Goal: Task Accomplishment & Management: Manage account settings

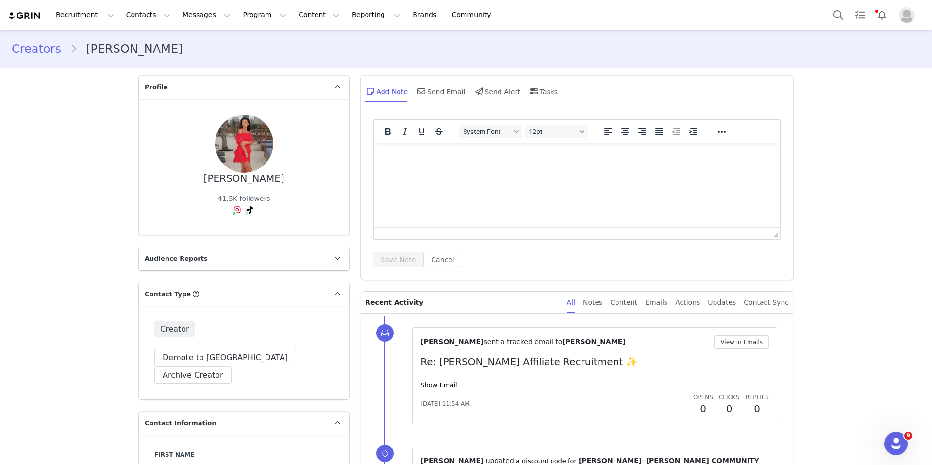
scroll to position [2042, 0]
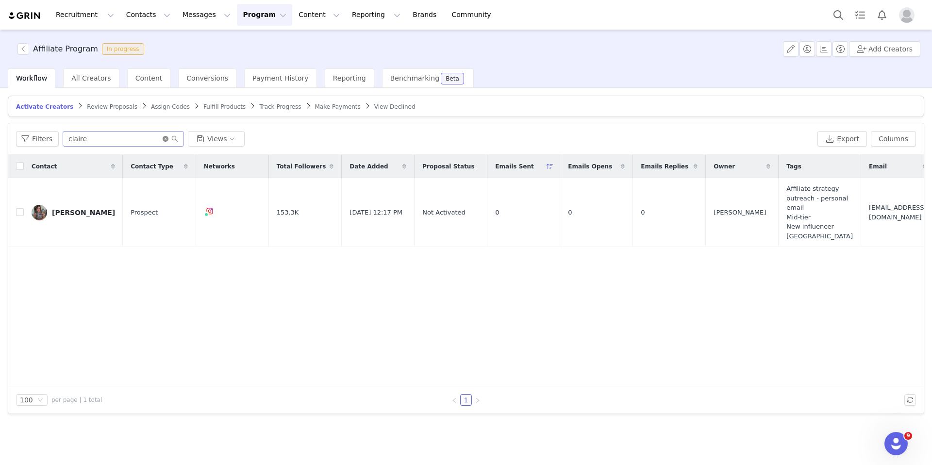
click at [163, 139] on icon "icon: close-circle" at bounding box center [166, 139] width 6 height 6
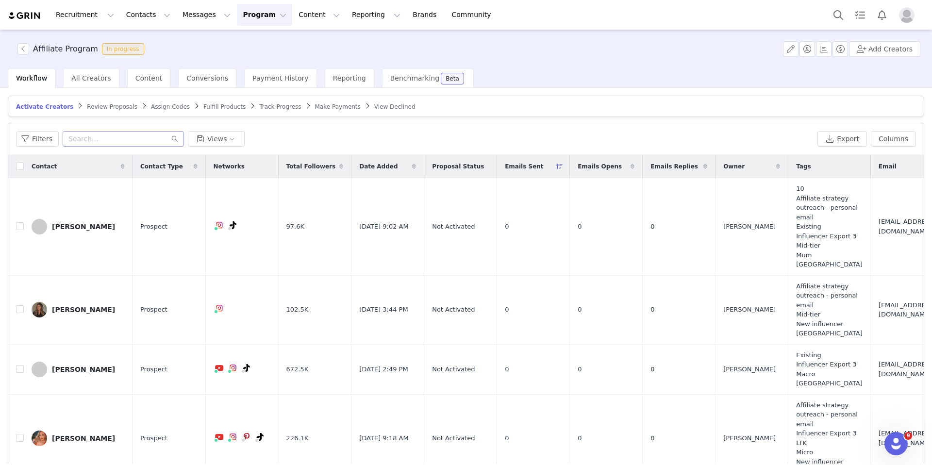
click at [220, 107] on span "Fulfill Products" at bounding box center [224, 106] width 42 height 7
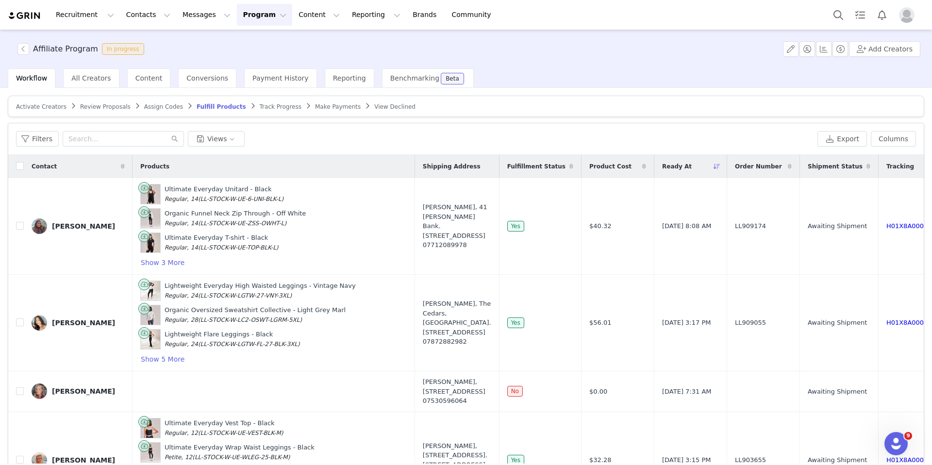
click at [89, 106] on span "Review Proposals" at bounding box center [105, 106] width 51 height 7
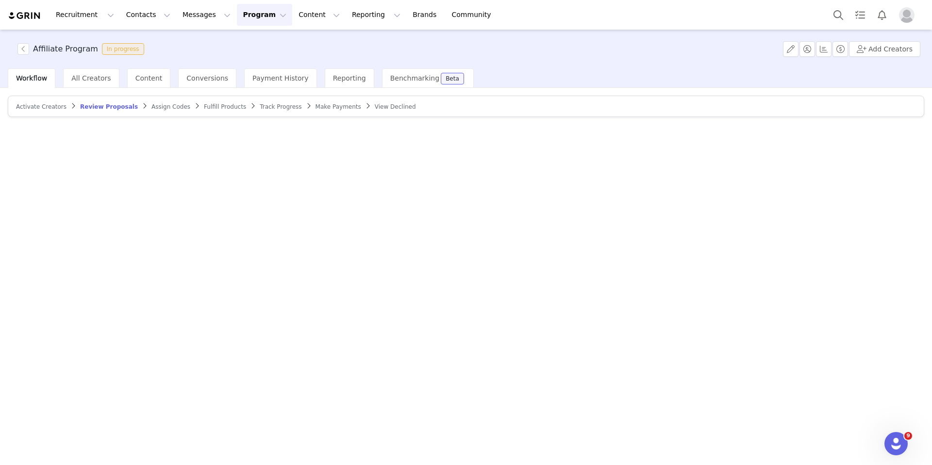
click at [107, 106] on span "Review Proposals" at bounding box center [109, 106] width 58 height 7
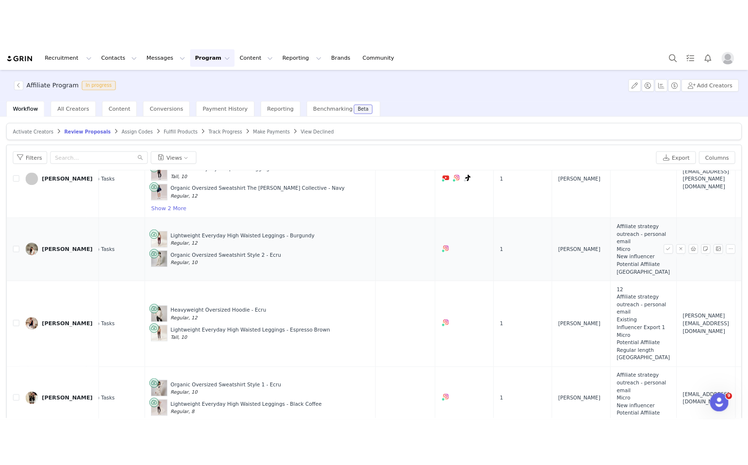
scroll to position [254, 268]
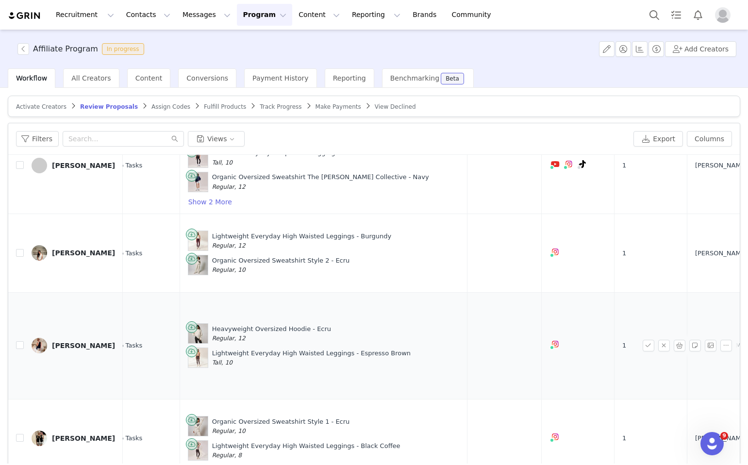
click at [468, 311] on td at bounding box center [505, 345] width 74 height 107
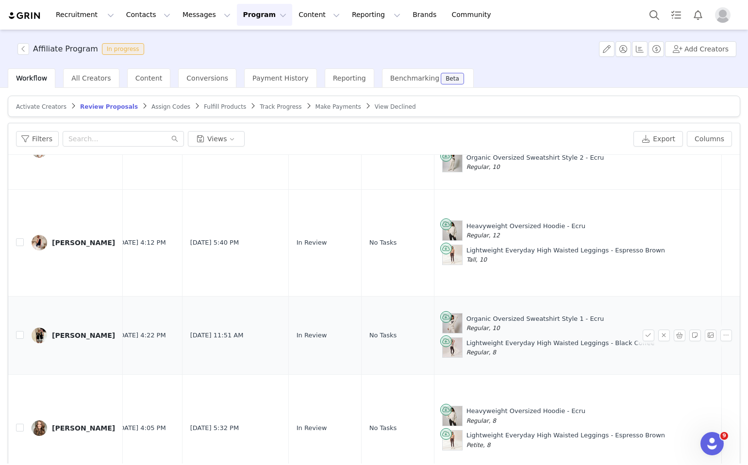
scroll to position [357, 0]
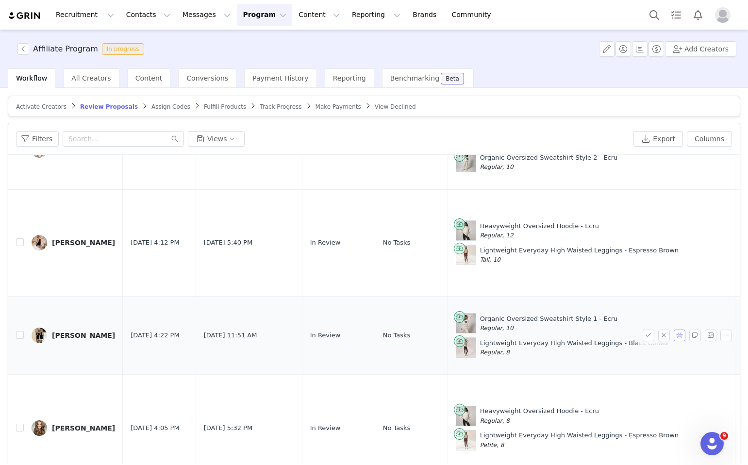
click at [679, 335] on button "button" at bounding box center [680, 336] width 12 height 12
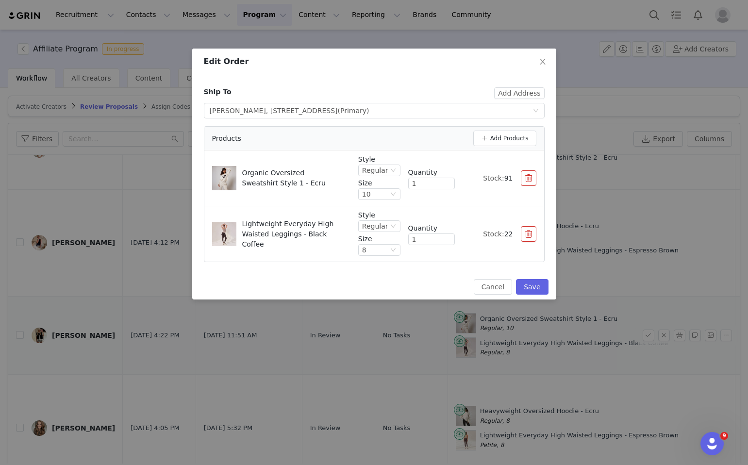
click at [526, 148] on div "Products Add Products" at bounding box center [374, 139] width 340 height 24
click at [521, 140] on button "Add Products" at bounding box center [504, 139] width 63 height 16
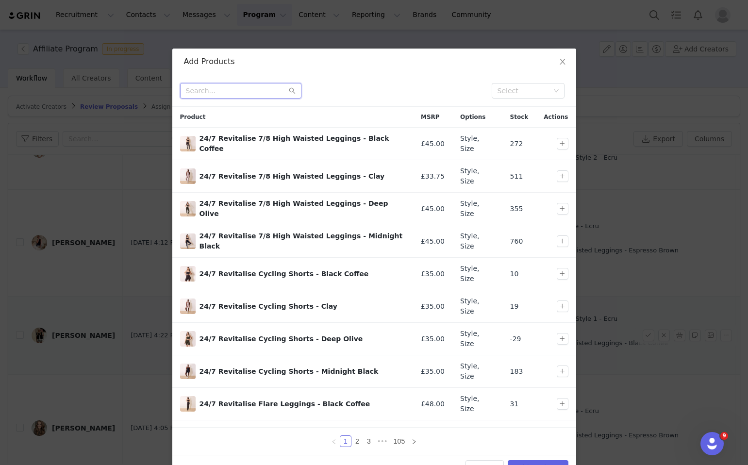
click at [250, 93] on input "text" at bounding box center [240, 91] width 121 height 16
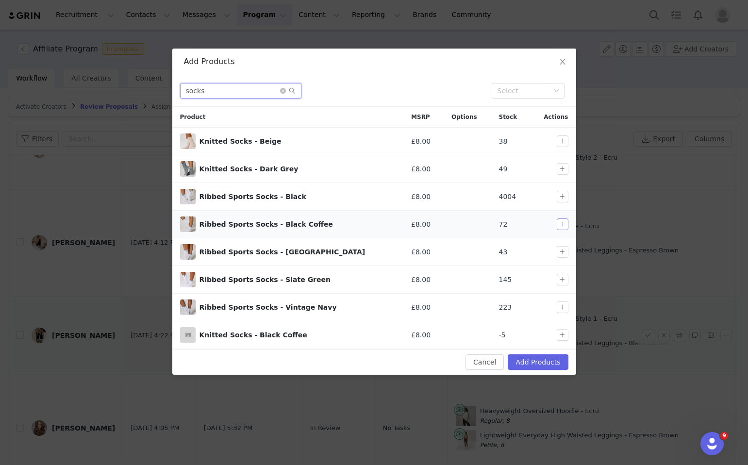
type input "socks"
click at [567, 223] on button "button" at bounding box center [563, 225] width 12 height 12
click at [546, 367] on button "Add Products" at bounding box center [538, 362] width 60 height 16
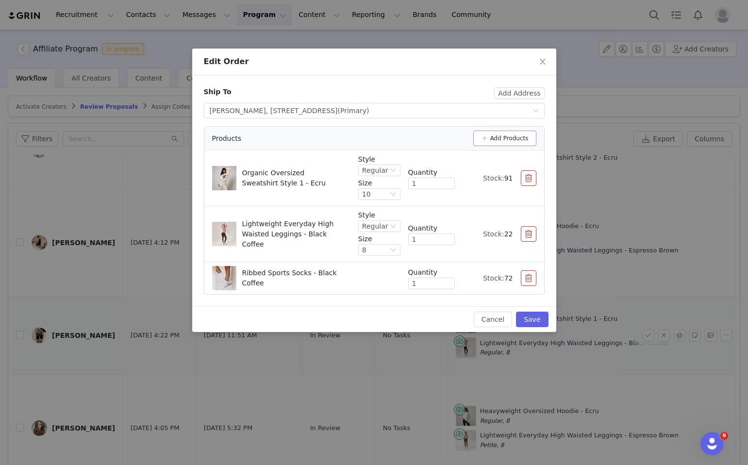
click at [503, 136] on button "Add Products" at bounding box center [504, 139] width 63 height 16
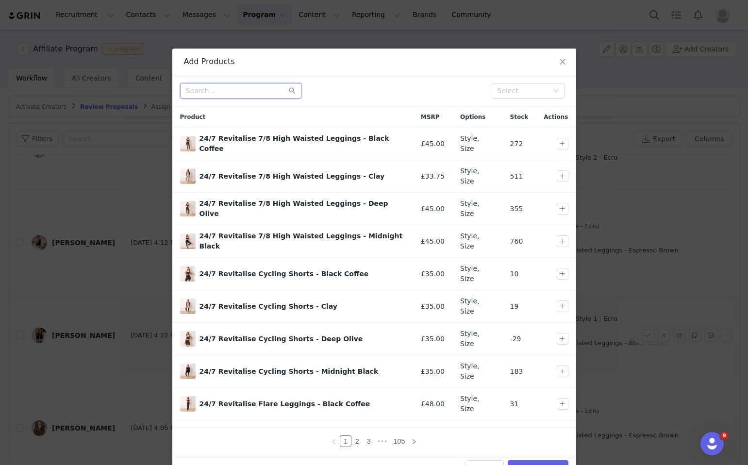
click at [243, 94] on input "text" at bounding box center [240, 91] width 121 height 16
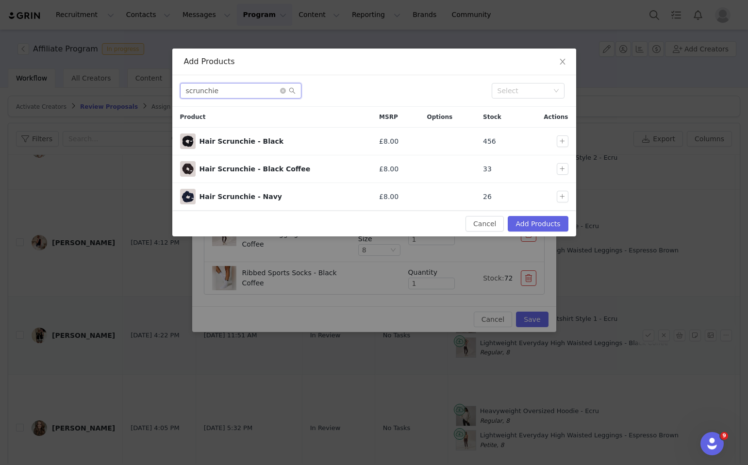
type input "scrunchie"
click at [560, 170] on button "button" at bounding box center [563, 169] width 12 height 12
click at [548, 221] on button "Add Products" at bounding box center [538, 224] width 60 height 16
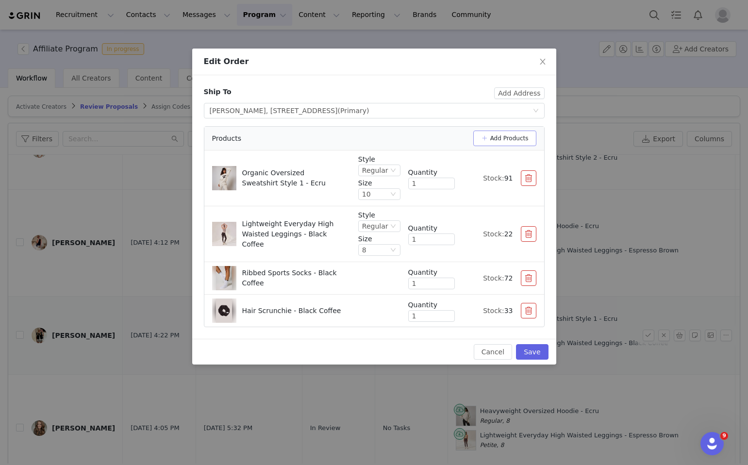
click at [494, 133] on button "Add Products" at bounding box center [504, 139] width 63 height 16
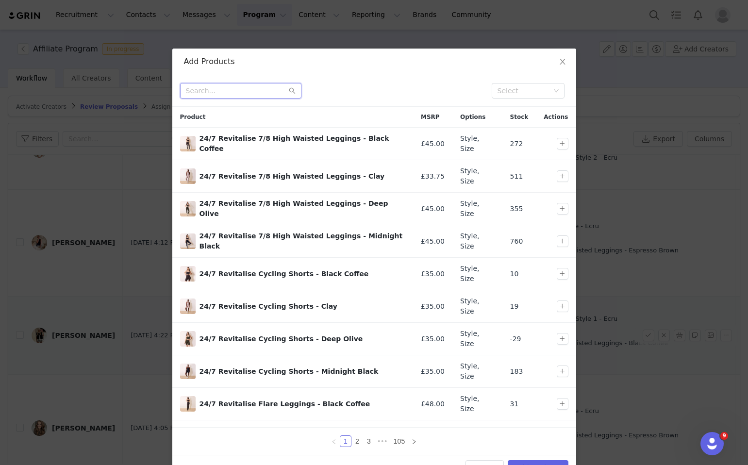
click at [261, 93] on input "text" at bounding box center [240, 91] width 121 height 16
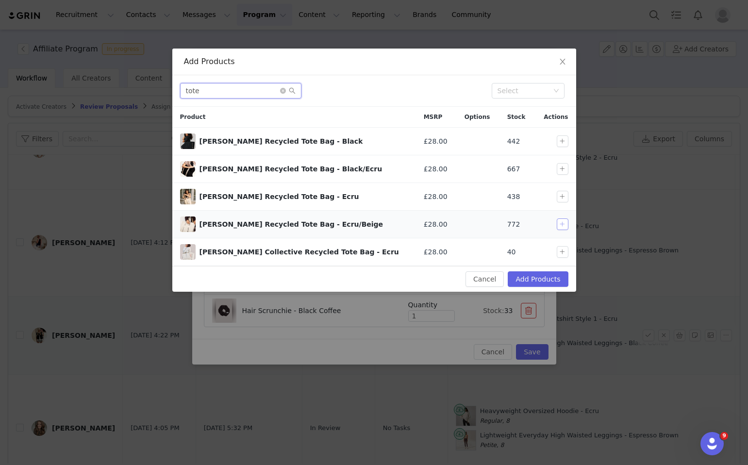
type input "tote"
click at [567, 223] on button "button" at bounding box center [563, 225] width 12 height 12
click at [538, 277] on button "Add Products" at bounding box center [538, 279] width 60 height 16
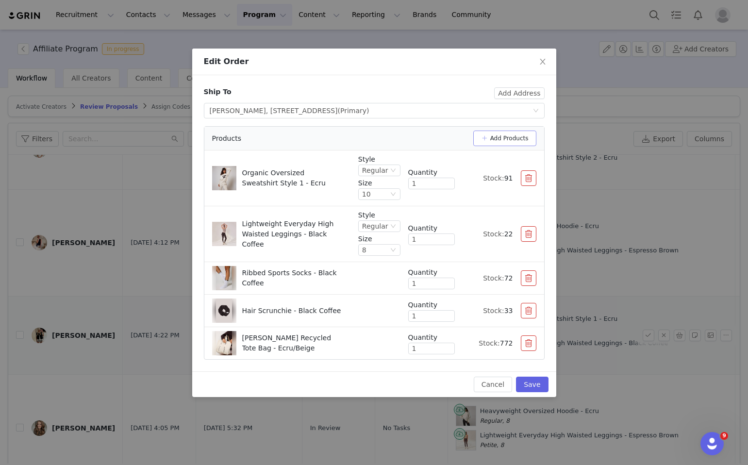
click at [507, 137] on button "Add Products" at bounding box center [504, 139] width 63 height 16
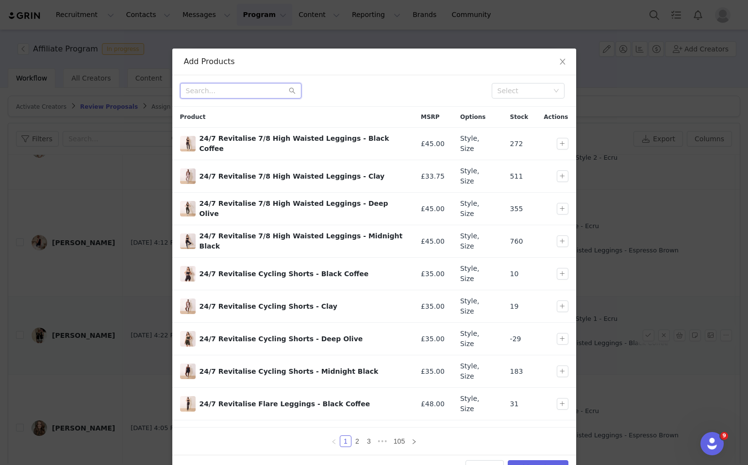
click at [264, 89] on input "text" at bounding box center [240, 91] width 121 height 16
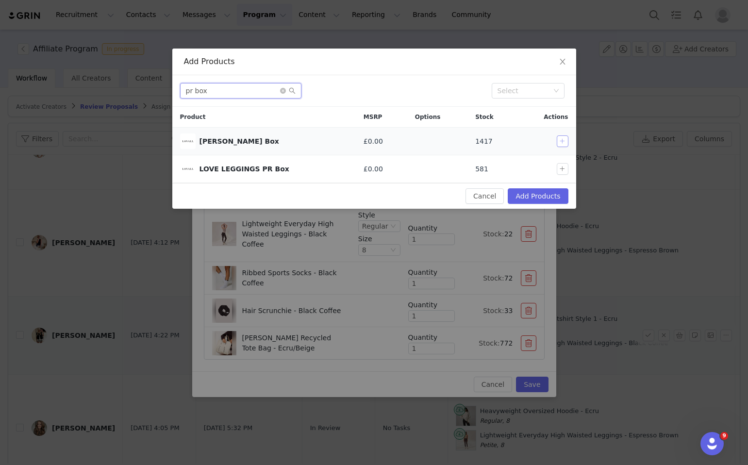
type input "pr box"
click at [564, 136] on button "button" at bounding box center [563, 141] width 12 height 12
click at [545, 193] on button "Add Products" at bounding box center [538, 196] width 60 height 16
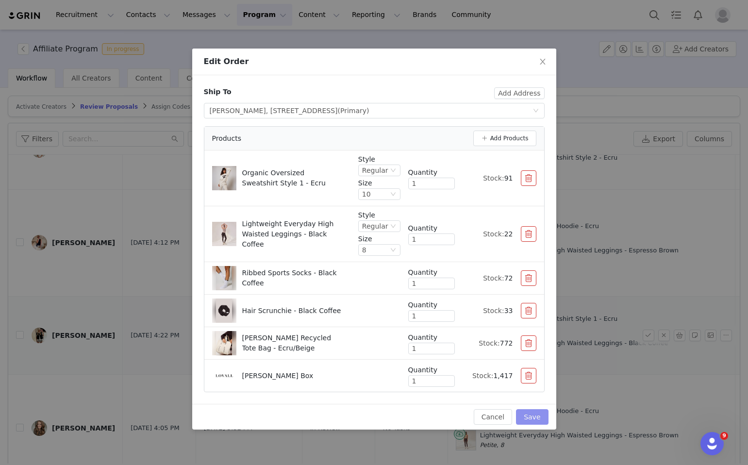
click at [532, 411] on button "Save" at bounding box center [532, 417] width 32 height 16
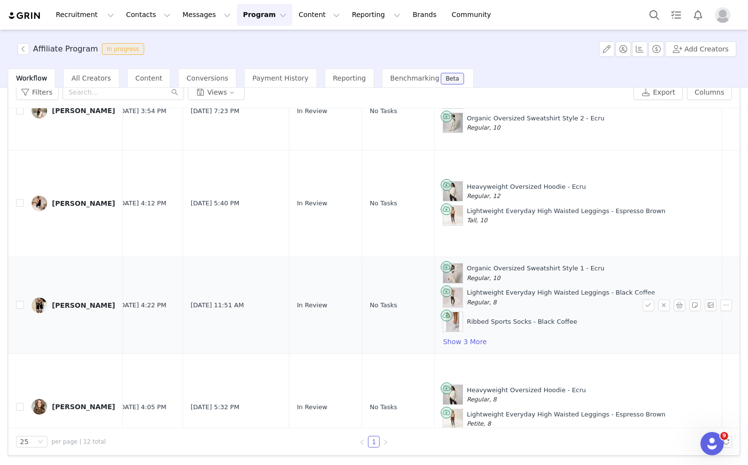
scroll to position [350, 6]
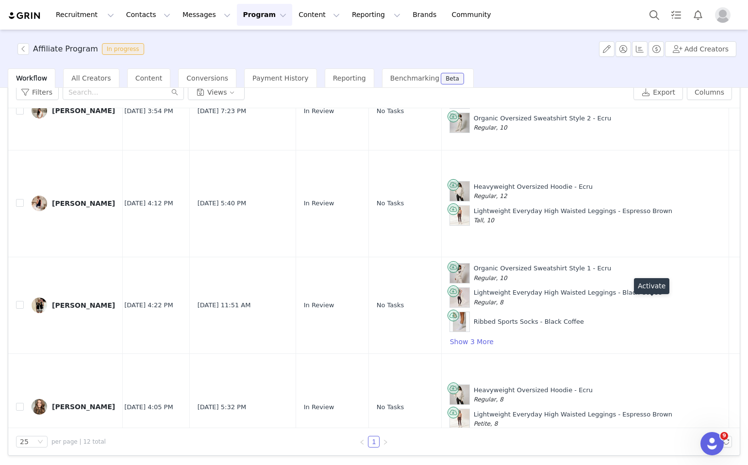
click at [651, 305] on button "button" at bounding box center [649, 306] width 12 height 12
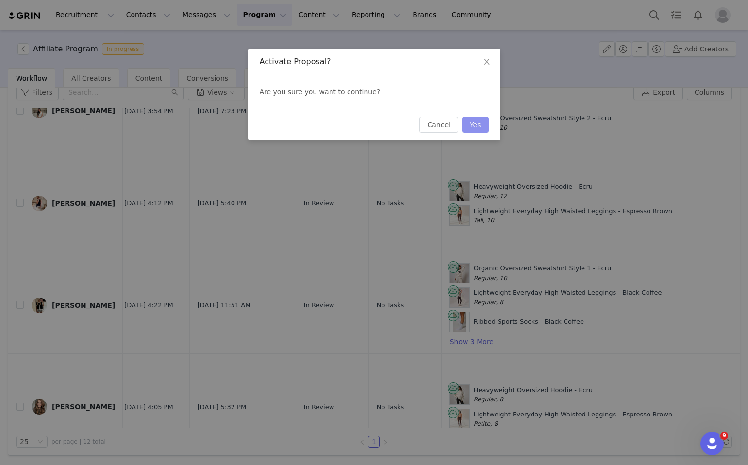
click at [473, 124] on button "Yes" at bounding box center [475, 125] width 27 height 16
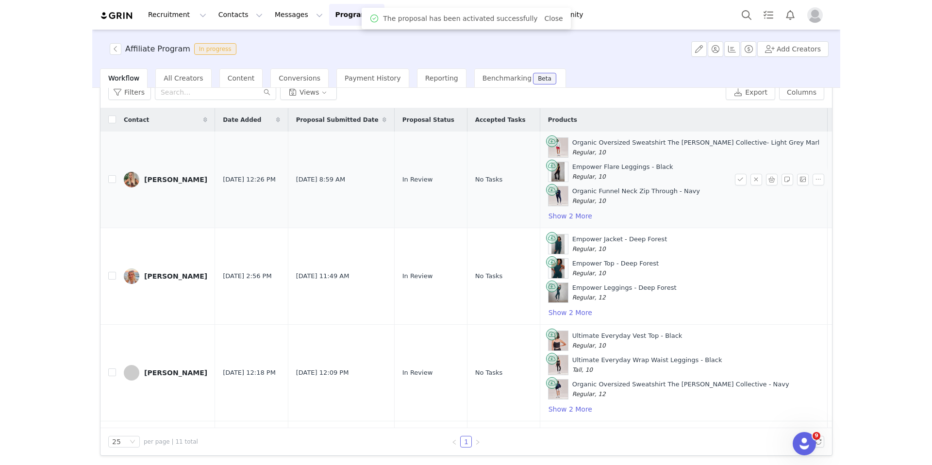
scroll to position [0, 0]
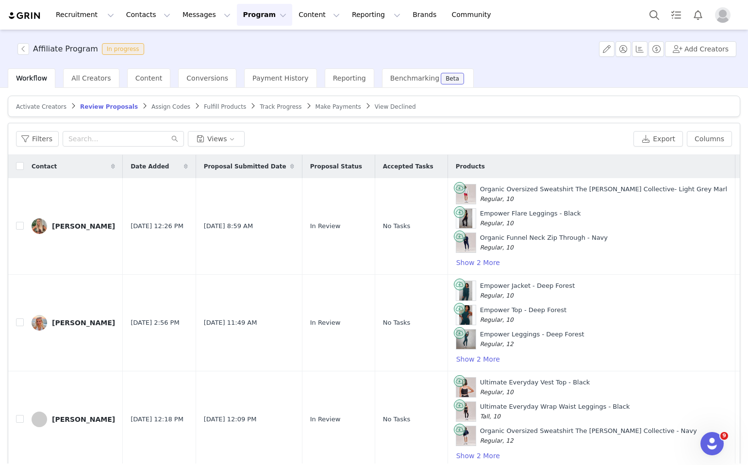
click at [163, 101] on article "Activate Creators Review Proposals Assign Codes Fulfill Products Track Progress…" at bounding box center [374, 106] width 733 height 21
click at [163, 107] on span "Assign Codes" at bounding box center [171, 106] width 39 height 7
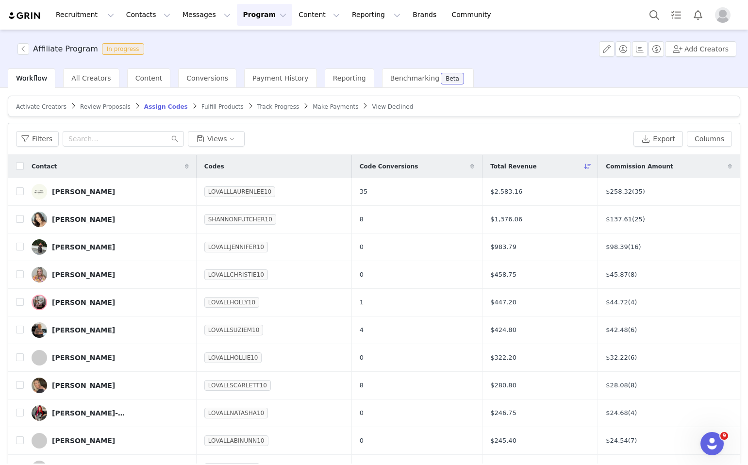
click at [106, 148] on div "Filters Views Export Columns" at bounding box center [374, 139] width 732 height 32
click at [104, 143] on input "text" at bounding box center [123, 139] width 121 height 16
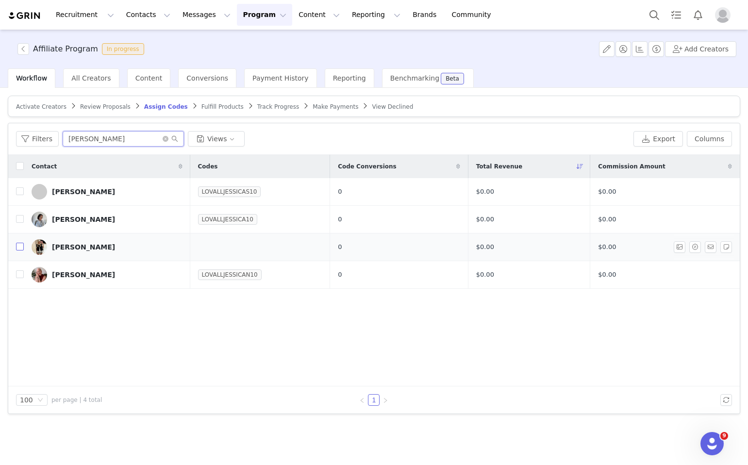
type input "jessica"
click at [20, 247] on input "checkbox" at bounding box center [20, 247] width 8 height 8
checkbox input "true"
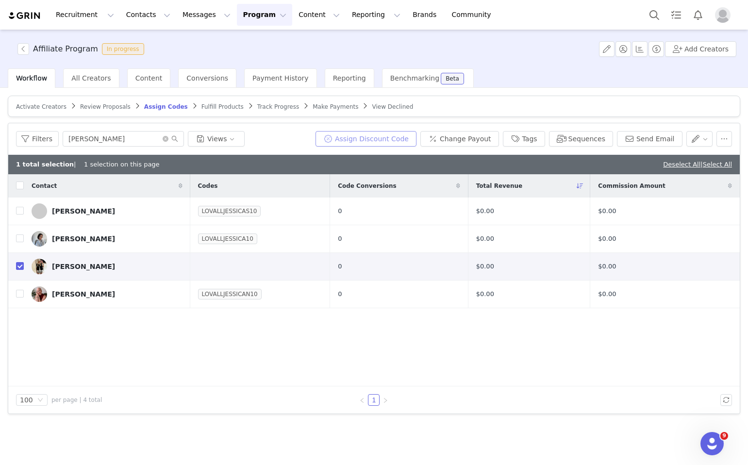
click at [409, 142] on button "Assign Discount Code" at bounding box center [366, 139] width 101 height 16
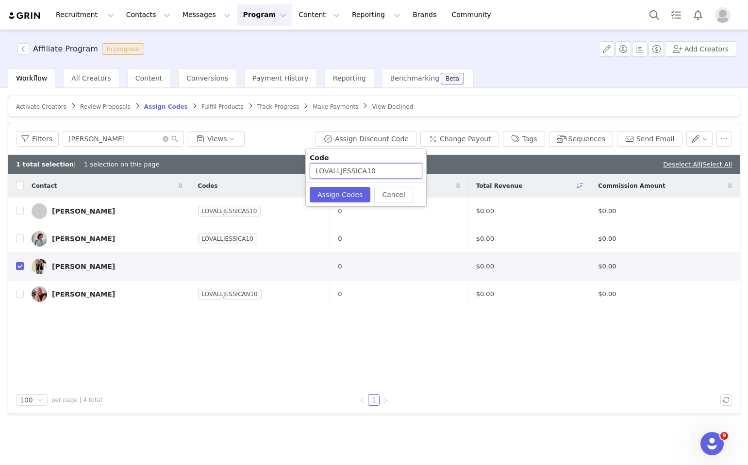
drag, startPoint x: 368, startPoint y: 169, endPoint x: 341, endPoint y: 169, distance: 26.2
click at [341, 169] on input "LOVALLJESSICA10" at bounding box center [366, 171] width 113 height 16
click at [370, 172] on input "LOVALLJESSICA10" at bounding box center [366, 171] width 113 height 16
drag, startPoint x: 368, startPoint y: 171, endPoint x: 291, endPoint y: 170, distance: 77.2
click at [291, 170] on body "Recruitment Recruitment Creator Search Curated Lists Landing Pages Web Extensio…" at bounding box center [374, 232] width 748 height 465
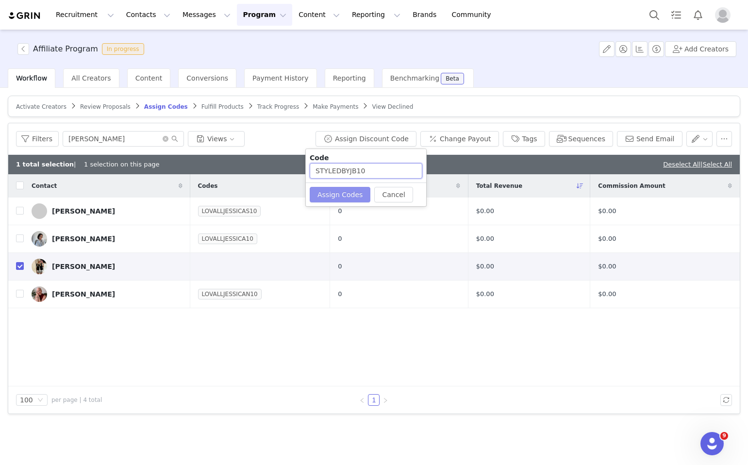
type input "STYLEDBYJB10"
click at [343, 189] on button "Assign Codes" at bounding box center [340, 195] width 61 height 16
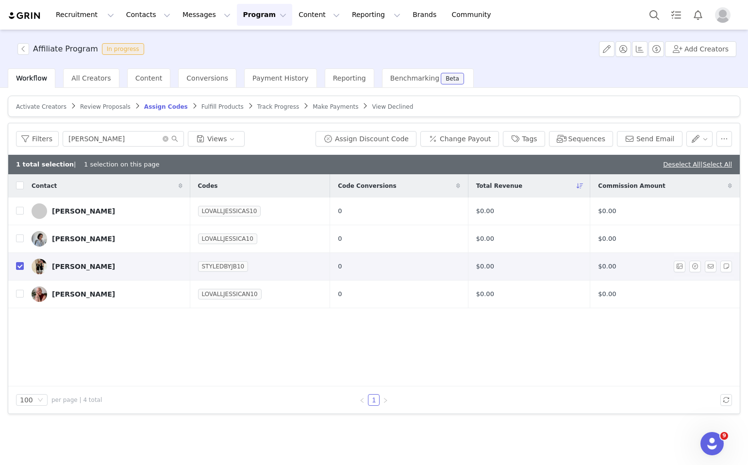
click at [37, 268] on img at bounding box center [40, 267] width 16 height 16
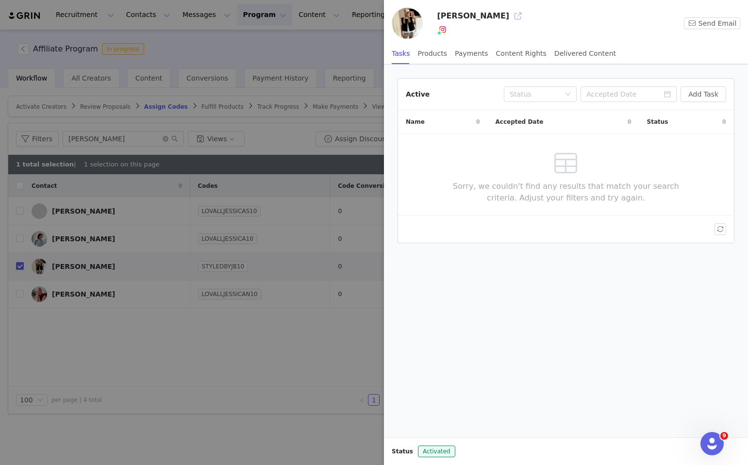
click at [510, 23] on button "button" at bounding box center [518, 16] width 16 height 16
click at [117, 313] on div at bounding box center [374, 232] width 748 height 465
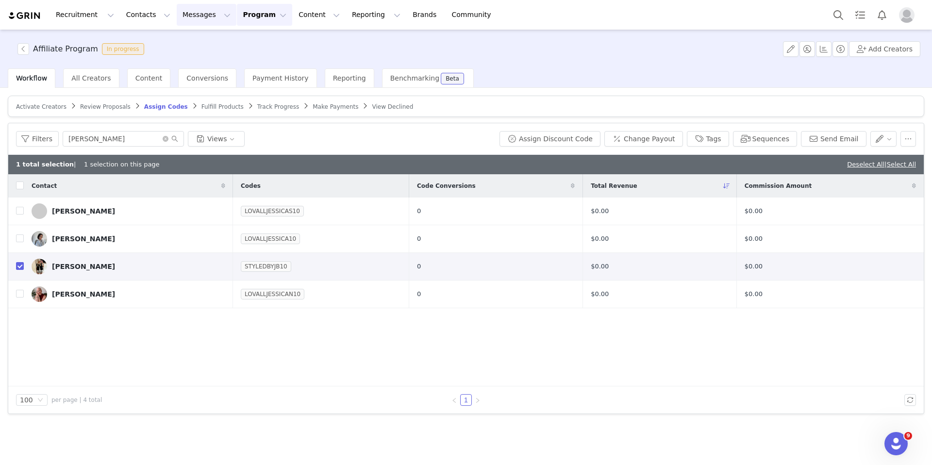
click at [200, 17] on button "Messages Messages" at bounding box center [207, 15] width 60 height 22
click at [217, 93] on div "Sequences" at bounding box center [204, 97] width 65 height 10
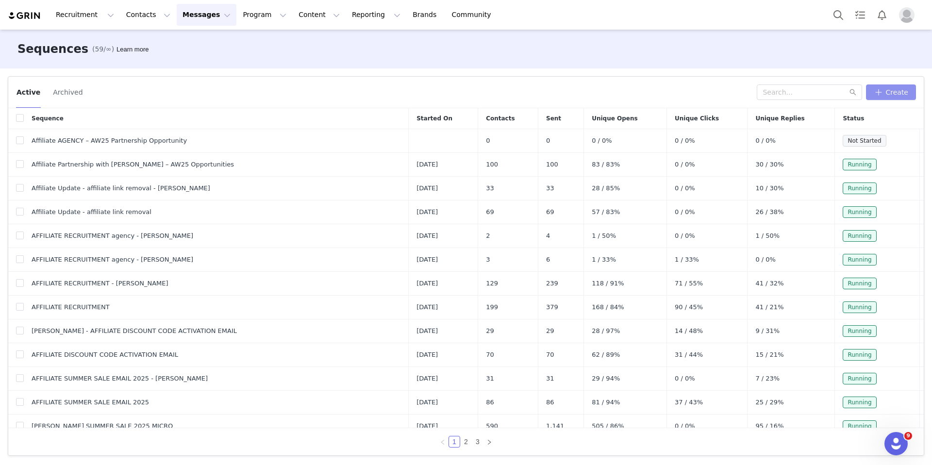
click at [907, 92] on button "Create" at bounding box center [891, 92] width 50 height 16
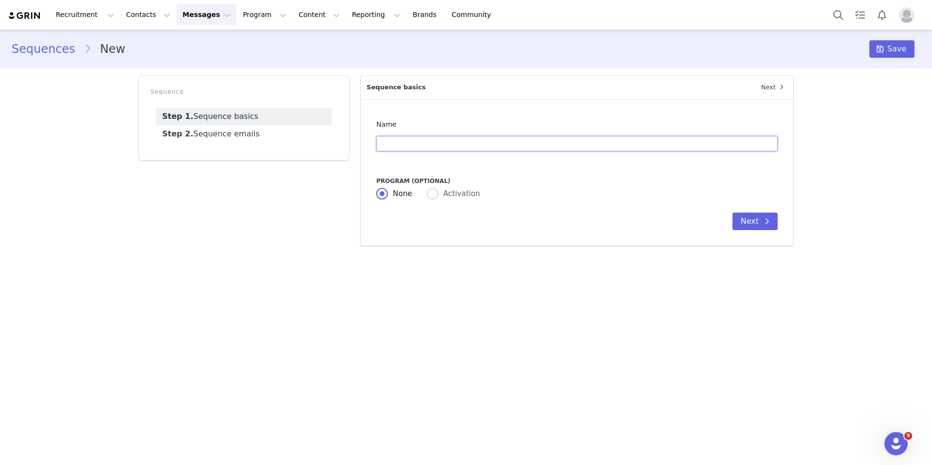
click at [427, 150] on input "text" at bounding box center [577, 144] width 402 height 16
drag, startPoint x: 574, startPoint y: 141, endPoint x: 524, endPoint y: 143, distance: 50.1
click at [524, 143] on input "[PERSON_NAME] Affiliate Recruitment✨ Last chance to get involved!" at bounding box center [577, 144] width 402 height 16
click at [596, 141] on input "[PERSON_NAME] Affiliate Recruitment✨ Last chance to get involved!" at bounding box center [577, 144] width 402 height 16
type input "[PERSON_NAME] Affiliate Recruitment✨ Last chance to get involved!"
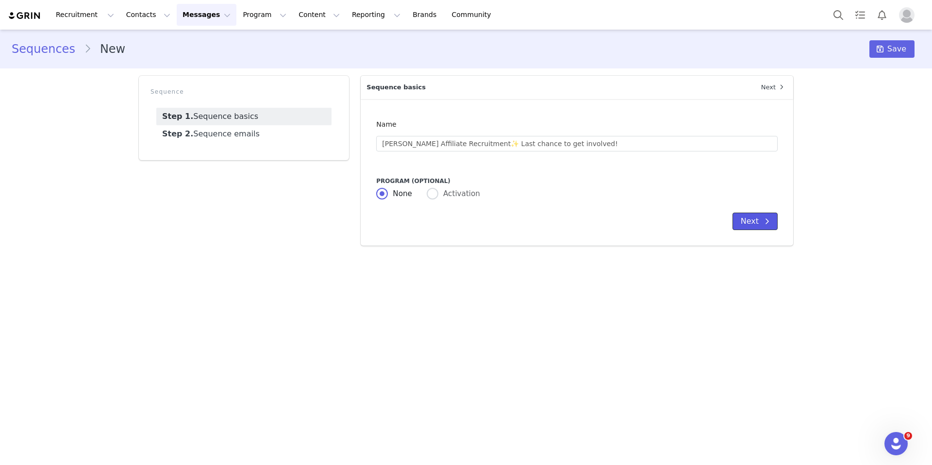
click at [772, 214] on button "Next" at bounding box center [755, 221] width 45 height 17
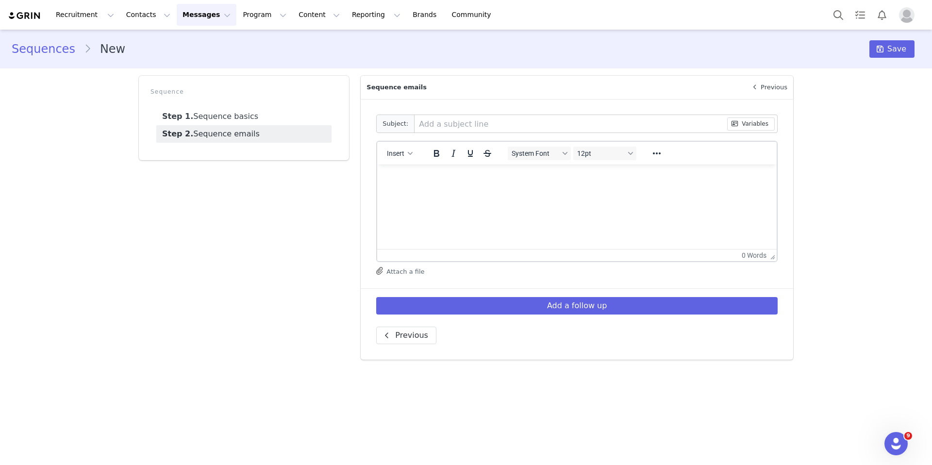
click at [423, 184] on html at bounding box center [577, 178] width 400 height 26
click at [750, 127] on button "Variables" at bounding box center [751, 124] width 48 height 13
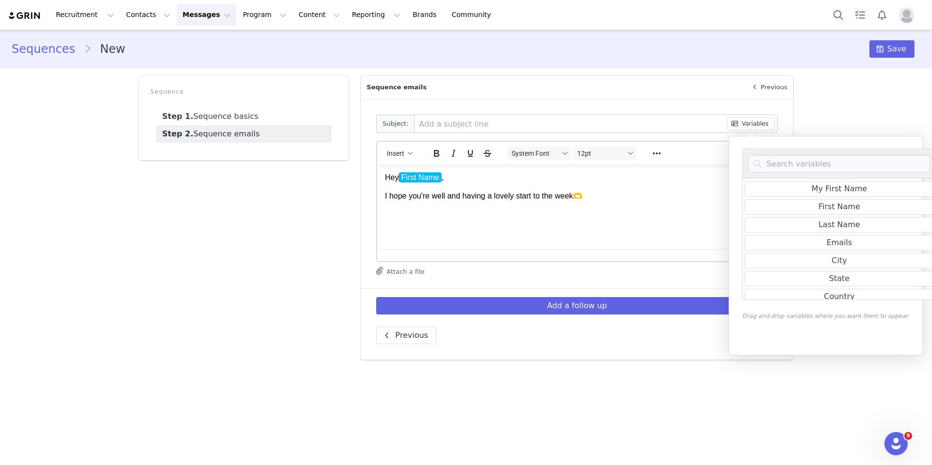
click at [603, 205] on html "Hey First Name , I hope you're well and having a lovely start to the week🫶" at bounding box center [577, 187] width 400 height 45
click at [487, 210] on html "Hey First Name , I hope you're well and having a lovely start to the week🫶" at bounding box center [577, 187] width 400 height 45
click at [770, 129] on button "Variables" at bounding box center [751, 124] width 48 height 13
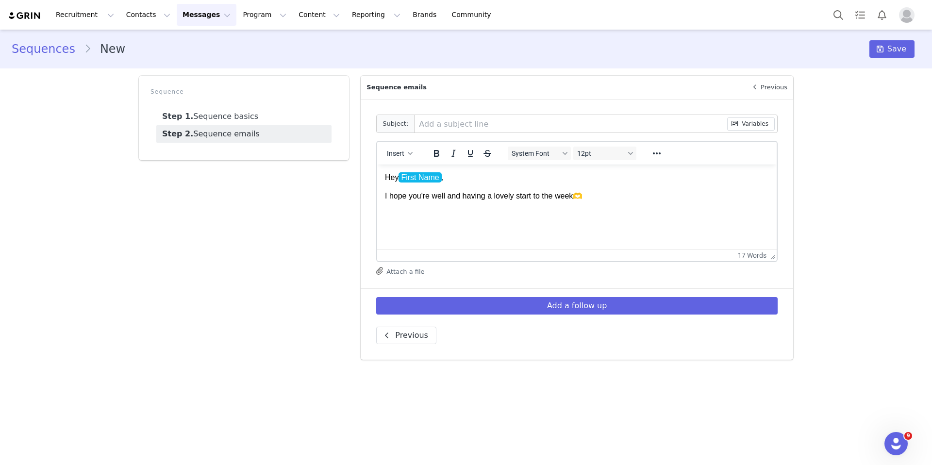
click at [454, 218] on p "Rich Text Area. Press ALT-0 for help." at bounding box center [577, 215] width 384 height 11
drag, startPoint x: 469, startPoint y: 215, endPoint x: 382, endPoint y: 175, distance: 95.8
click at [382, 175] on html "Hey First Name , I hope you're well and having a lovely start to the week🫶" at bounding box center [577, 197] width 400 height 64
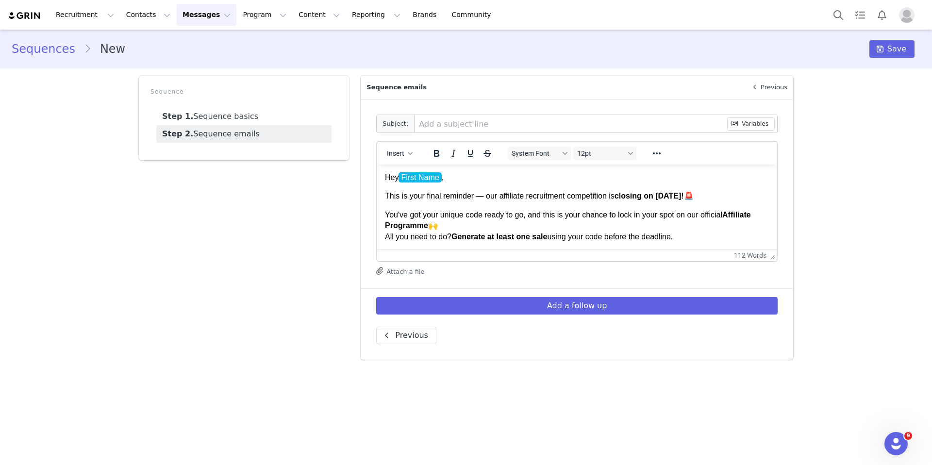
click at [440, 179] on span "First Name" at bounding box center [420, 177] width 43 height 10
click at [476, 182] on p "Hey First Name ," at bounding box center [577, 177] width 384 height 11
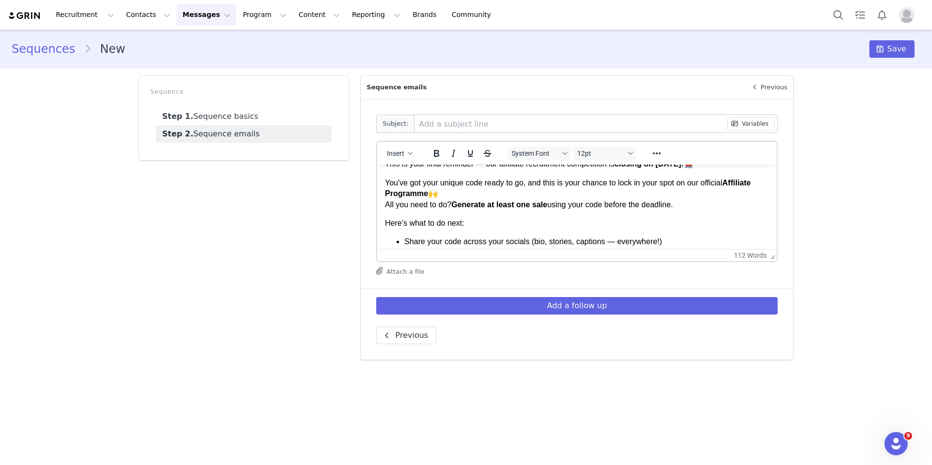
scroll to position [32, 0]
click at [431, 194] on p "You've got your unique code ready to go, and this is your chance to lock in you…" at bounding box center [577, 194] width 384 height 33
click at [589, 184] on p "You've got your unique code ready to go, and this is your chance to lock in you…" at bounding box center [577, 194] width 384 height 33
click at [588, 184] on p "You've got your unique code ready to go, and this is your chance to lock in you…" at bounding box center [577, 194] width 384 height 33
drag, startPoint x: 709, startPoint y: 184, endPoint x: 624, endPoint y: 182, distance: 85.5
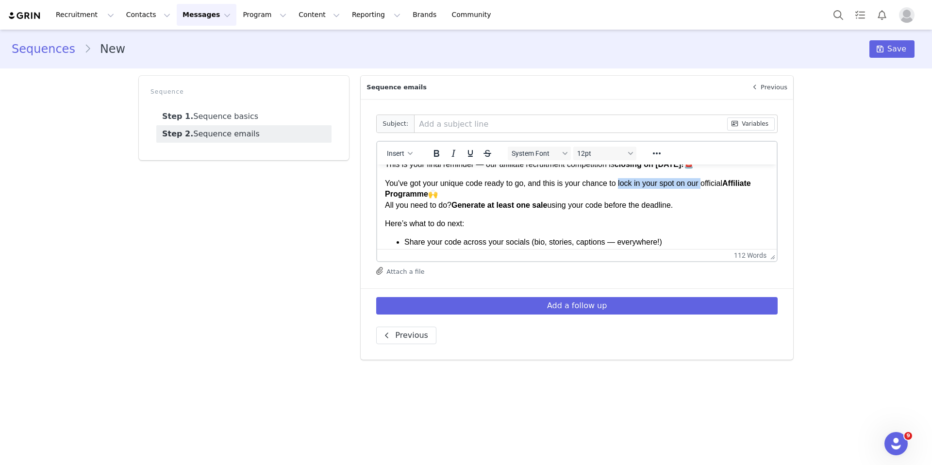
click at [624, 182] on p "You've got your unique code ready to go, and this is your chance to lock in you…" at bounding box center [577, 194] width 384 height 33
drag, startPoint x: 437, startPoint y: 195, endPoint x: 416, endPoint y: 195, distance: 20.9
click at [416, 195] on p "You've got your unique code ready to go, and this is your chance to get involve…" at bounding box center [577, 194] width 384 height 33
click at [569, 189] on p "You've got your unique code ready to go, and this is your chance to get involve…" at bounding box center [577, 194] width 384 height 33
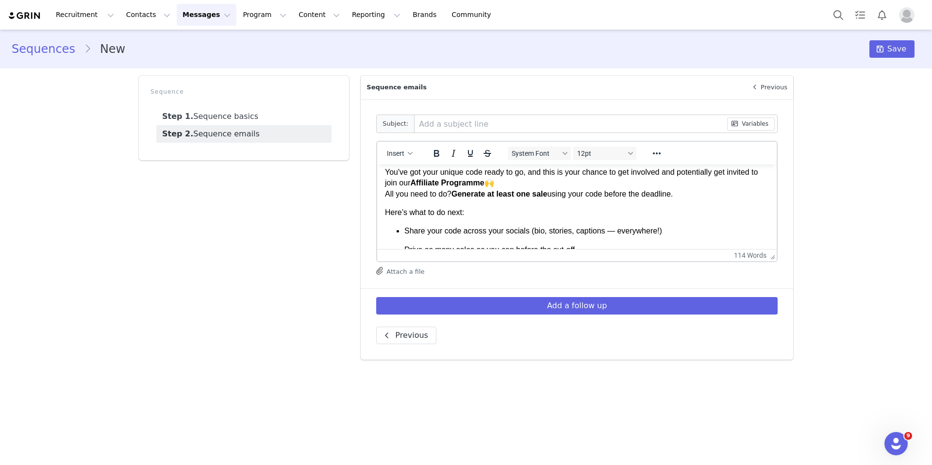
scroll to position [43, 0]
click at [530, 178] on p "You've got your unique code ready to go, and this is your chance to get involve…" at bounding box center [577, 183] width 384 height 33
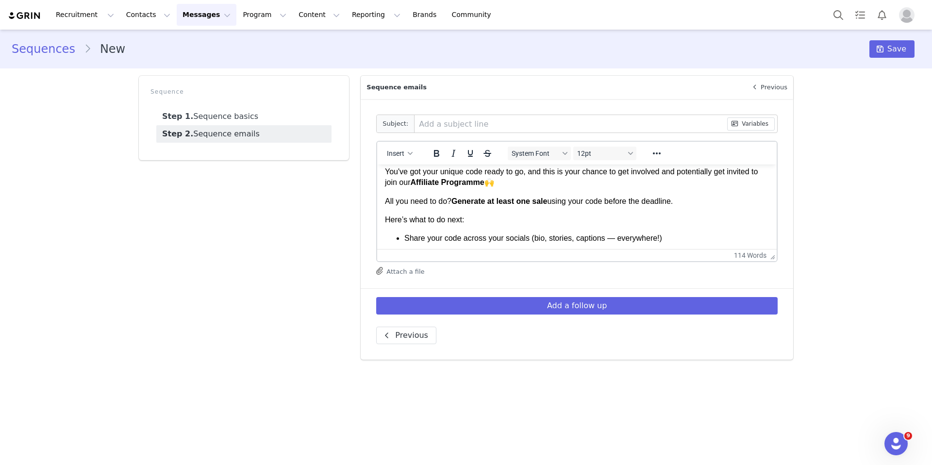
click at [607, 215] on p "Here’s what to do next:" at bounding box center [577, 220] width 384 height 11
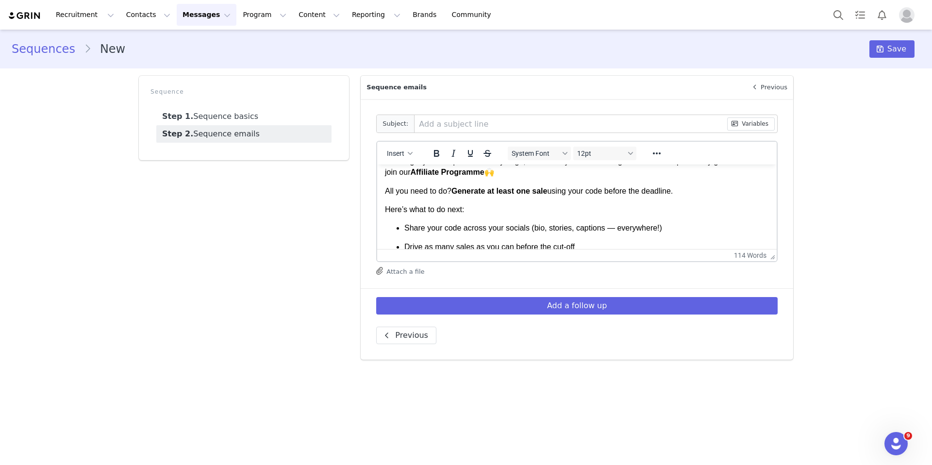
scroll to position [54, 0]
drag, startPoint x: 688, startPoint y: 194, endPoint x: 385, endPoint y: 188, distance: 303.1
click at [385, 188] on p "All you need to do? Generate at least one sale using your code before the deadl…" at bounding box center [577, 191] width 384 height 11
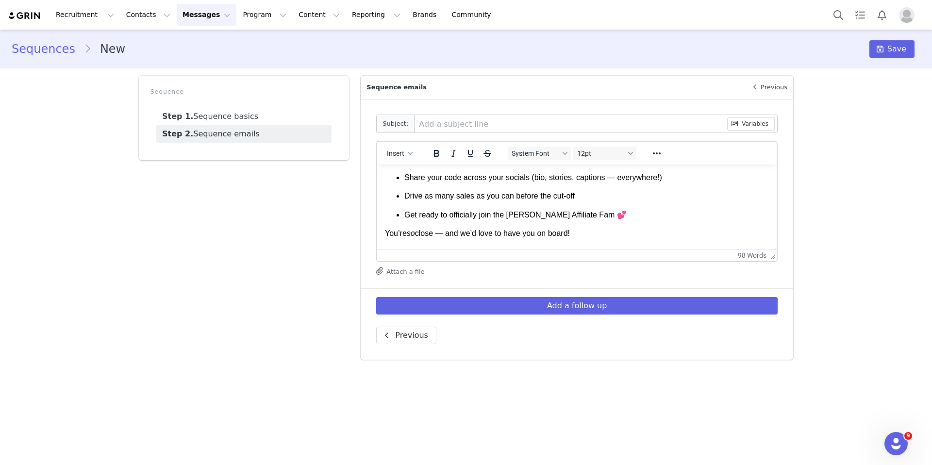
scroll to position [86, 0]
drag, startPoint x: 606, startPoint y: 215, endPoint x: 375, endPoint y: 212, distance: 230.2
click at [377, 212] on html "Hey First Name , This is your final reminder — our affiliate recruitment compet…" at bounding box center [577, 177] width 400 height 197
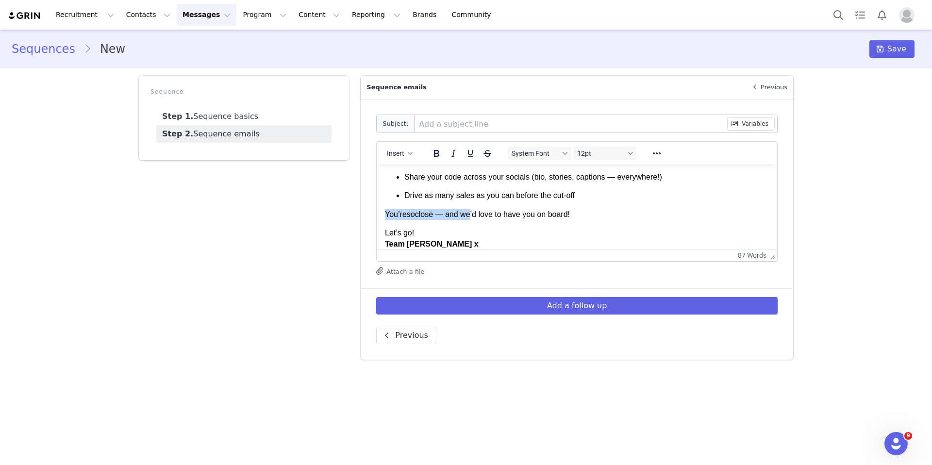
drag, startPoint x: 468, startPoint y: 213, endPoint x: 386, endPoint y: 210, distance: 82.6
click at [386, 210] on p "You’re so close — and we’d love to have you on board!" at bounding box center [577, 214] width 384 height 11
click at [476, 223] on body "Hey First Name , This is your final reminder — our affiliate recruitment compet…" at bounding box center [577, 167] width 384 height 163
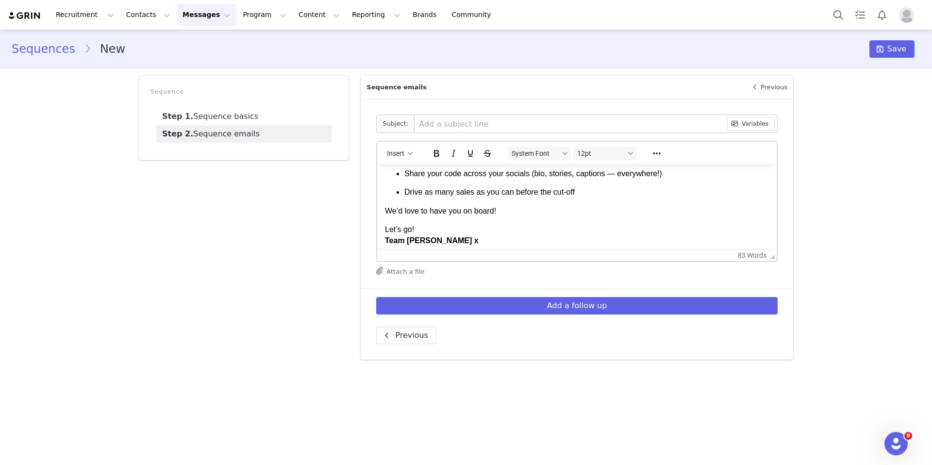
scroll to position [90, 0]
click at [438, 224] on p "Let’s go! Team LOVALL x" at bounding box center [577, 234] width 384 height 22
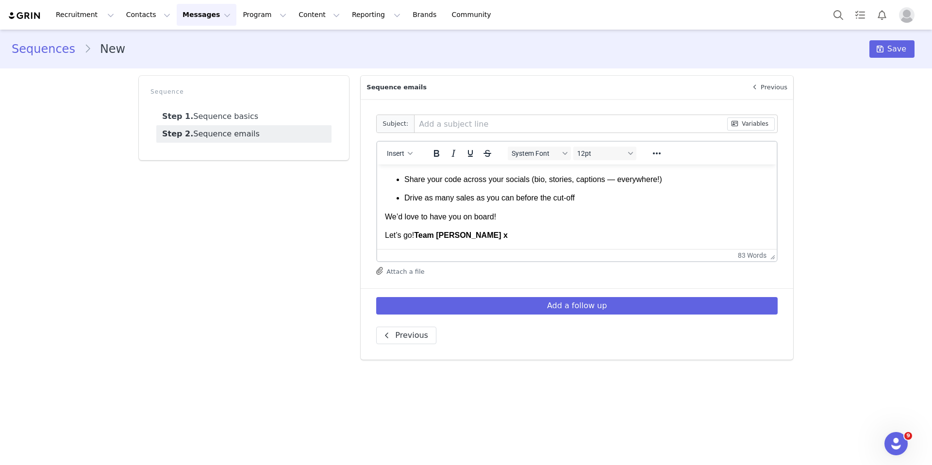
scroll to position [94, 0]
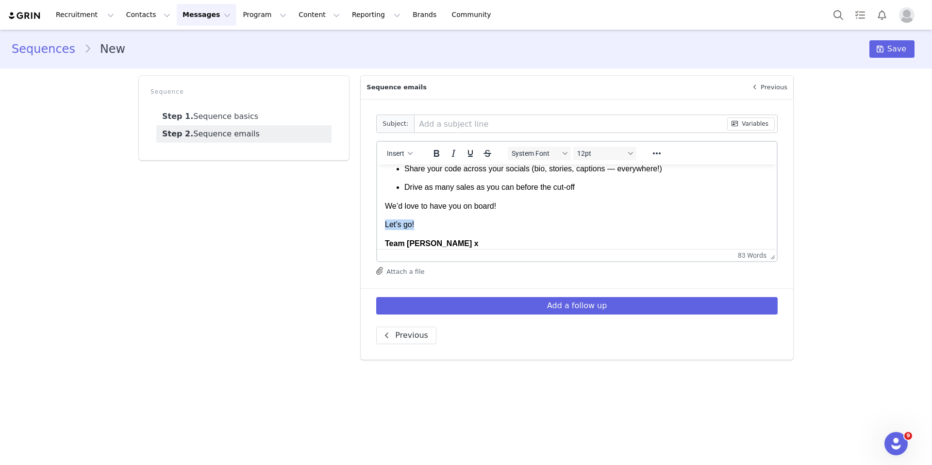
drag, startPoint x: 427, startPoint y: 226, endPoint x: 380, endPoint y: 225, distance: 47.6
click at [380, 225] on html "Hey First Name , This is your final reminder — our affiliate recruitment compet…" at bounding box center [577, 163] width 400 height 186
click at [400, 226] on p "BestWishes," at bounding box center [577, 224] width 384 height 11
click at [406, 237] on body "Hey First Name , This is your final reminder — our affiliate recruitment compet…" at bounding box center [577, 172] width 384 height 189
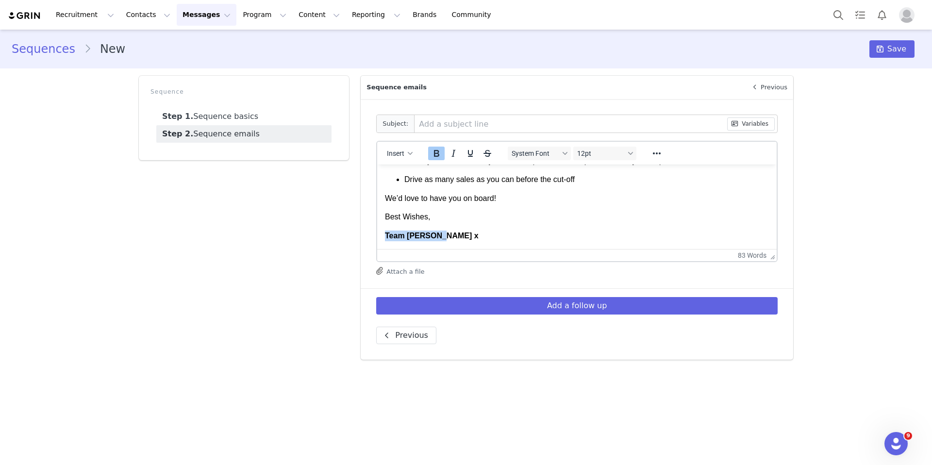
drag, startPoint x: 444, startPoint y: 236, endPoint x: 381, endPoint y: 236, distance: 63.1
click at [381, 236] on html "Hey First Name , This is your final reminder — our affiliate recruitment compet…" at bounding box center [577, 156] width 400 height 186
drag, startPoint x: 407, startPoint y: 236, endPoint x: 390, endPoint y: 235, distance: 16.5
click at [390, 235] on p "Chloe" at bounding box center [577, 236] width 384 height 11
click at [437, 157] on icon "Bold" at bounding box center [437, 154] width 12 height 12
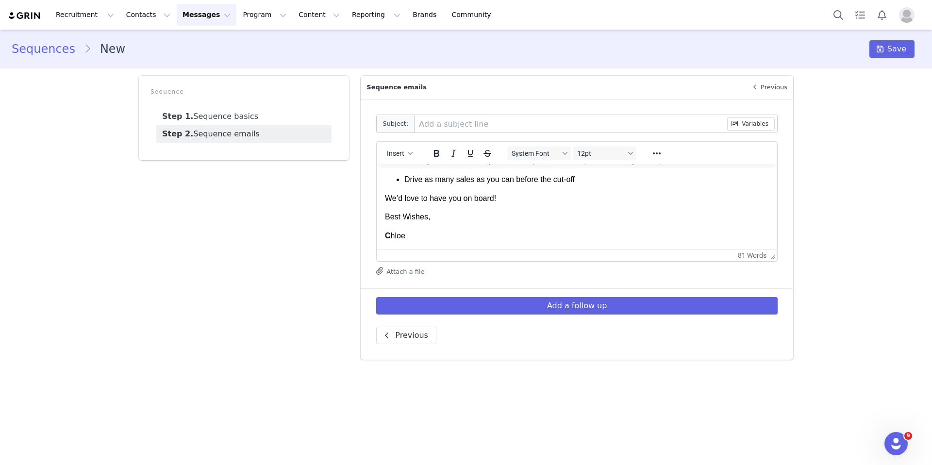
click at [429, 237] on p "C hloe" at bounding box center [577, 236] width 384 height 11
drag, startPoint x: 392, startPoint y: 237, endPoint x: 386, endPoint y: 236, distance: 6.8
click at [386, 236] on p "C hloe" at bounding box center [577, 236] width 384 height 11
click at [438, 153] on icon "Bold" at bounding box center [436, 153] width 5 height 7
click at [438, 229] on body "Hey First Name , This is your final reminder — our affiliate recruitment compet…" at bounding box center [577, 155] width 384 height 171
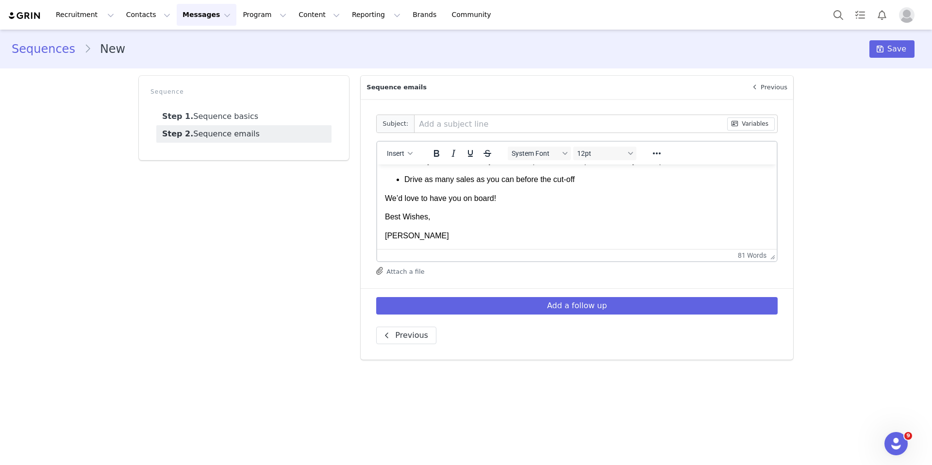
click at [438, 233] on p "Chloe" at bounding box center [577, 236] width 384 height 11
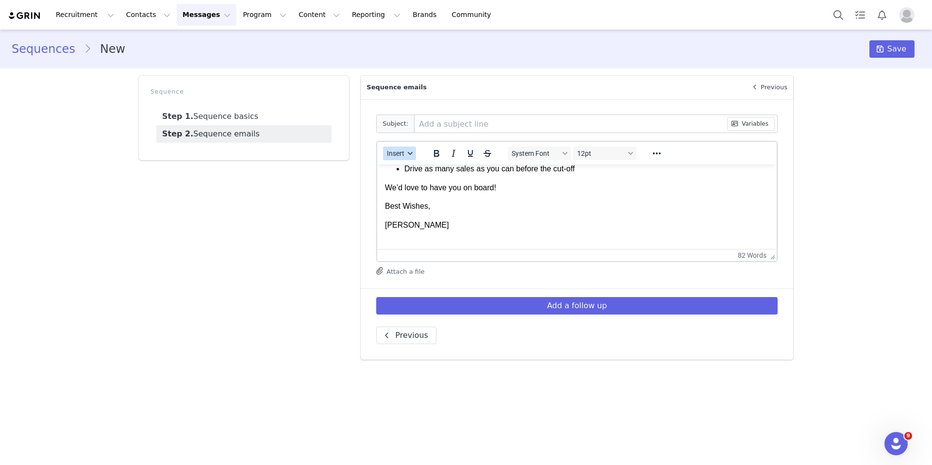
click at [396, 152] on span "Insert" at bounding box center [395, 154] width 17 height 8
click at [440, 200] on div "Insert Signature" at bounding box center [434, 202] width 87 height 12
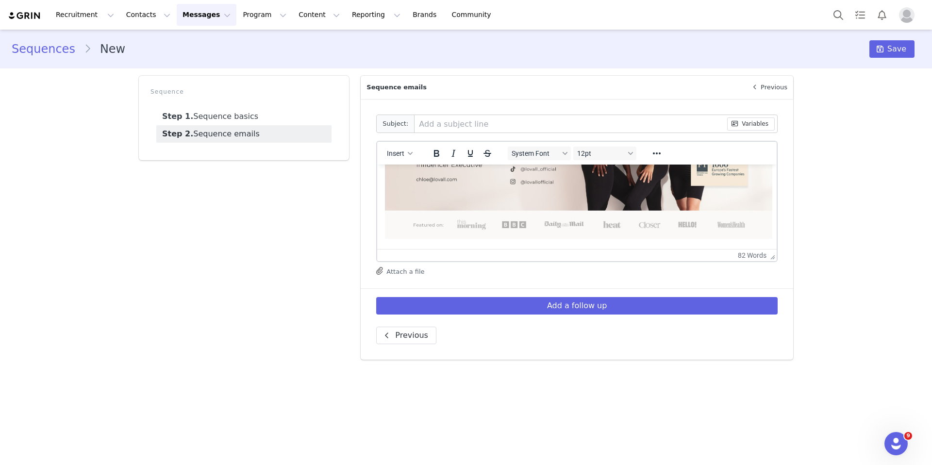
click at [466, 223] on img "Rich Text Area. Press ALT-0 for help." at bounding box center [579, 155] width 388 height 168
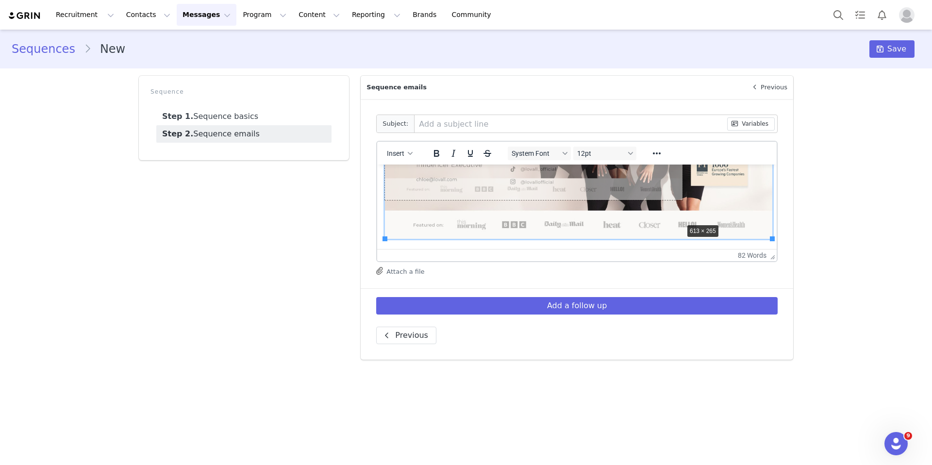
drag, startPoint x: 773, startPoint y: 239, endPoint x: 683, endPoint y: 223, distance: 90.8
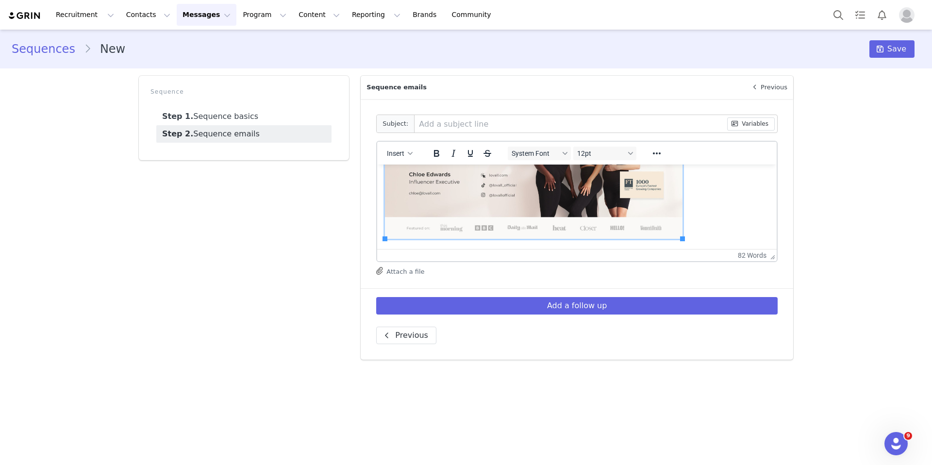
click at [682, 236] on img "Rich Text Area. Press ALT-0 for help." at bounding box center [534, 174] width 298 height 129
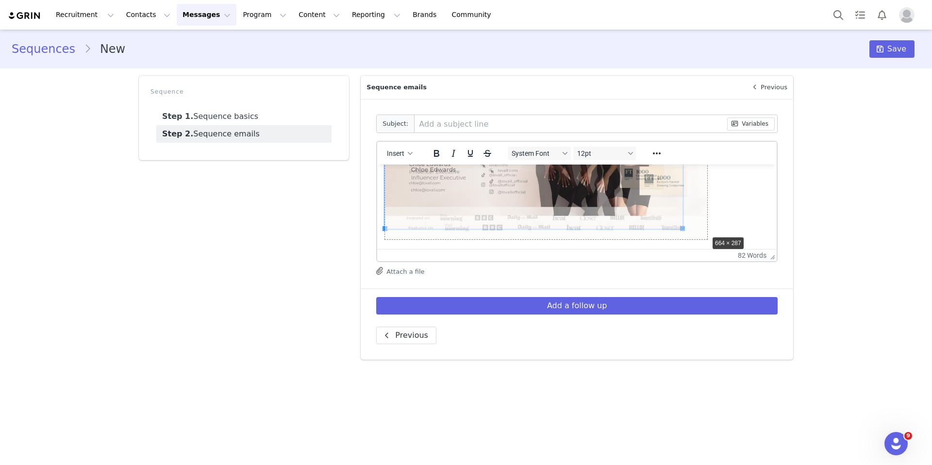
drag, startPoint x: 683, startPoint y: 238, endPoint x: 709, endPoint y: 244, distance: 26.0
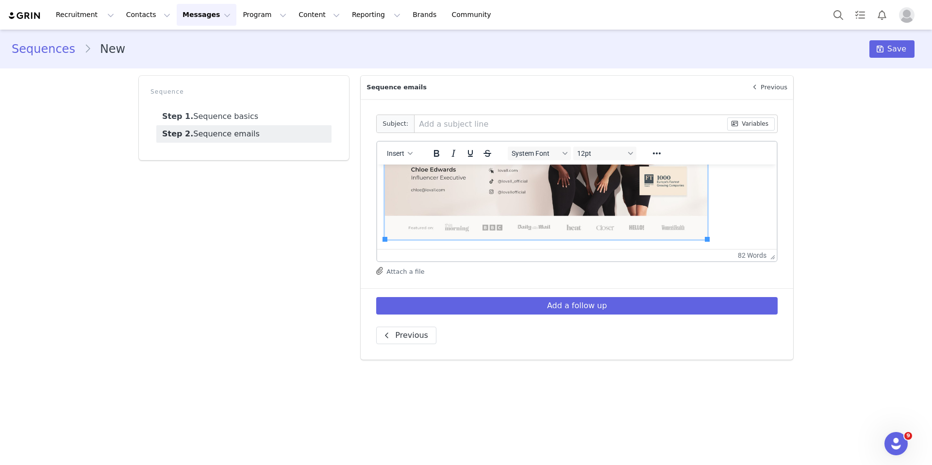
click at [759, 234] on p "Rich Text Area. Press ALT-0 for help." at bounding box center [577, 171] width 384 height 142
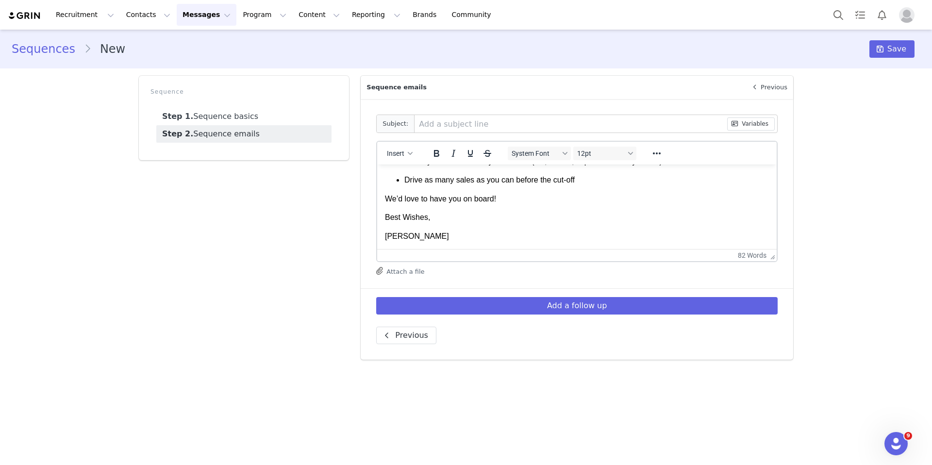
scroll to position [35, 0]
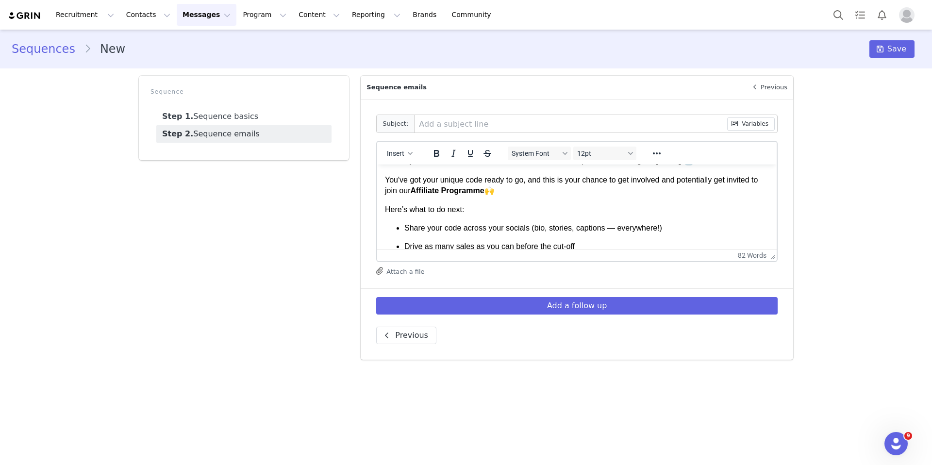
click at [759, 234] on ul "Share your code across your socials (bio, stories, captions — everywhere!) Driv…" at bounding box center [577, 238] width 384 height 30
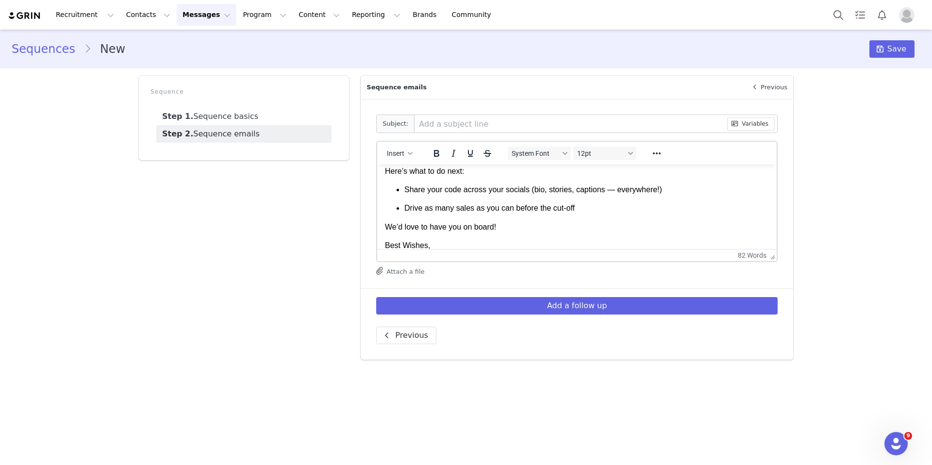
scroll to position [35, 0]
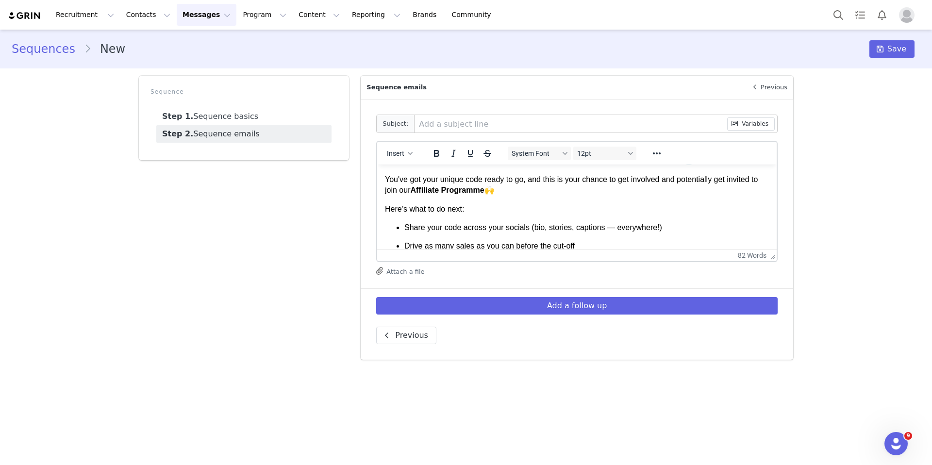
click at [538, 194] on p "You've got your unique code ready to go, and this is your chance to get involve…" at bounding box center [577, 185] width 384 height 22
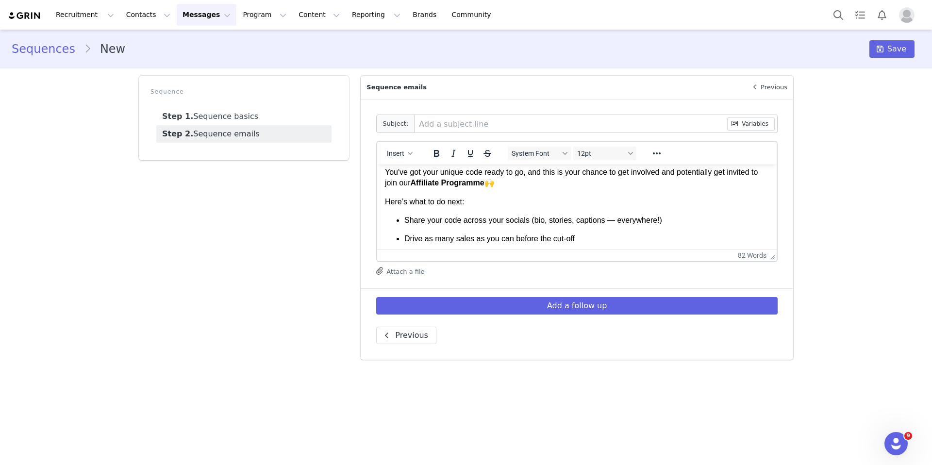
scroll to position [44, 0]
click at [465, 221] on p "Share your code across your socials (bio, stories, captions — everywhere!)" at bounding box center [587, 219] width 365 height 11
click at [751, 130] on button "Variables" at bounding box center [751, 124] width 48 height 13
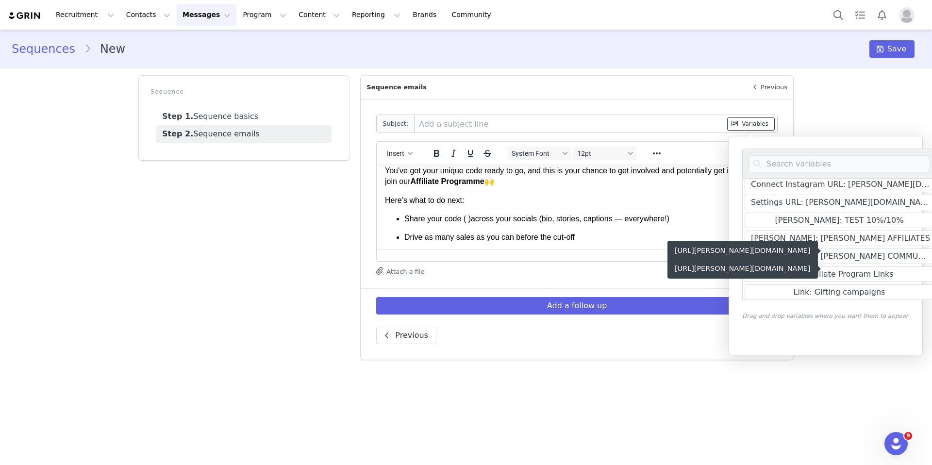
scroll to position [465, 0]
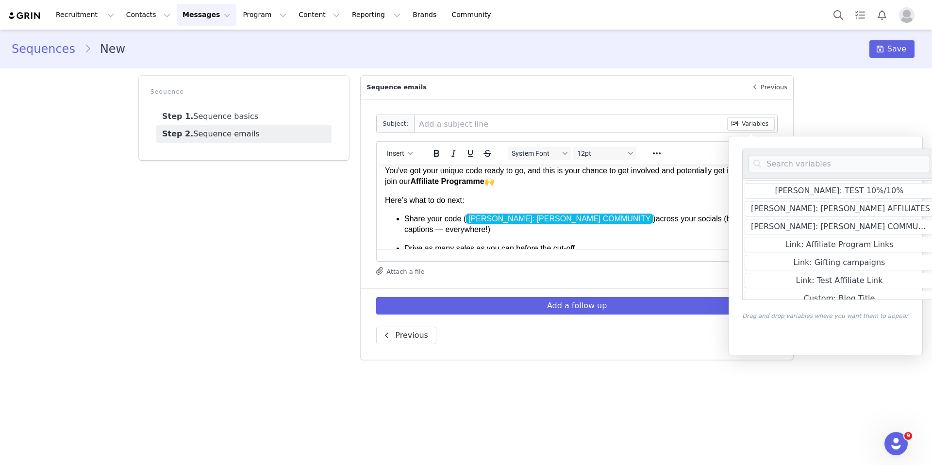
click at [584, 219] on p "Share your code ( LOVALL: LOVALL COMMUNITY ﻿ )across your socials (bio, stories…" at bounding box center [587, 225] width 365 height 22
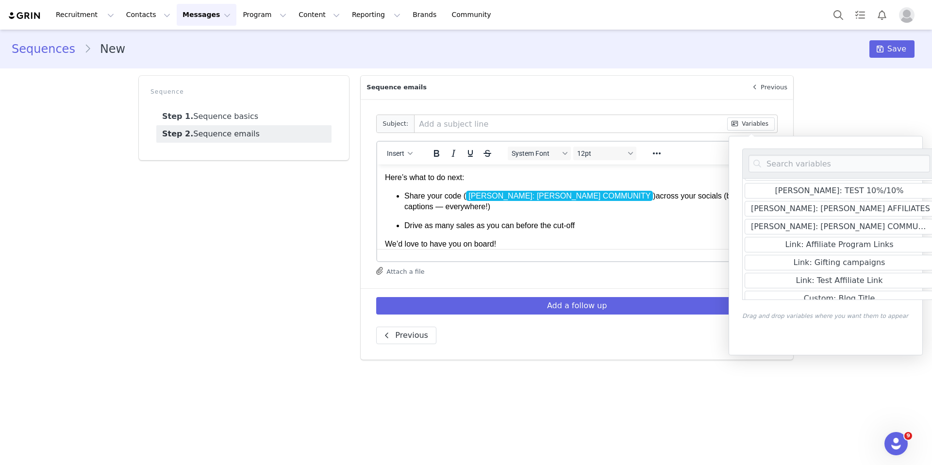
scroll to position [68, 0]
click at [832, 102] on div "Sequences New Save Sequence Step 1. Sequence basics Step 2. Sequence emails Seq…" at bounding box center [466, 198] width 932 height 337
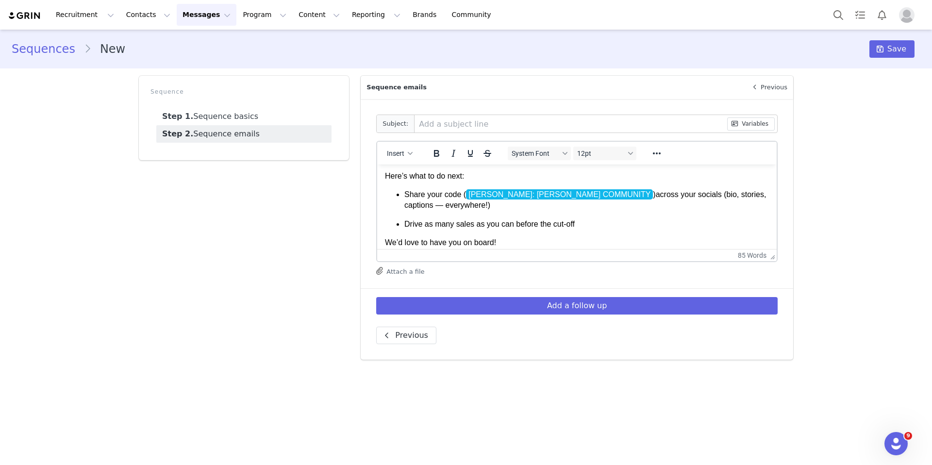
click at [585, 196] on p "Share your code ( LOVALL: LOVALL COMMUNITY ﻿ )across your socials (bio, stories…" at bounding box center [587, 200] width 365 height 22
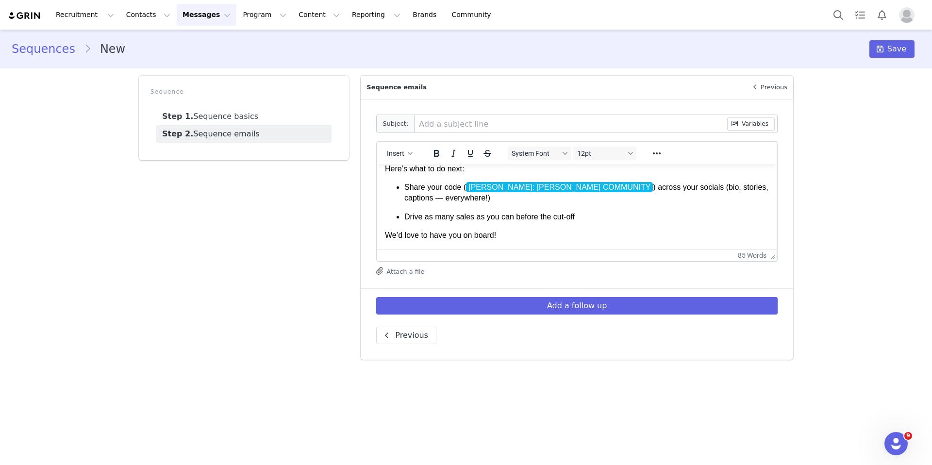
scroll to position [62, 0]
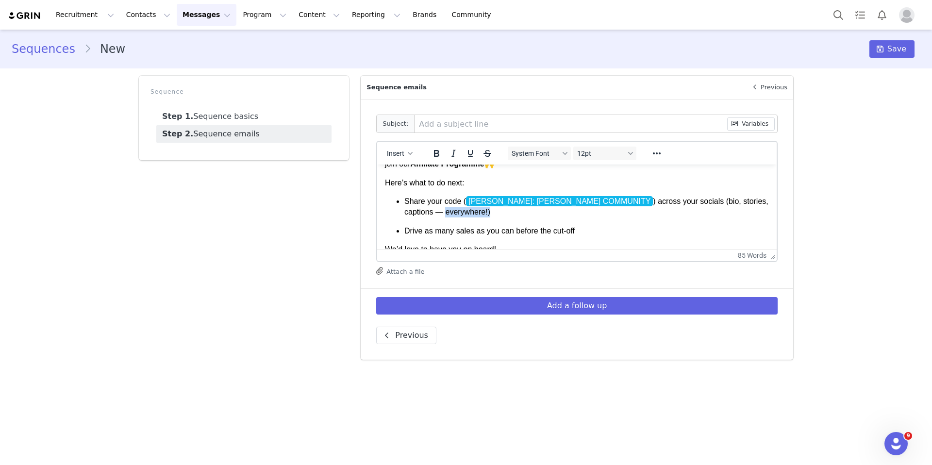
drag, startPoint x: 449, startPoint y: 212, endPoint x: 393, endPoint y: 212, distance: 56.3
click at [393, 212] on ul "Share your code ( LOVALL: LOVALL COMMUNITY ) across your socials (bio, stories,…" at bounding box center [577, 216] width 384 height 40
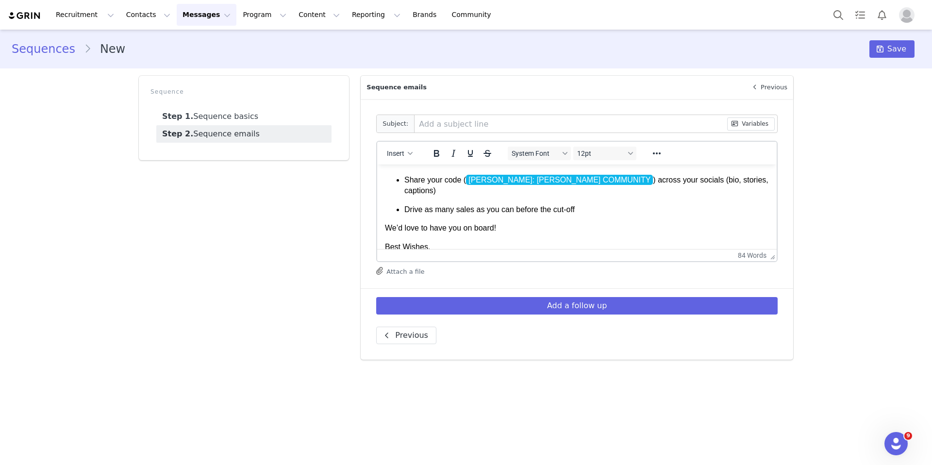
scroll to position [78, 0]
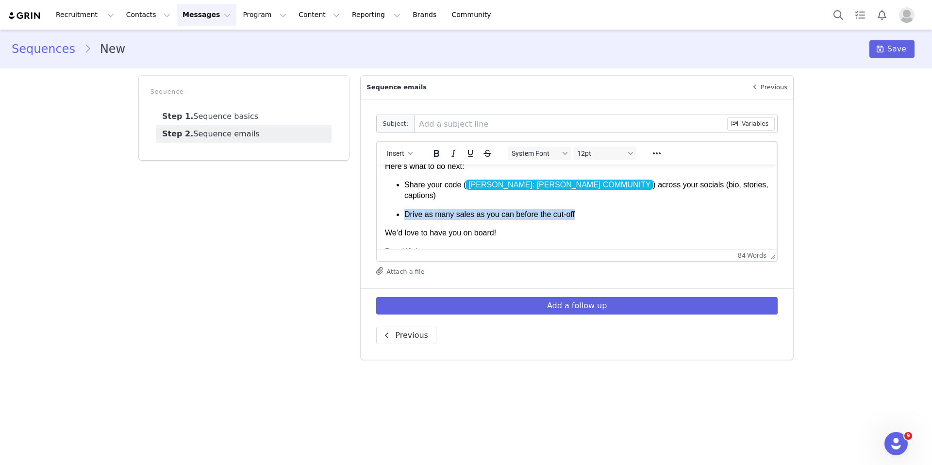
drag, startPoint x: 598, startPoint y: 205, endPoint x: 425, endPoint y: 198, distance: 172.5
click at [425, 209] on p "Drive as many sales as you can before the cut-off" at bounding box center [587, 214] width 365 height 11
click at [476, 209] on p "Drive as many sales as you can before the cut-off" at bounding box center [587, 214] width 365 height 11
click at [588, 209] on p "Drive as many sales as you can before the cut-off" at bounding box center [587, 214] width 365 height 11
drag, startPoint x: 570, startPoint y: 202, endPoint x: 395, endPoint y: 201, distance: 175.3
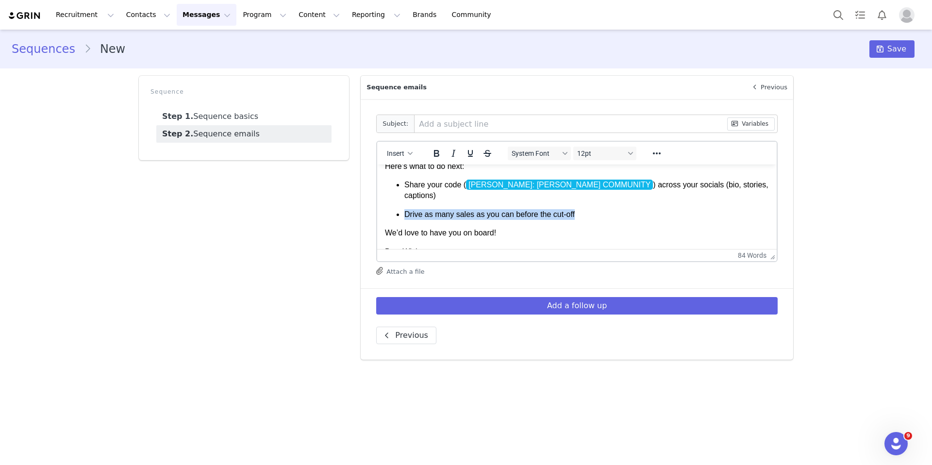
click at [395, 201] on ul "Share your code ( LOVALL: LOVALL COMMUNITY ) across your socials (bio, stories,…" at bounding box center [577, 200] width 384 height 40
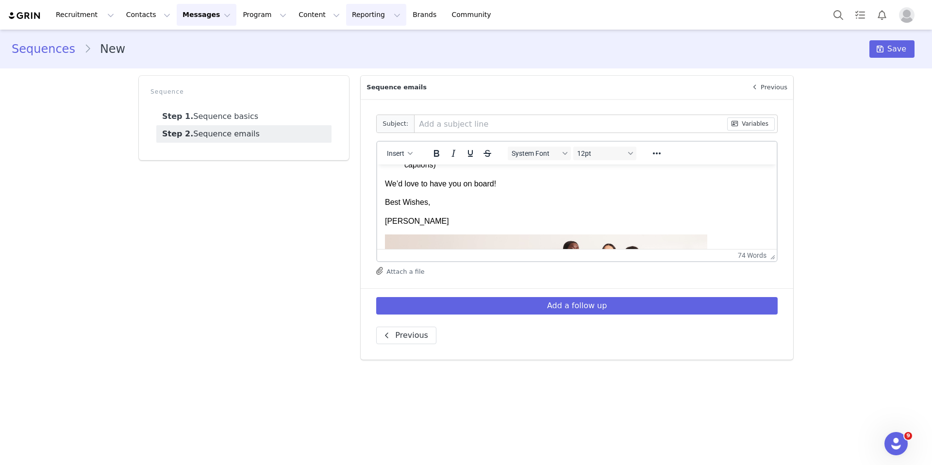
scroll to position [108, 0]
click at [900, 47] on span "Save" at bounding box center [897, 49] width 19 height 12
click at [442, 123] on input "text" at bounding box center [571, 123] width 312 height 17
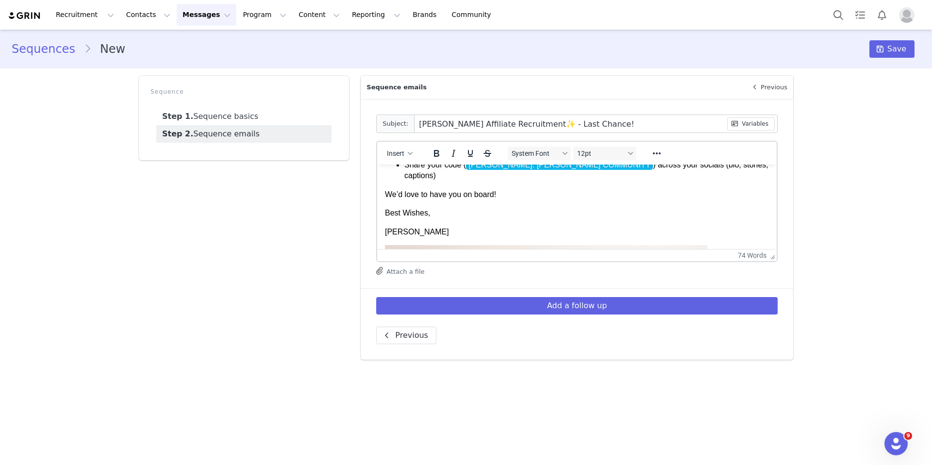
scroll to position [87, 0]
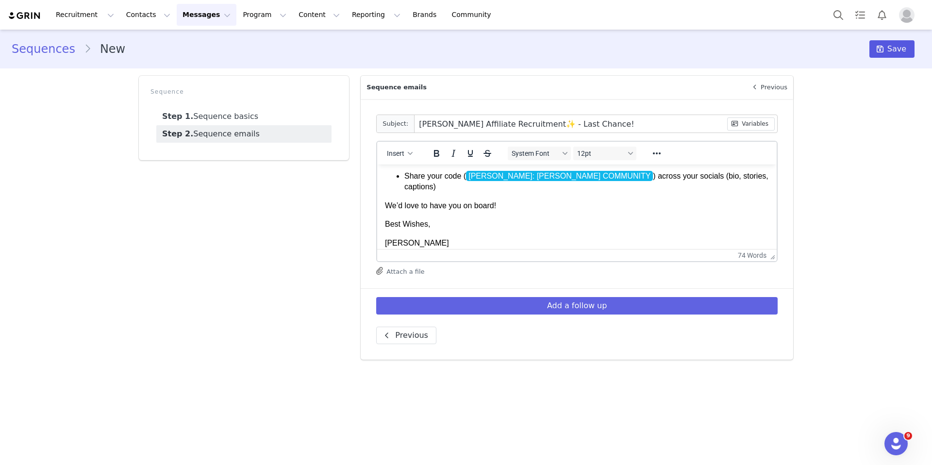
type input "LOVALL Affiliate Recruitment✨ - Last Chance!"
click at [898, 41] on button "Save" at bounding box center [892, 48] width 45 height 17
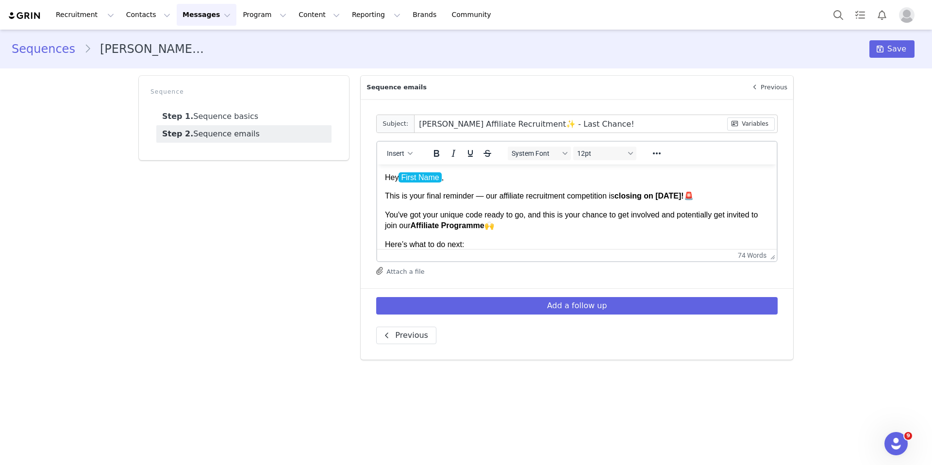
click at [436, 183] on p "Hey First Name ," at bounding box center [577, 177] width 384 height 11
click at [434, 179] on span "First Name" at bounding box center [420, 177] width 43 height 10
click at [766, 115] on div "Subject: LOVALL Affiliate Recruitment✨ - Last Chance! Variables" at bounding box center [577, 124] width 402 height 18
click at [766, 130] on button "Variables" at bounding box center [751, 124] width 48 height 13
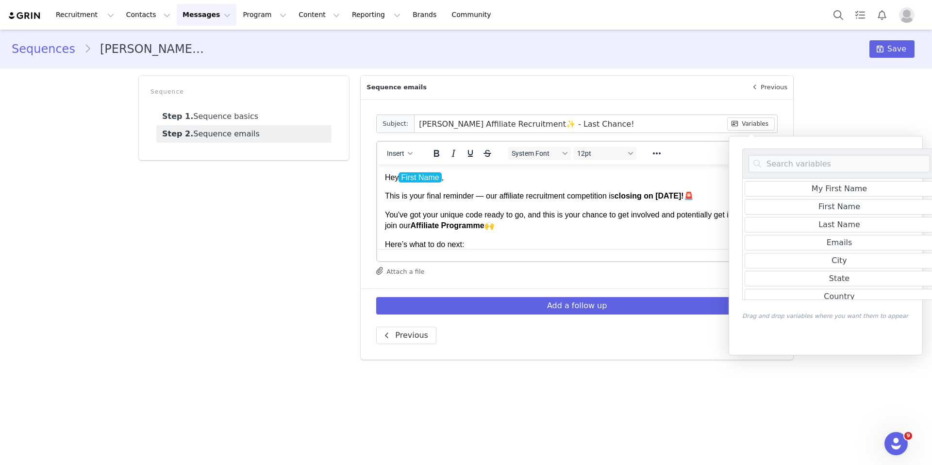
click at [480, 188] on body "Hey First Name ﻿ , This is your final reminder — our affiliate recruitment comp…" at bounding box center [577, 328] width 384 height 313
click at [883, 56] on button "Save" at bounding box center [892, 48] width 45 height 17
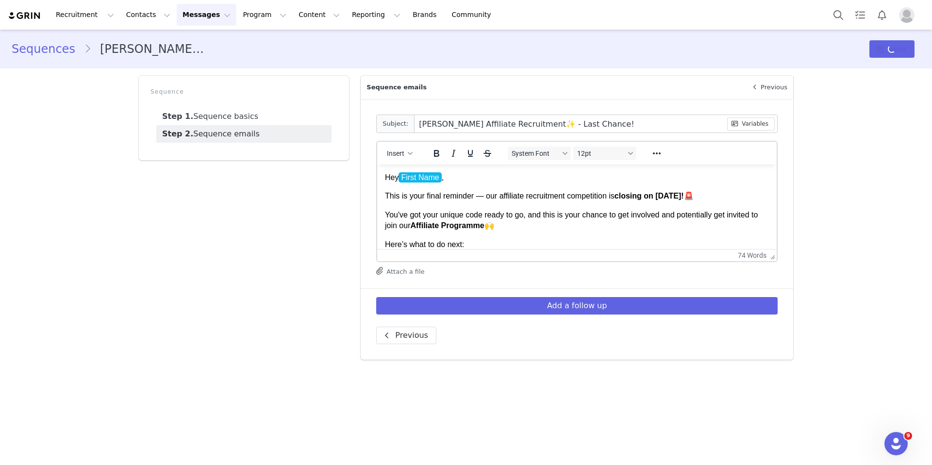
click at [892, 49] on div "Save" at bounding box center [892, 48] width 45 height 17
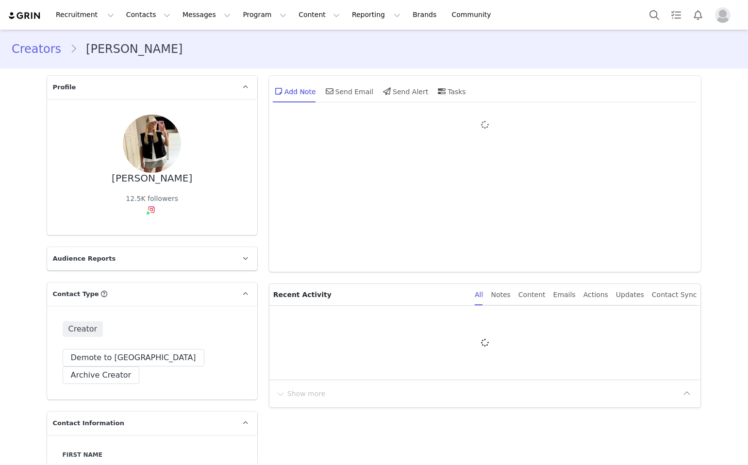
type input "+1 ([GEOGRAPHIC_DATA])"
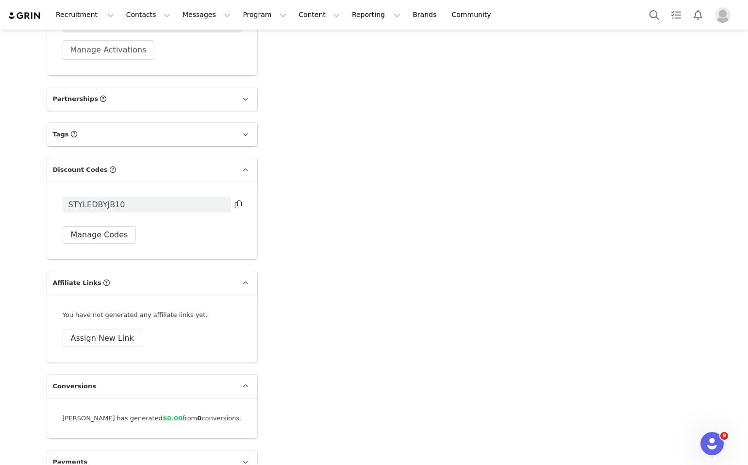
click at [130, 197] on span "STYLEDBYJB10" at bounding box center [147, 205] width 169 height 16
click at [125, 197] on span "STYLEDBYJB10" at bounding box center [147, 205] width 169 height 16
click at [196, 17] on button "Messages Messages" at bounding box center [207, 15] width 60 height 22
click at [197, 92] on p "Sequences" at bounding box center [192, 97] width 37 height 10
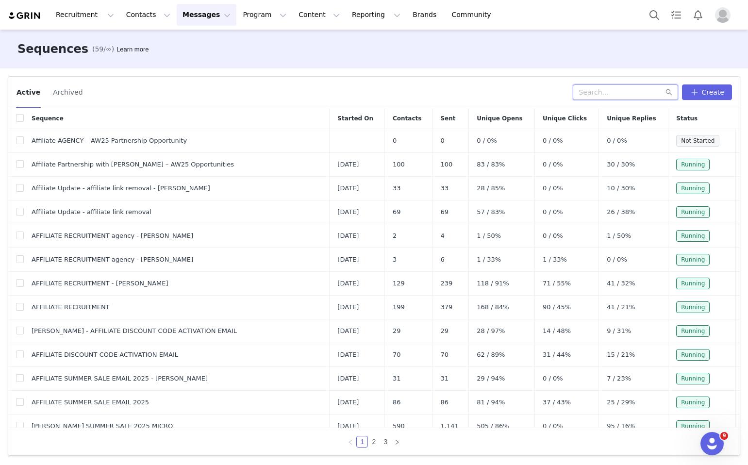
click at [633, 95] on input "text" at bounding box center [625, 92] width 105 height 16
type input "J"
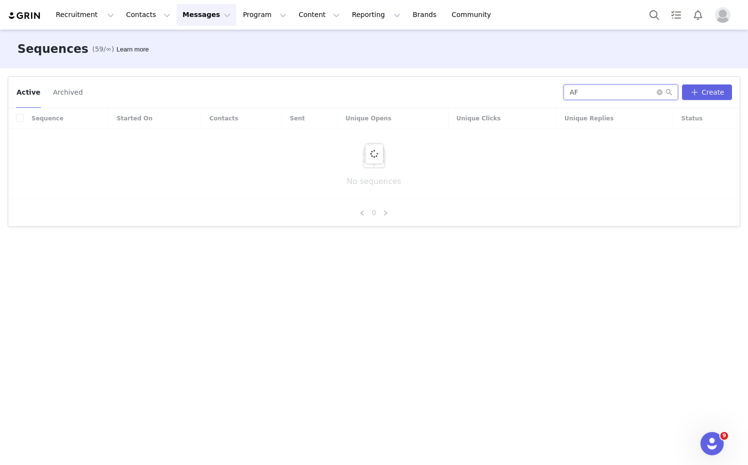
type input "A"
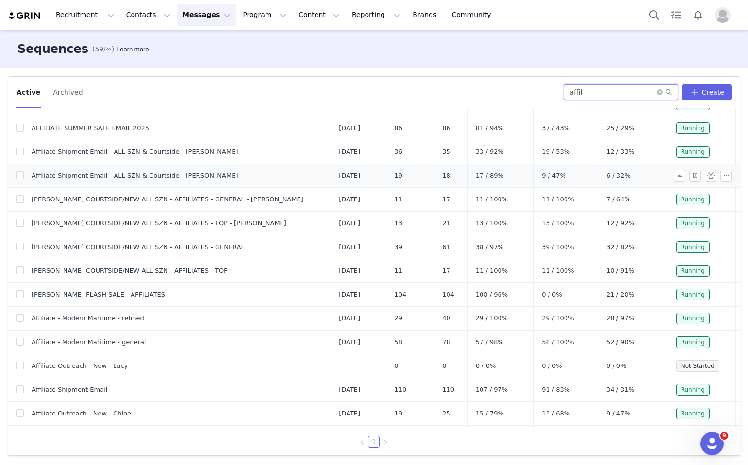
scroll to position [296, 0]
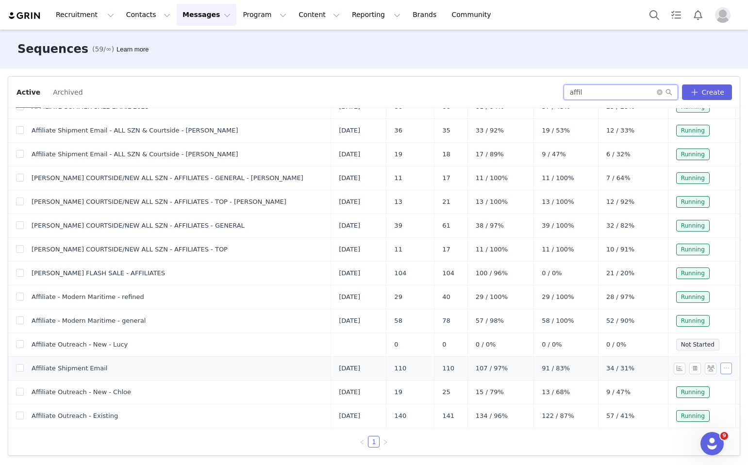
type input "affil"
click at [727, 368] on button "button" at bounding box center [727, 369] width 12 height 12
click at [692, 387] on span at bounding box center [690, 386] width 10 height 11
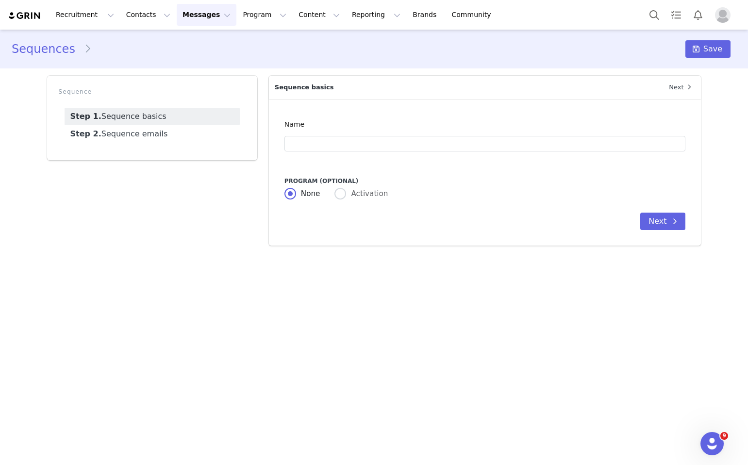
type input "Affiliate Shipment Email"
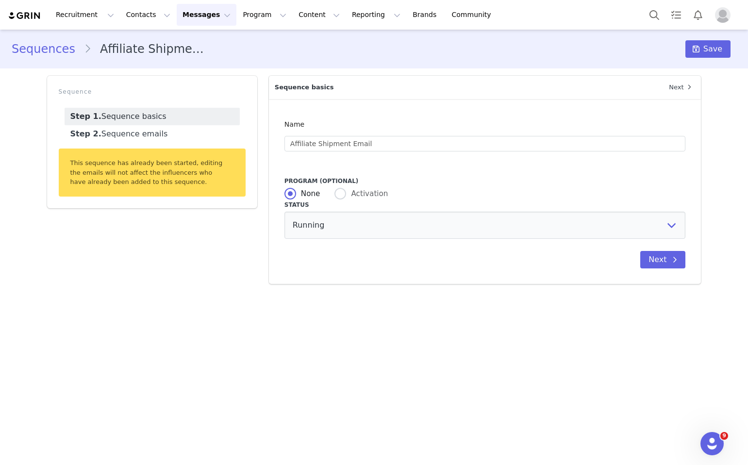
radio input "false"
radio input "true"
click at [652, 292] on button "Next" at bounding box center [663, 290] width 45 height 17
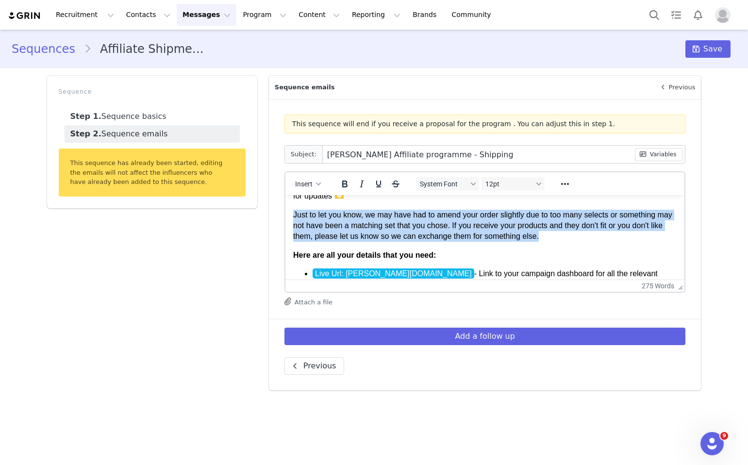
scroll to position [48, 0]
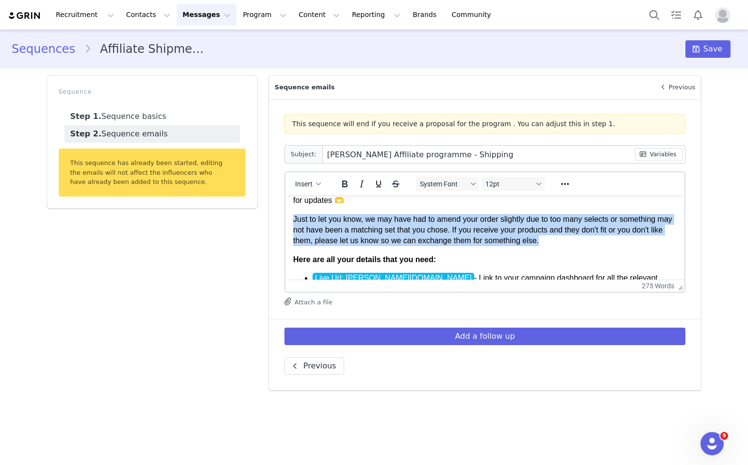
drag, startPoint x: 574, startPoint y: 230, endPoint x: 290, endPoint y: 219, distance: 283.3
click at [290, 219] on html "Hey First Name , Thank so much for completing the campaign proposal, we're so e…" at bounding box center [485, 318] width 400 height 343
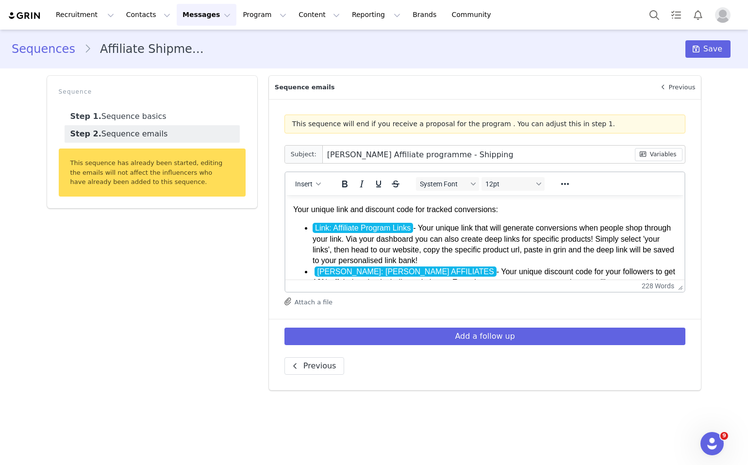
scroll to position [111, 0]
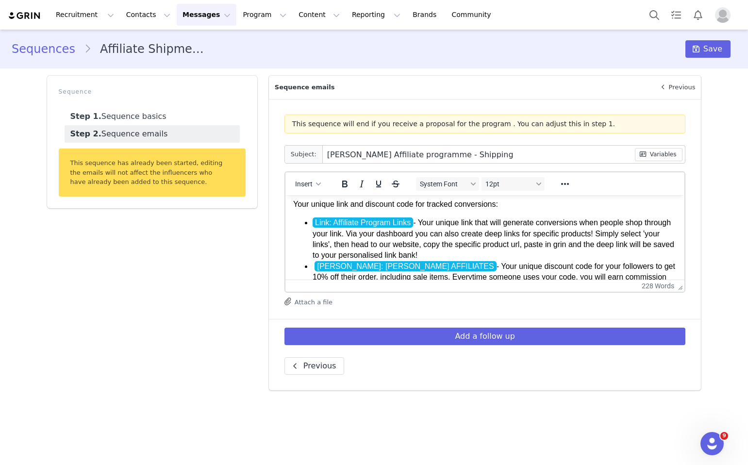
drag, startPoint x: 497, startPoint y: 257, endPoint x: 300, endPoint y: 220, distance: 200.6
click at [300, 220] on ul "Link: Affiliate Program Links - Your unique link that will generate conversions…" at bounding box center [485, 256] width 384 height 76
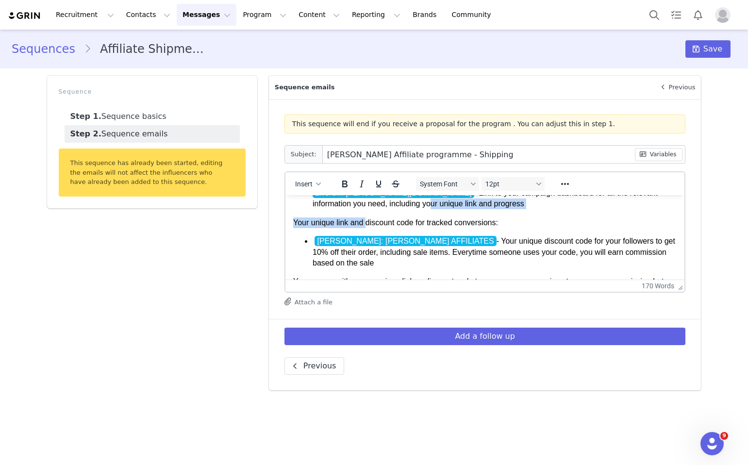
scroll to position [92, 0]
drag, startPoint x: 367, startPoint y: 204, endPoint x: 337, endPoint y: 224, distance: 36.1
click at [337, 224] on p "Your unique link and discount code for tracked conversions:" at bounding box center [485, 223] width 384 height 11
click at [491, 227] on p "Your unique discount code for tracked conversions:" at bounding box center [485, 223] width 384 height 11
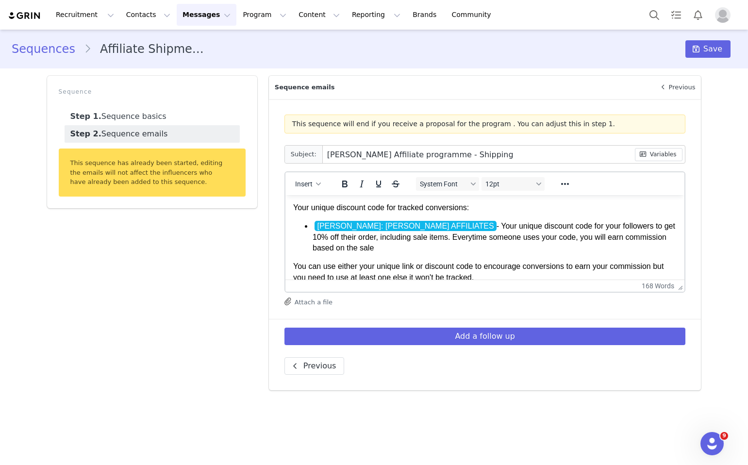
scroll to position [111, 0]
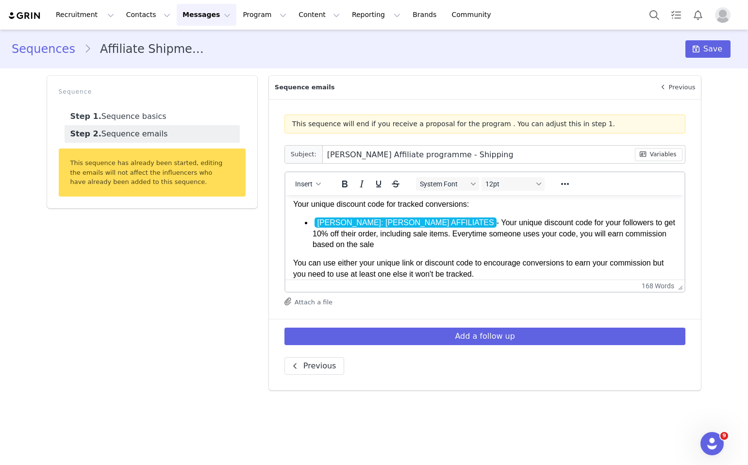
click at [453, 242] on li "LOVALL: LOVALL AFFILIATES - Your unique discount code for your followers to get…" at bounding box center [494, 234] width 365 height 33
click at [406, 235] on li "LOVALL: LOVALL AFFILIATES - Your unique discount code for your followers to get…" at bounding box center [494, 234] width 365 height 33
click at [432, 238] on li "LOVALL: LOVALL AFFILIATES - Your unique discount code for your followers to get…" at bounding box center [494, 234] width 365 height 33
click at [434, 243] on li "LOVALL: LOVALL AFFILIATES - Your unique discount code for your followers to get…" at bounding box center [494, 234] width 365 height 33
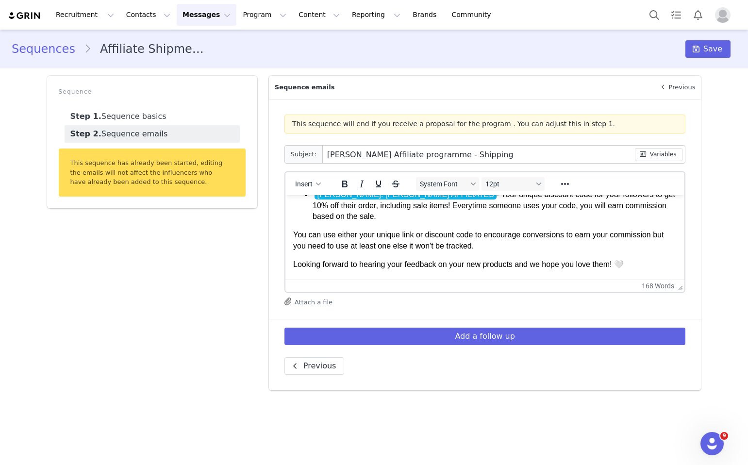
scroll to position [139, 0]
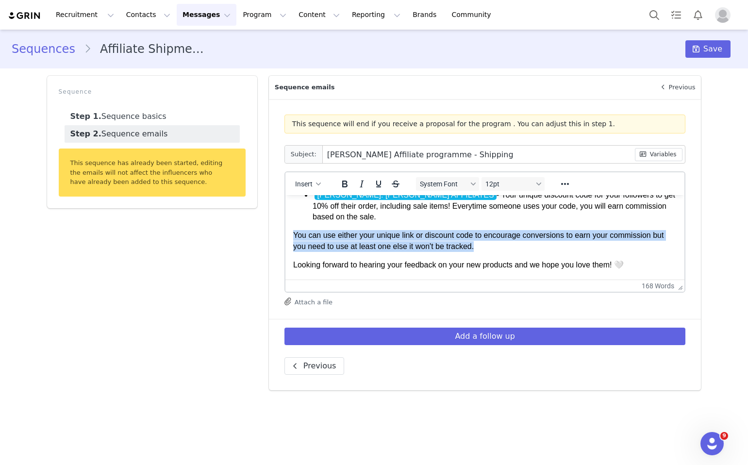
drag, startPoint x: 496, startPoint y: 244, endPoint x: 292, endPoint y: 237, distance: 203.6
click at [293, 237] on p "You can use either your unique link or discount code to encourage conversions t…" at bounding box center [485, 241] width 384 height 22
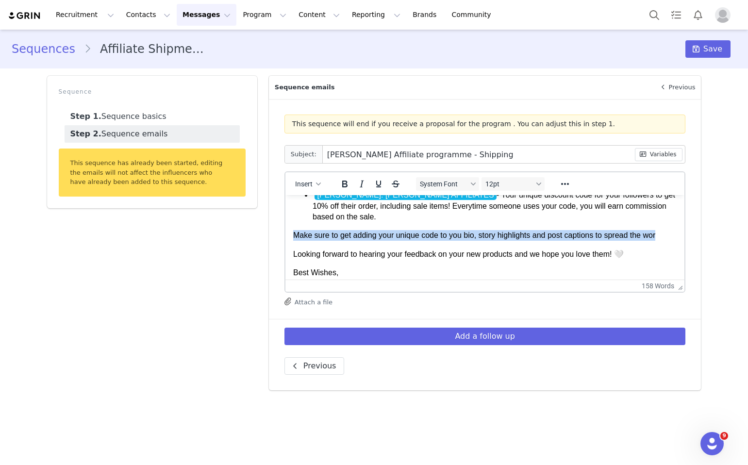
drag, startPoint x: 671, startPoint y: 234, endPoint x: 291, endPoint y: 236, distance: 379.8
click at [291, 236] on html "Hey First Name , Thank so much for completing the campaign proposal, we're so e…" at bounding box center [485, 180] width 400 height 249
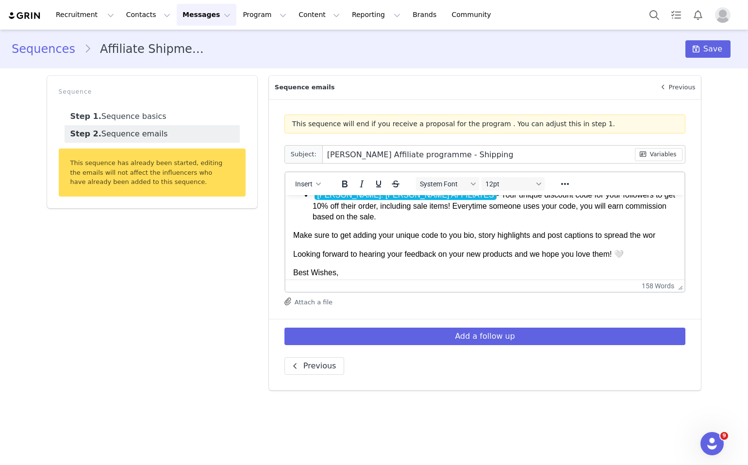
click at [491, 242] on body "Hey First Name , Thank so much for completing the campaign proposal, we're so e…" at bounding box center [485, 180] width 384 height 233
click at [668, 238] on p "Make sure to get adding your unique code to you bio, story highlights and post …" at bounding box center [485, 235] width 384 height 11
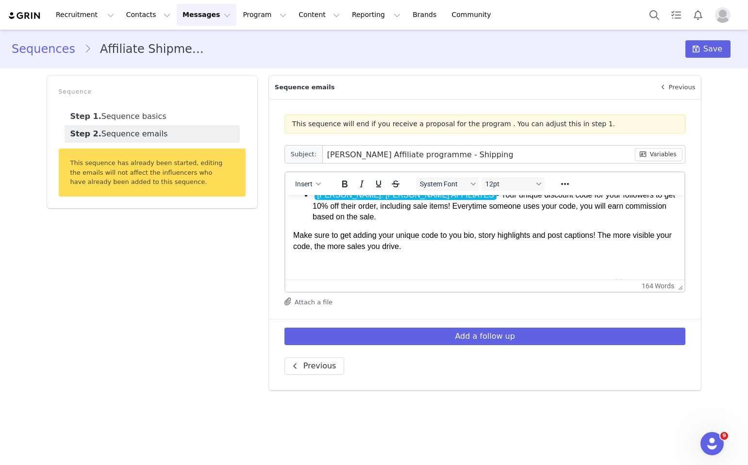
scroll to position [149, 0]
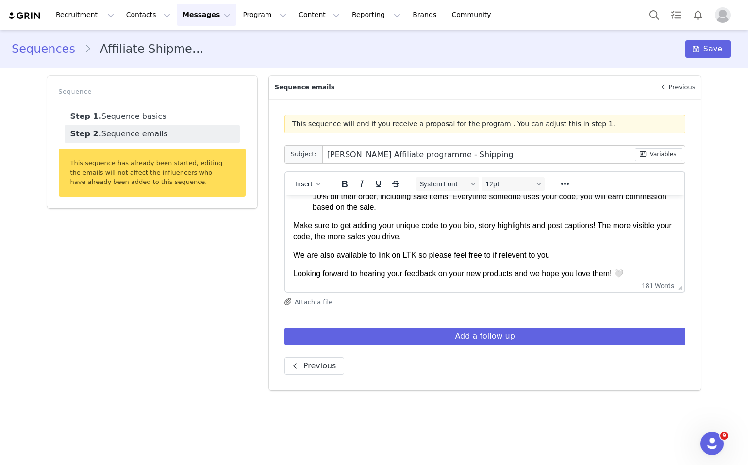
click at [517, 262] on body "Hey First Name , Thank so much for completing the campaign proposal, we're so e…" at bounding box center [485, 185] width 384 height 263
click at [515, 255] on p "We are also available to link on LTK so please feel free to if relevent to you" at bounding box center [485, 255] width 384 height 11
click at [557, 257] on p "We are also available to link on LTK so please feel free to if relevant to you" at bounding box center [485, 255] width 384 height 11
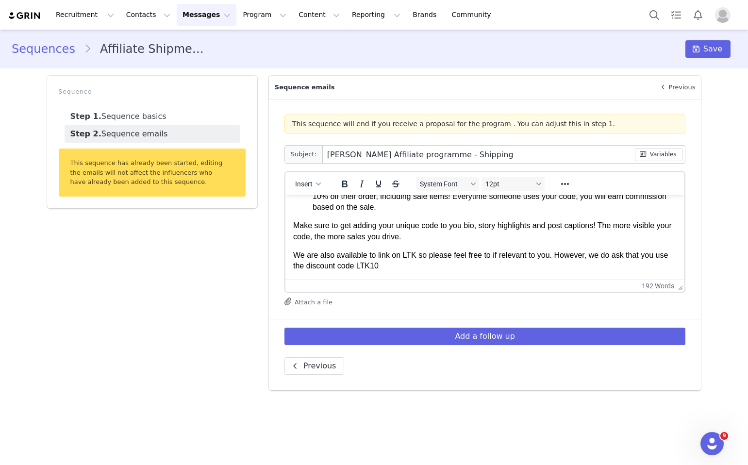
click at [358, 268] on p "We are also available to link on LTK so please feel free to if relevant to you.…" at bounding box center [485, 261] width 384 height 22
click at [439, 266] on p "We are also available to link on LTK so please feel free to if relevant to you.…" at bounding box center [485, 261] width 384 height 22
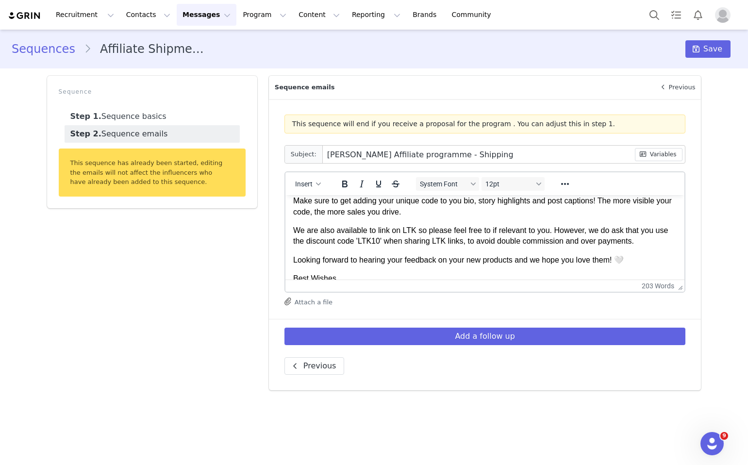
scroll to position [180, 0]
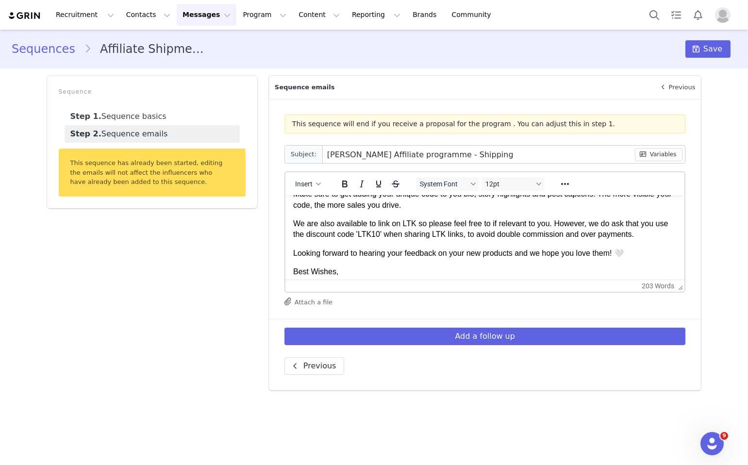
click at [440, 241] on body "Hey First Name , Thank so much for completing the campaign proposal, we're so e…" at bounding box center [485, 159] width 384 height 273
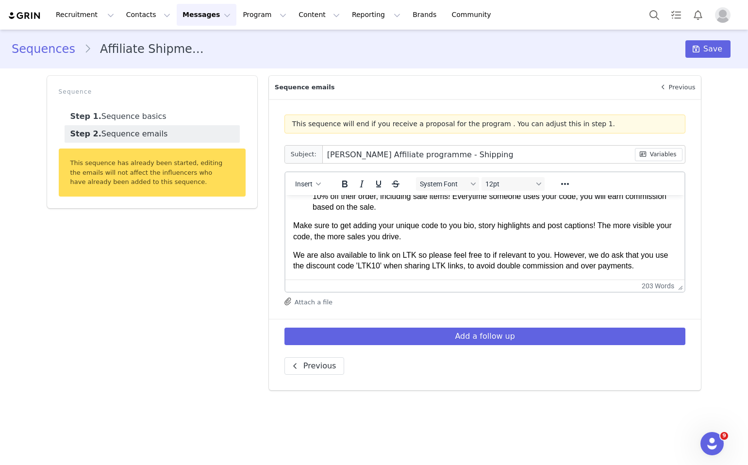
click at [485, 237] on p "Make sure to get adding your unique code to you bio, story highlights and post …" at bounding box center [485, 231] width 384 height 22
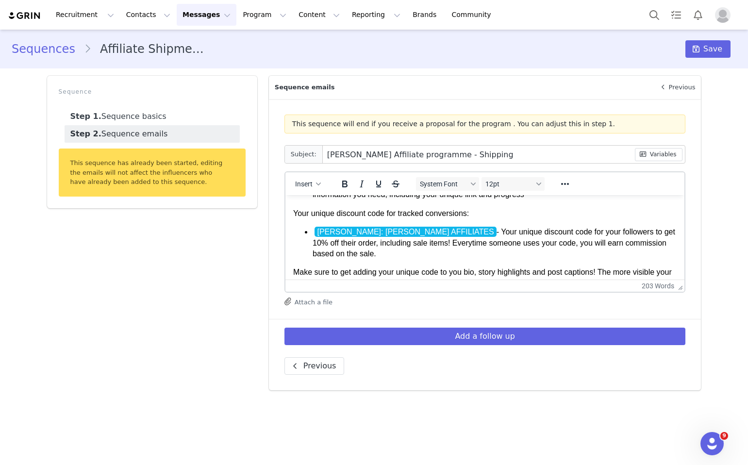
scroll to position [101, 0]
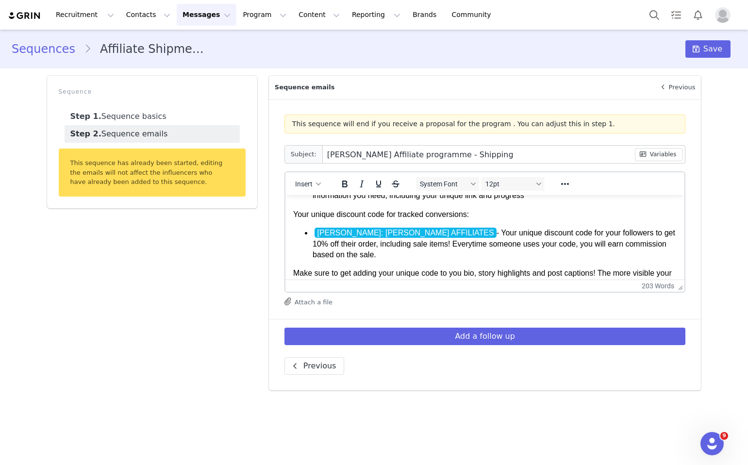
click at [485, 252] on li "LOVALL: LOVALL AFFILIATES - Your unique discount code for your followers to get…" at bounding box center [494, 244] width 365 height 33
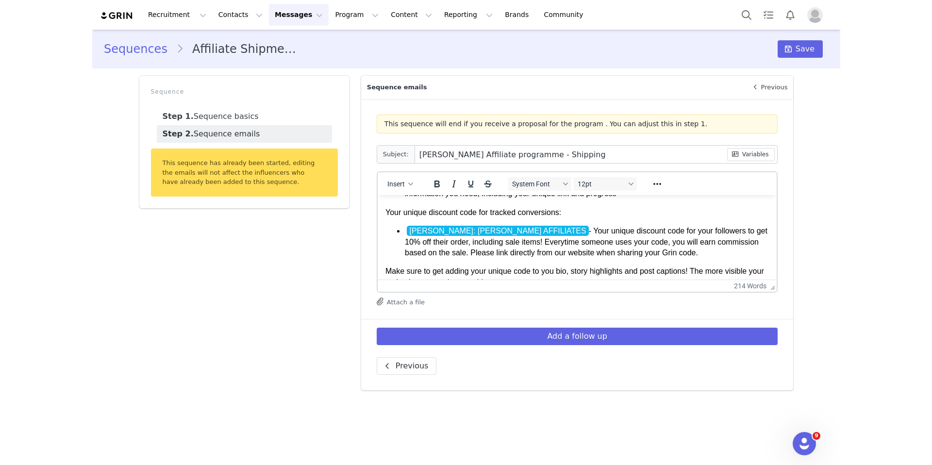
scroll to position [102, 0]
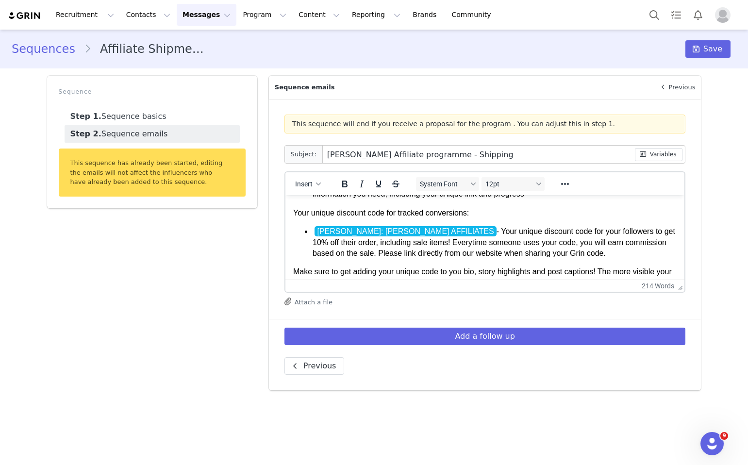
click at [313, 232] on li "LOVALL: LOVALL AFFILIATES - Your unique discount code for your followers to get…" at bounding box center [494, 242] width 365 height 33
click at [339, 219] on body "Hey First Name , Thank so much for completing the campaign proposal, we're so e…" at bounding box center [485, 237] width 384 height 273
click at [312, 233] on li "LOVALL: LOVALL AFFILIATES - Your unique discount code for your followers to get…" at bounding box center [494, 242] width 365 height 33
click at [422, 233] on li "LOVALL: LOVALL AFFILIATES - Your unique discount code for your followers to get…" at bounding box center [494, 242] width 365 height 33
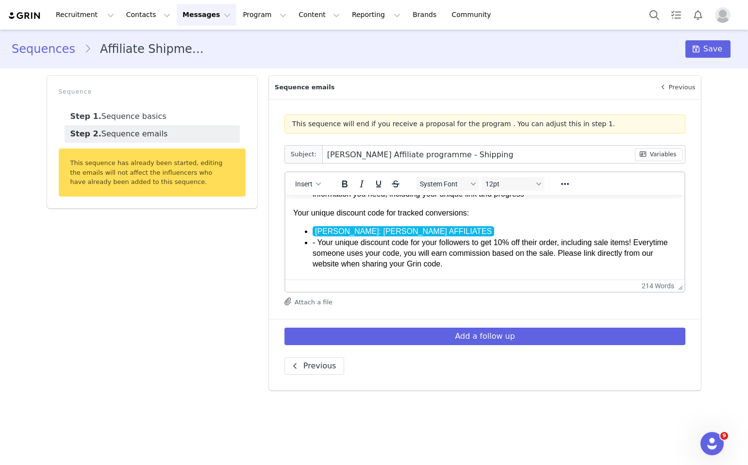
click at [322, 244] on li "- Your unique discount code for your followers to get 10% off their order, incl…" at bounding box center [494, 253] width 365 height 33
click at [312, 233] on li "LOVALL: LOVALL AFFILIATES" at bounding box center [494, 231] width 365 height 11
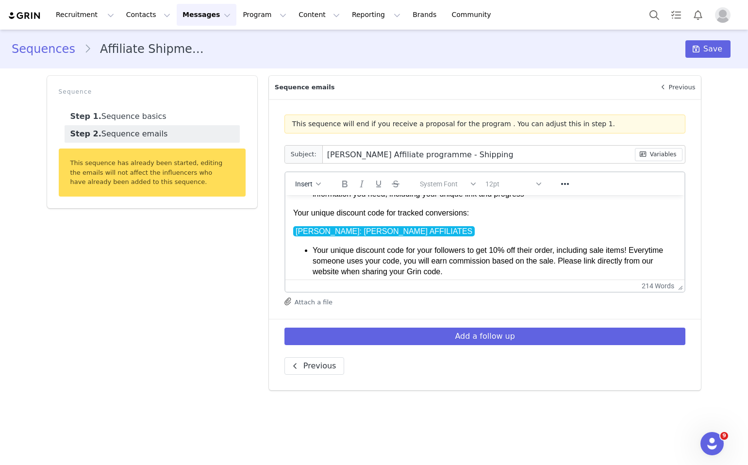
click at [407, 236] on p "LOVALL: LOVALL AFFILIATES ﻿" at bounding box center [485, 231] width 384 height 11
click at [564, 186] on icon "Reveal or hide additional toolbar items" at bounding box center [565, 184] width 12 height 12
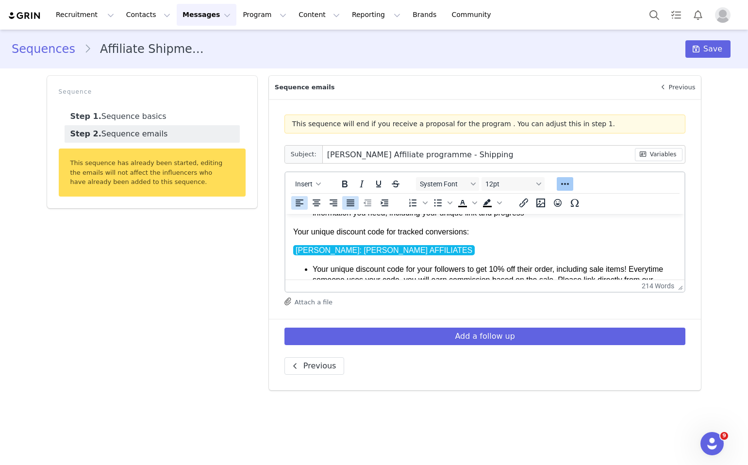
click at [345, 205] on icon "Justify" at bounding box center [351, 203] width 12 height 12
click at [323, 205] on button "Align center" at bounding box center [316, 203] width 17 height 14
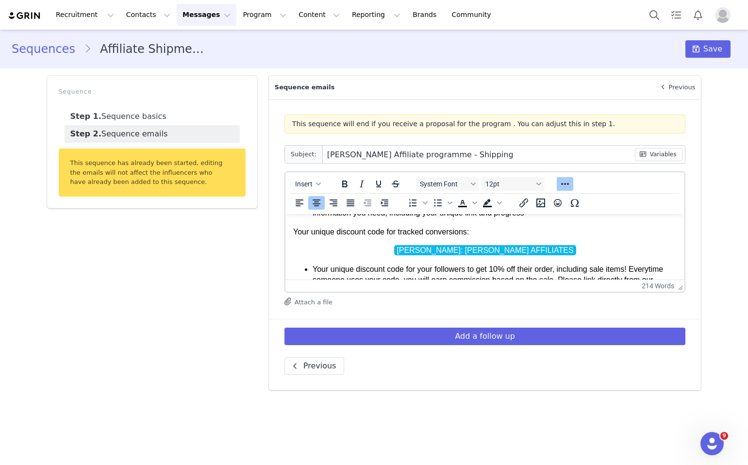
click at [609, 248] on p "LOVALL: LOVALL AFFILIATES ﻿" at bounding box center [485, 250] width 384 height 11
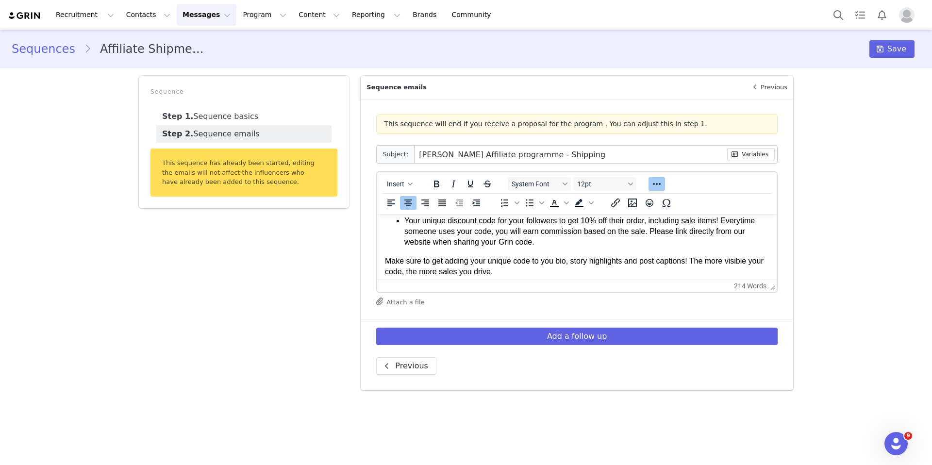
scroll to position [134, 0]
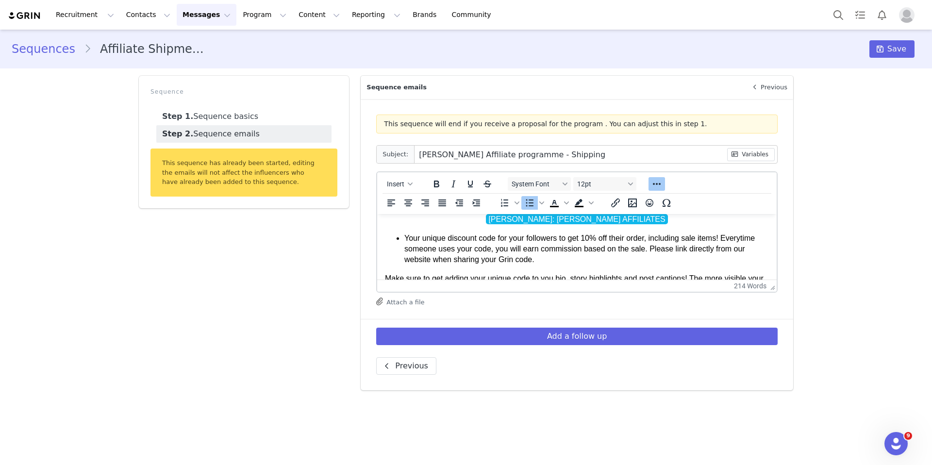
click at [510, 237] on li "Your unique discount code for your followers to get 10% off their order, includ…" at bounding box center [587, 249] width 365 height 33
drag, startPoint x: 602, startPoint y: 240, endPoint x: 579, endPoint y: 240, distance: 22.3
click at [579, 240] on li "Your unique discount code will get your followers to get 10% off their order, i…" at bounding box center [587, 249] width 365 height 33
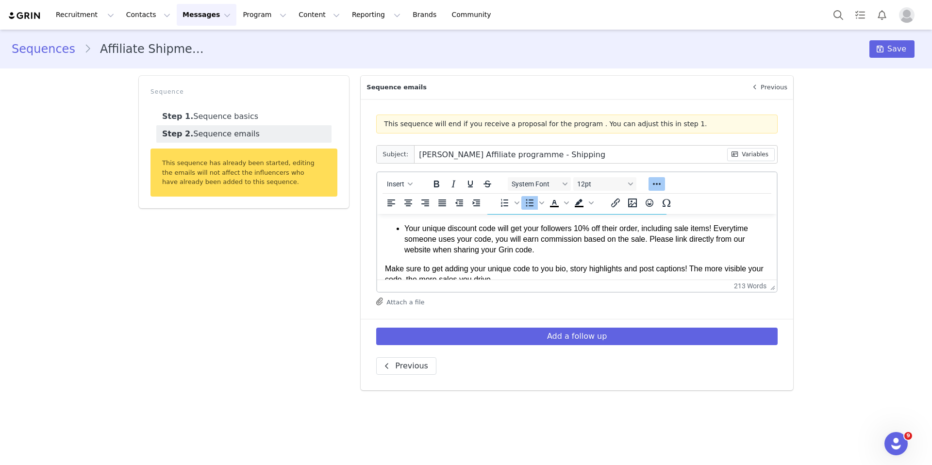
click at [384, 271] on html "Hey First Name , Thank so much for completing the campaign proposal, we're so e…" at bounding box center [577, 224] width 400 height 307
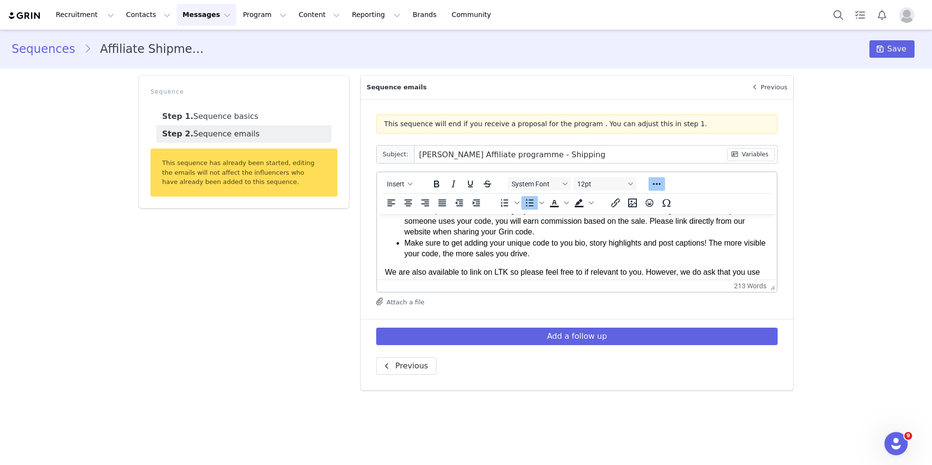
scroll to position [167, 0]
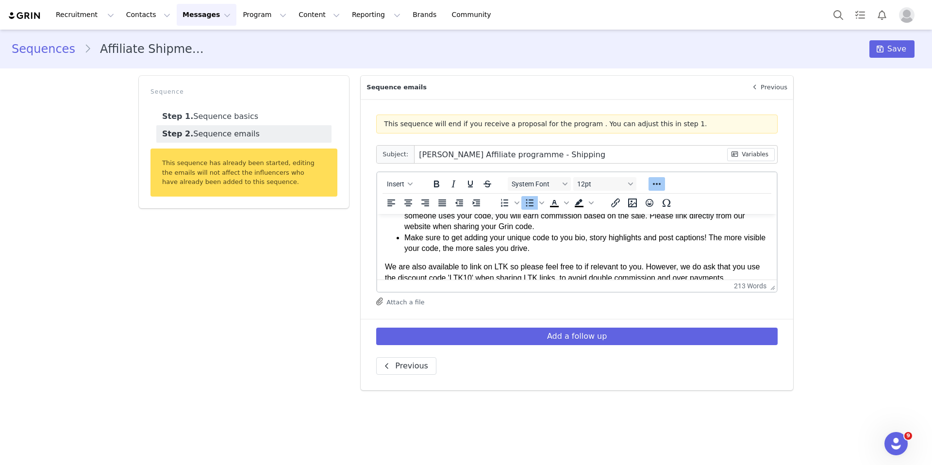
click at [574, 240] on li "Make sure to get adding your unique code to you bio, story highlights and post …" at bounding box center [587, 244] width 365 height 22
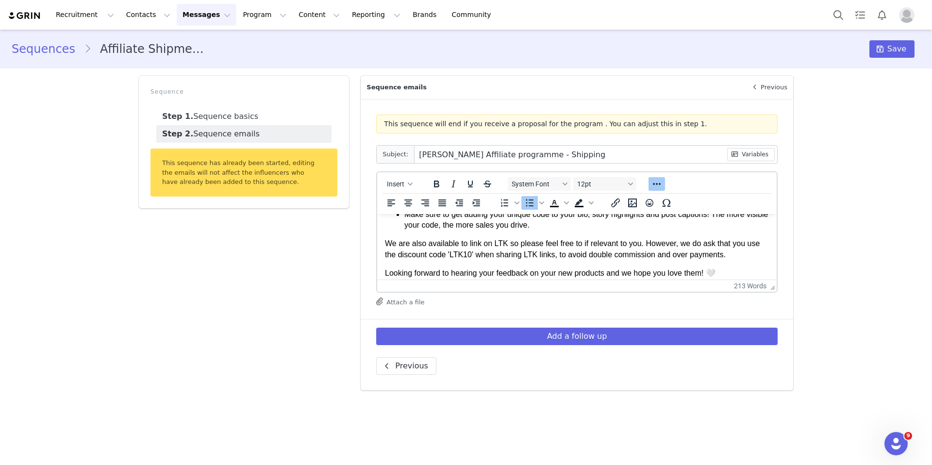
scroll to position [192, 0]
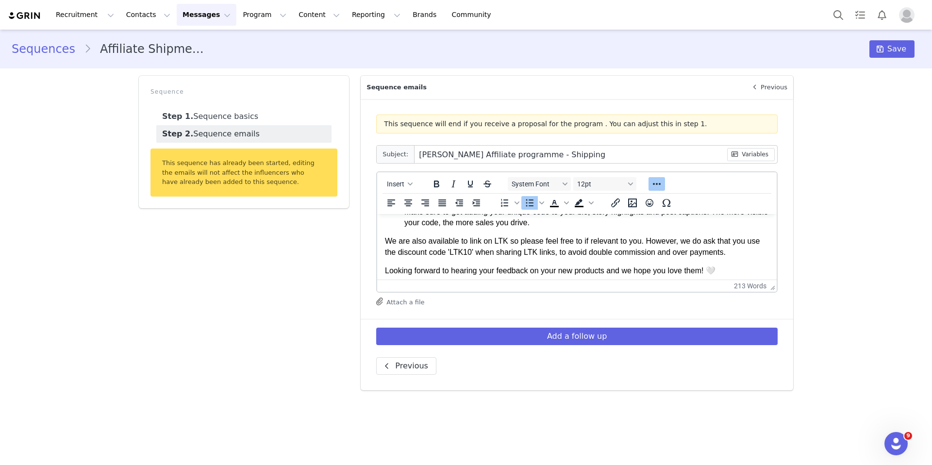
click at [576, 224] on li "Make sure to get adding your unique code to your bio, story highlights and post…" at bounding box center [587, 218] width 365 height 22
click at [583, 240] on p "We are also available to link on LTK so please feel free to if relevant to you.…" at bounding box center [577, 247] width 384 height 22
click at [503, 251] on p "We are also available to link on LTK so please feel free to do so if relevant t…" at bounding box center [577, 247] width 384 height 22
click at [506, 262] on body "Hey First Name , Thank so much for completing the campaign proposal, we're so e…" at bounding box center [577, 172] width 384 height 284
click at [748, 253] on p "We are also available to link on LTK so please feel free to do so if relevant t…" at bounding box center [577, 247] width 384 height 22
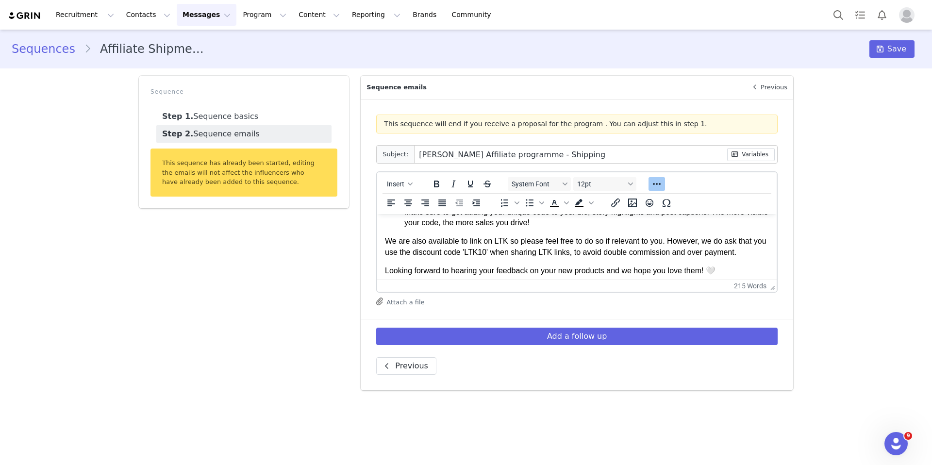
click at [737, 260] on body "Hey First Name , Thank so much for completing the campaign proposal, we're so e…" at bounding box center [577, 172] width 384 height 284
click at [748, 260] on body "Hey First Name , Thank so much for completing the campaign proposal, we're so e…" at bounding box center [577, 172] width 384 height 284
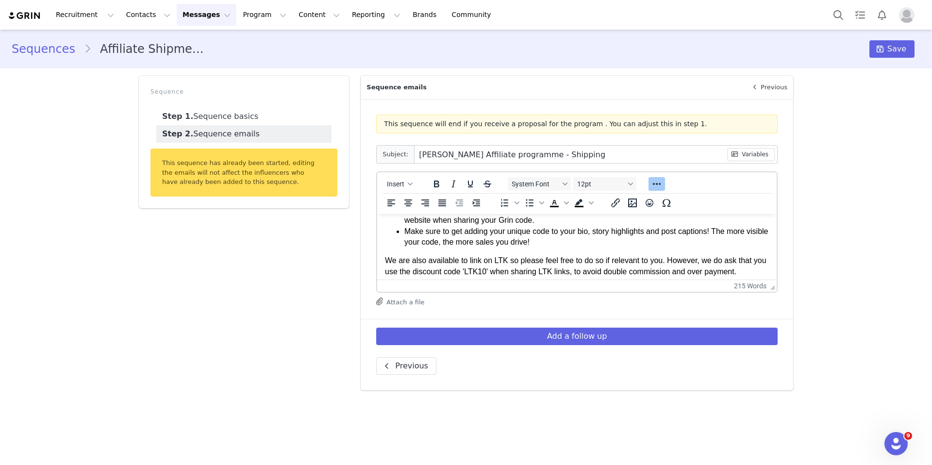
scroll to position [172, 0]
click at [703, 262] on p "We are also available to link on LTK so please feel free to do so if relevant t…" at bounding box center [577, 267] width 384 height 22
click at [412, 279] on p "We are also available to link on LTK so please feel free to do so if relevant t…" at bounding box center [577, 272] width 384 height 33
click at [408, 276] on p "We are also available to link on LTK so please feel free to do so if relevant t…" at bounding box center [577, 272] width 384 height 33
click at [444, 274] on p "We are also available to link on LTK so please feel free to do so if relevant t…" at bounding box center [577, 272] width 384 height 33
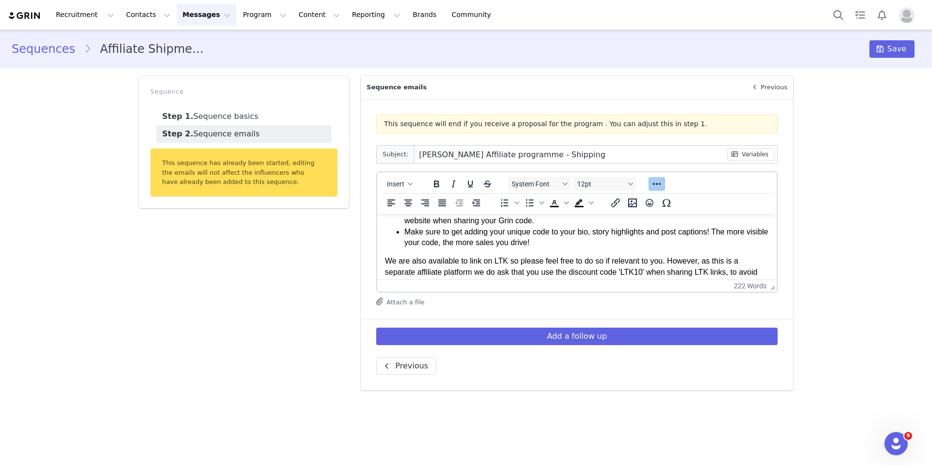
click at [476, 272] on p "We are also available to link on LTK so please feel free to do so if relevant t…" at bounding box center [577, 272] width 384 height 33
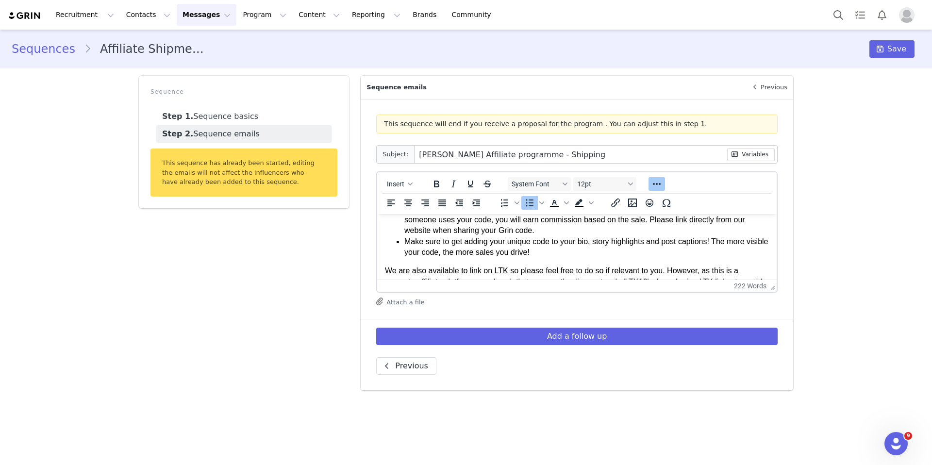
scroll to position [0, 0]
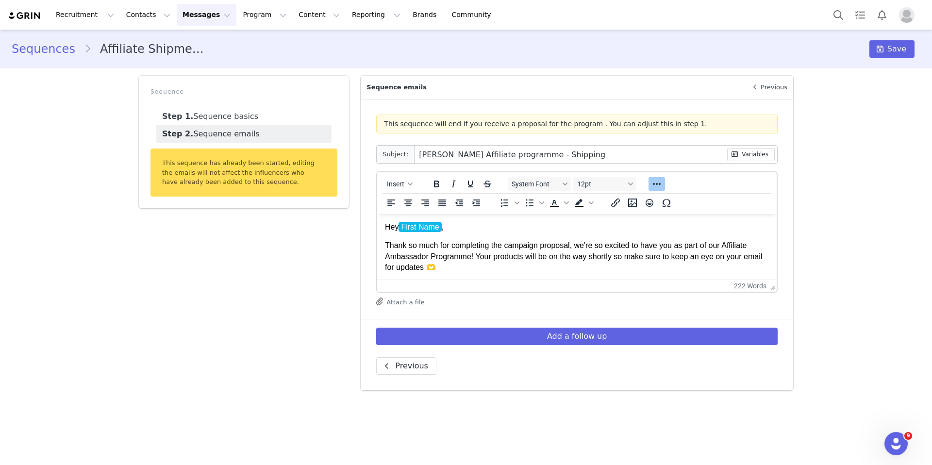
drag, startPoint x: 477, startPoint y: 265, endPoint x: 376, endPoint y: 195, distance: 123.3
click at [377, 214] on html "Hey First Name , Thank so much for completing the campaign proposal, we're so e…" at bounding box center [577, 369] width 400 height 311
copy body "Hey First Name , Thank so much for completing the campaign proposal, we're so e…"
click at [466, 276] on body "Hey First Name , Thank so much for completing the campaign proposal, we're so e…" at bounding box center [577, 369] width 384 height 295
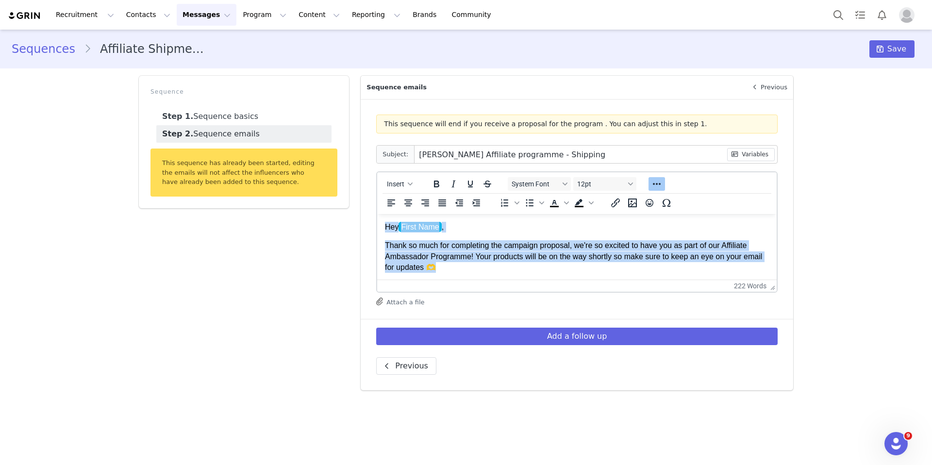
drag, startPoint x: 473, startPoint y: 267, endPoint x: 378, endPoint y: 228, distance: 102.2
click at [378, 228] on html "Hey First Name , Thank so much for completing the campaign proposal, we're so e…" at bounding box center [577, 369] width 400 height 311
drag, startPoint x: 544, startPoint y: 253, endPoint x: 379, endPoint y: 223, distance: 167.3
click at [379, 223] on html "Hey First Name , Thank so much for completing the campaign proposal, we're so e…" at bounding box center [577, 369] width 400 height 311
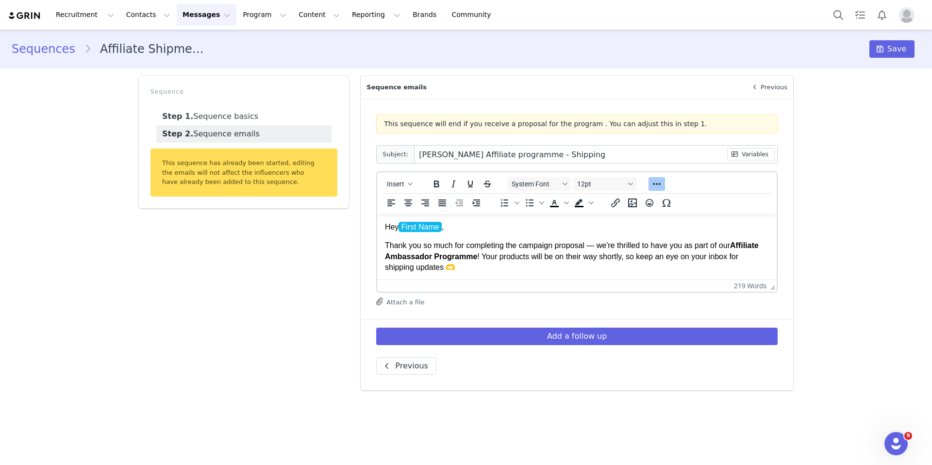
click at [438, 227] on span "First Name" at bounding box center [420, 227] width 43 height 10
click at [485, 235] on body "Hey First Name , Thank you so much for completing the campaign proposal — we're…" at bounding box center [577, 369] width 384 height 295
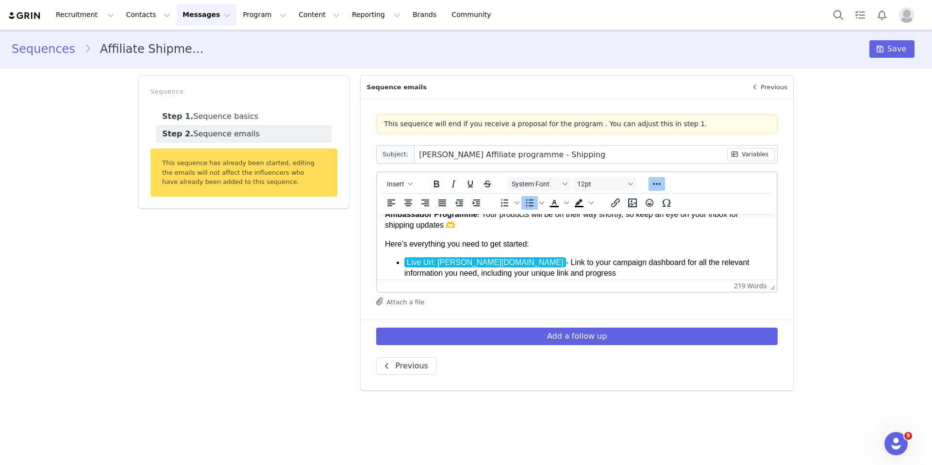
scroll to position [62, 0]
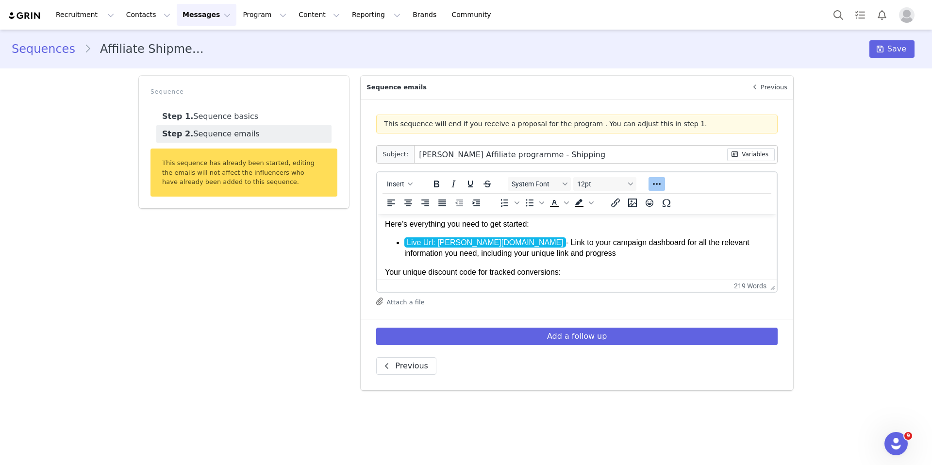
drag, startPoint x: 552, startPoint y: 274, endPoint x: 386, endPoint y: 226, distance: 173.0
click at [386, 226] on body "Hey First Name , Thank you so much for completing the campaign proposal — we're…" at bounding box center [577, 307] width 384 height 295
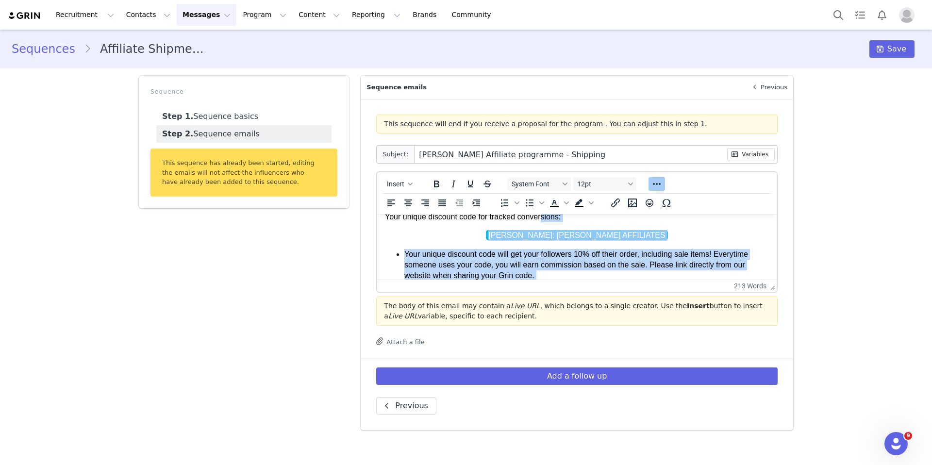
scroll to position [158, 0]
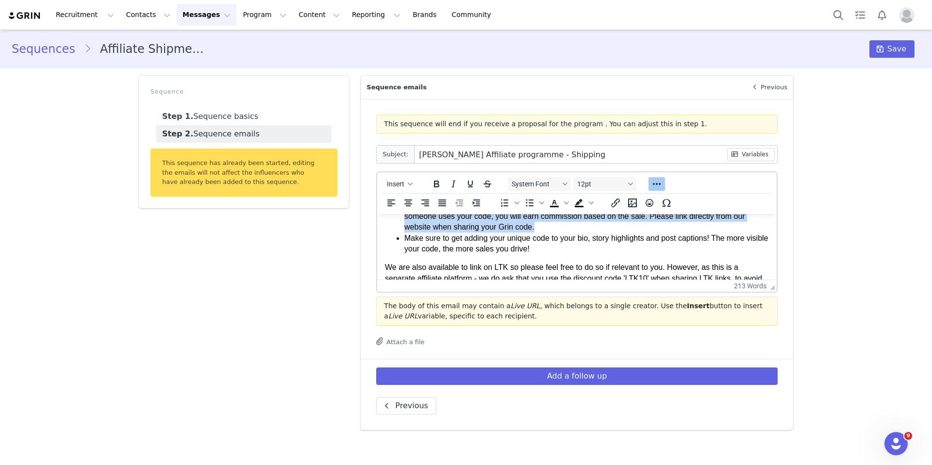
drag, startPoint x: 385, startPoint y: 218, endPoint x: 541, endPoint y: 231, distance: 157.4
click at [541, 231] on body "Hey First Name , Thank you so much for completing the campaign proposal — we're…" at bounding box center [577, 207] width 384 height 287
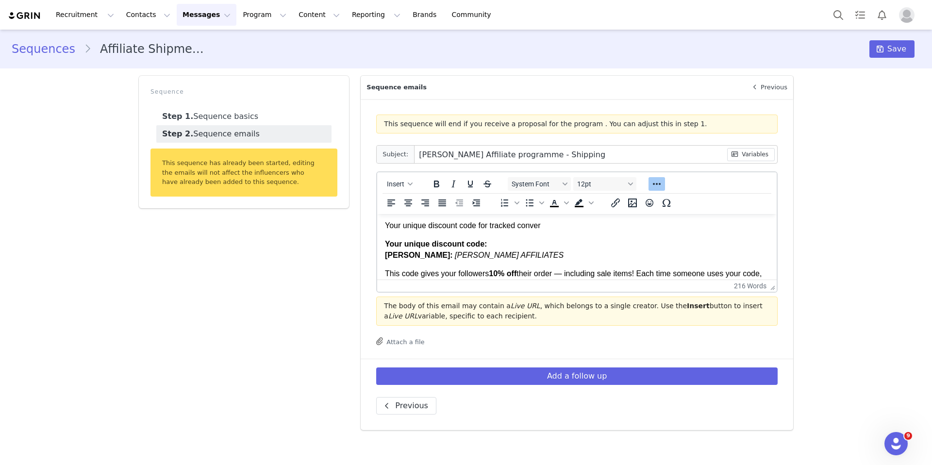
scroll to position [101, 0]
click at [491, 245] on p "Your unique discount code: LOVALL: LOVALL AFFILIATES" at bounding box center [577, 250] width 384 height 22
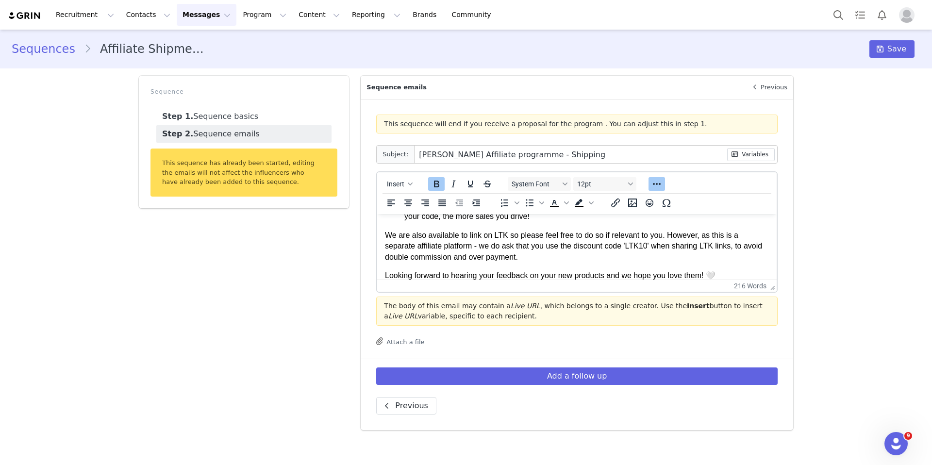
scroll to position [216, 0]
click at [568, 224] on body "Hey First Name , Thank you so much for completing the campaign proposal — we're…" at bounding box center [577, 163] width 384 height 314
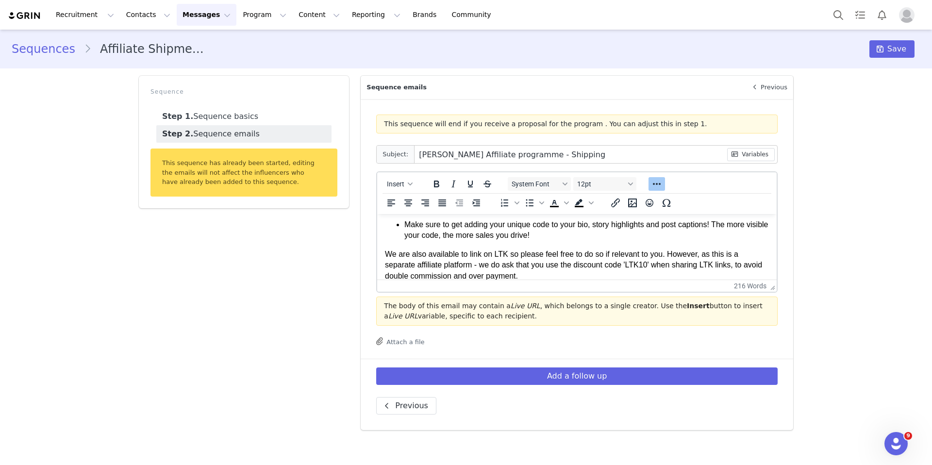
scroll to position [184, 0]
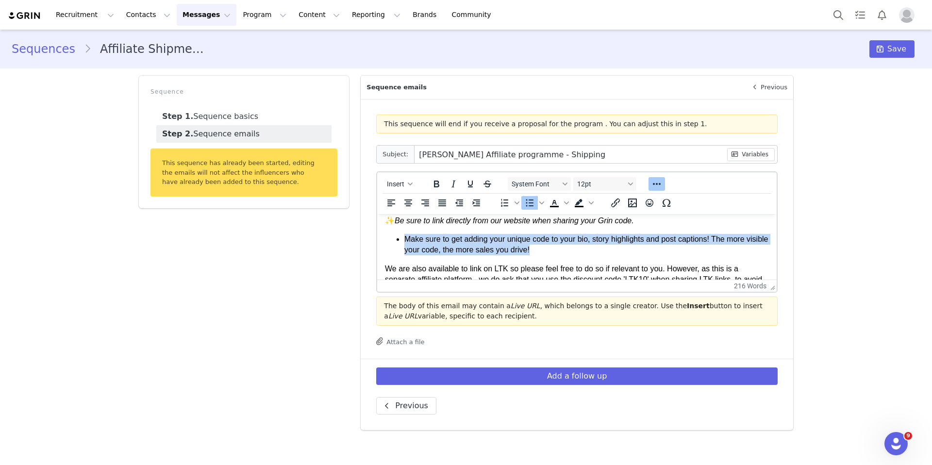
drag, startPoint x: 563, startPoint y: 250, endPoint x: 377, endPoint y: 239, distance: 185.8
click at [377, 239] on html "Hey First Name , Thank you so much for completing the campaign proposal — we're…" at bounding box center [577, 195] width 400 height 329
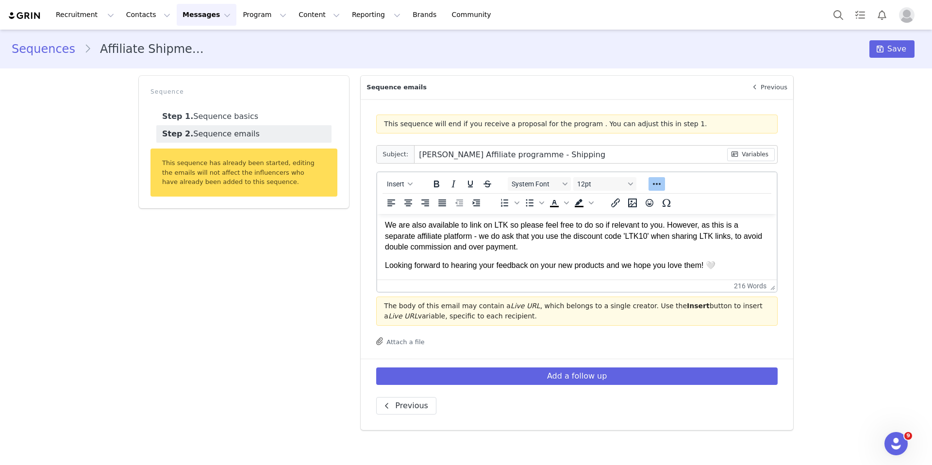
scroll to position [235, 0]
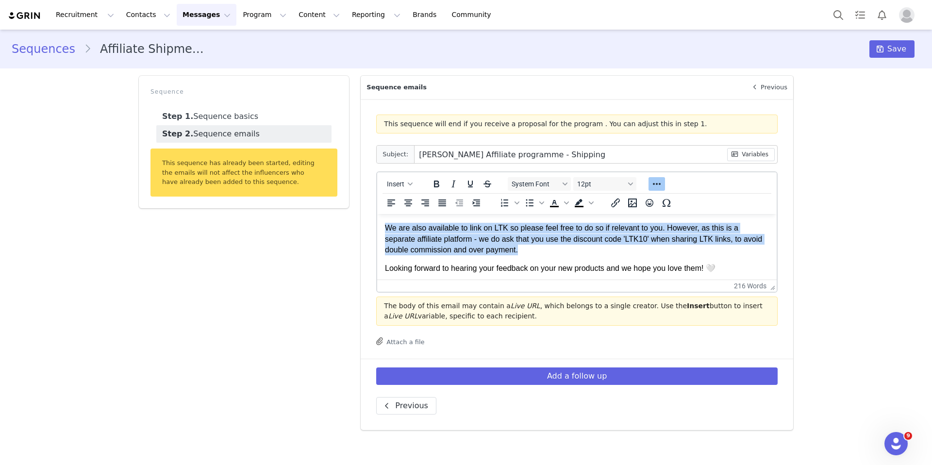
drag, startPoint x: 558, startPoint y: 251, endPoint x: 383, endPoint y: 232, distance: 176.3
click at [383, 232] on html "Hey First Name , Thank you so much for completing the campaign proposal — we're…" at bounding box center [577, 149] width 400 height 340
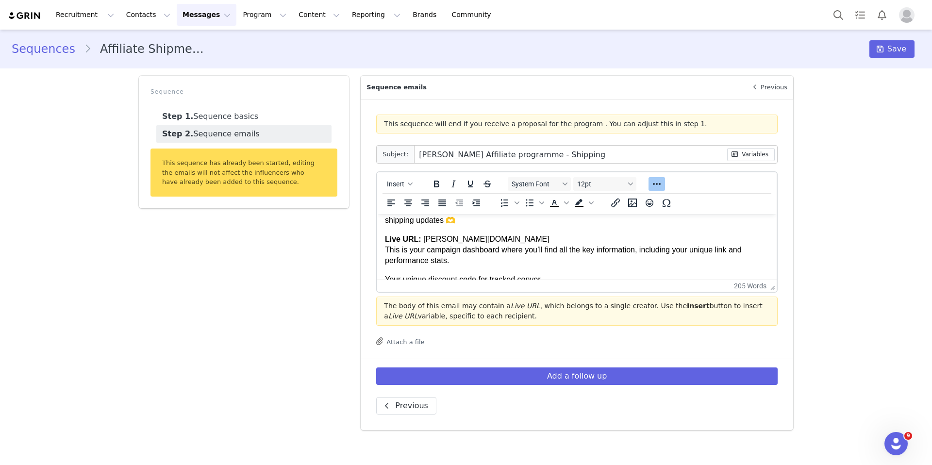
scroll to position [50, 0]
drag, startPoint x: 473, startPoint y: 238, endPoint x: 422, endPoint y: 236, distance: 52.0
click at [422, 236] on p "Live URL: lovall.grin.live This is your campaign dashboard where you’ll find al…" at bounding box center [577, 248] width 384 height 33
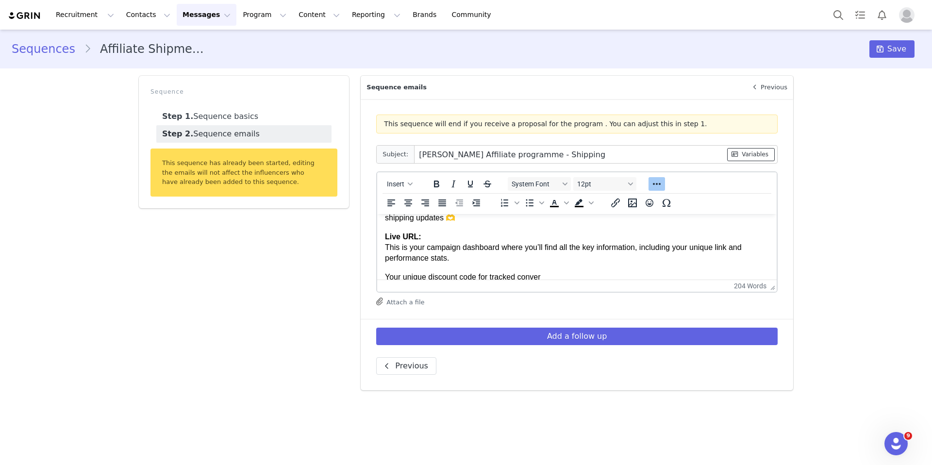
click at [748, 154] on button "Variables" at bounding box center [751, 154] width 48 height 13
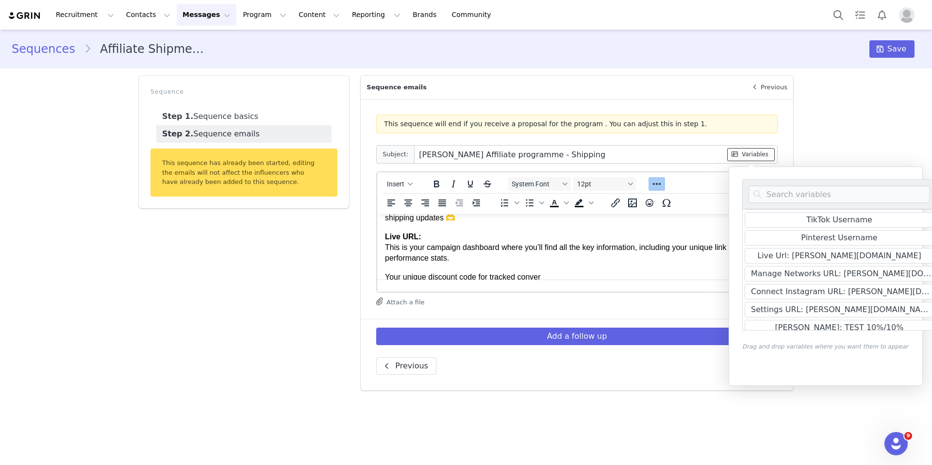
scroll to position [366, 0]
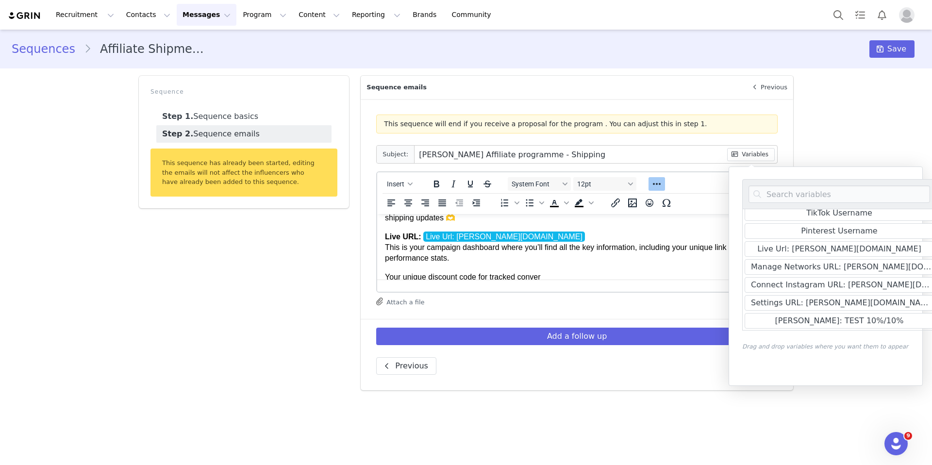
click at [547, 266] on body "Hey First Name , Thank you so much for completing the campaign proposal — we're…" at bounding box center [577, 334] width 384 height 325
click at [550, 261] on p "Live URL: Live Url: lovall.grin.live This is your campaign dashboard where you’…" at bounding box center [577, 248] width 384 height 33
click at [748, 139] on div "Sequences Affiliate Shipment Email Save Sequence Step 1. Sequence basics Step 2…" at bounding box center [466, 214] width 932 height 368
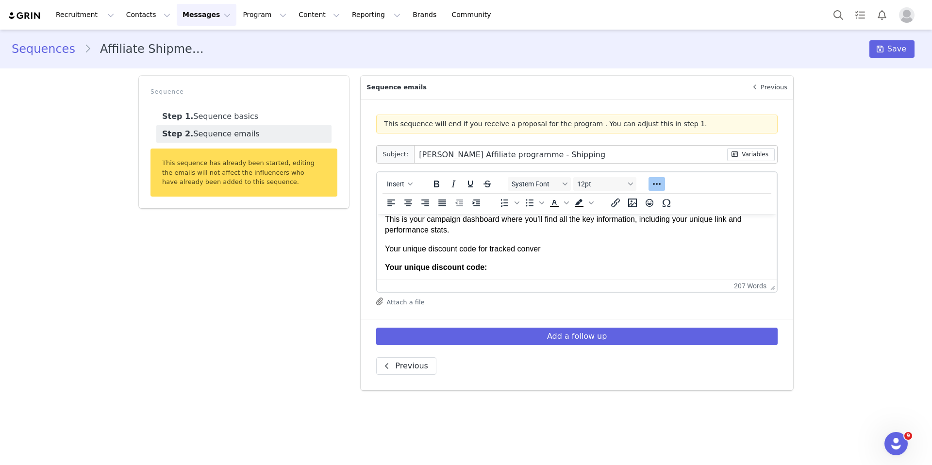
scroll to position [79, 0]
click at [547, 252] on p "Your unique discount code for tracked conver" at bounding box center [577, 247] width 384 height 11
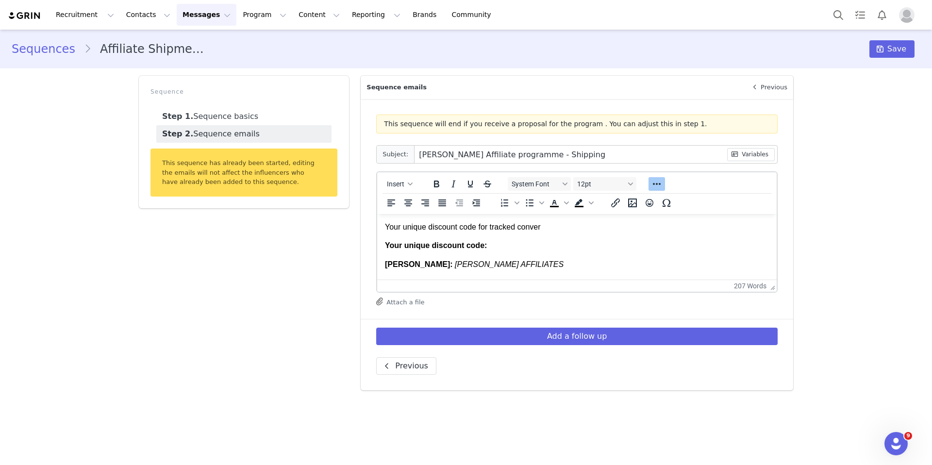
scroll to position [95, 0]
drag, startPoint x: 567, startPoint y: 238, endPoint x: 391, endPoint y: 236, distance: 176.3
click at [391, 236] on body "Hey First Name , Thank you so much for completing the campaign proposal — we're…" at bounding box center [577, 289] width 384 height 325
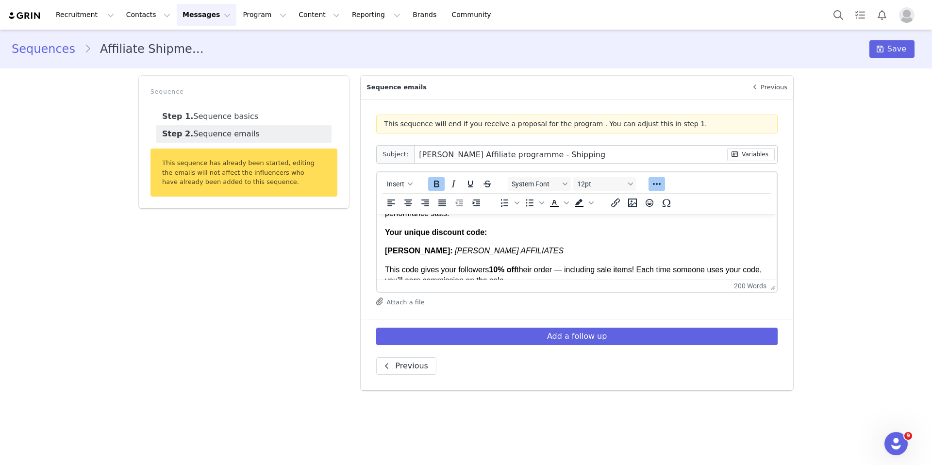
scroll to position [95, 0]
drag, startPoint x: 499, startPoint y: 251, endPoint x: 385, endPoint y: 248, distance: 114.6
click at [385, 248] on p "LOVALL: LOVALL AFFILIATES" at bounding box center [577, 250] width 384 height 11
click at [748, 151] on button "Variables" at bounding box center [751, 154] width 48 height 13
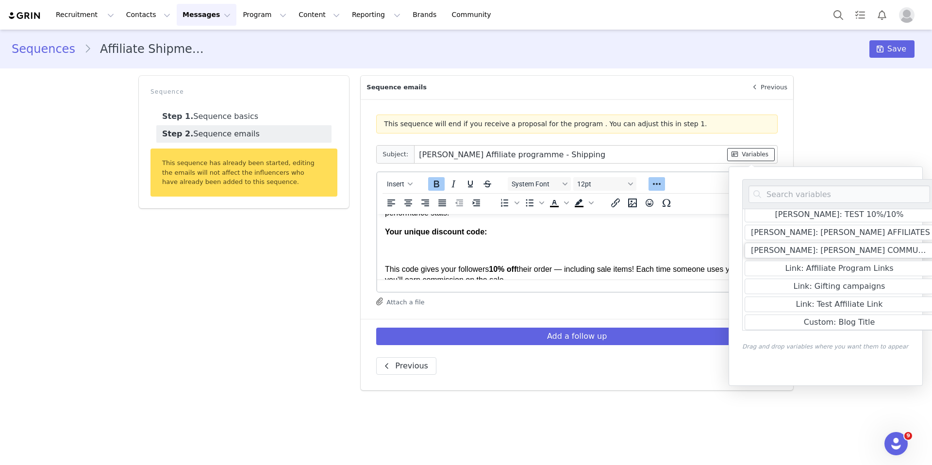
scroll to position [457, 0]
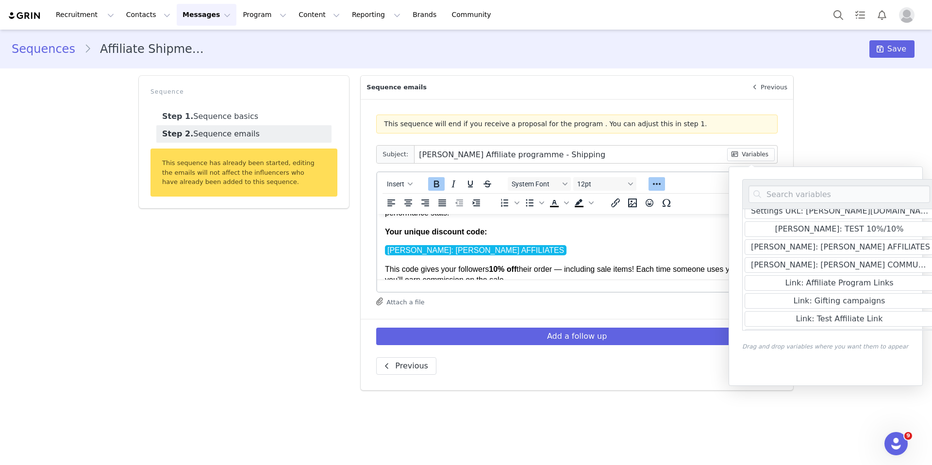
click at [582, 247] on p "LOVALL: LOVALL AFFILIATES ﻿" at bounding box center [577, 250] width 384 height 11
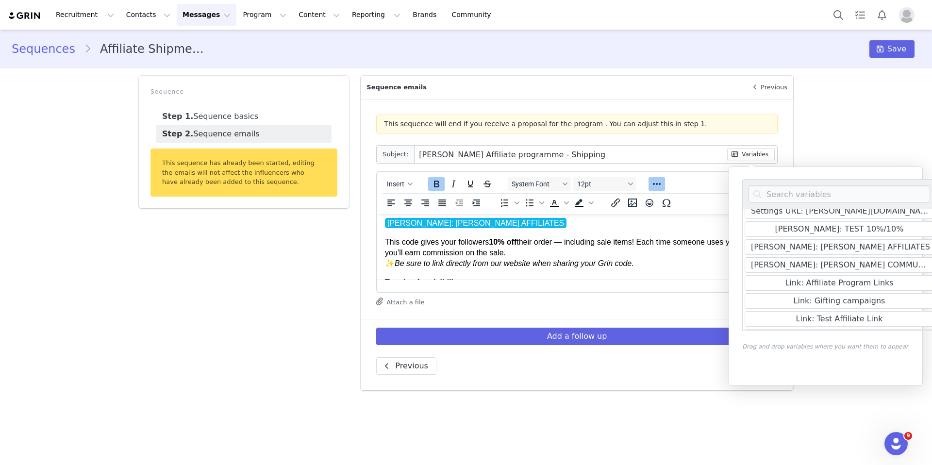
scroll to position [125, 0]
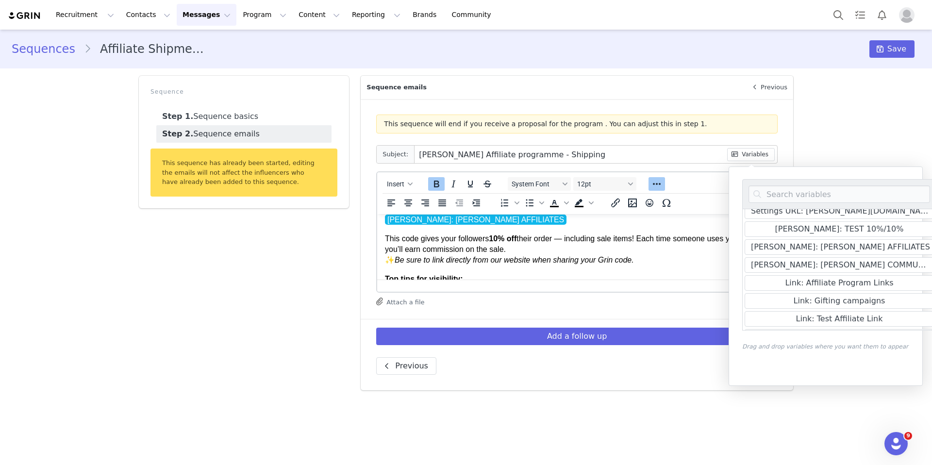
click at [582, 247] on p "This code gives your followers 10% off their order — including sale items! Each…" at bounding box center [577, 250] width 384 height 33
click at [748, 156] on div "Sequences Affiliate Shipment Email Save Sequence Step 1. Sequence basics Step 2…" at bounding box center [466, 214] width 932 height 368
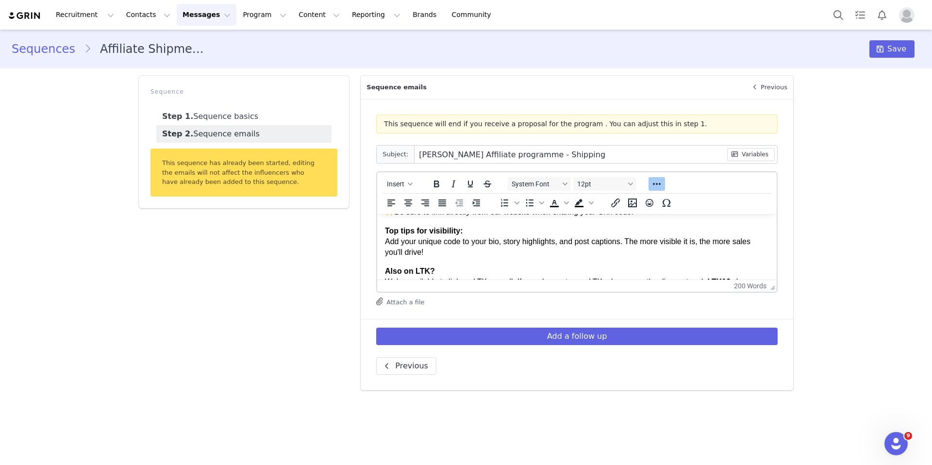
scroll to position [177, 0]
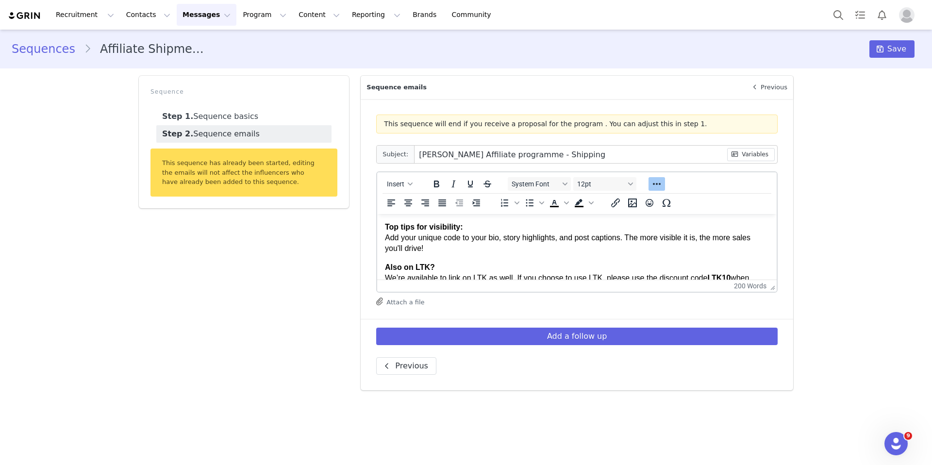
click at [463, 248] on p "Top tips for visibility: Add your unique code to your bio, story highlights, an…" at bounding box center [577, 238] width 384 height 33
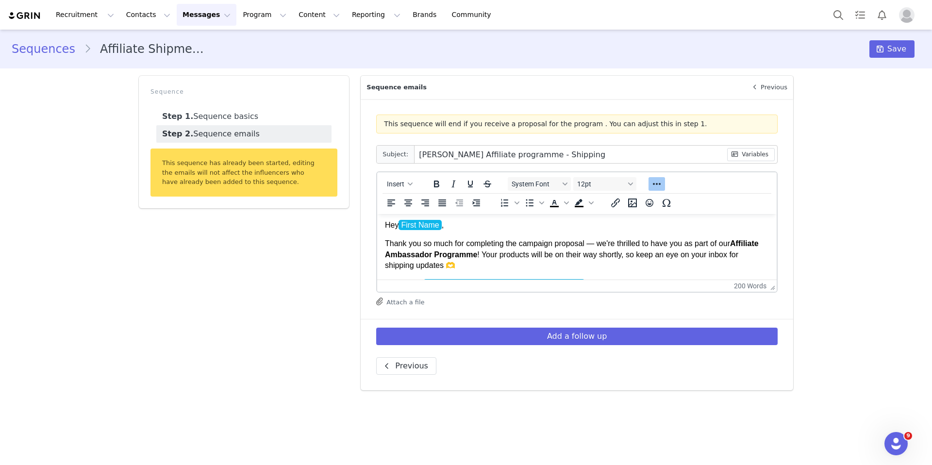
scroll to position [0, 0]
click at [432, 228] on span "First Name" at bounding box center [420, 227] width 43 height 10
click at [748, 153] on button "Variables" at bounding box center [751, 154] width 48 height 13
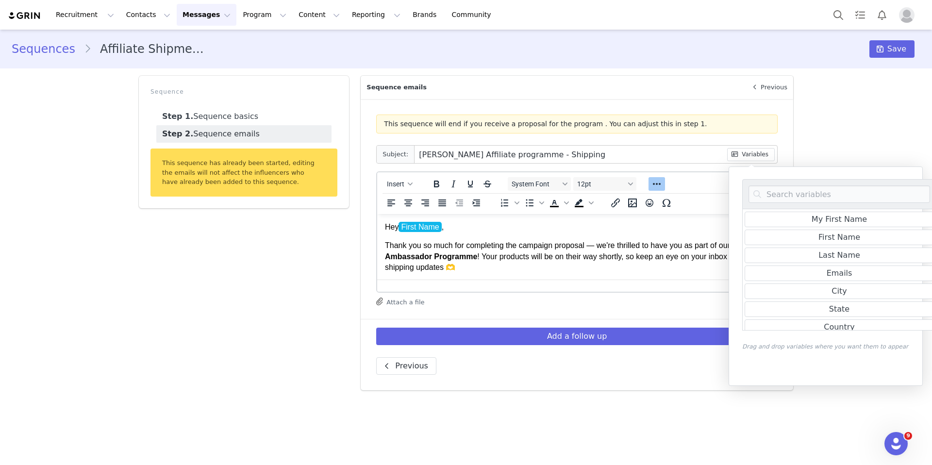
click at [512, 234] on body "Hey First Name ﻿ , Thank you so much for completing the campaign proposal — we'…" at bounding box center [577, 375] width 384 height 306
click at [748, 152] on div "Sequences Affiliate Shipment Email Save Sequence Step 1. Sequence basics Step 2…" at bounding box center [466, 214] width 932 height 368
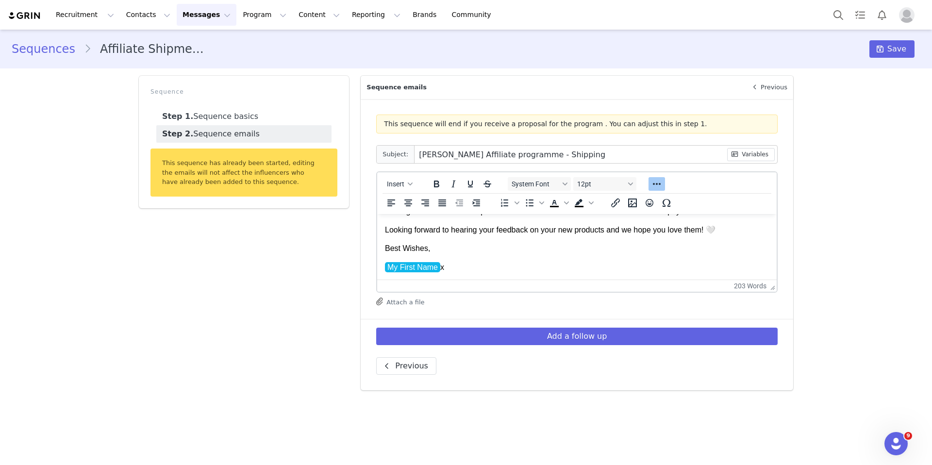
scroll to position [256, 0]
click at [390, 186] on span "Insert" at bounding box center [395, 184] width 17 height 8
click at [424, 232] on div "Insert Signature" at bounding box center [434, 232] width 87 height 12
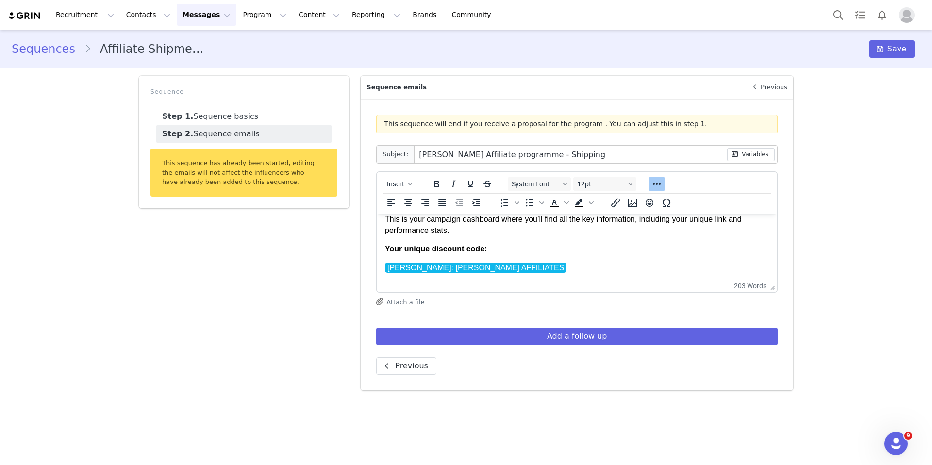
scroll to position [141, 0]
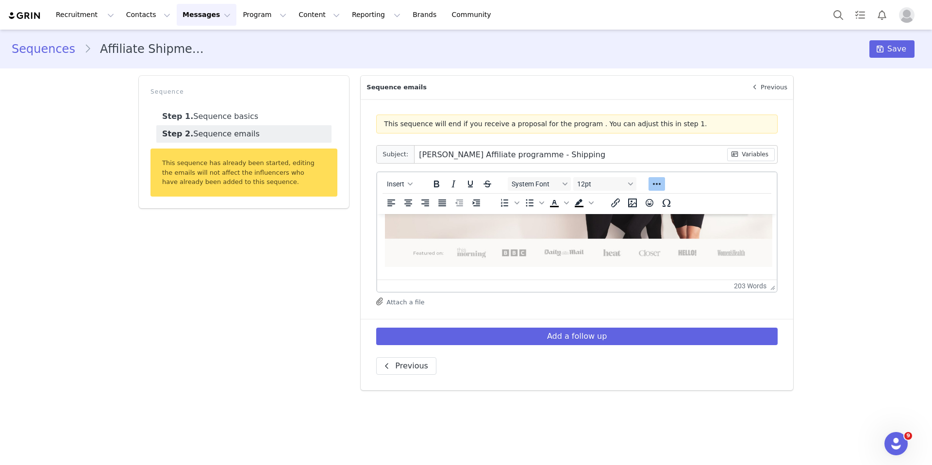
click at [589, 246] on img "Rich Text Area. Press ALT-0 for help." at bounding box center [579, 184] width 388 height 168
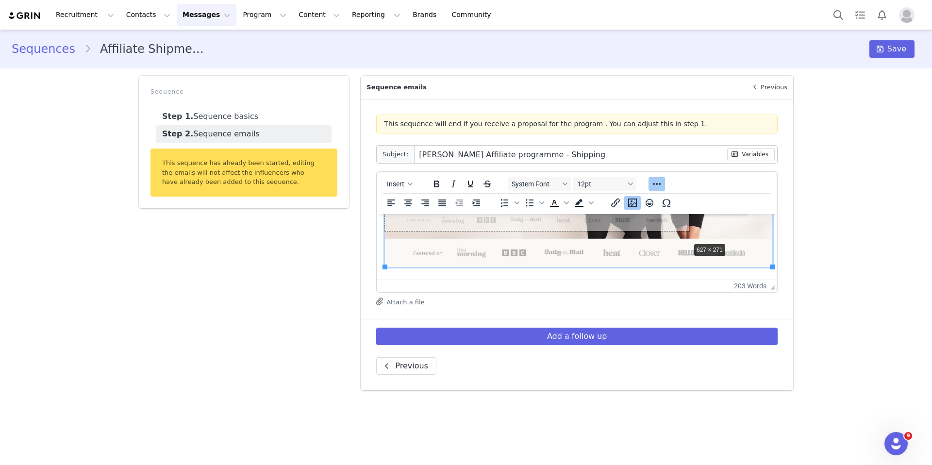
drag, startPoint x: 772, startPoint y: 266, endPoint x: 688, endPoint y: 240, distance: 87.9
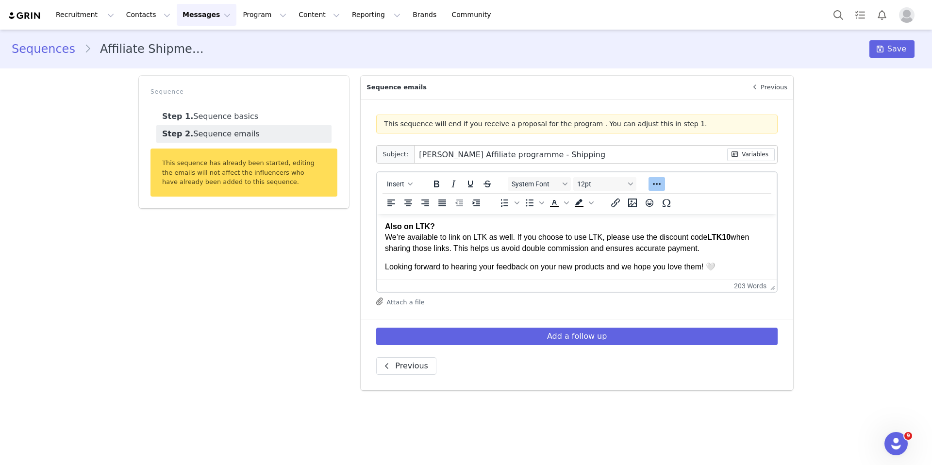
scroll to position [256, 0]
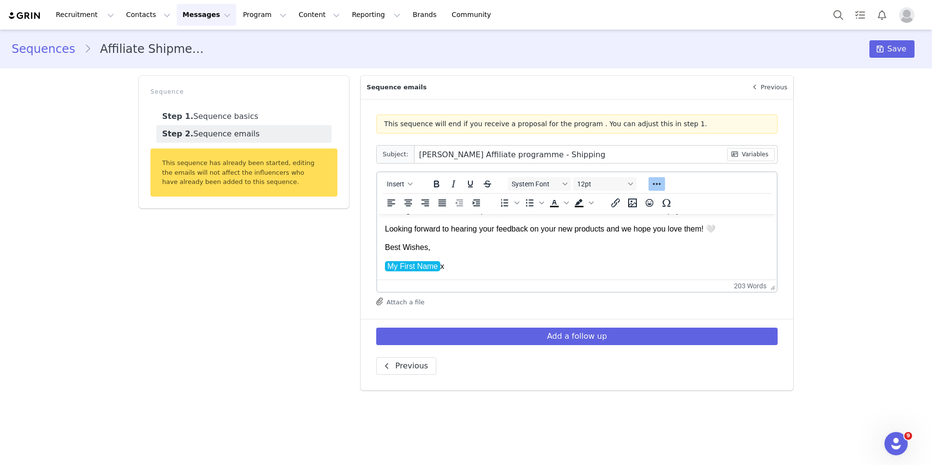
click at [521, 254] on body "Hey First Name , Thank you so much for completing the campaign proposal — we're…" at bounding box center [577, 119] width 384 height 306
click at [478, 264] on p "My First Name x" at bounding box center [577, 266] width 384 height 11
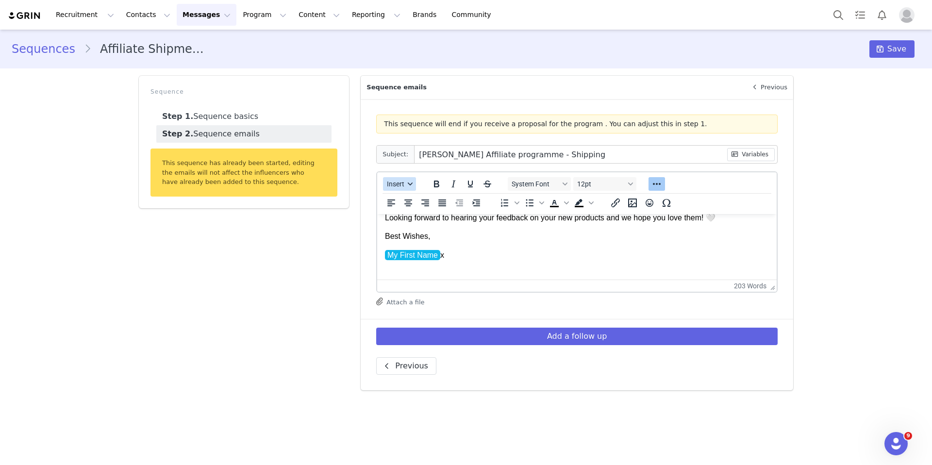
click at [405, 183] on button "Insert" at bounding box center [399, 184] width 33 height 14
click at [414, 230] on div "Insert Signature" at bounding box center [434, 232] width 87 height 12
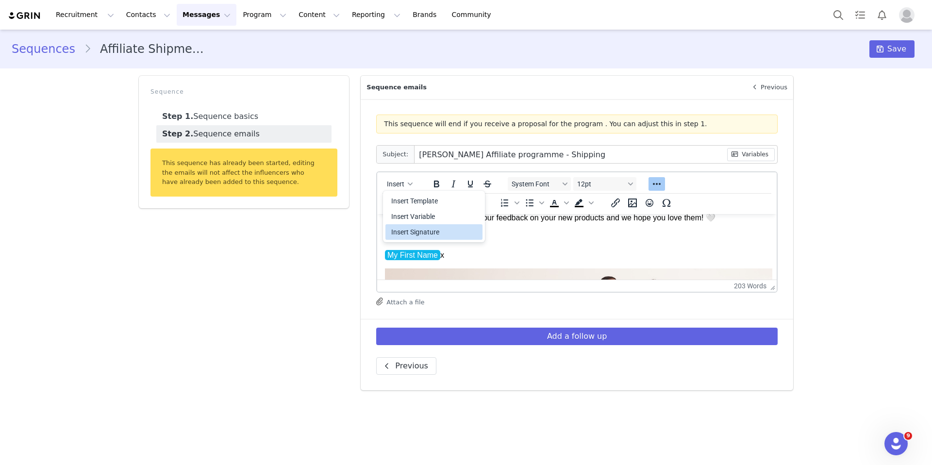
scroll to position [434, 0]
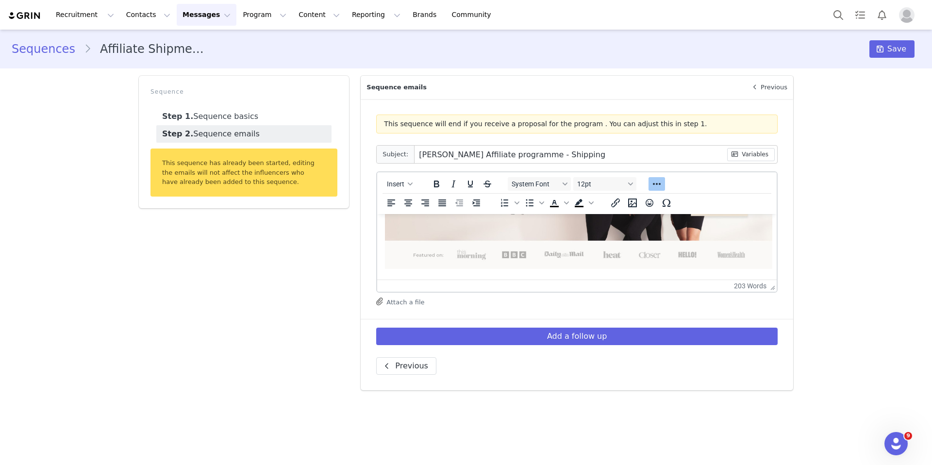
click at [687, 259] on img "Rich Text Area. Press ALT-0 for help." at bounding box center [579, 185] width 388 height 168
drag, startPoint x: 772, startPoint y: 267, endPoint x: 678, endPoint y: 245, distance: 96.2
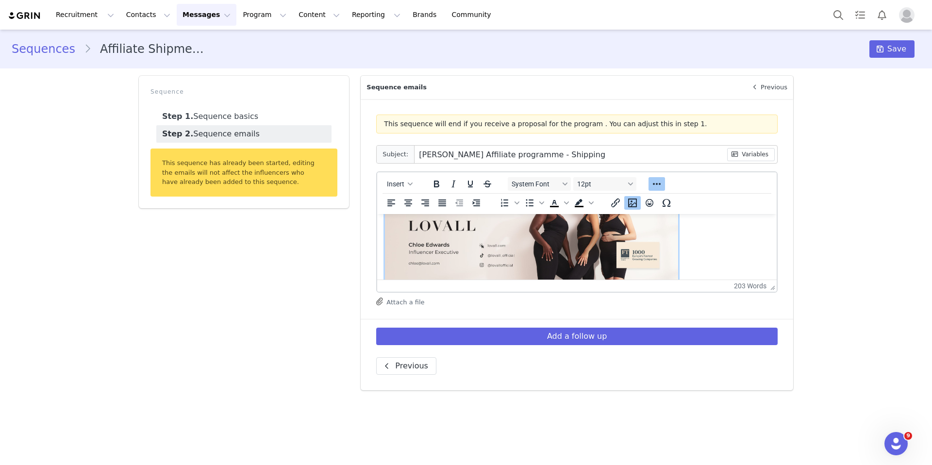
scroll to position [393, 0]
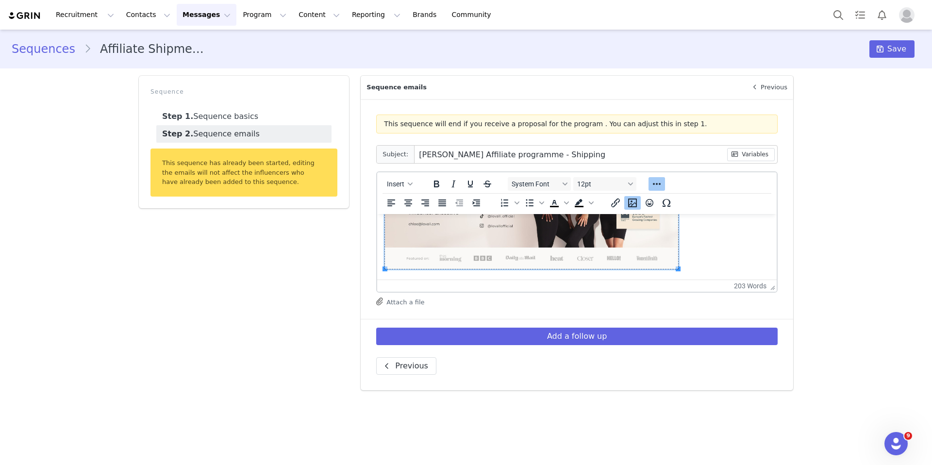
drag, startPoint x: 678, startPoint y: 270, endPoint x: 684, endPoint y: 270, distance: 5.3
drag, startPoint x: 678, startPoint y: 267, endPoint x: 690, endPoint y: 273, distance: 13.1
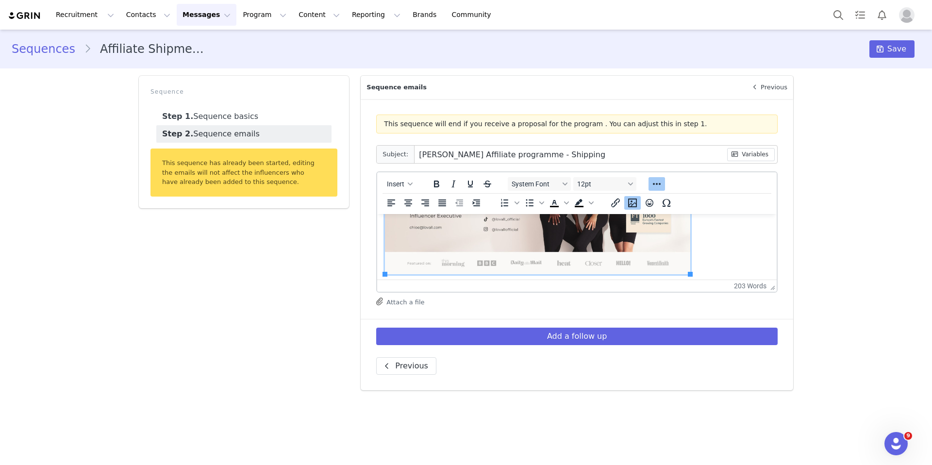
click at [746, 256] on p "Rich Text Area. Press ALT-0 for help." at bounding box center [577, 209] width 384 height 135
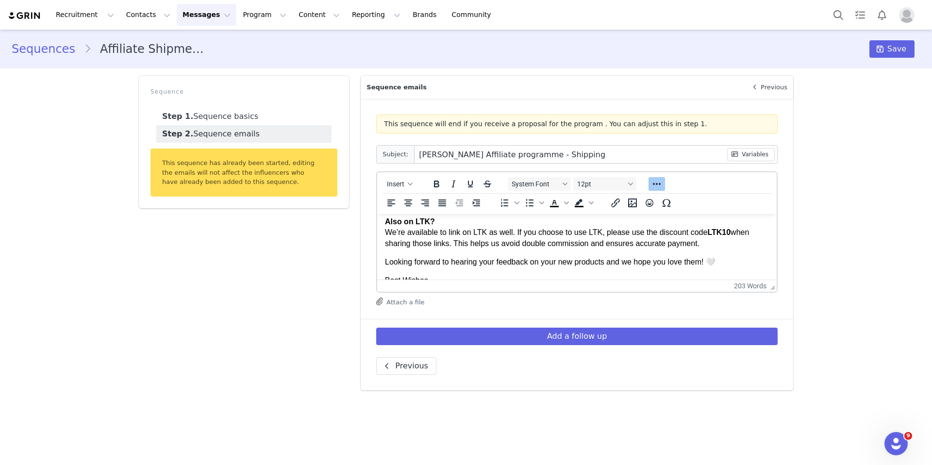
scroll to position [227, 0]
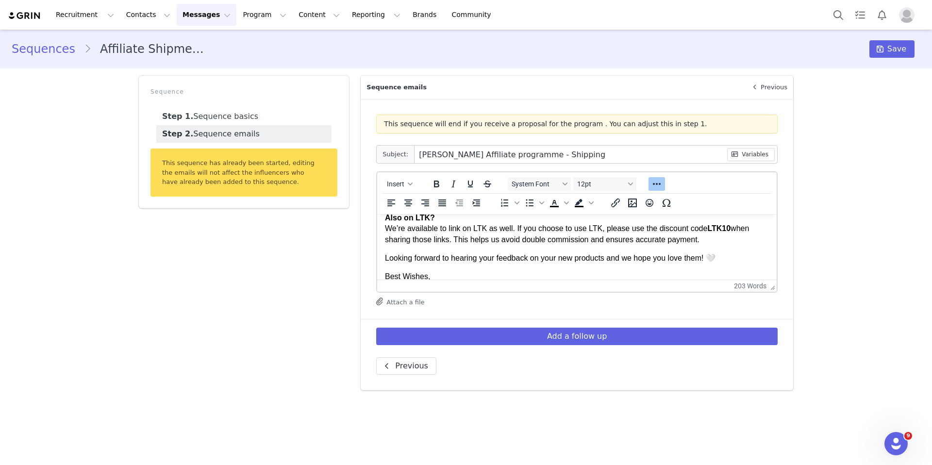
click at [713, 238] on p "Also on LTK? We’re available to link on LTK as well. If you choose to use LTK, …" at bounding box center [577, 229] width 384 height 33
click at [731, 228] on strong "LTK10" at bounding box center [719, 228] width 23 height 8
click at [748, 228] on p "Also on LTK? We’re available to link on LTK as well. If you choose to use LTK, …" at bounding box center [577, 229] width 384 height 33
click at [740, 228] on p "Also on LTK? We’re available to link on LTK as well. If you choose to use LTK, …" at bounding box center [577, 229] width 384 height 33
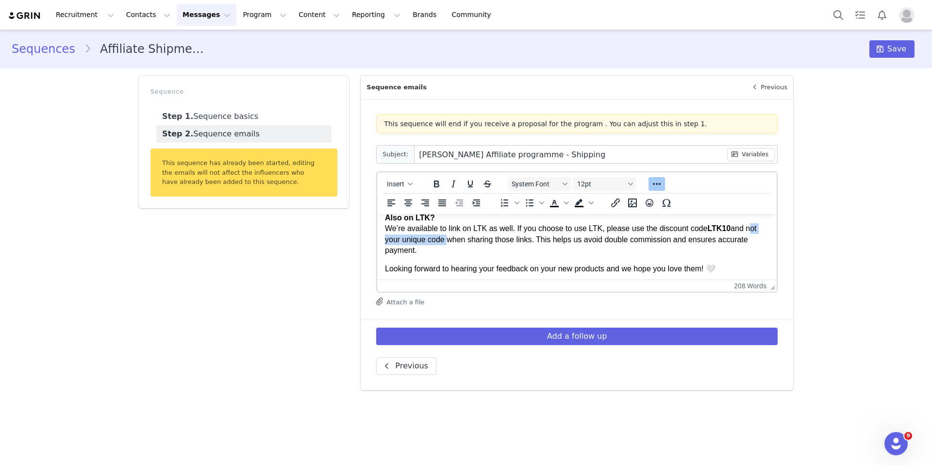
drag, startPoint x: 445, startPoint y: 241, endPoint x: 754, endPoint y: 229, distance: 308.6
click at [748, 229] on p "Also on LTK? We’re available to link on LTK as well. If you choose to use LTK, …" at bounding box center [577, 235] width 384 height 44
click at [436, 186] on icon "Bold" at bounding box center [436, 184] width 5 height 7
click at [489, 238] on p "Also on LTK? We’re available to link on LTK as well. If you choose to use LTK, …" at bounding box center [577, 235] width 384 height 44
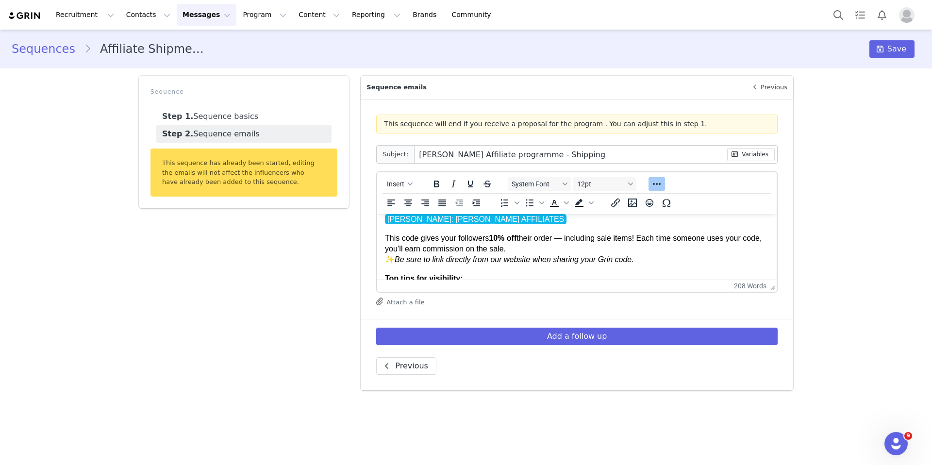
scroll to position [26, 0]
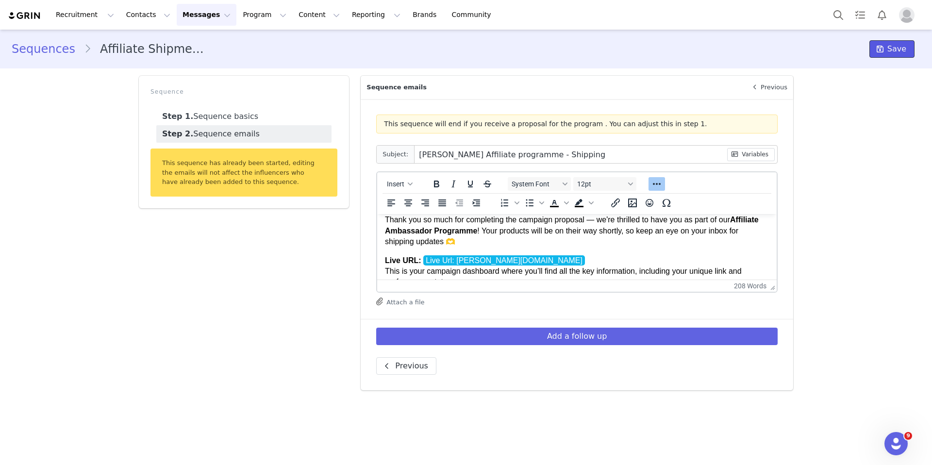
click at [748, 49] on span "Save" at bounding box center [897, 49] width 19 height 12
click at [248, 16] on button "Program Program" at bounding box center [264, 15] width 55 height 22
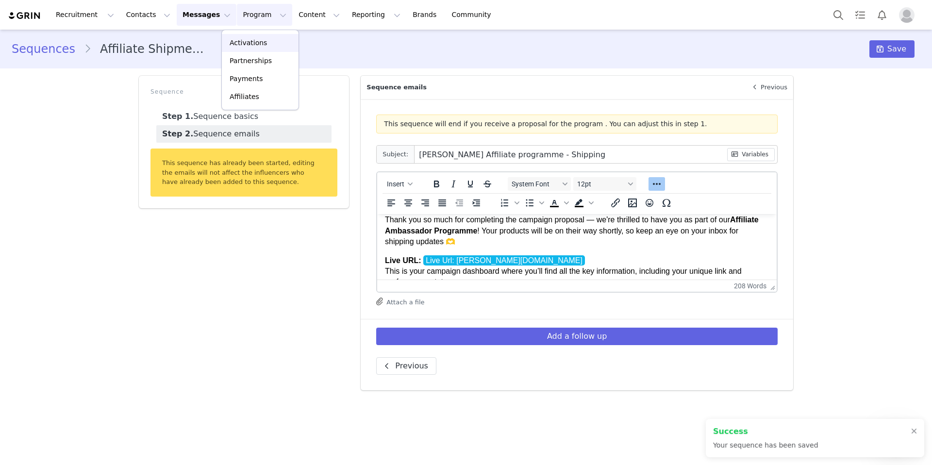
click at [270, 41] on div "Activations" at bounding box center [260, 43] width 65 height 10
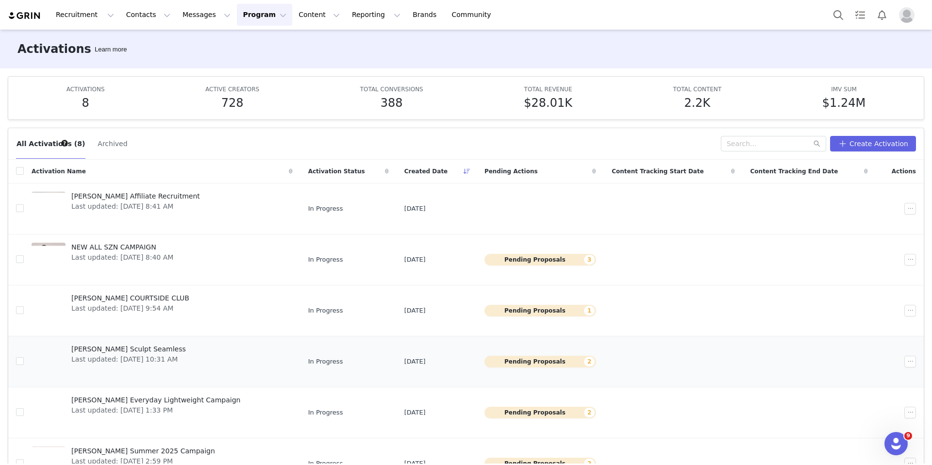
scroll to position [112, 0]
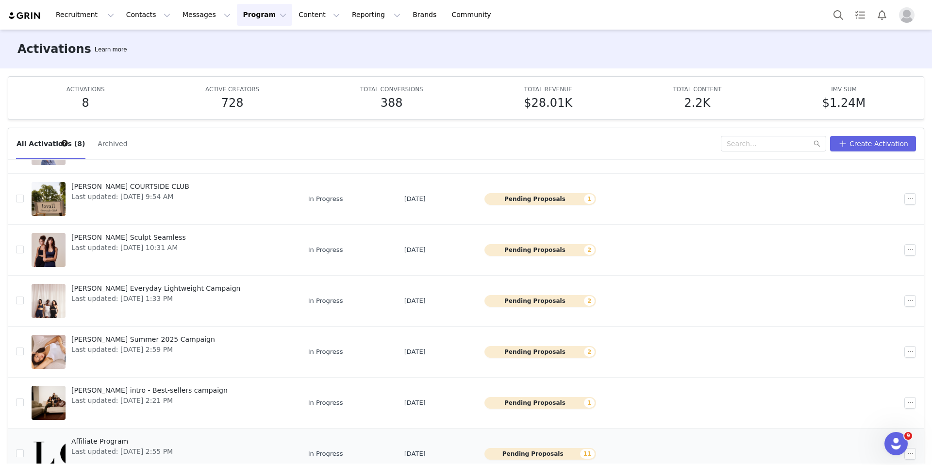
click at [173, 443] on span "Affiliate Program" at bounding box center [121, 442] width 101 height 10
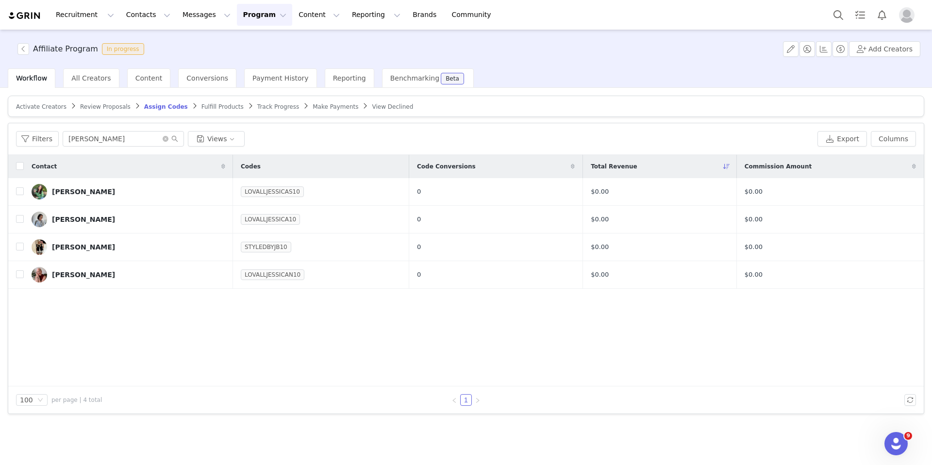
click at [206, 105] on span "Fulfill Products" at bounding box center [223, 106] width 42 height 7
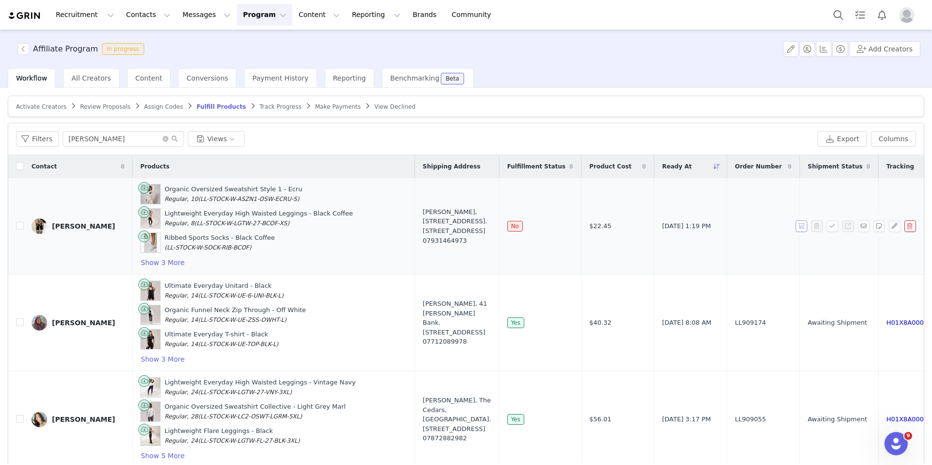
type input "jessica beech"
click at [748, 226] on button "button" at bounding box center [802, 226] width 12 height 12
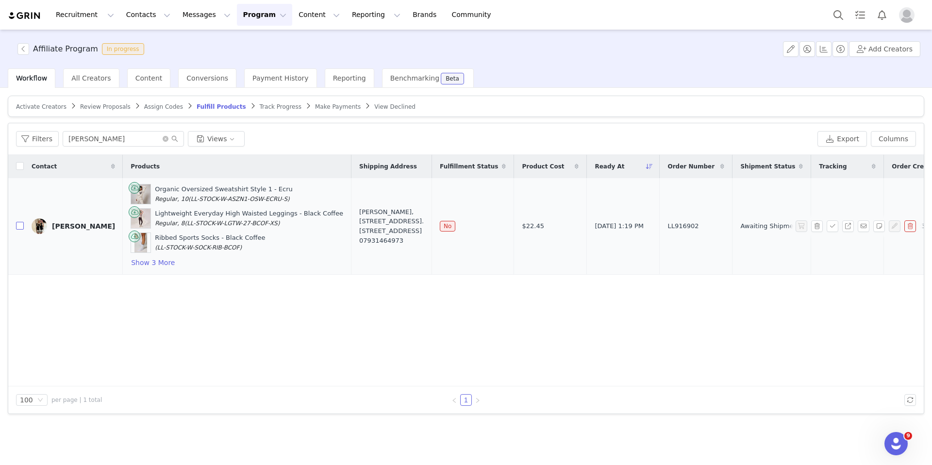
click at [18, 224] on input "checkbox" at bounding box center [20, 226] width 8 height 8
checkbox input "true"
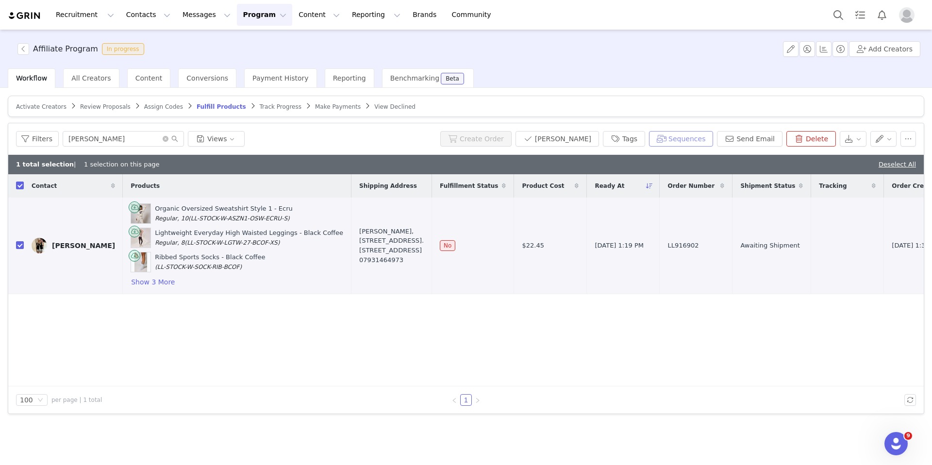
click at [676, 144] on button "Sequences" at bounding box center [681, 139] width 64 height 16
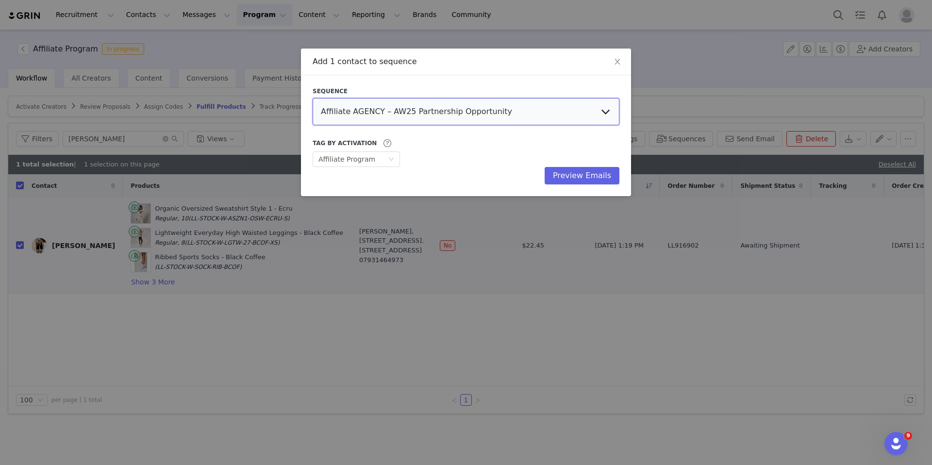
click at [437, 105] on select "Affiliate AGENCY – AW25 Partnership Opportunity Affiliate Partnership with Lova…" at bounding box center [466, 111] width 307 height 27
select select "831cceb8-98a0-4ec9-9604-674086b9edf6"
click at [313, 98] on select "Affiliate AGENCY – AW25 Partnership Opportunity Affiliate Partnership with Lova…" at bounding box center [466, 111] width 307 height 27
click at [589, 191] on div "Sequence Affiliate AGENCY – AW25 Partnership Opportunity Affiliate Partnership …" at bounding box center [466, 135] width 330 height 121
click at [589, 184] on button "Preview Emails" at bounding box center [582, 175] width 75 height 17
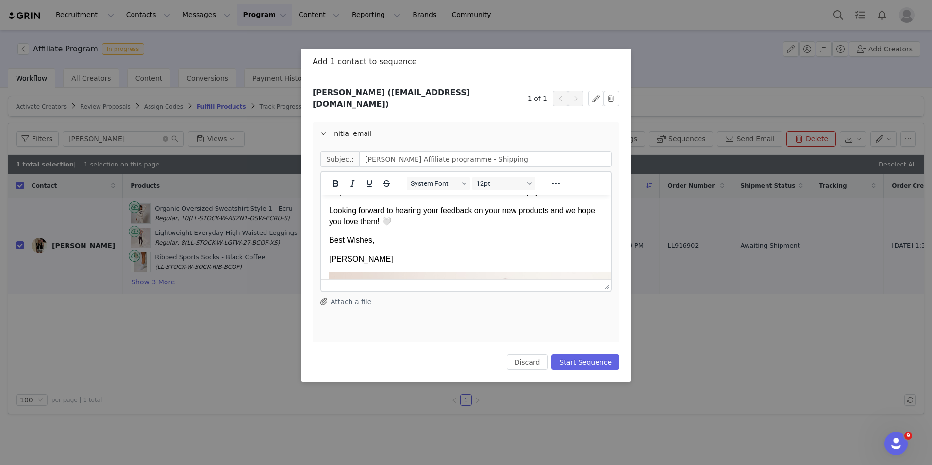
scroll to position [262, 0]
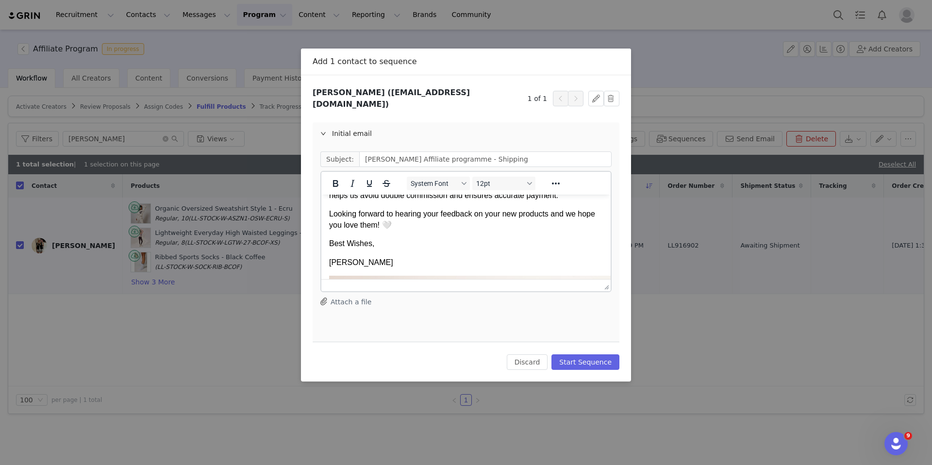
click at [523, 231] on p "Looking forward to hearing your feedback on your new products and we hope you l…" at bounding box center [466, 220] width 274 height 22
click at [383, 231] on p "Looking forward to hearing your feedback on your new products and we hope you l…" at bounding box center [466, 220] width 274 height 22
click at [587, 356] on button "Start Sequence" at bounding box center [586, 362] width 68 height 16
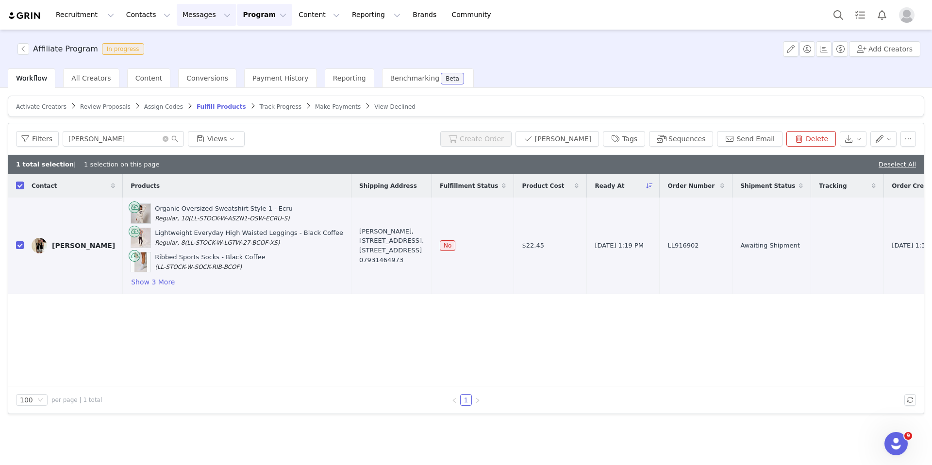
click at [198, 17] on button "Messages Messages" at bounding box center [207, 15] width 60 height 22
click at [146, 20] on button "Contacts Contacts" at bounding box center [148, 15] width 56 height 22
click at [146, 60] on p "Prospects" at bounding box center [137, 61] width 33 height 10
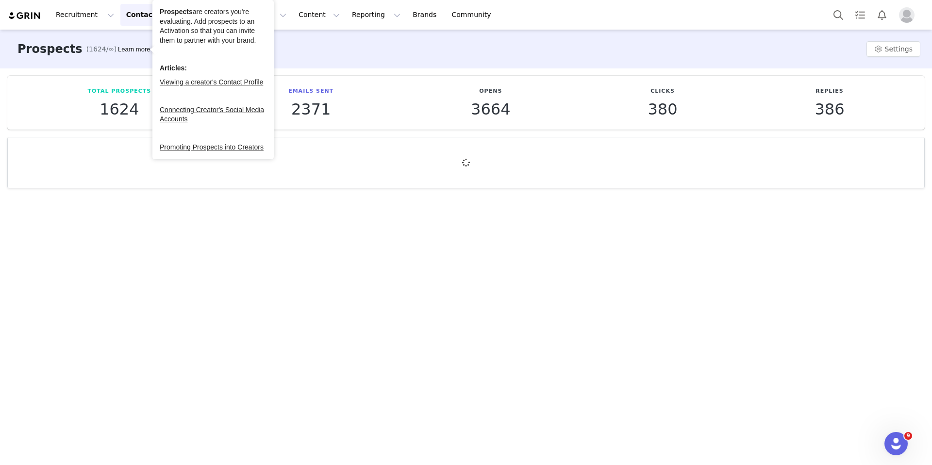
click at [135, 13] on button "Contacts Contacts" at bounding box center [148, 15] width 56 height 22
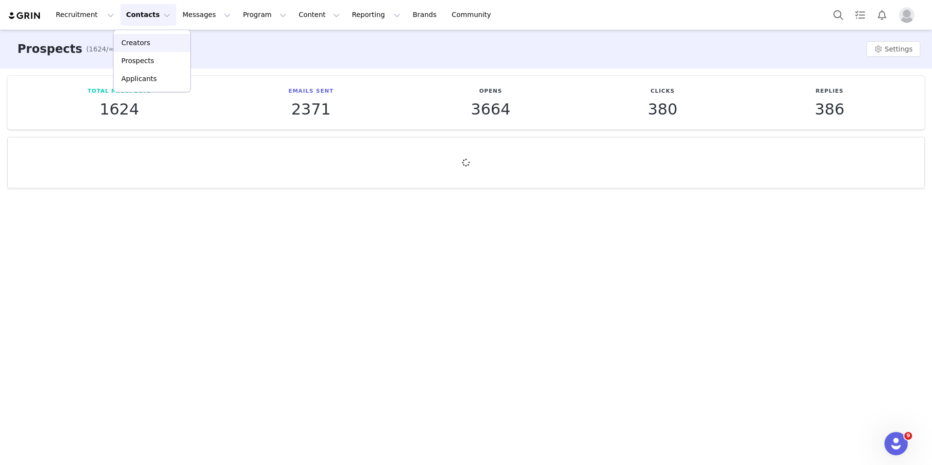
click at [153, 42] on div "Creators" at bounding box center [151, 43] width 65 height 10
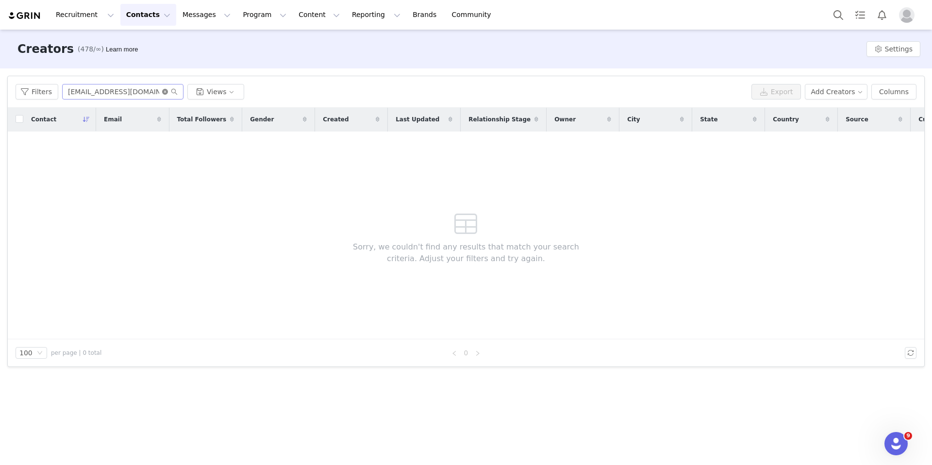
click at [166, 91] on icon "icon: close-circle" at bounding box center [165, 92] width 6 height 6
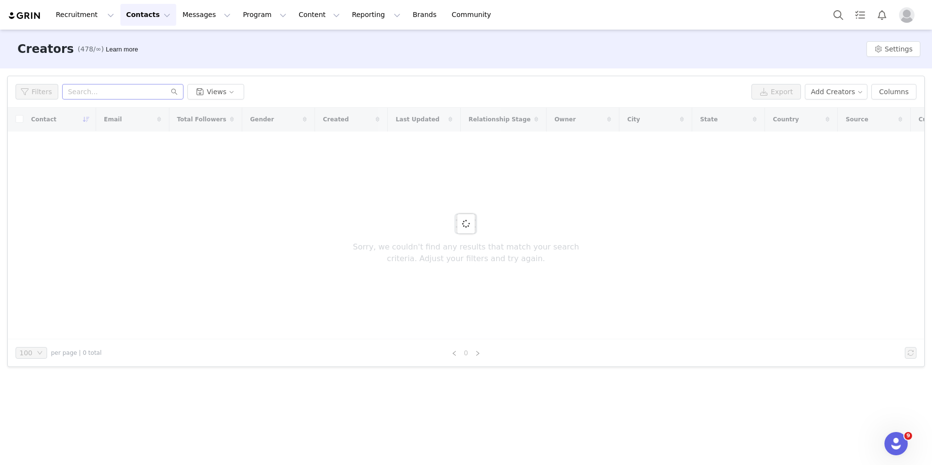
click at [43, 82] on div "Filters Views Export Add Creators Columns" at bounding box center [466, 92] width 917 height 32
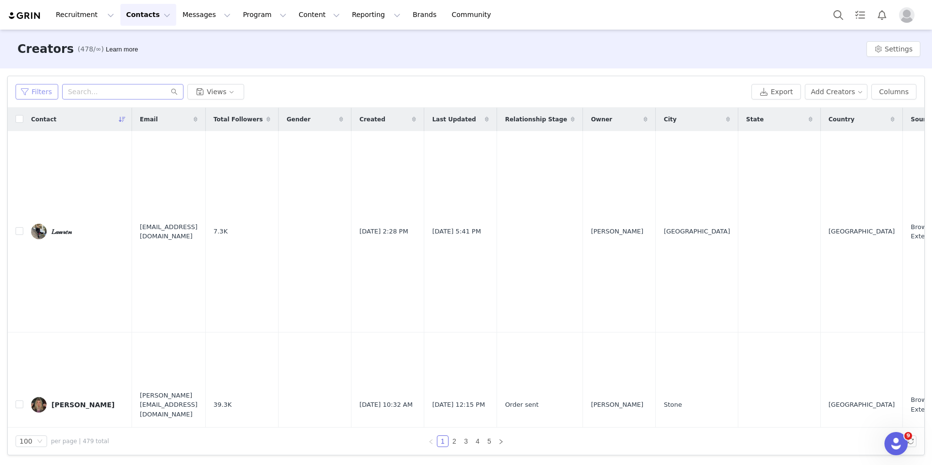
click at [43, 96] on button "Filters" at bounding box center [37, 92] width 43 height 16
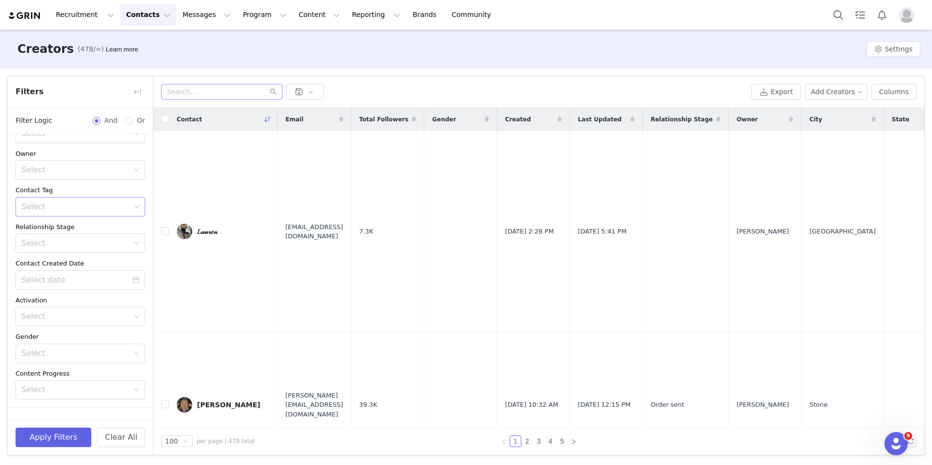
scroll to position [49, 0]
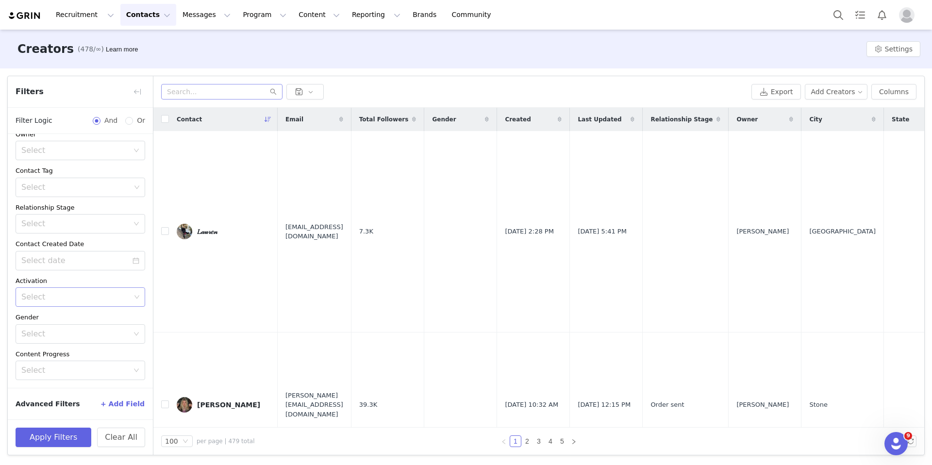
click at [83, 295] on div "Select" at bounding box center [75, 297] width 109 height 10
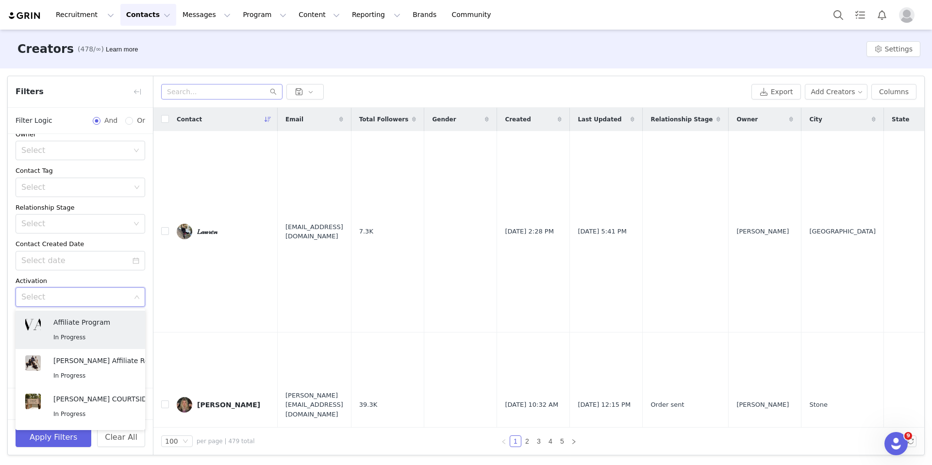
click at [110, 272] on div "Archived Select Owner Select Contact Tag Select Relationship Stage Select Conta…" at bounding box center [80, 236] width 145 height 303
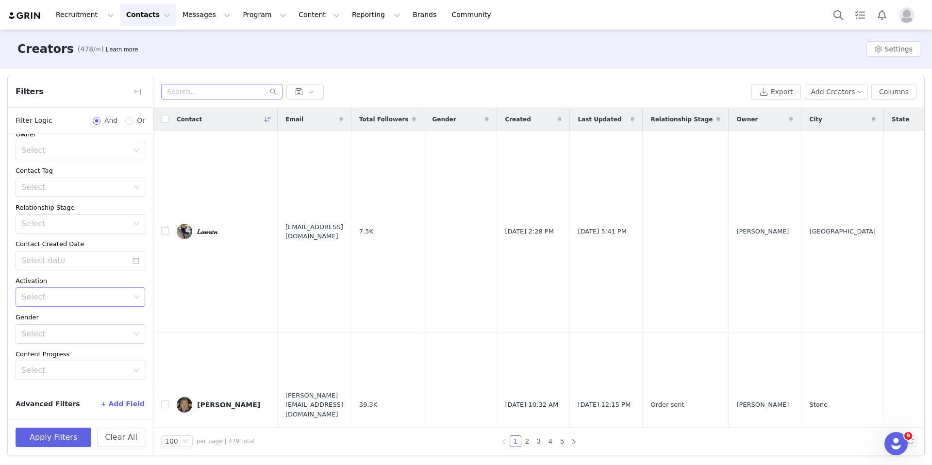
click at [101, 299] on div "Select" at bounding box center [75, 297] width 109 height 10
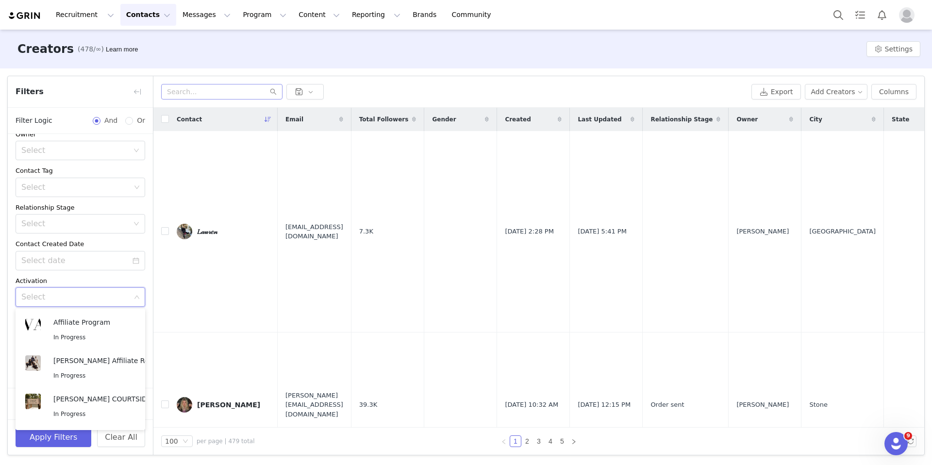
click at [101, 273] on div "Archived Select Owner Select Contact Tag Select Relationship Stage Select Conta…" at bounding box center [80, 236] width 145 height 303
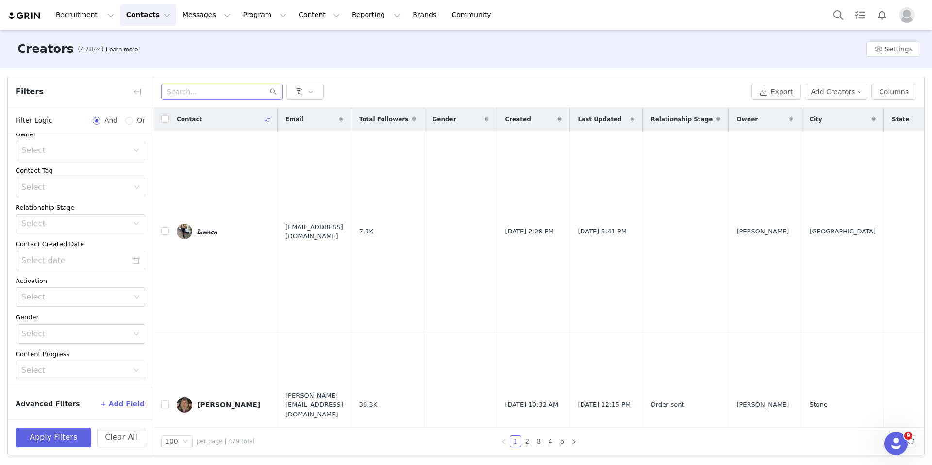
click at [121, 402] on button "+ Add Field" at bounding box center [122, 404] width 45 height 16
click at [106, 404] on div "Select" at bounding box center [77, 398] width 112 height 18
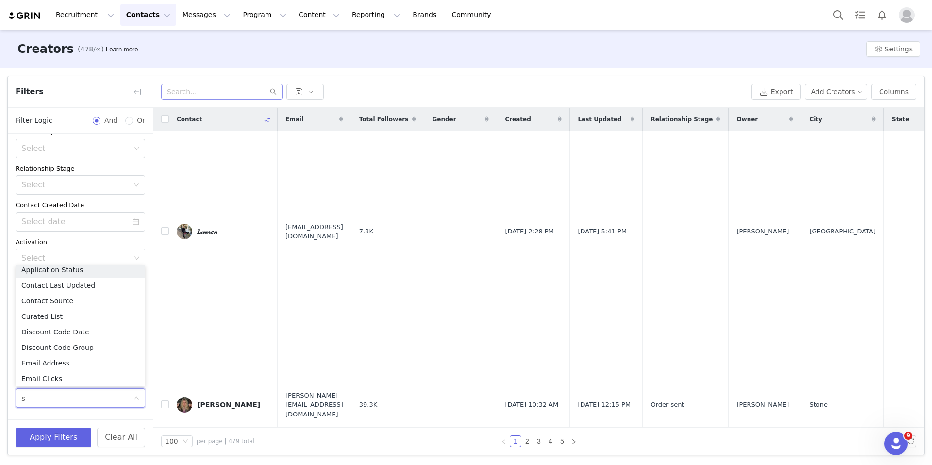
scroll to position [2, 0]
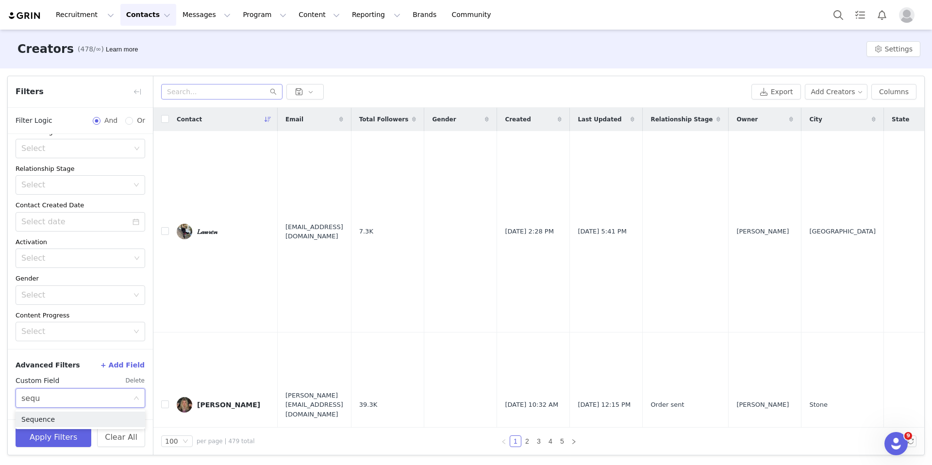
type input "seque"
click at [108, 413] on li "Sequence" at bounding box center [81, 420] width 130 height 16
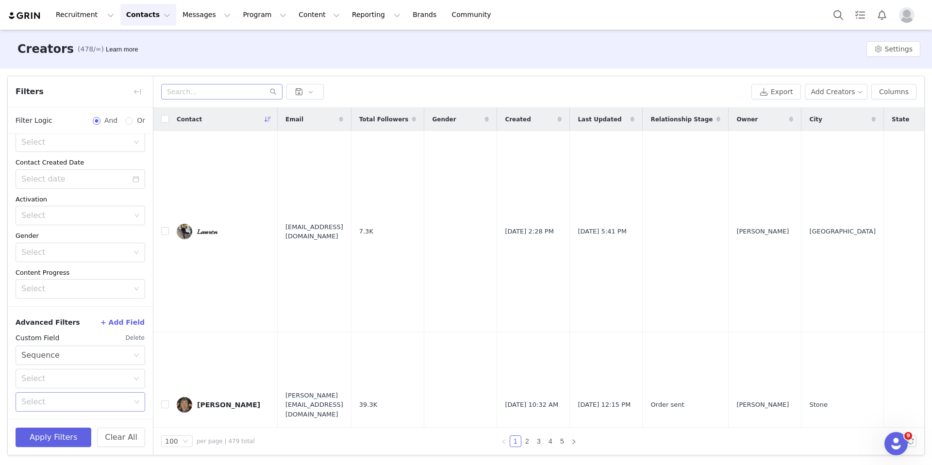
click at [86, 393] on div "Select" at bounding box center [76, 402] width 117 height 18
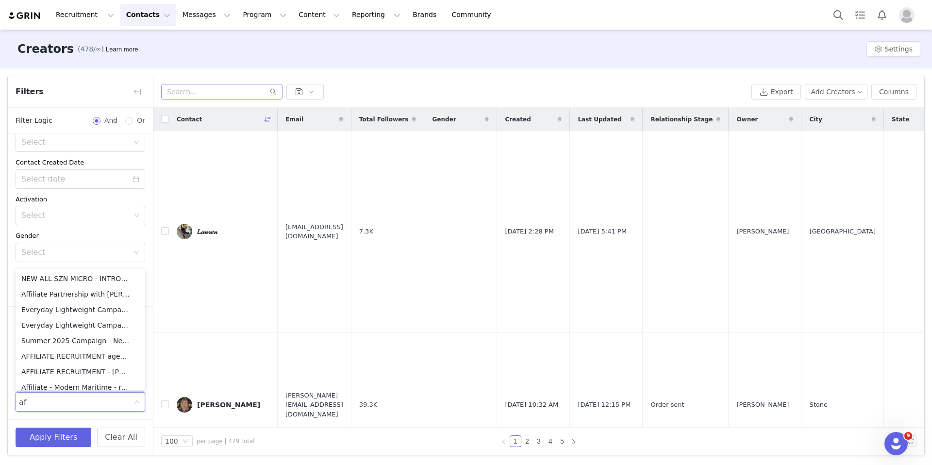
scroll to position [2, 0]
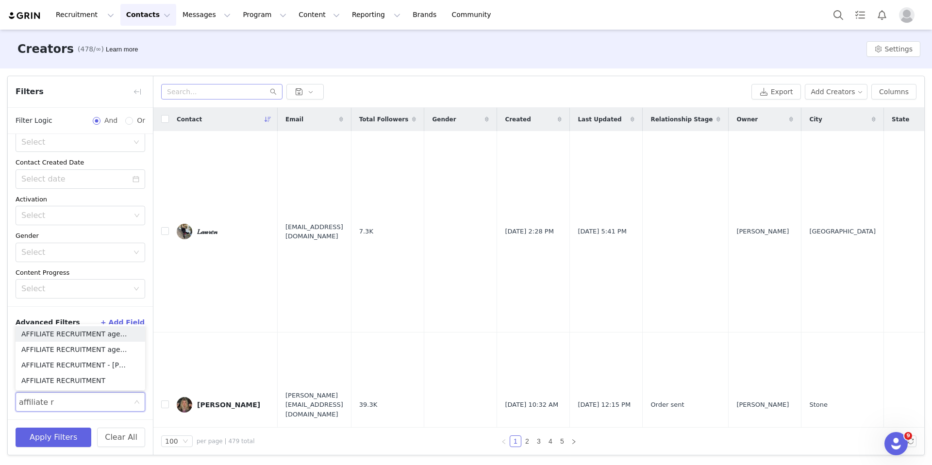
type input "affiliate re"
click at [90, 380] on li "AFFILIATE RECRUITMENT" at bounding box center [81, 381] width 130 height 16
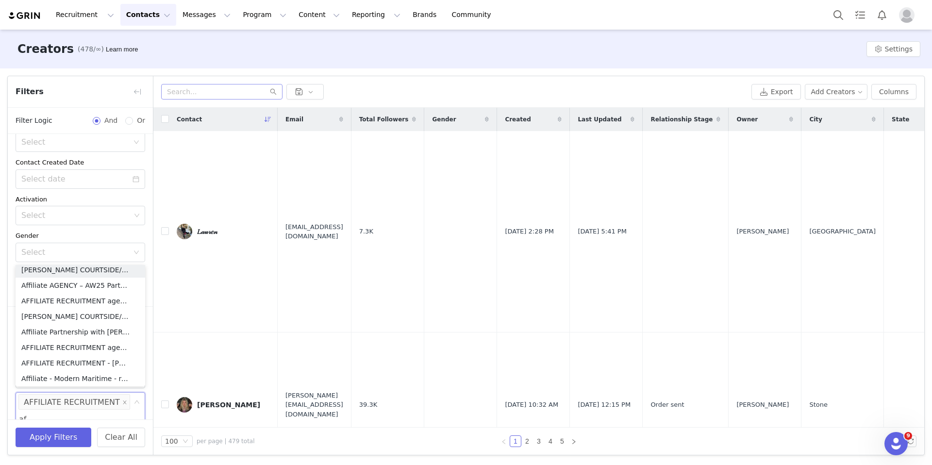
scroll to position [135, 0]
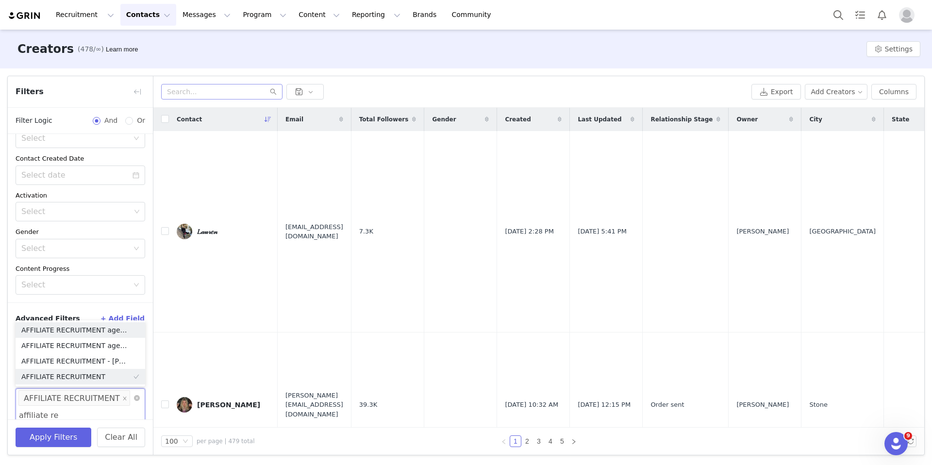
type input "affiliate rec"
click at [116, 364] on li "AFFILIATE RECRUITMENT - [PERSON_NAME]" at bounding box center [81, 362] width 130 height 16
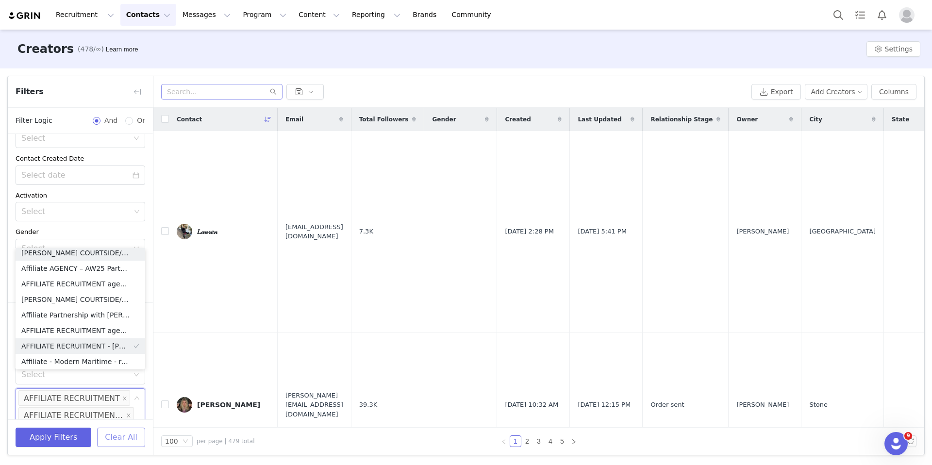
scroll to position [152, 0]
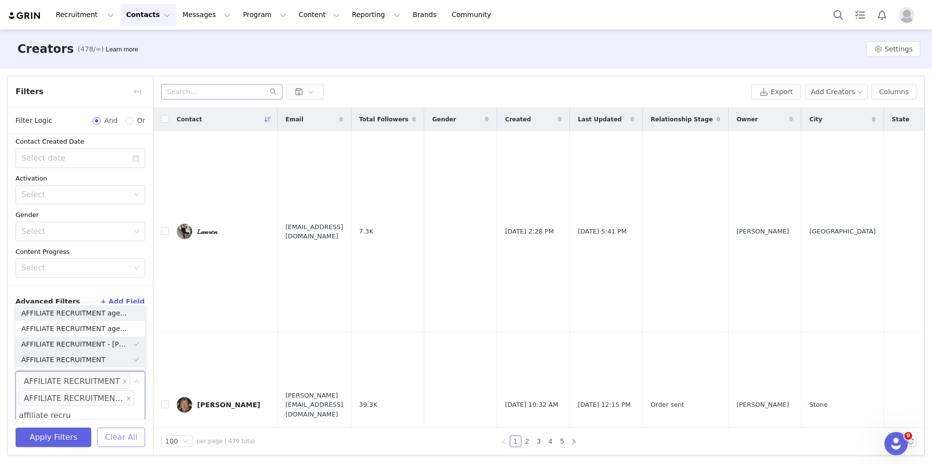
type input "affiliate recrui"
click at [108, 329] on li "AFFILIATE RECRUITMENT agency - [PERSON_NAME]" at bounding box center [81, 329] width 130 height 16
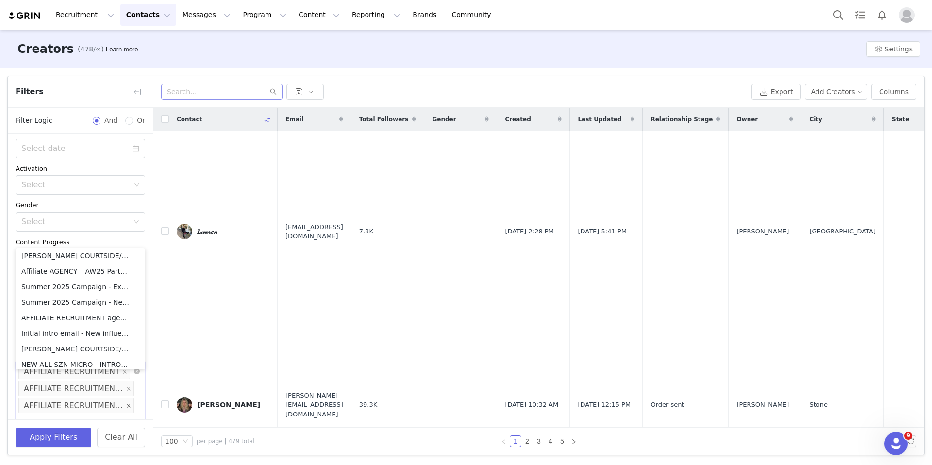
scroll to position [167, 0]
click at [129, 396] on icon "icon: close" at bounding box center [128, 397] width 5 height 5
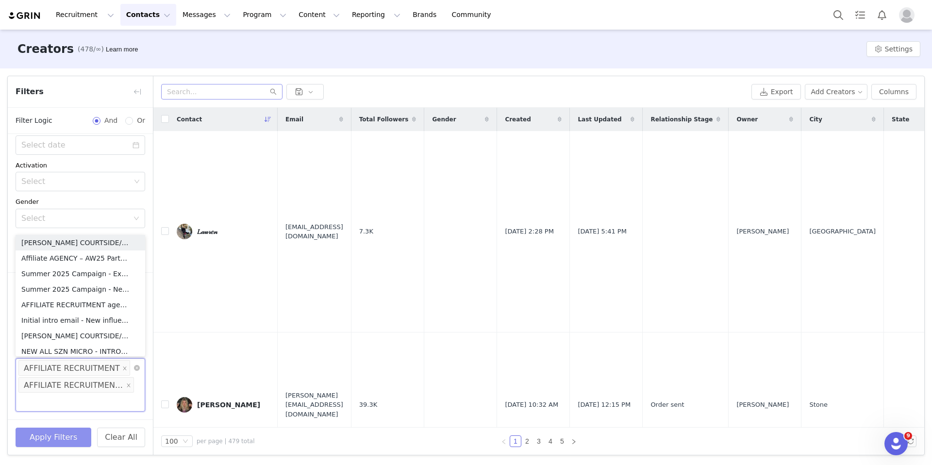
scroll to position [165, 0]
click at [59, 441] on button "Apply Filters" at bounding box center [54, 437] width 76 height 19
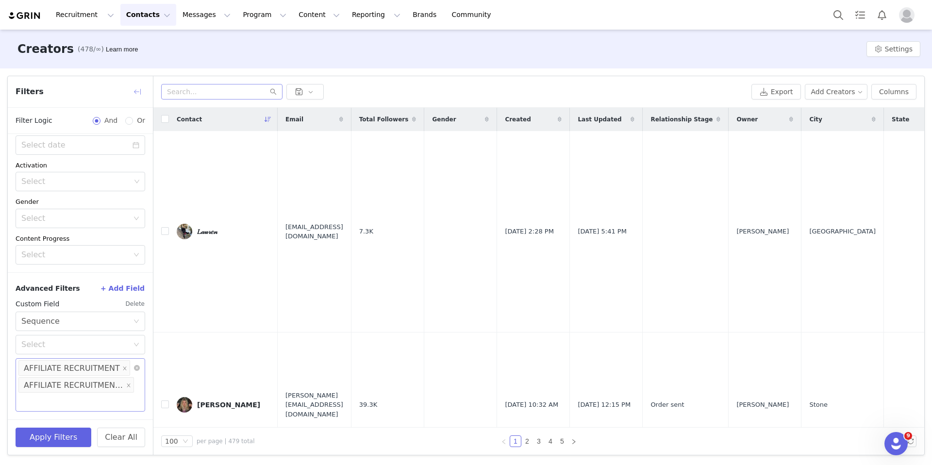
click at [144, 91] on button "button" at bounding box center [138, 92] width 16 height 16
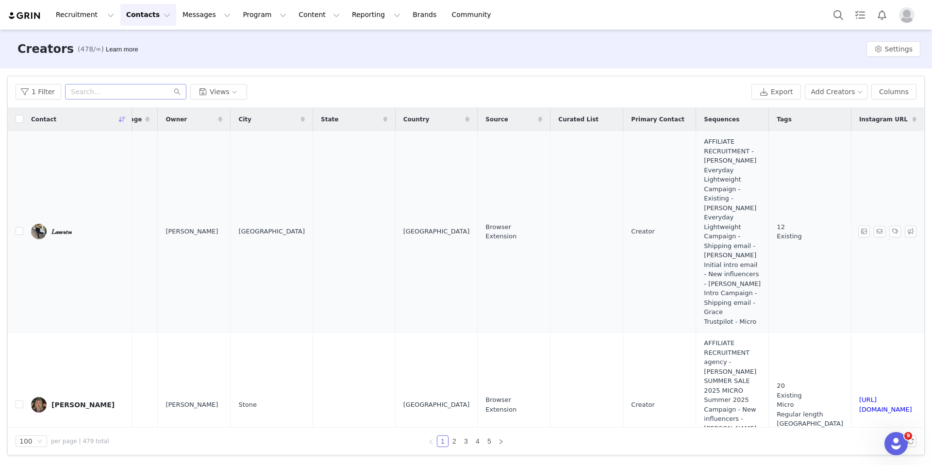
scroll to position [0, 529]
click at [17, 116] on input "checkbox" at bounding box center [20, 119] width 8 height 8
checkbox input "true"
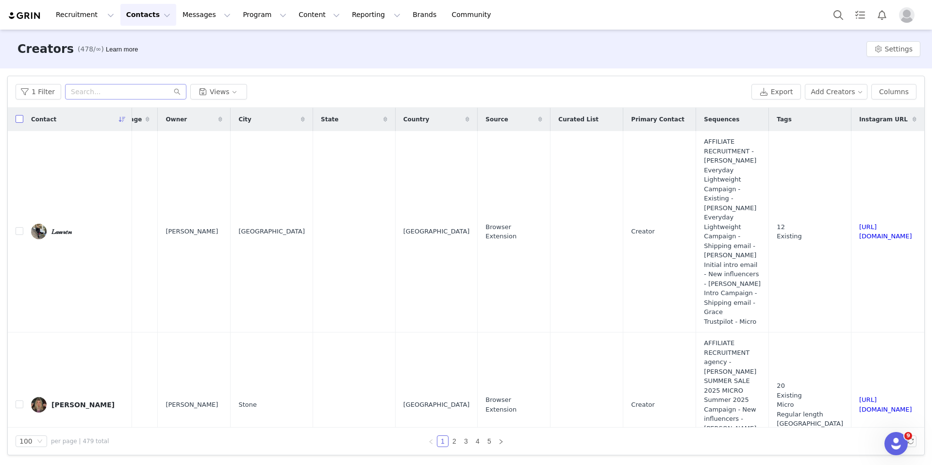
checkbox input "true"
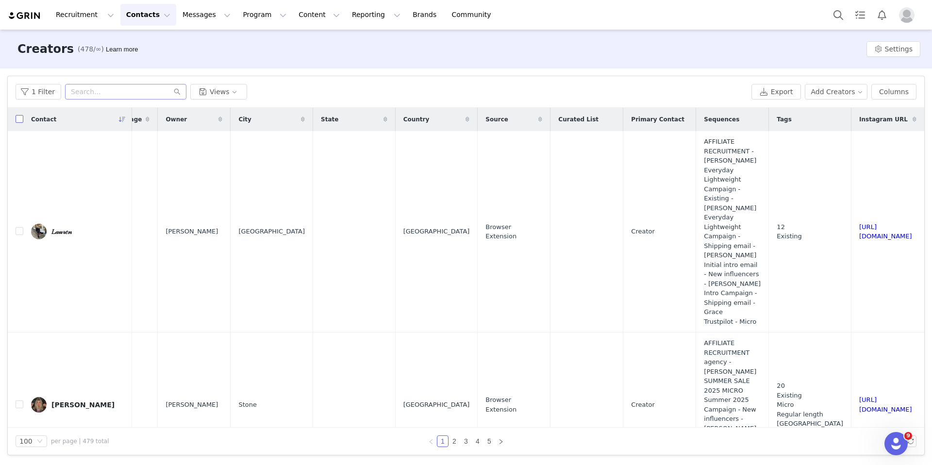
checkbox input "true"
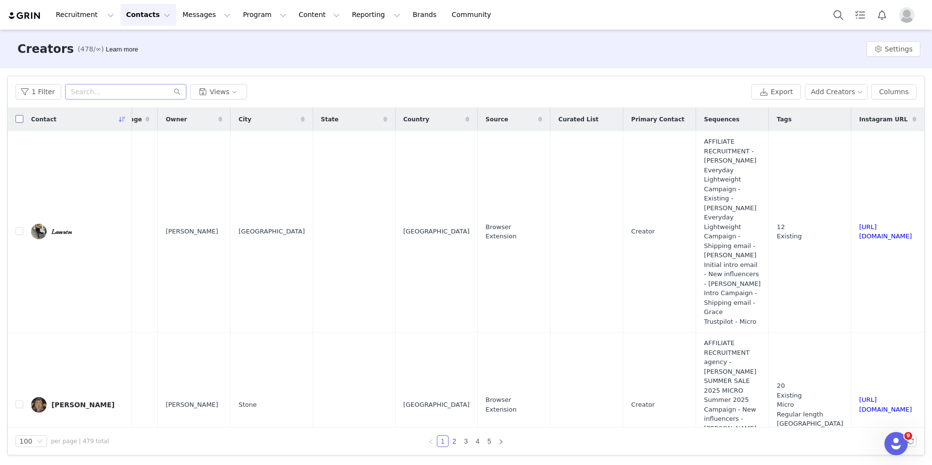
checkbox input "true"
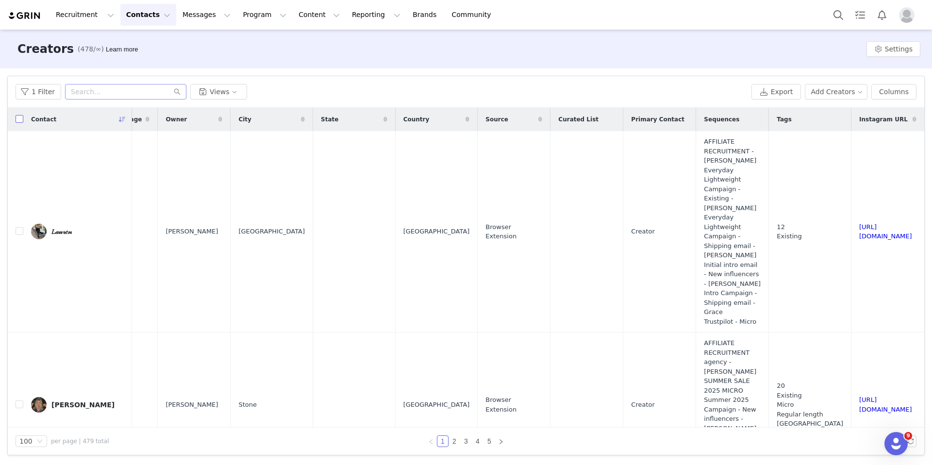
checkbox input "true"
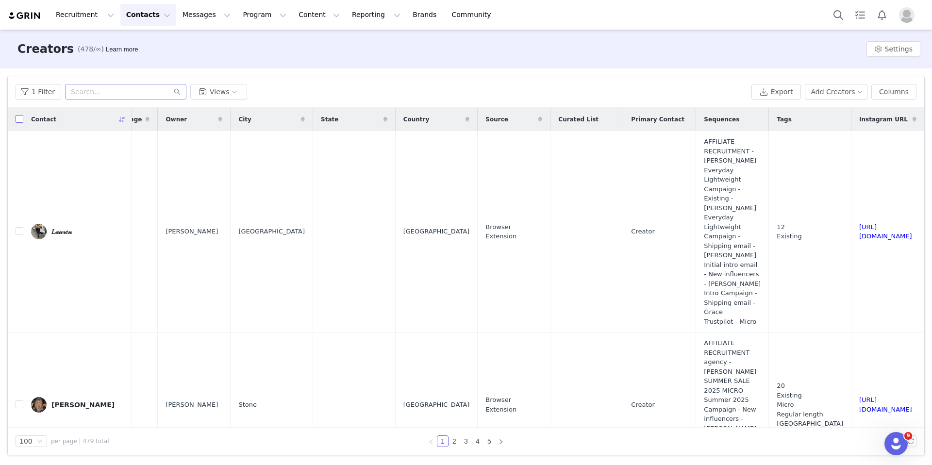
checkbox input "true"
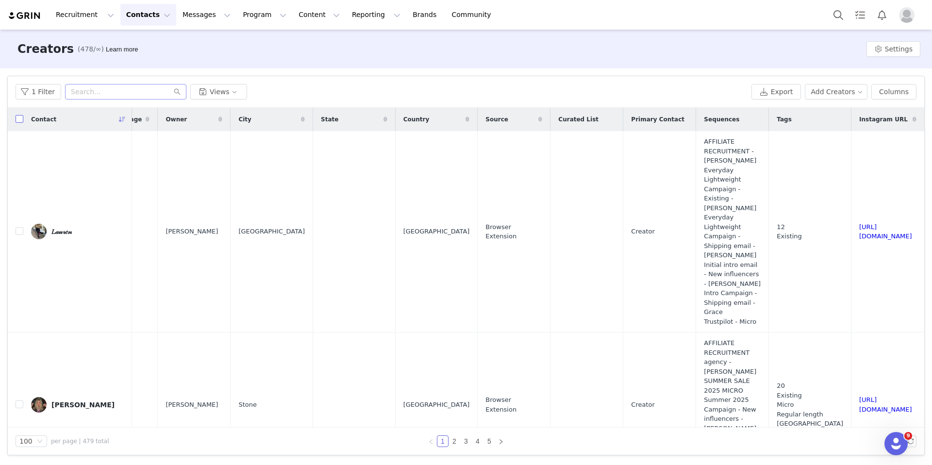
checkbox input "true"
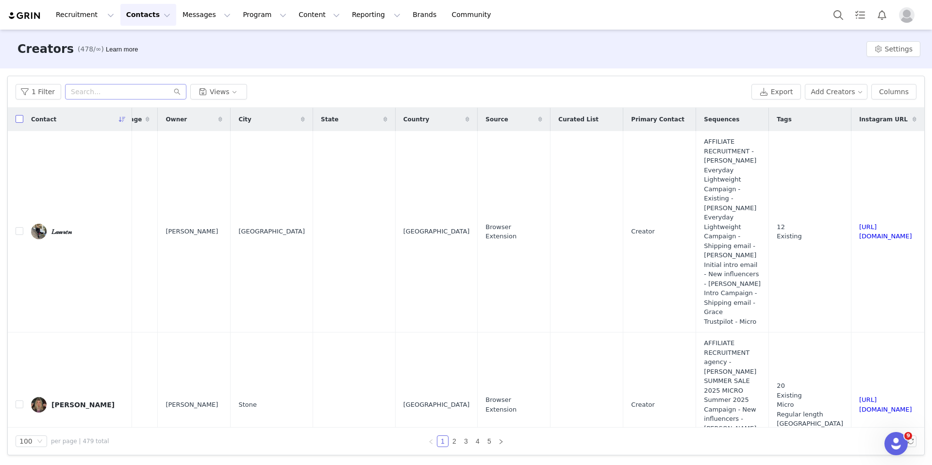
checkbox input "true"
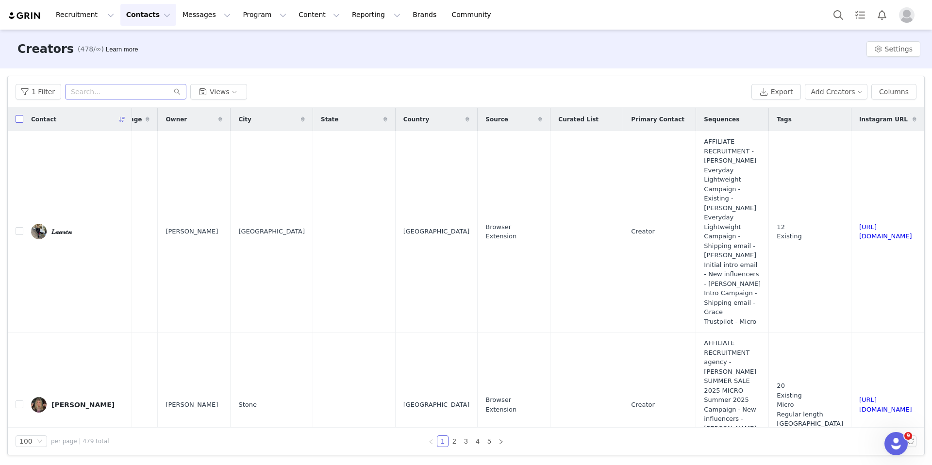
checkbox input "true"
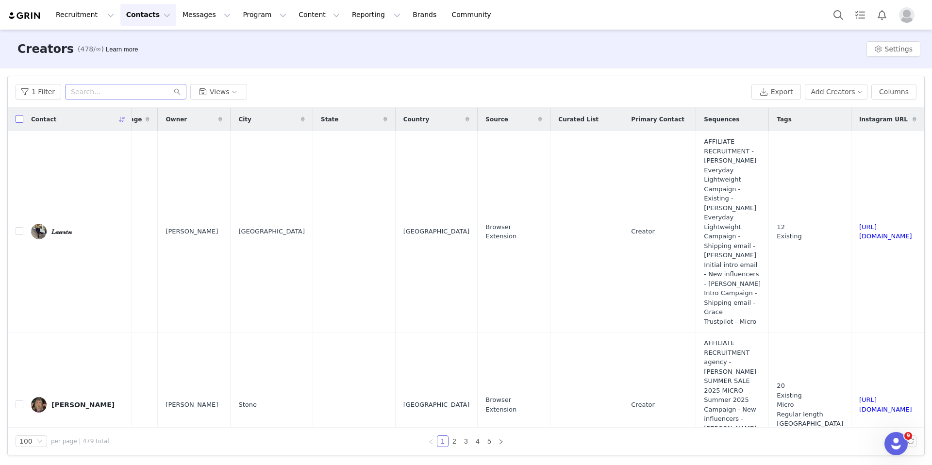
checkbox input "true"
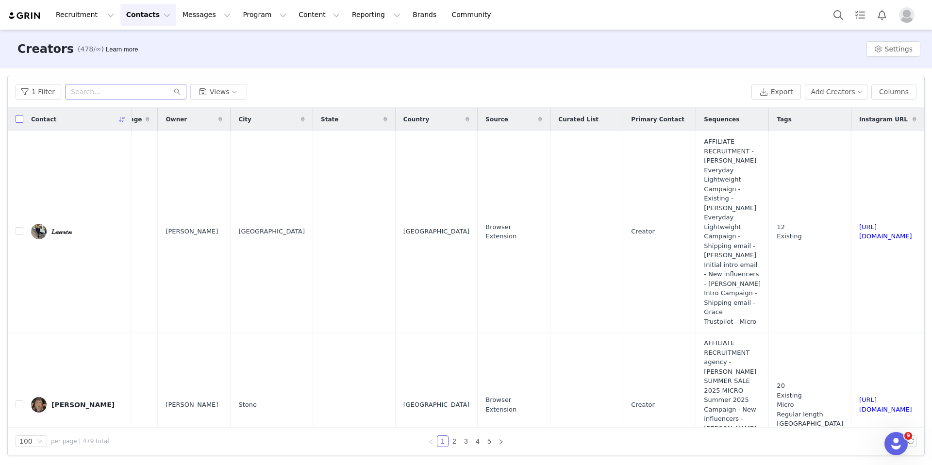
checkbox input "true"
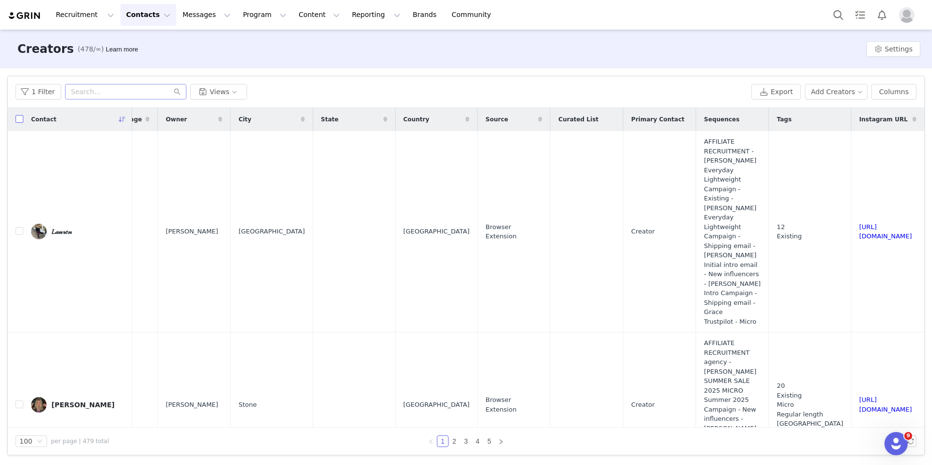
checkbox input "true"
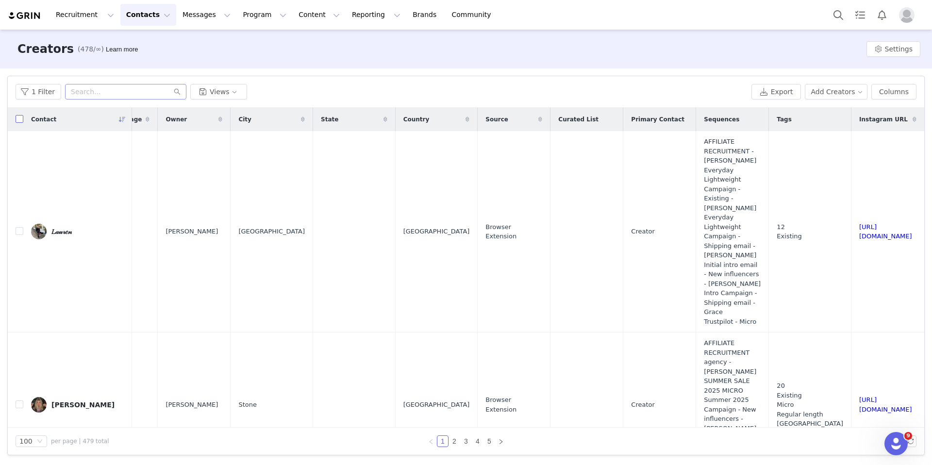
checkbox input "true"
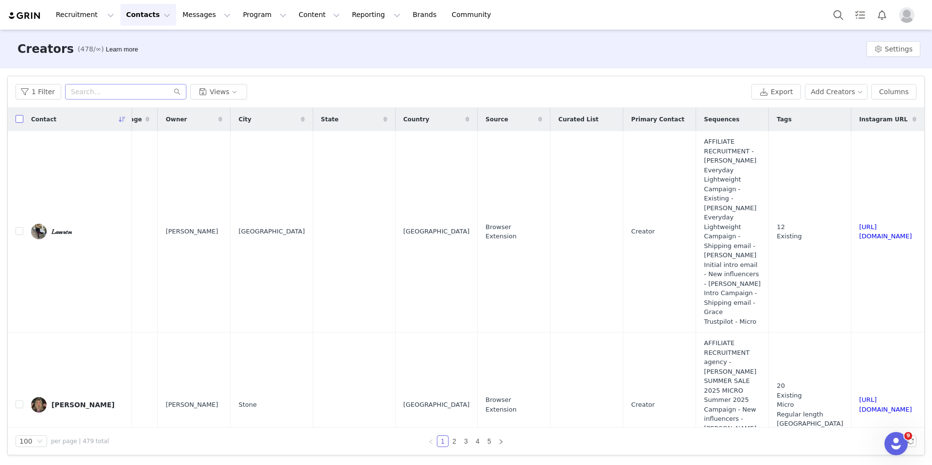
checkbox input "true"
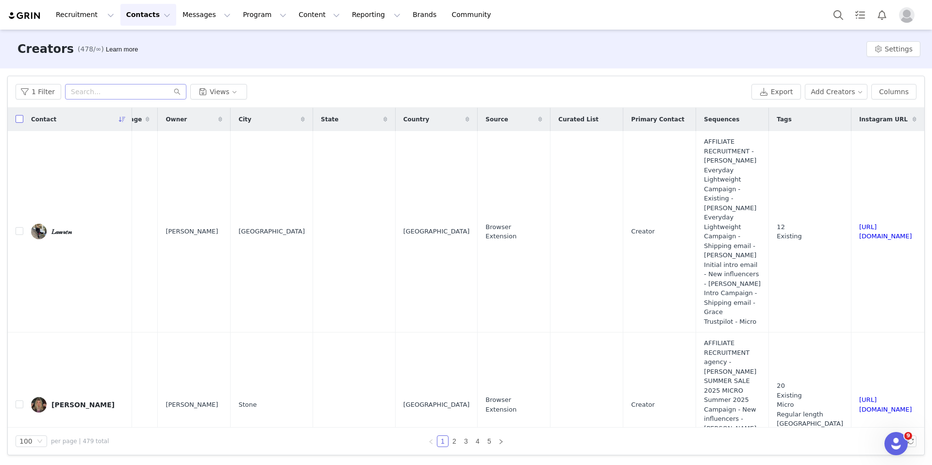
checkbox input "true"
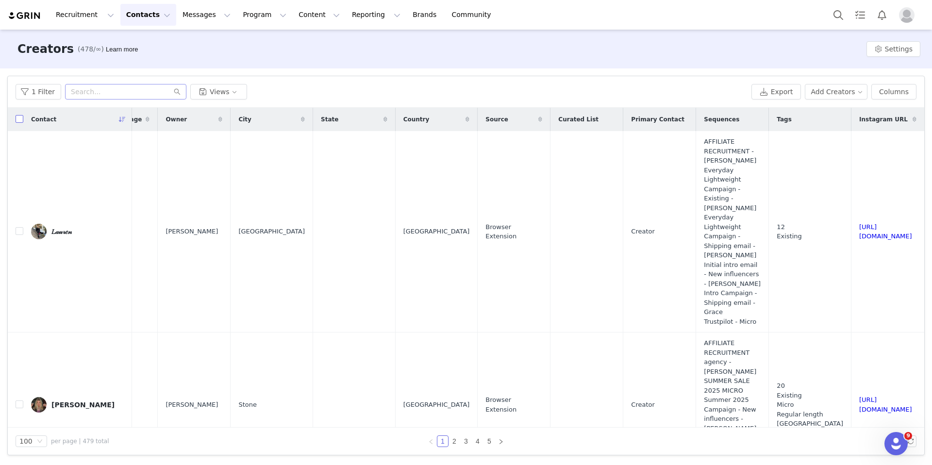
checkbox input "true"
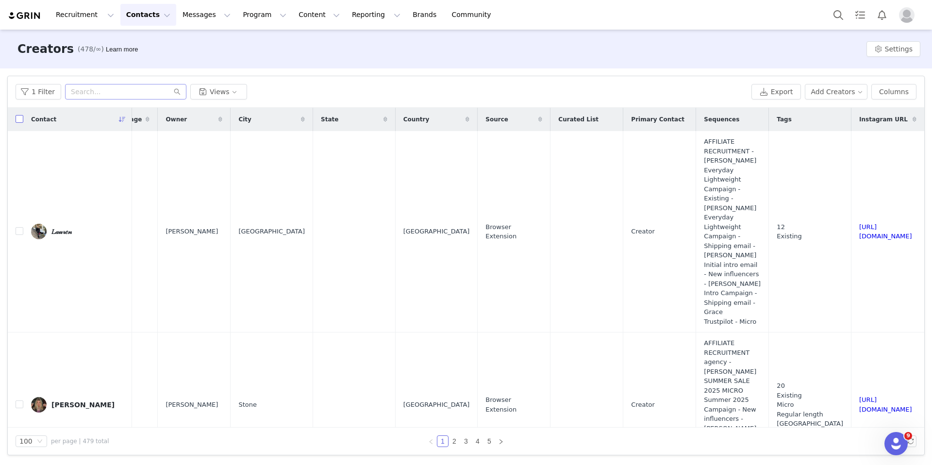
checkbox input "true"
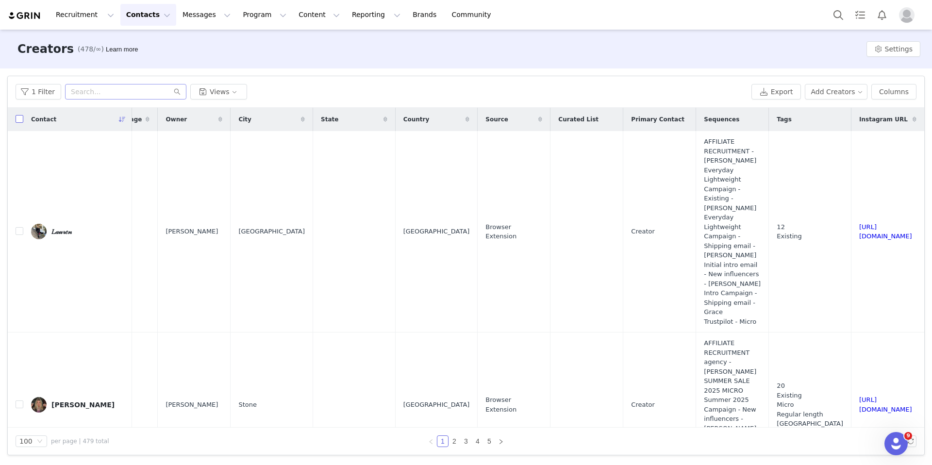
checkbox input "true"
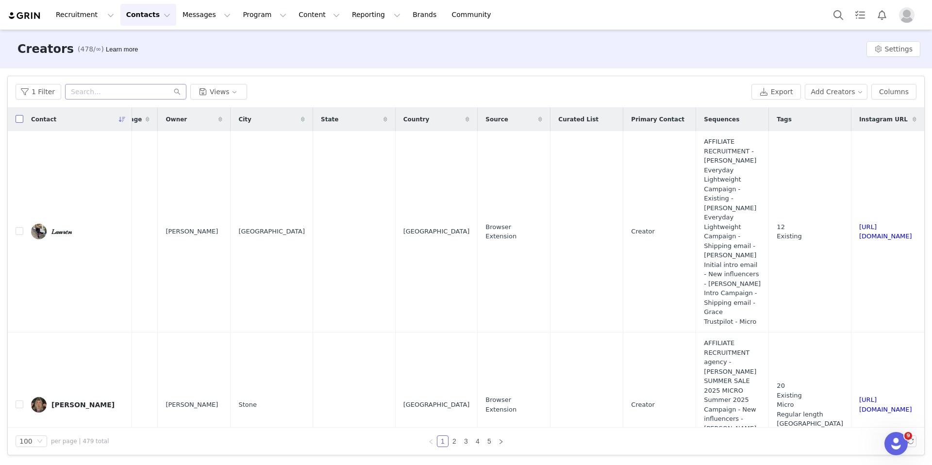
checkbox input "true"
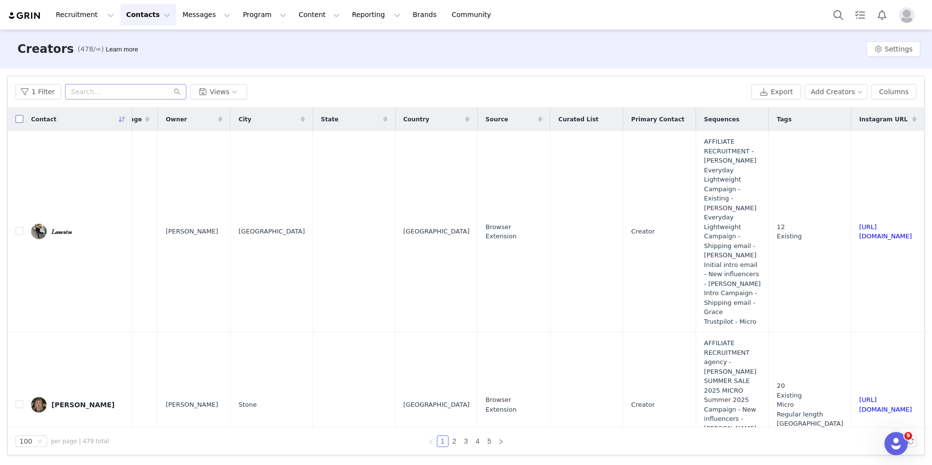
checkbox input "true"
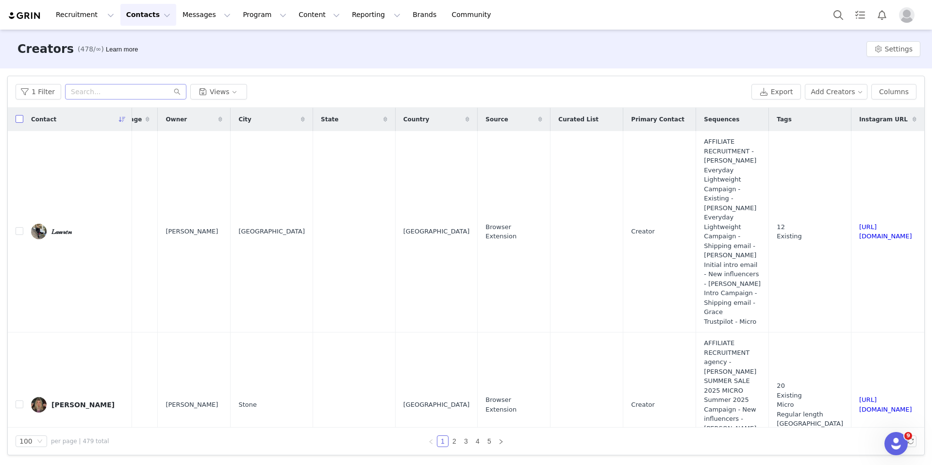
checkbox input "true"
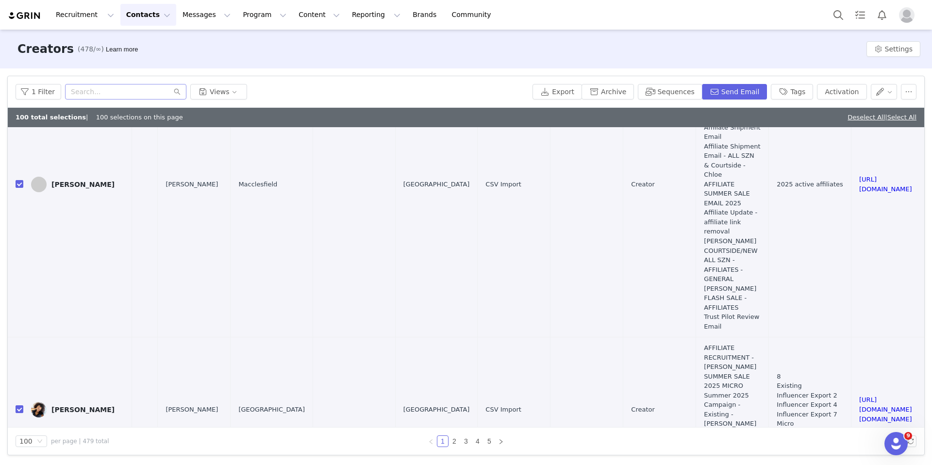
scroll to position [2400, 529]
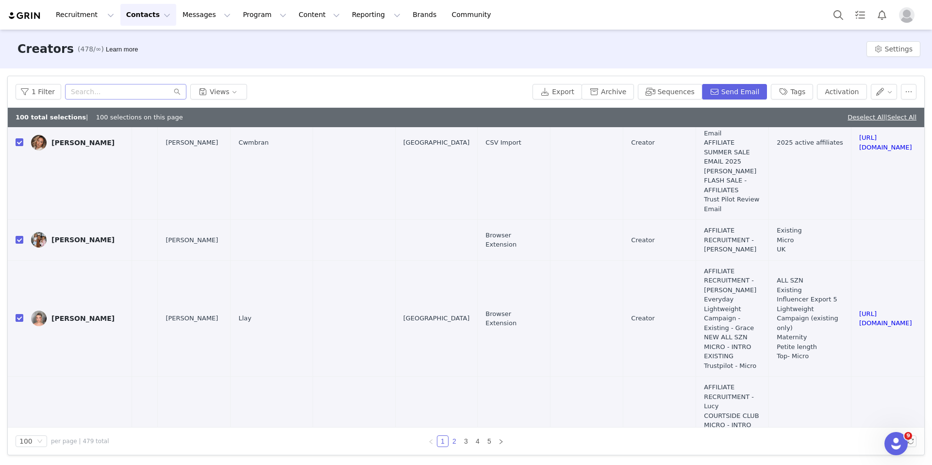
click at [454, 441] on link "2" at bounding box center [454, 441] width 11 height 11
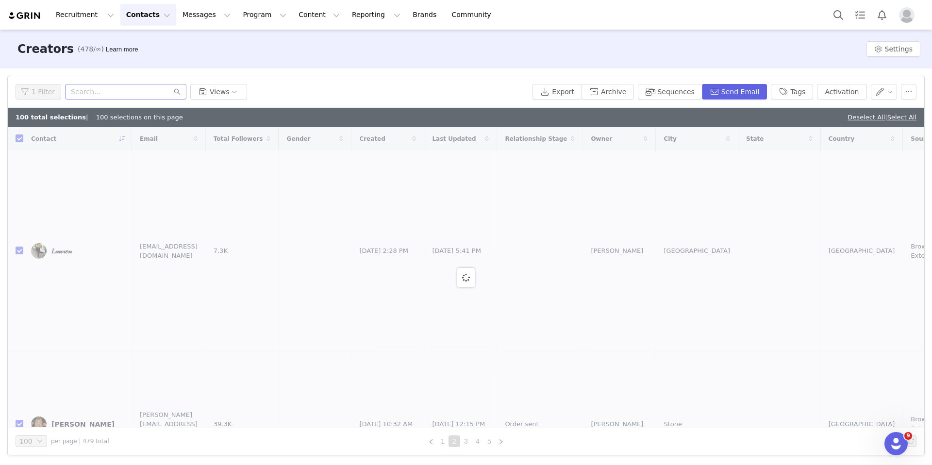
checkbox input "false"
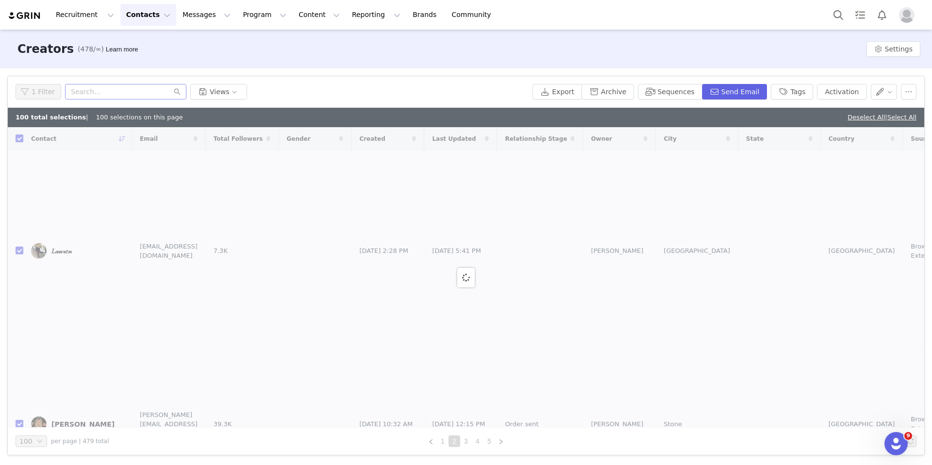
checkbox input "false"
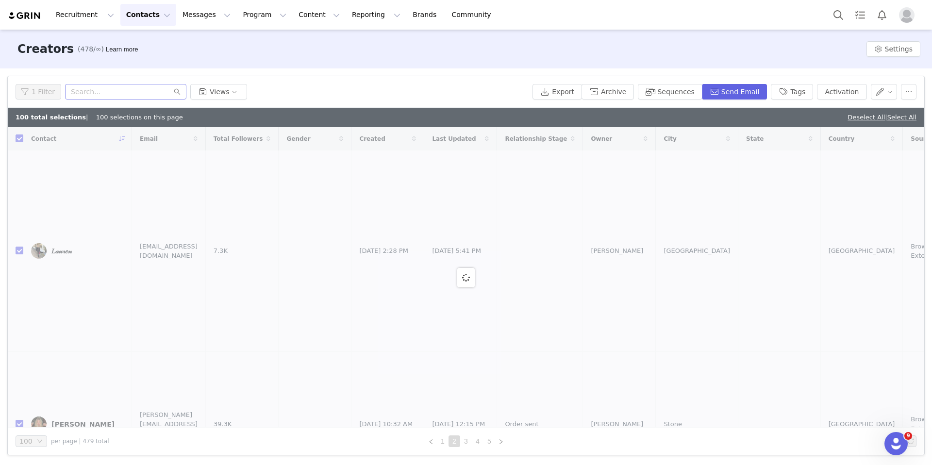
checkbox input "false"
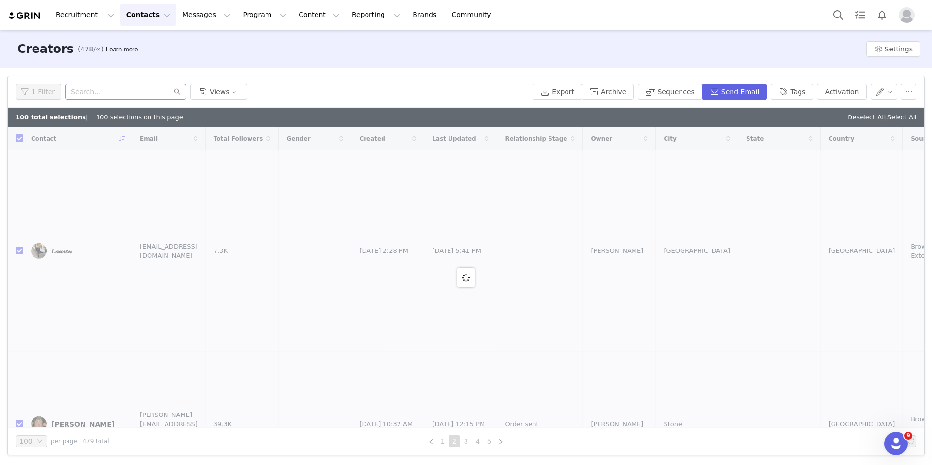
checkbox input "false"
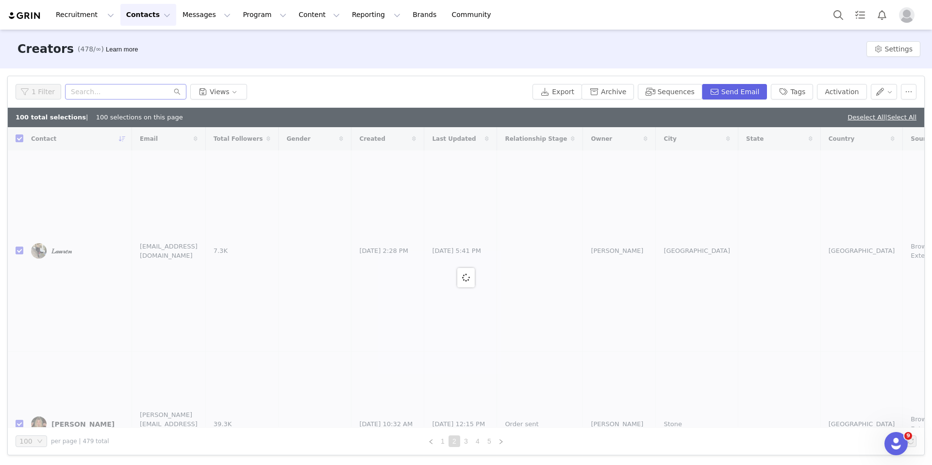
checkbox input "false"
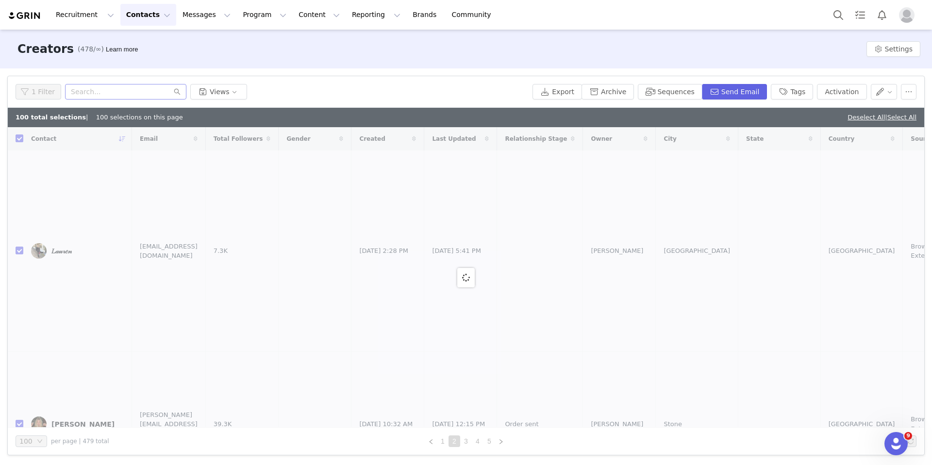
checkbox input "false"
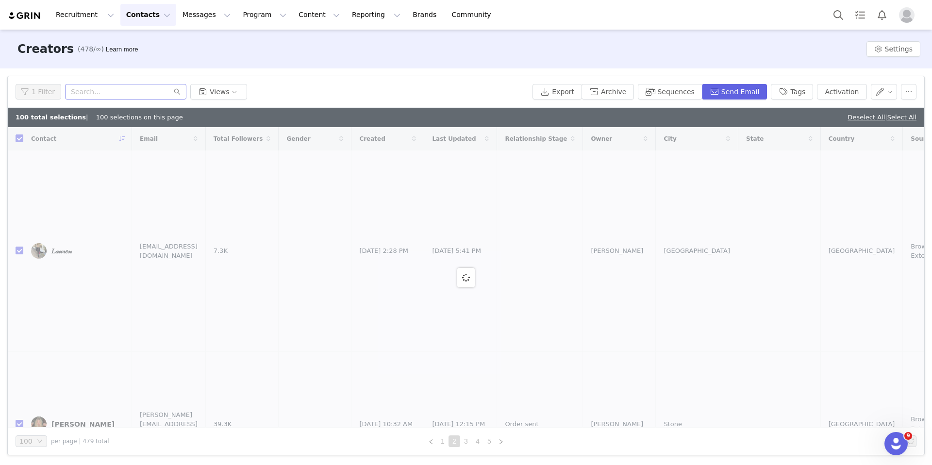
checkbox input "false"
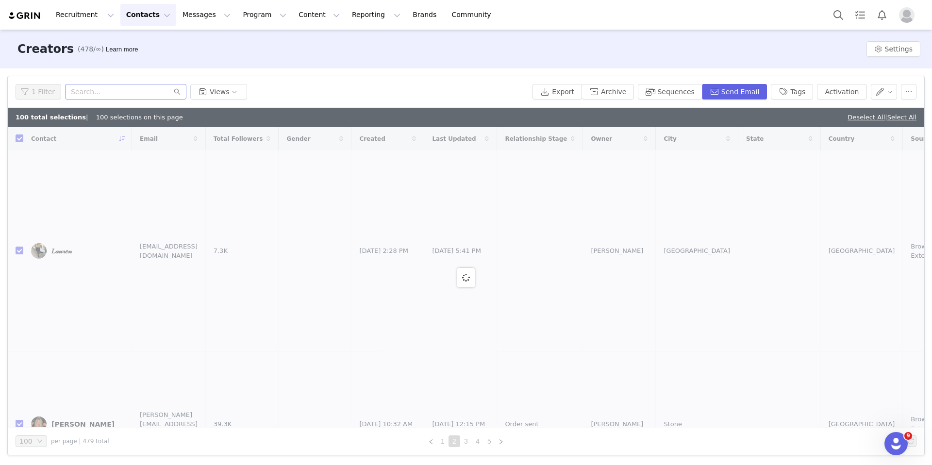
checkbox input "false"
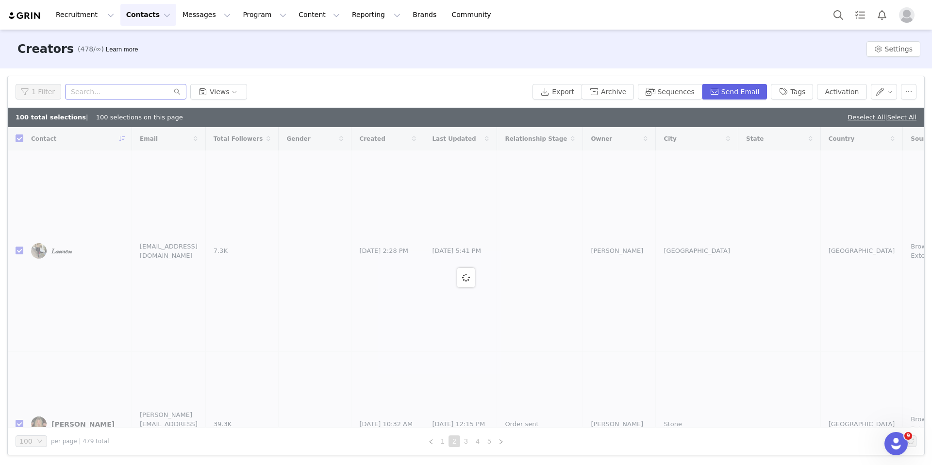
checkbox input "false"
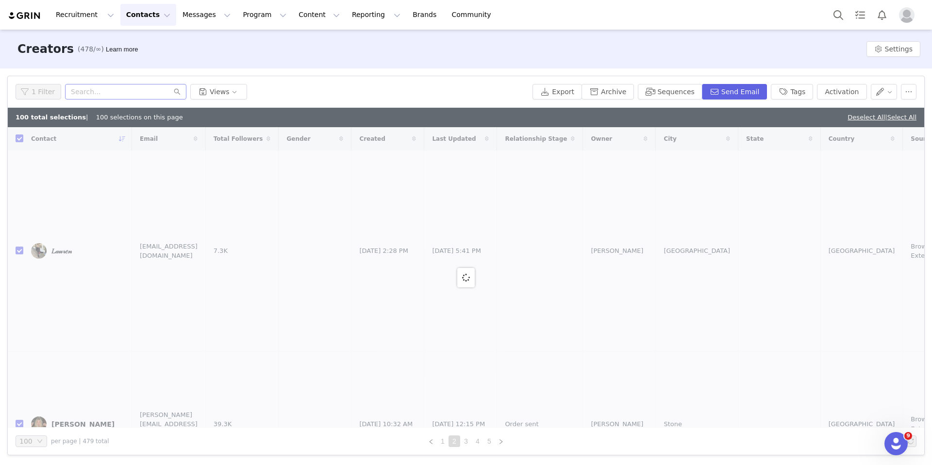
checkbox input "false"
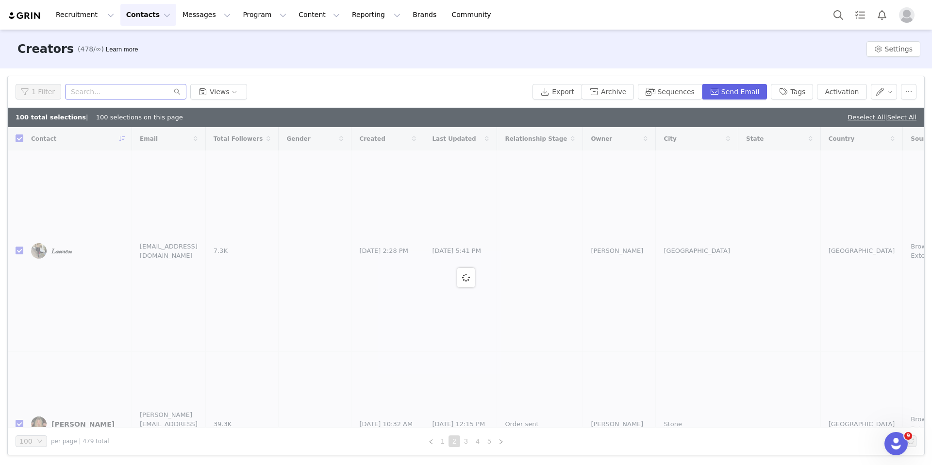
checkbox input "false"
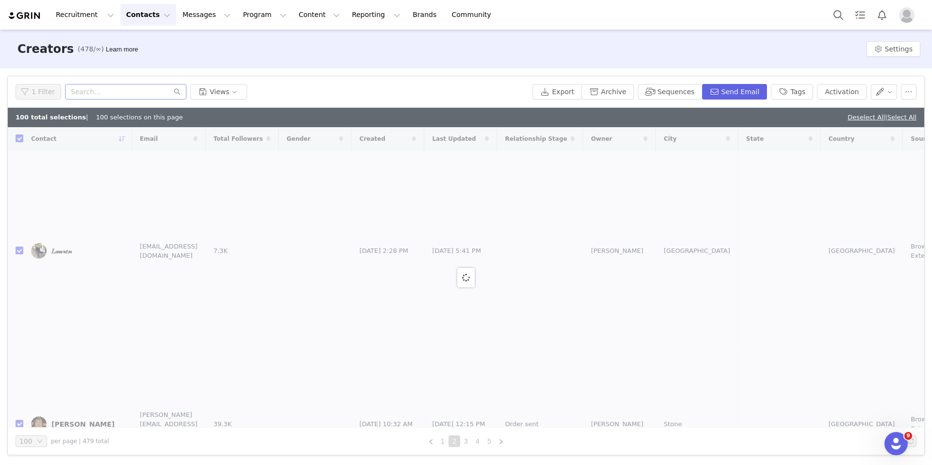
checkbox input "false"
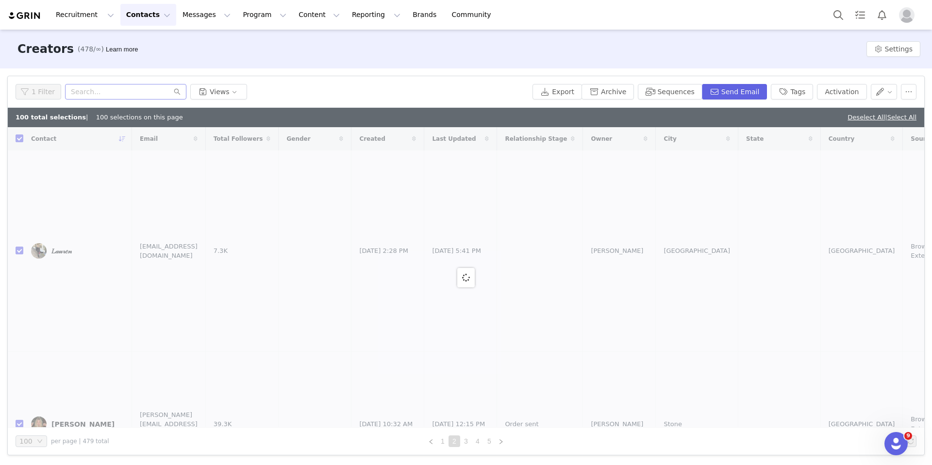
checkbox input "false"
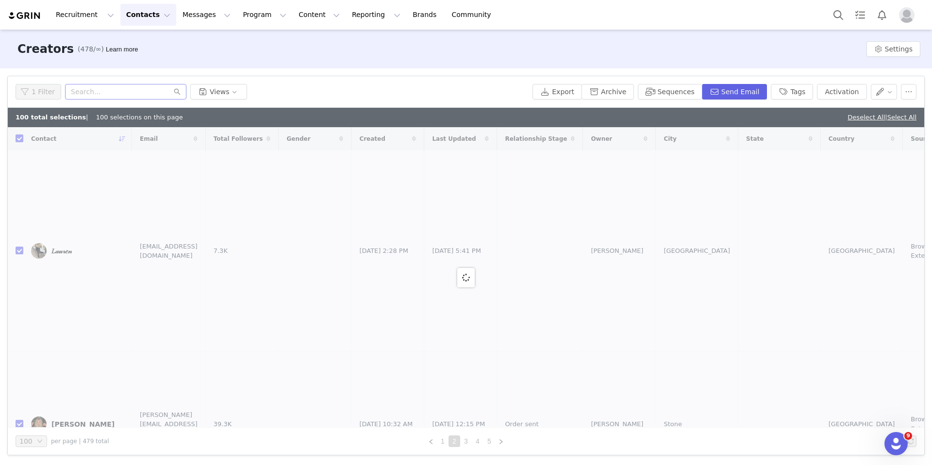
checkbox input "false"
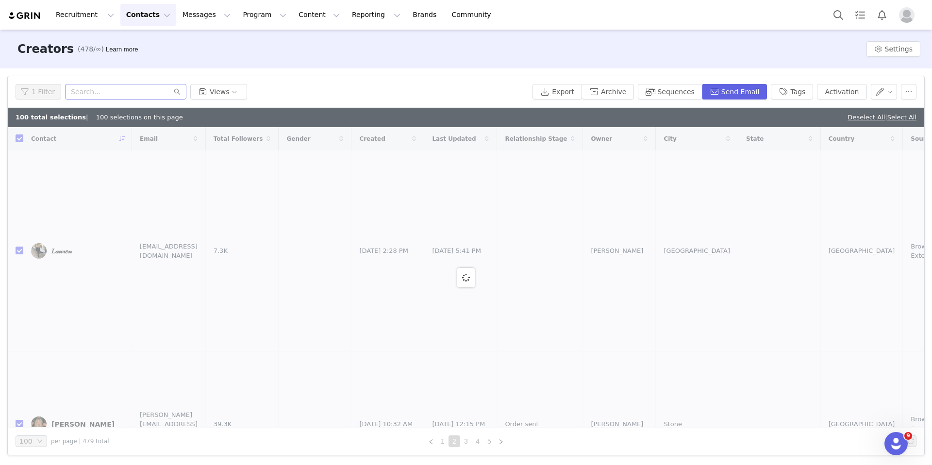
checkbox input "false"
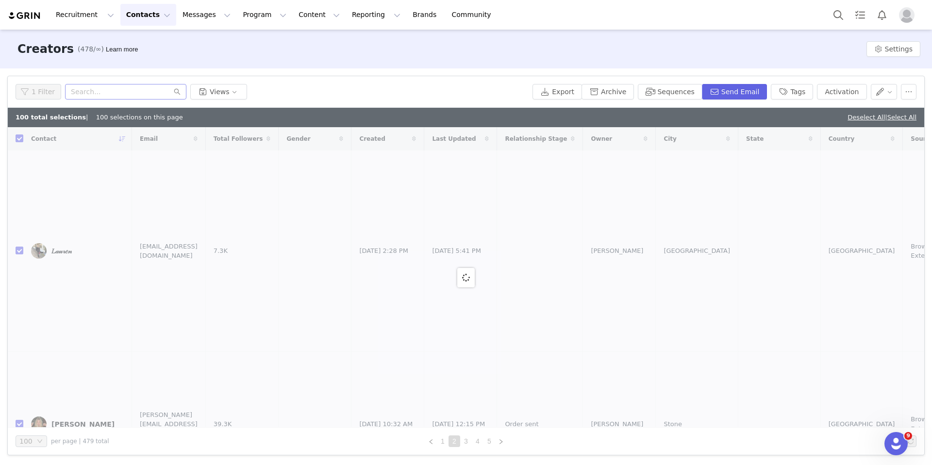
checkbox input "false"
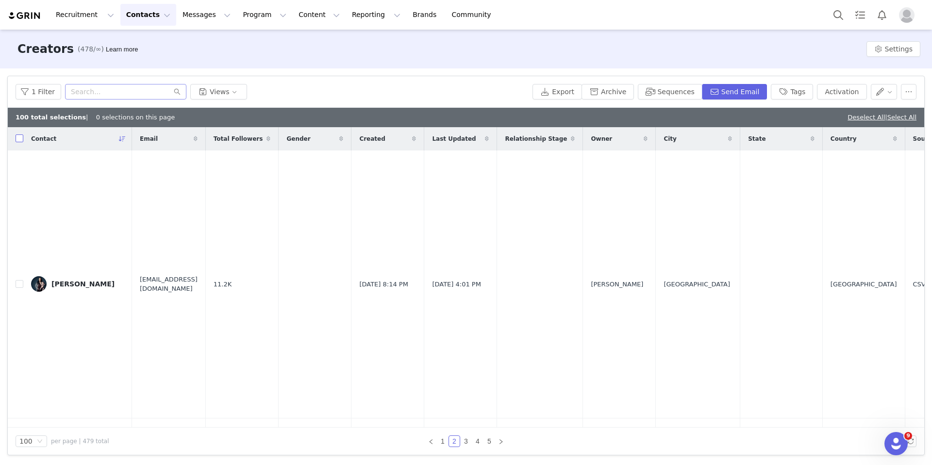
click at [18, 138] on input "checkbox" at bounding box center [20, 139] width 8 height 8
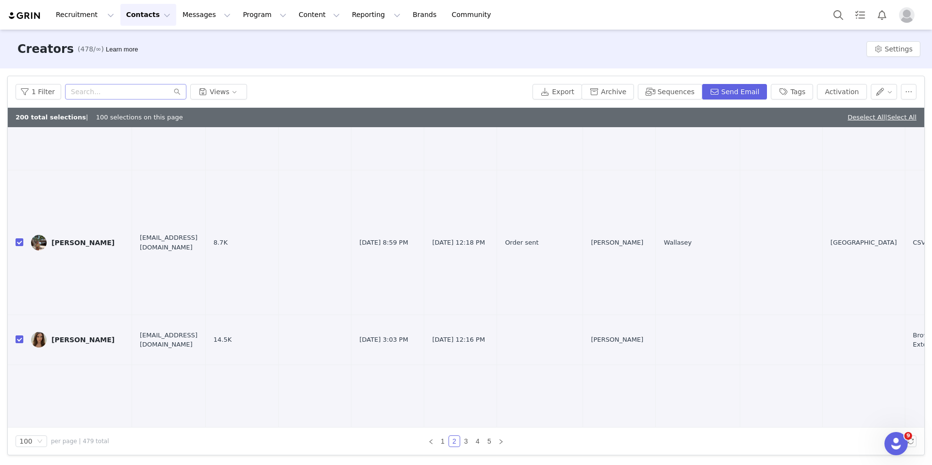
scroll to position [330, 0]
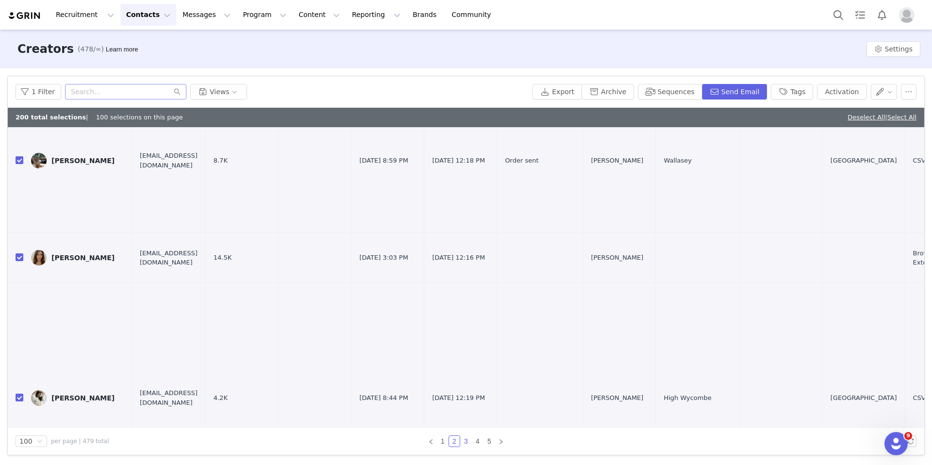
click at [468, 439] on link "3" at bounding box center [466, 441] width 11 height 11
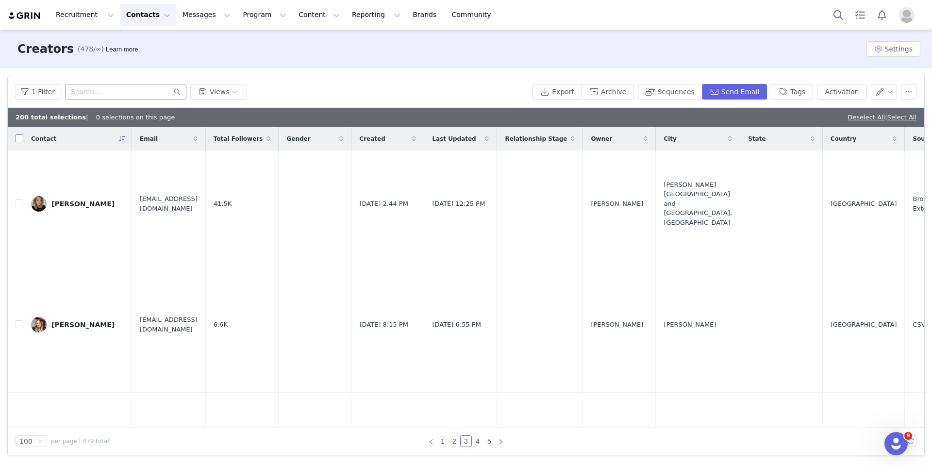
click at [19, 140] on input "checkbox" at bounding box center [20, 139] width 8 height 8
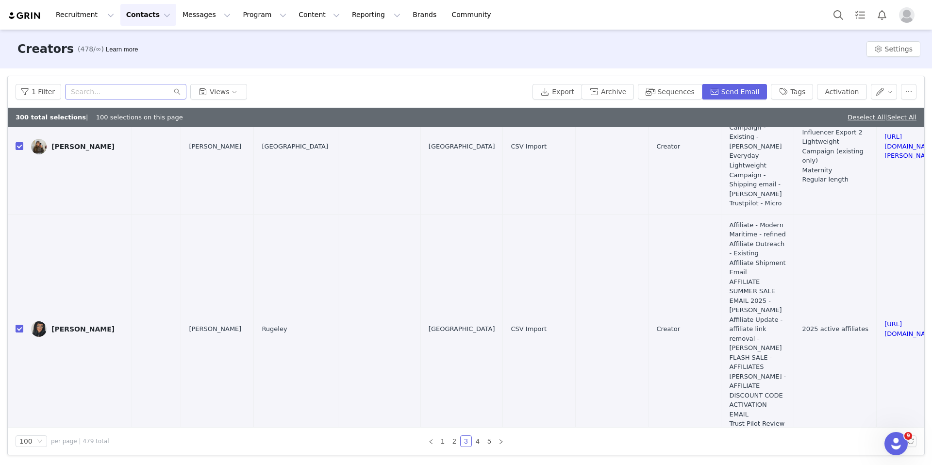
scroll to position [139, 402]
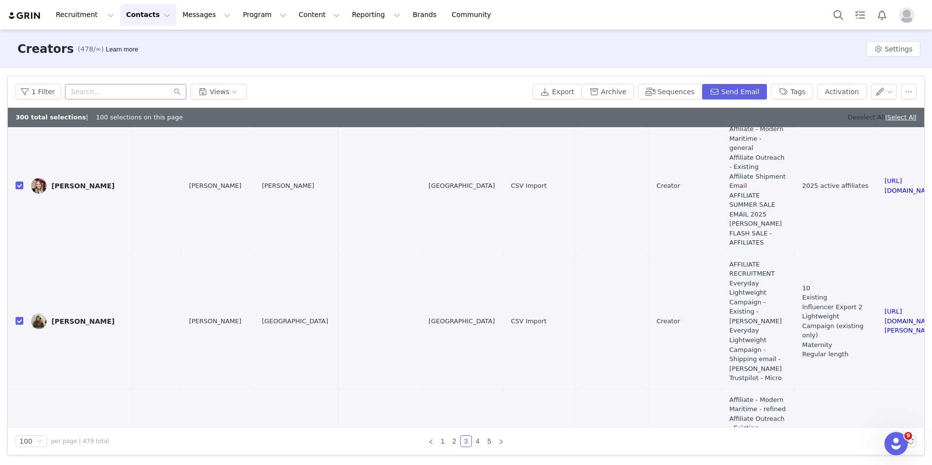
click at [748, 118] on link "Deselect All" at bounding box center [866, 117] width 37 height 7
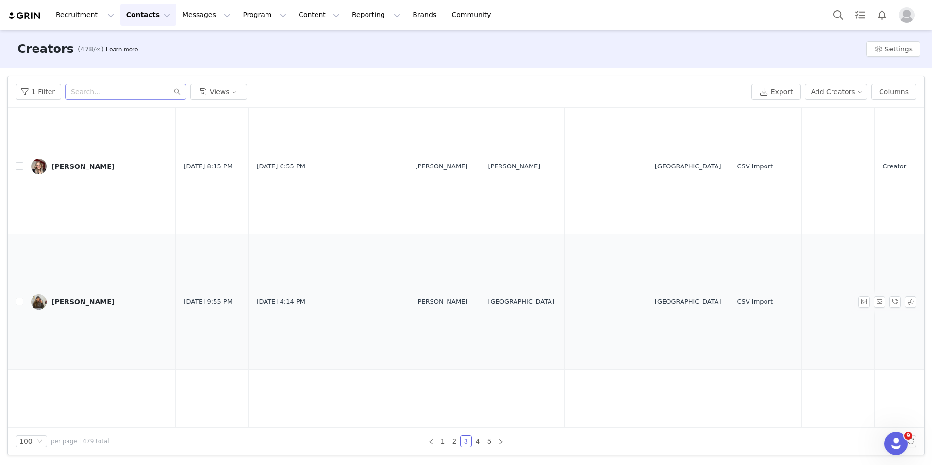
scroll to position [139, 0]
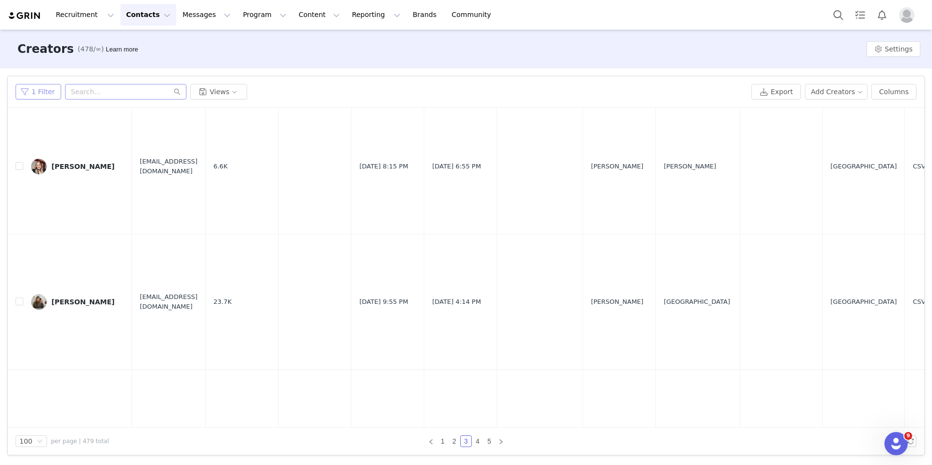
click at [36, 91] on button "1 Filter" at bounding box center [39, 92] width 46 height 16
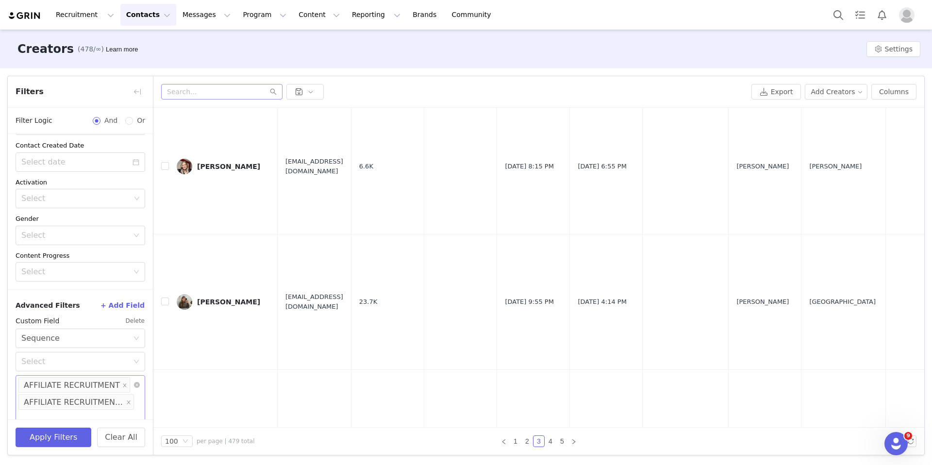
scroll to position [165, 0]
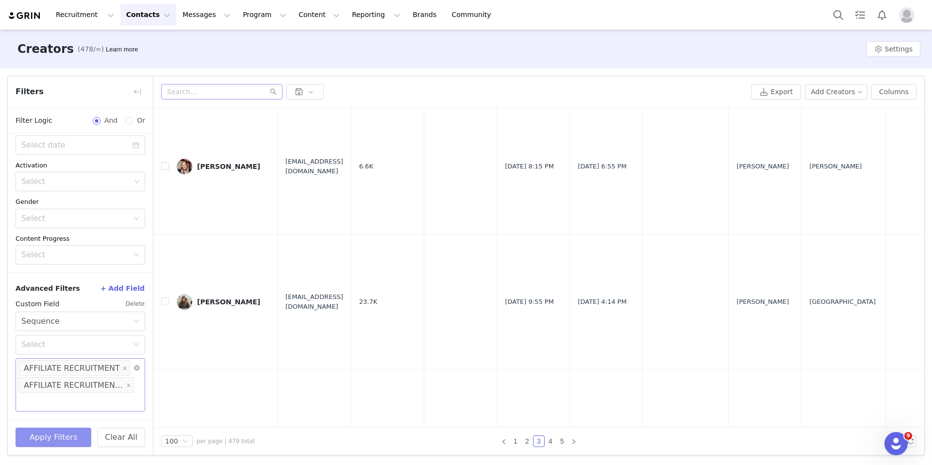
click at [74, 429] on button "Apply Filters" at bounding box center [54, 437] width 76 height 19
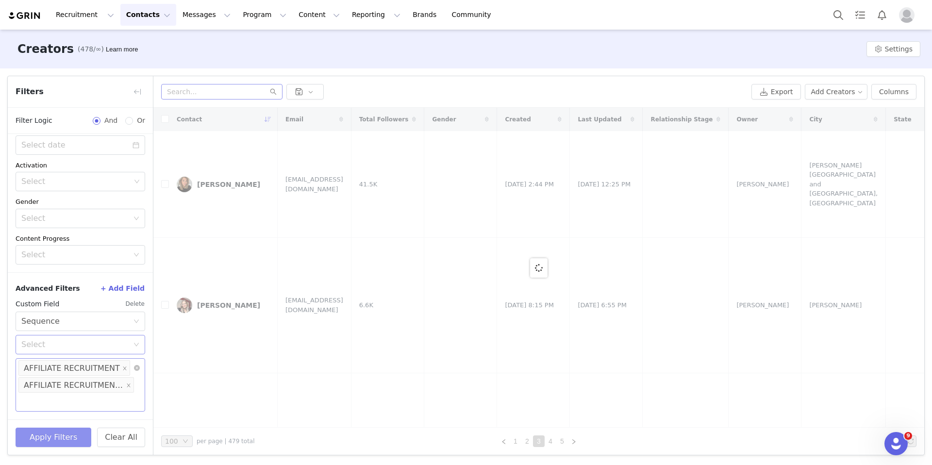
click at [85, 342] on div "Select" at bounding box center [74, 345] width 107 height 10
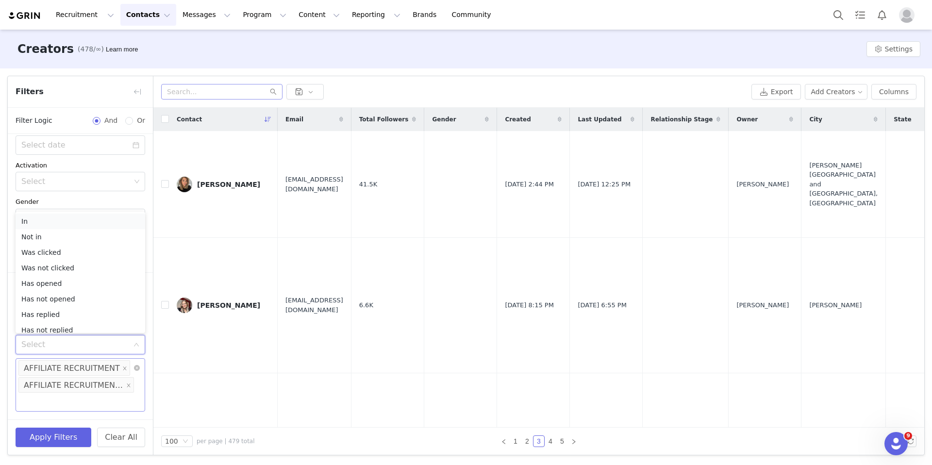
click at [55, 224] on li "In" at bounding box center [81, 222] width 130 height 16
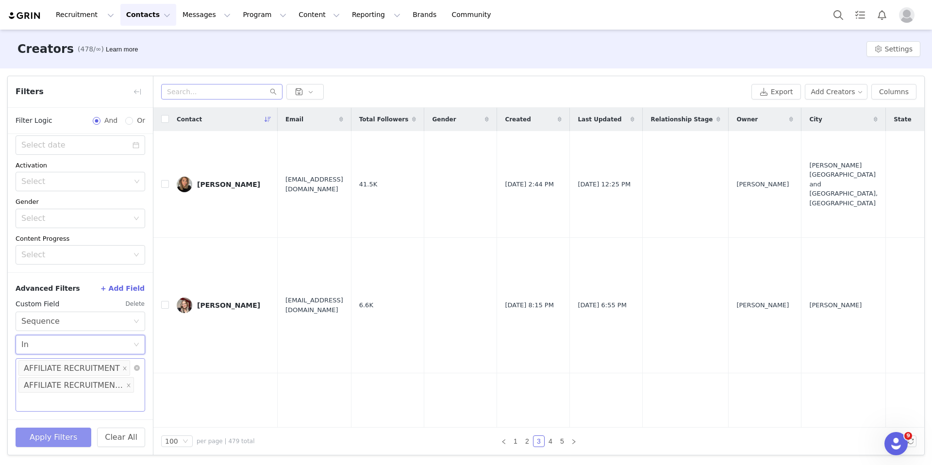
click at [58, 437] on button "Apply Filters" at bounding box center [54, 437] width 76 height 19
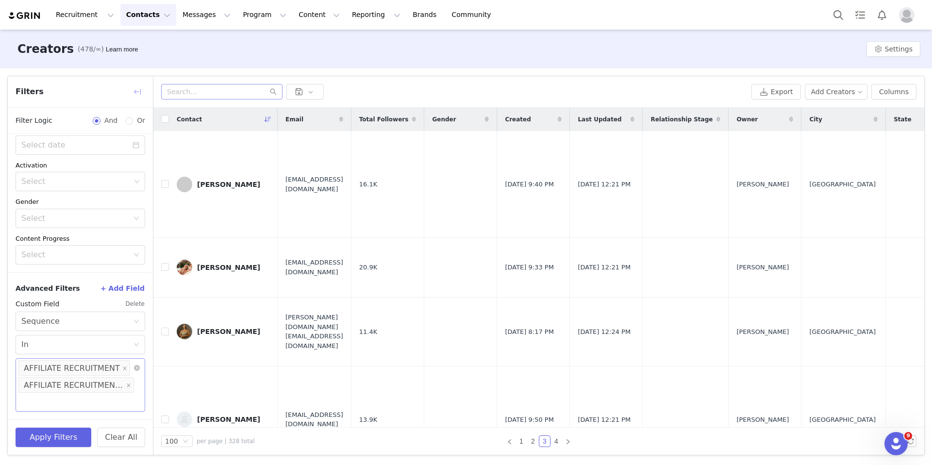
click at [136, 96] on button "button" at bounding box center [138, 92] width 16 height 16
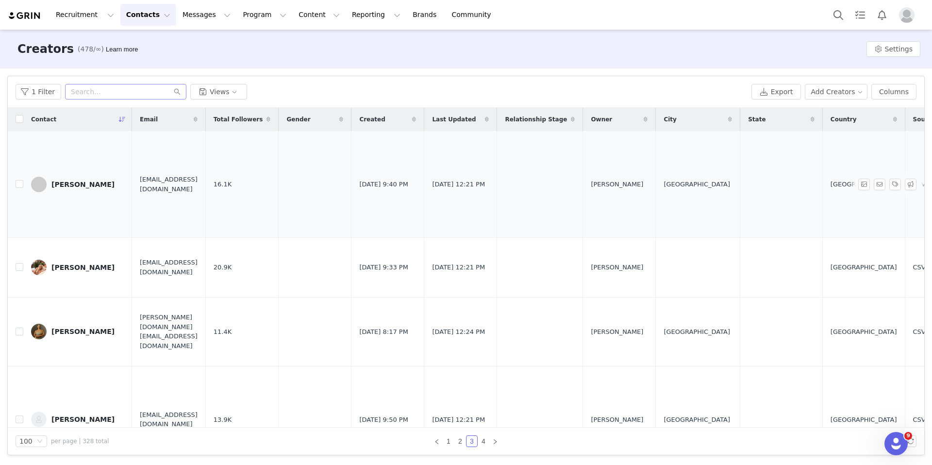
scroll to position [148, 0]
click at [19, 122] on input "checkbox" at bounding box center [20, 119] width 8 height 8
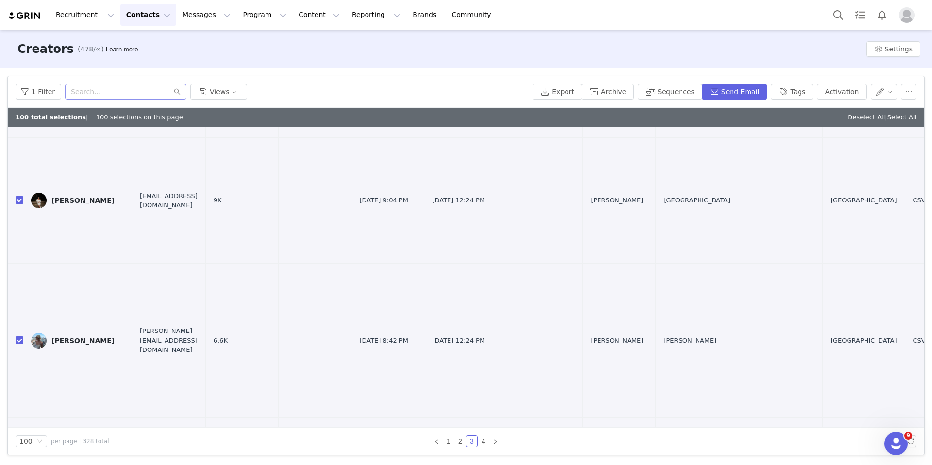
scroll to position [9504, 0]
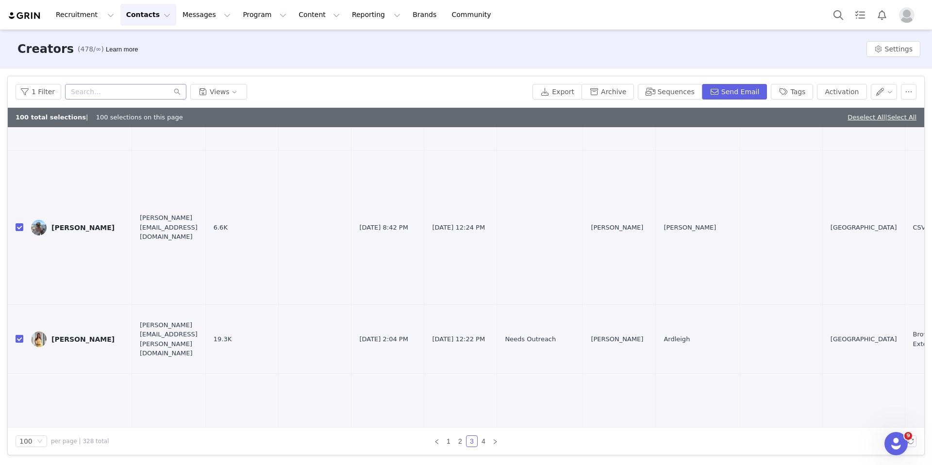
click at [748, 118] on span "| Select All" at bounding box center [901, 117] width 32 height 7
click at [748, 118] on link "Deselect All" at bounding box center [866, 117] width 37 height 7
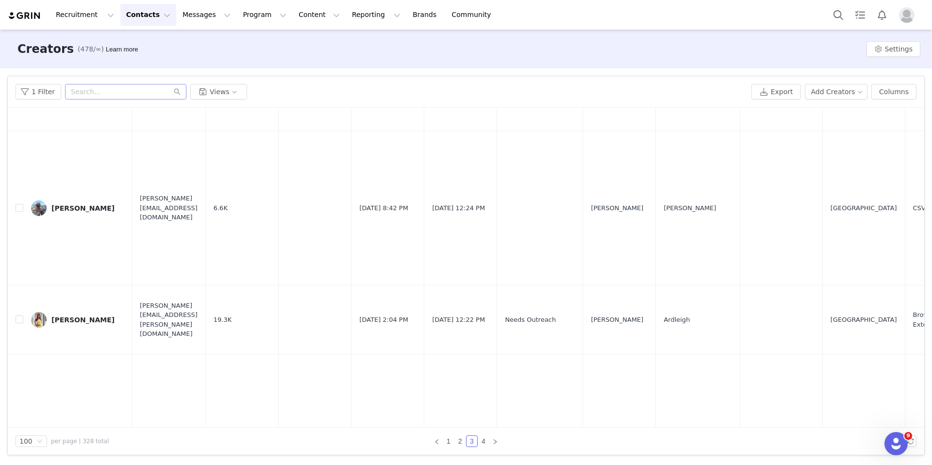
scroll to position [9484, 0]
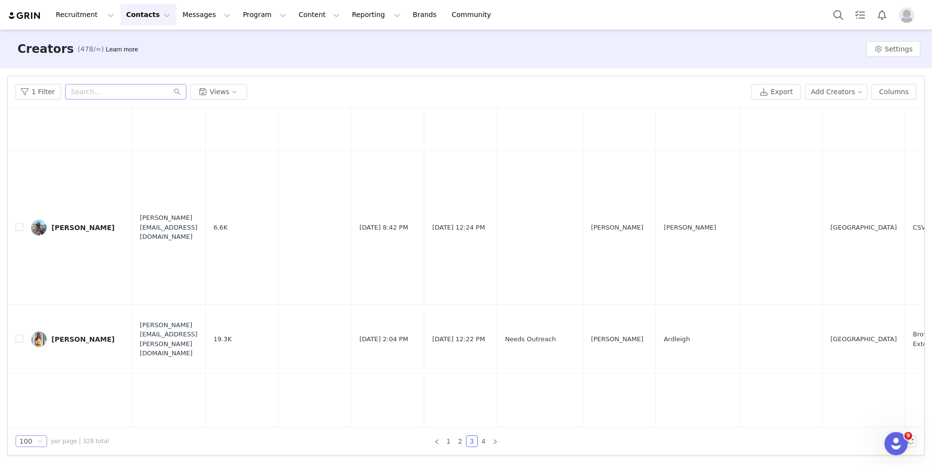
click at [35, 437] on div "100" at bounding box center [32, 442] width 32 height 12
click at [443, 438] on li "1" at bounding box center [449, 442] width 12 height 12
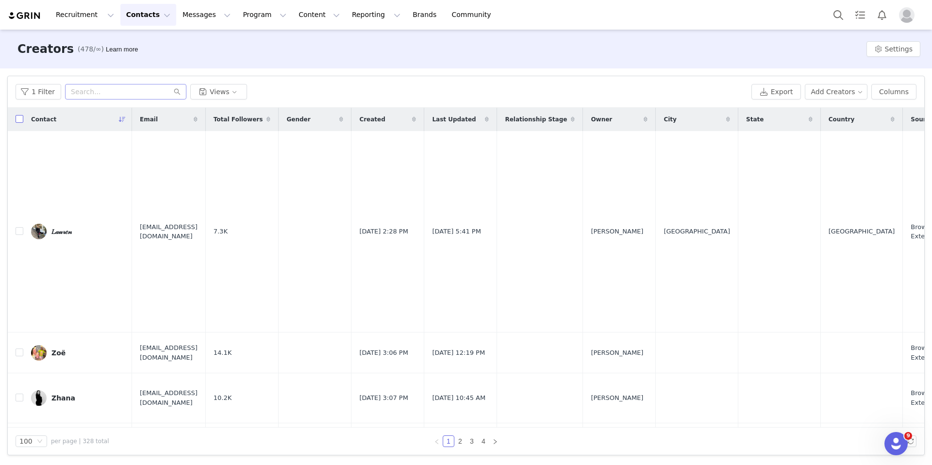
click at [19, 121] on input "checkbox" at bounding box center [20, 119] width 8 height 8
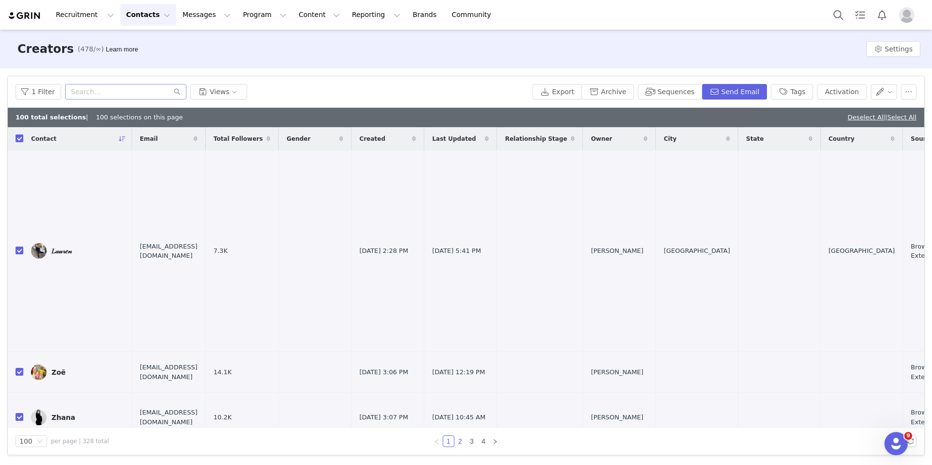
click at [460, 438] on link "2" at bounding box center [460, 441] width 11 height 11
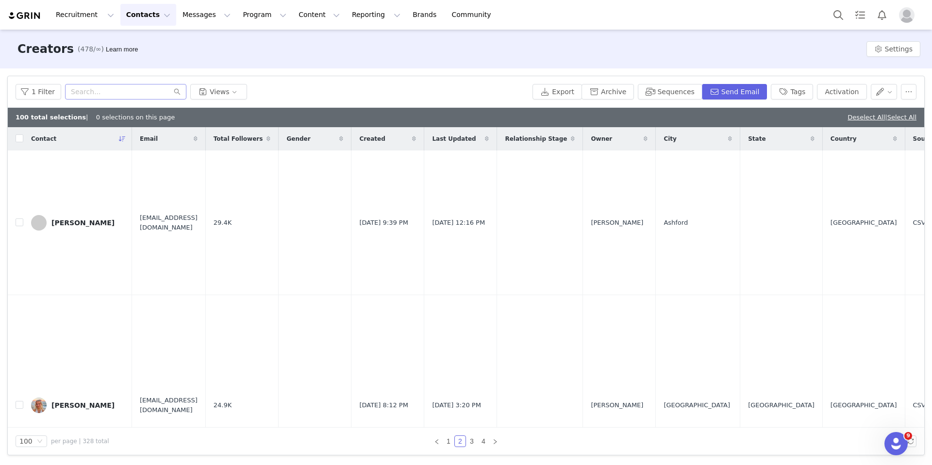
click at [23, 141] on div "Contact" at bounding box center [77, 138] width 109 height 23
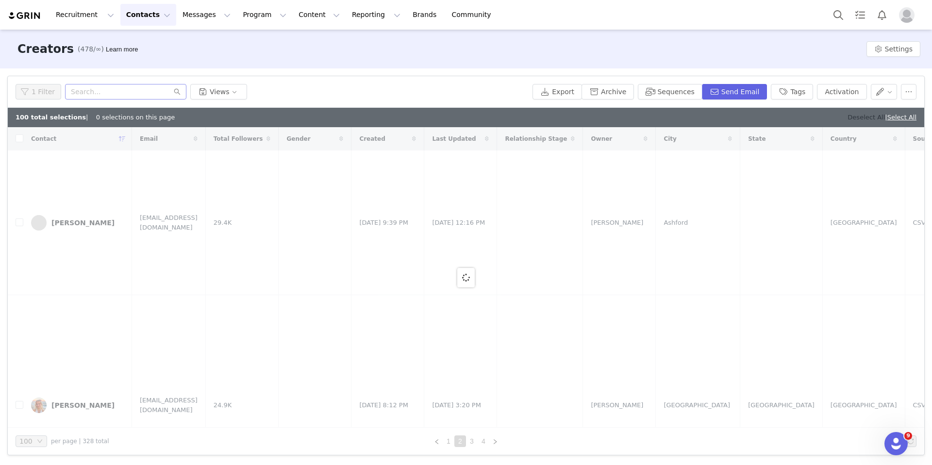
click at [748, 116] on link "Deselect All" at bounding box center [866, 117] width 37 height 7
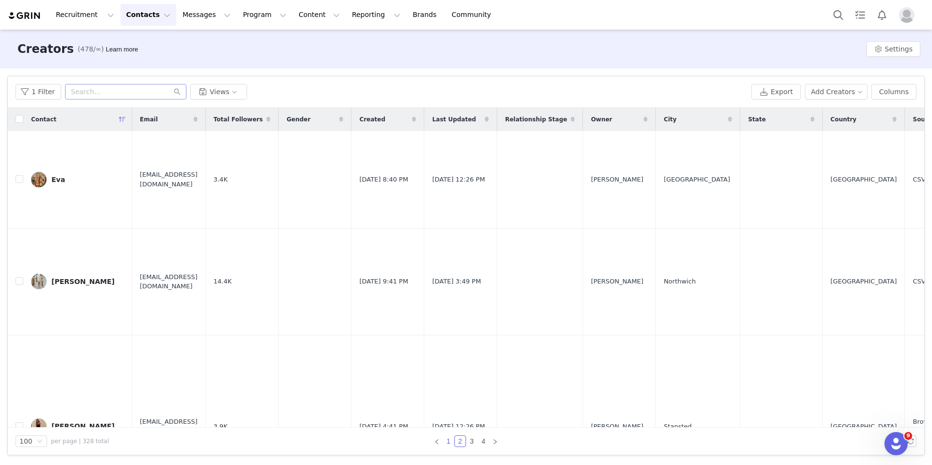
click at [446, 440] on link "1" at bounding box center [448, 441] width 11 height 11
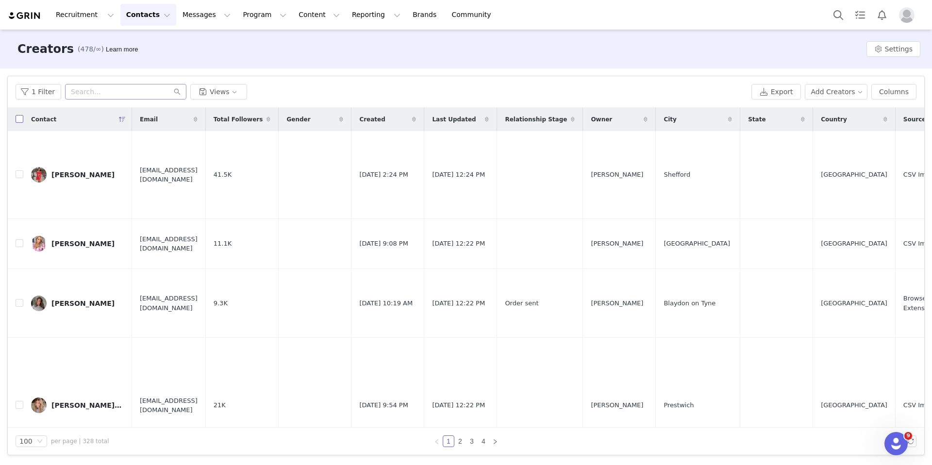
click at [19, 120] on input "checkbox" at bounding box center [20, 119] width 8 height 8
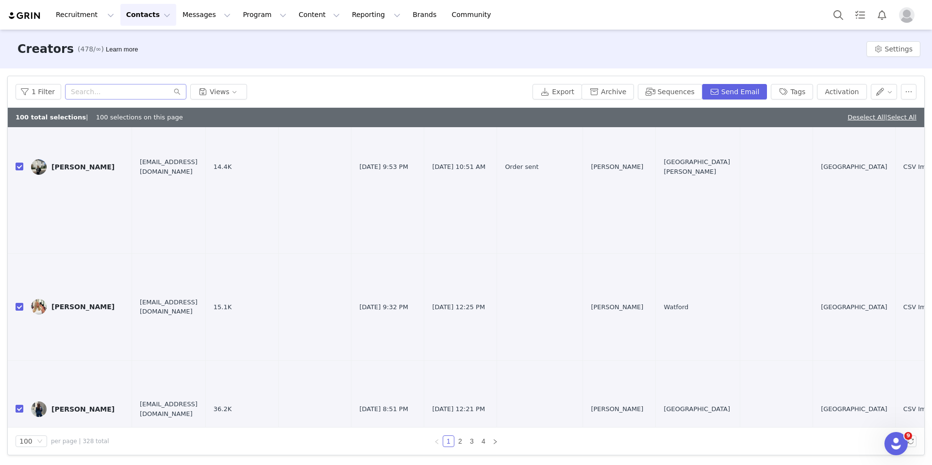
scroll to position [924, 0]
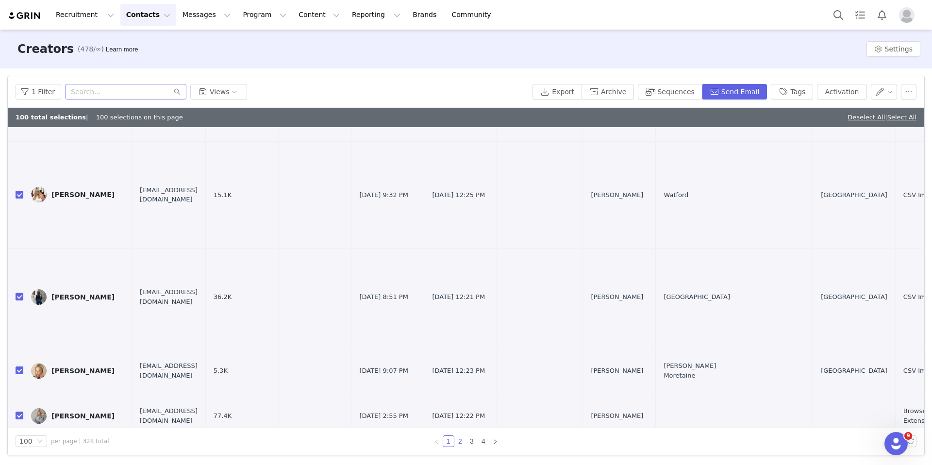
click at [463, 440] on link "2" at bounding box center [460, 441] width 11 height 11
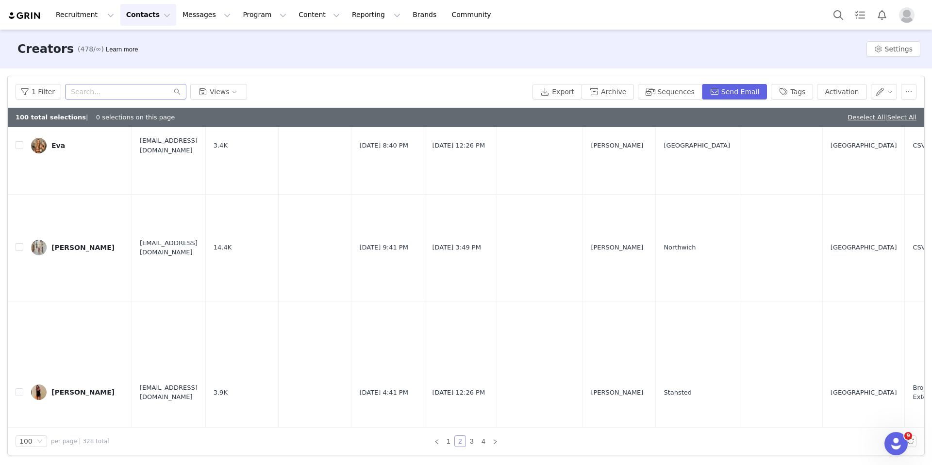
scroll to position [0, 0]
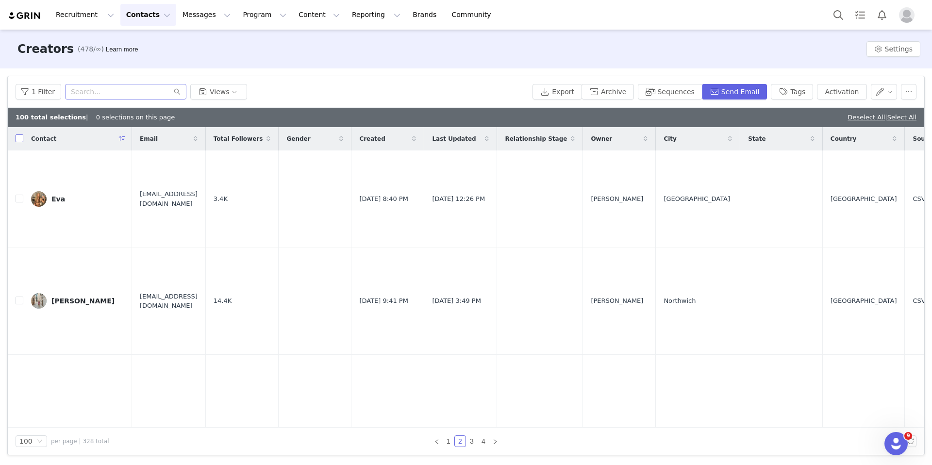
click at [20, 139] on input "checkbox" at bounding box center [20, 139] width 8 height 8
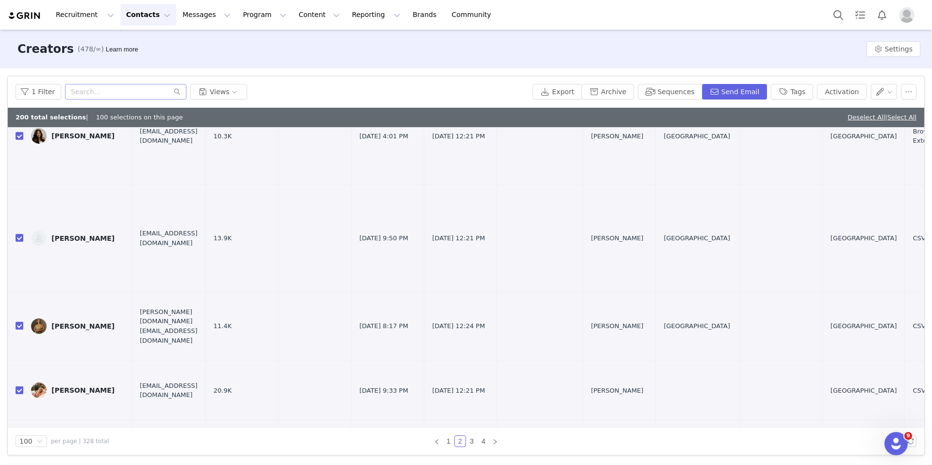
scroll to position [2266, 0]
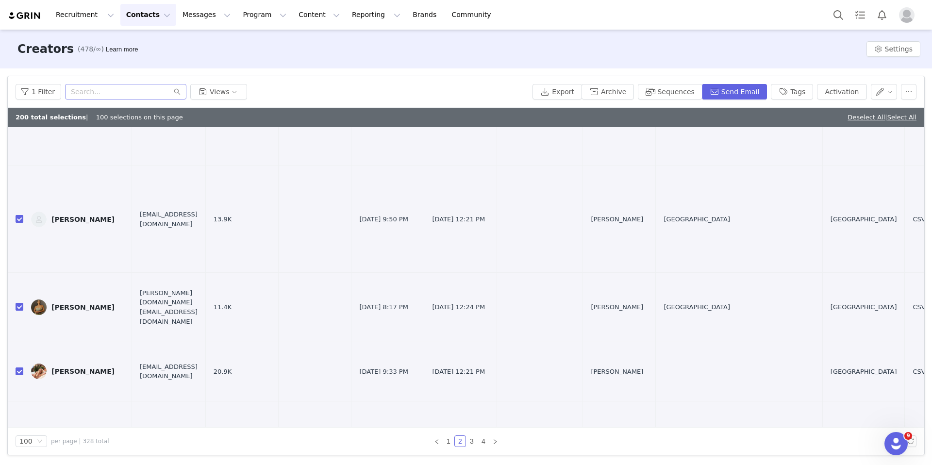
click at [445, 457] on div "Filters Filter Logic And Or Archived Select Owner Select Contact Tag Select Rel…" at bounding box center [466, 265] width 932 height 394
click at [475, 445] on link "3" at bounding box center [472, 441] width 11 height 11
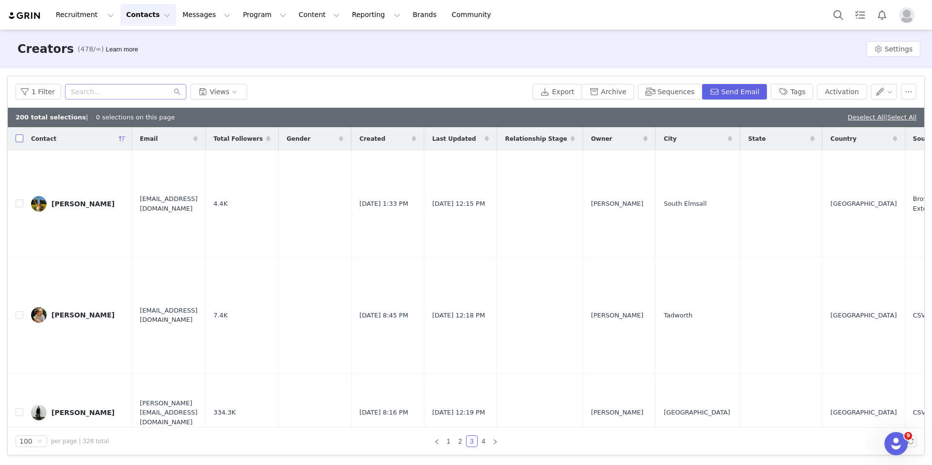
click at [22, 139] on input "checkbox" at bounding box center [20, 139] width 8 height 8
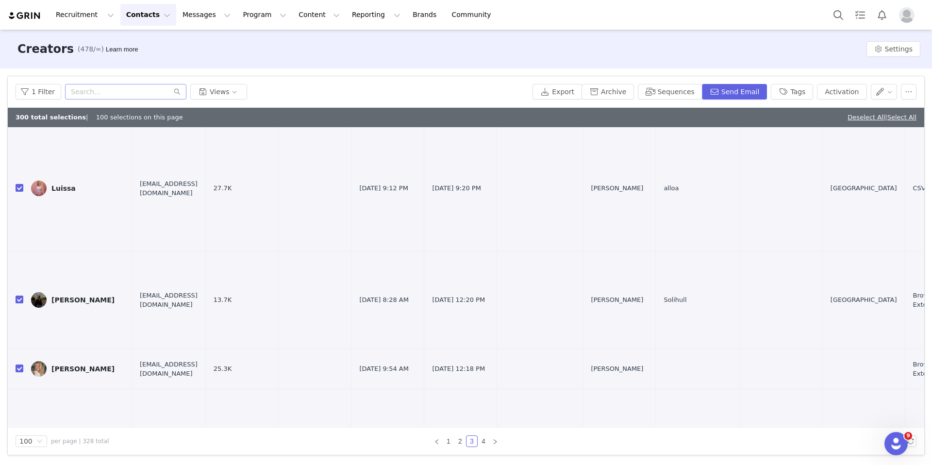
scroll to position [898, 0]
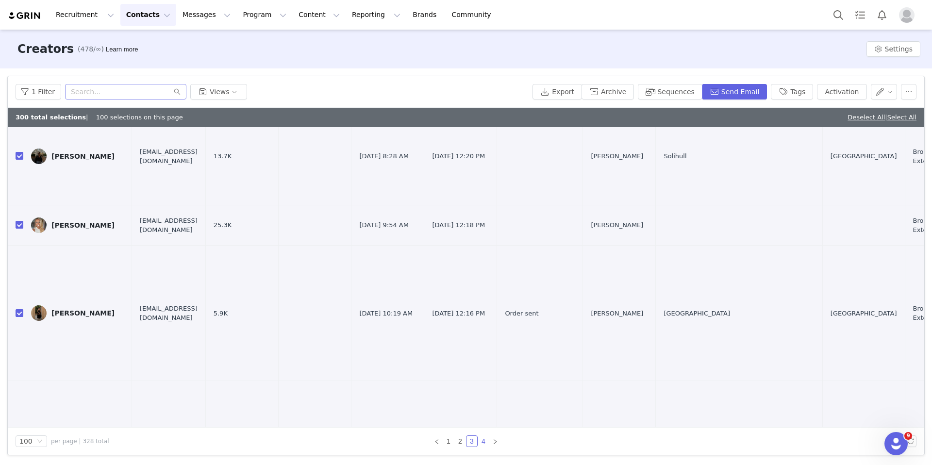
click at [481, 443] on link "4" at bounding box center [483, 441] width 11 height 11
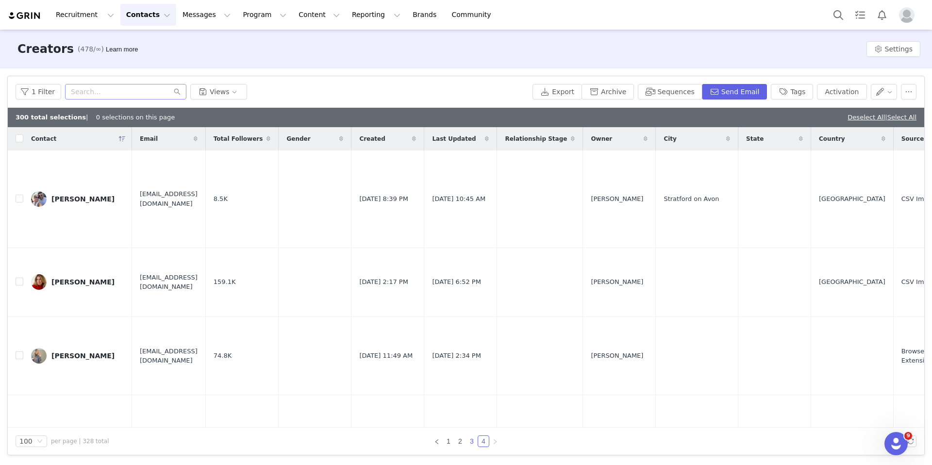
click at [472, 446] on link "3" at bounding box center [472, 441] width 11 height 11
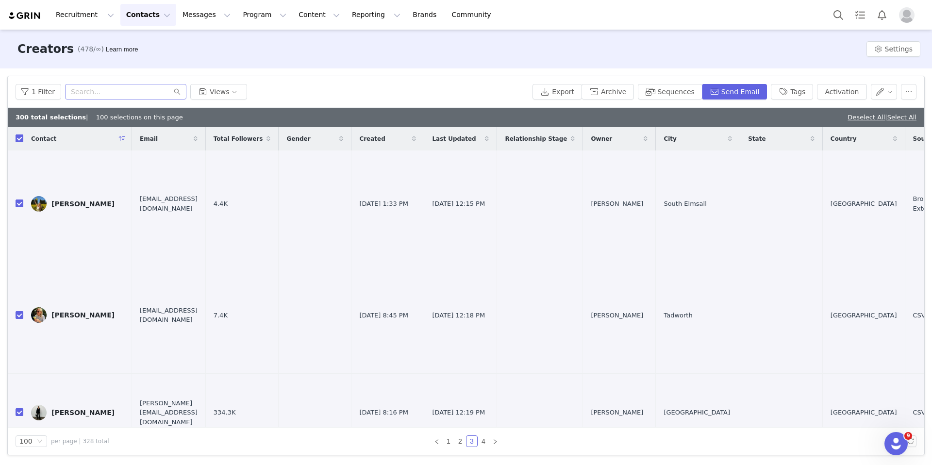
click at [20, 138] on input "checkbox" at bounding box center [20, 139] width 8 height 8
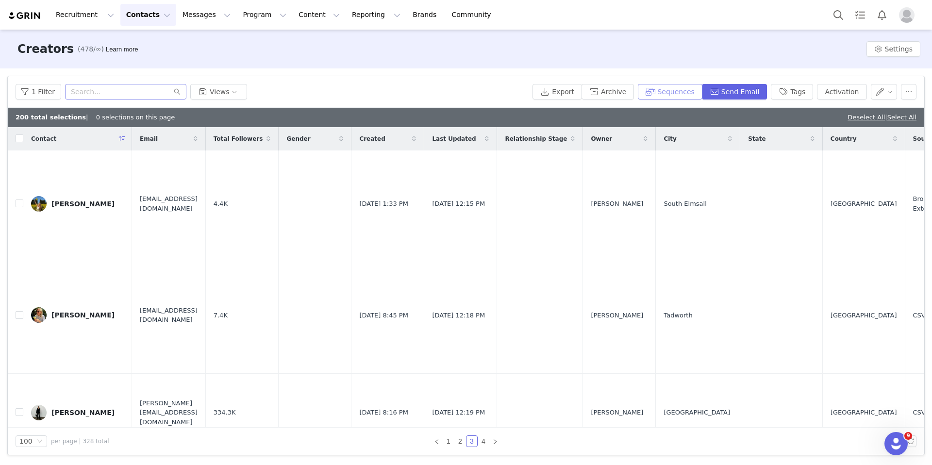
click at [677, 92] on button "Sequences" at bounding box center [670, 92] width 64 height 16
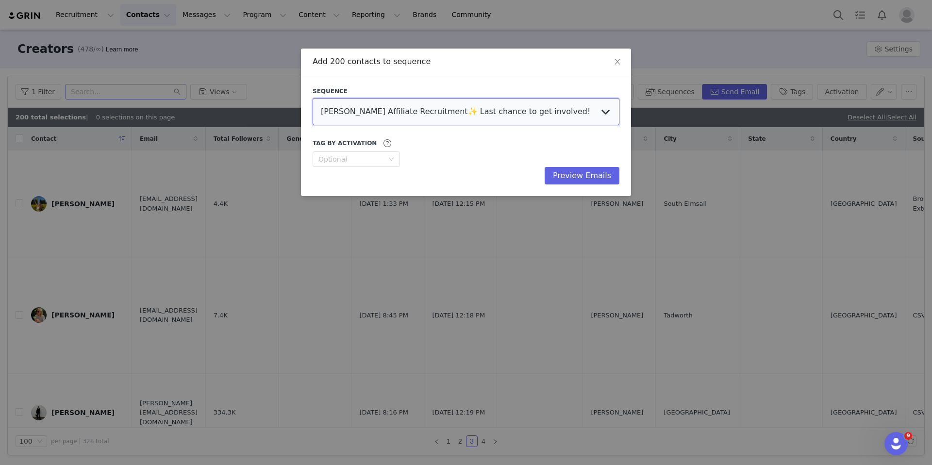
click at [530, 112] on select "[PERSON_NAME] Affiliate Recruitment✨ Last chance to get involved! Affiliate AGE…" at bounding box center [466, 111] width 307 height 27
click at [313, 98] on select "[PERSON_NAME] Affiliate Recruitment✨ Last chance to get involved! Affiliate AGE…" at bounding box center [466, 111] width 307 height 27
click at [592, 174] on button "Preview Emails" at bounding box center [582, 175] width 75 height 17
click at [592, 174] on div "Add 200 contacts to sequence Sequence LOVALL Affiliate Recruitment✨ Last chance…" at bounding box center [466, 232] width 932 height 465
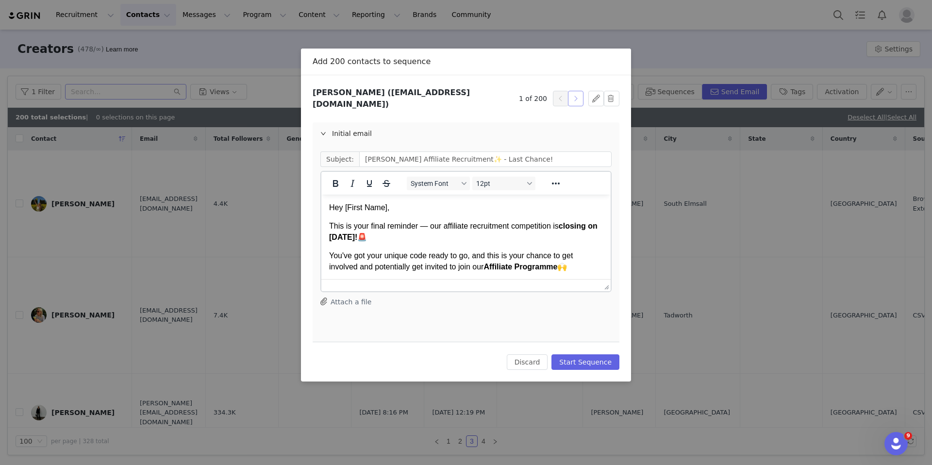
click at [579, 99] on button "button" at bounding box center [576, 99] width 16 height 16
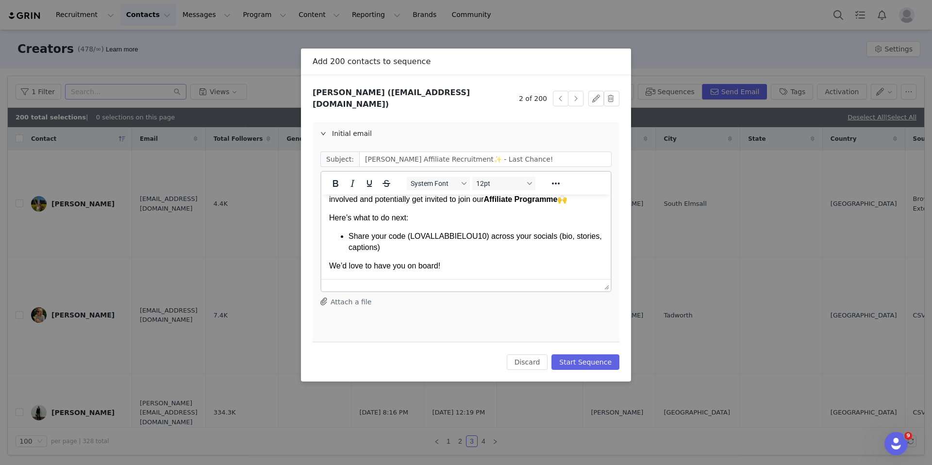
scroll to position [86, 0]
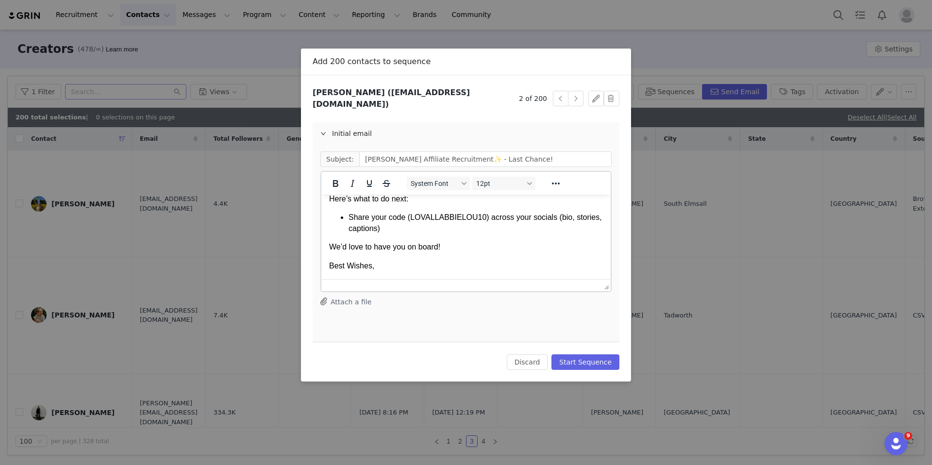
click at [530, 364] on div "Sequence LOVALL Affiliate Recruitment✨ Last chance to get involved! Affiliate A…" at bounding box center [466, 228] width 330 height 306
click at [530, 358] on button "Discard" at bounding box center [527, 362] width 41 height 16
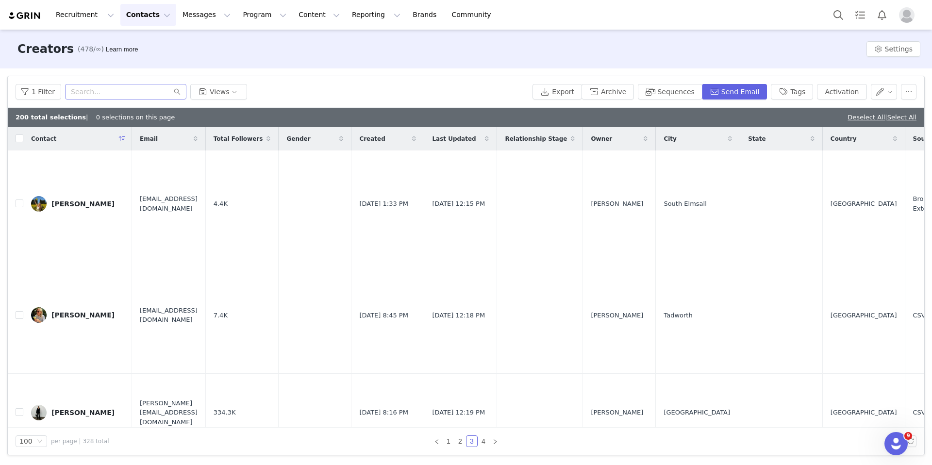
click at [676, 80] on div "1 Filter Views Export Archive Sequences Send Email Tags Activation" at bounding box center [466, 92] width 917 height 32
click at [678, 93] on button "Sequences" at bounding box center [670, 92] width 64 height 16
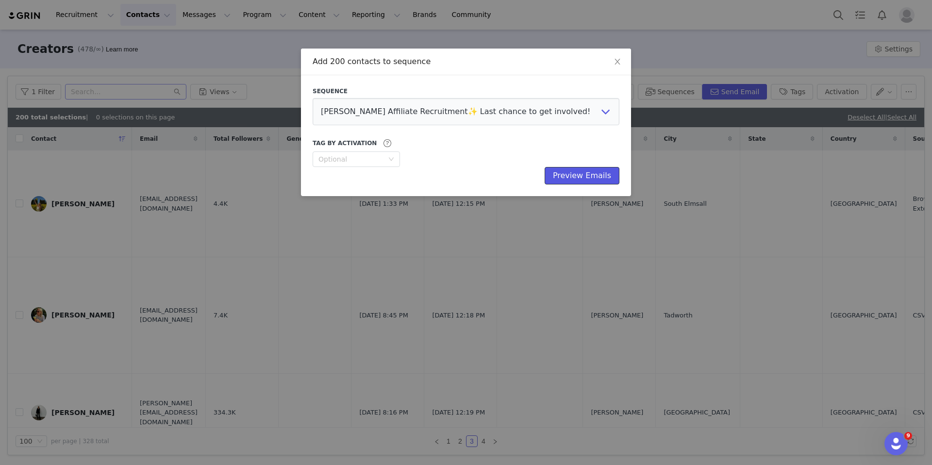
click at [576, 170] on button "Preview Emails" at bounding box center [582, 175] width 75 height 17
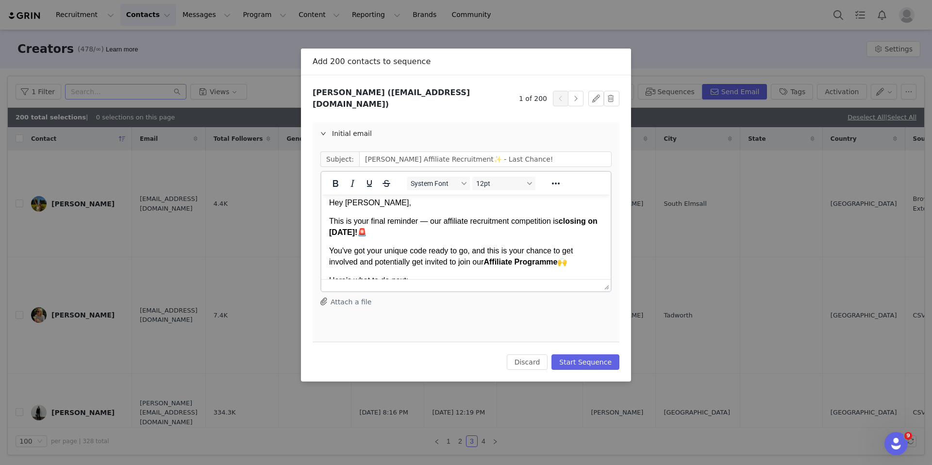
scroll to position [6, 0]
click at [578, 92] on button "button" at bounding box center [576, 99] width 16 height 16
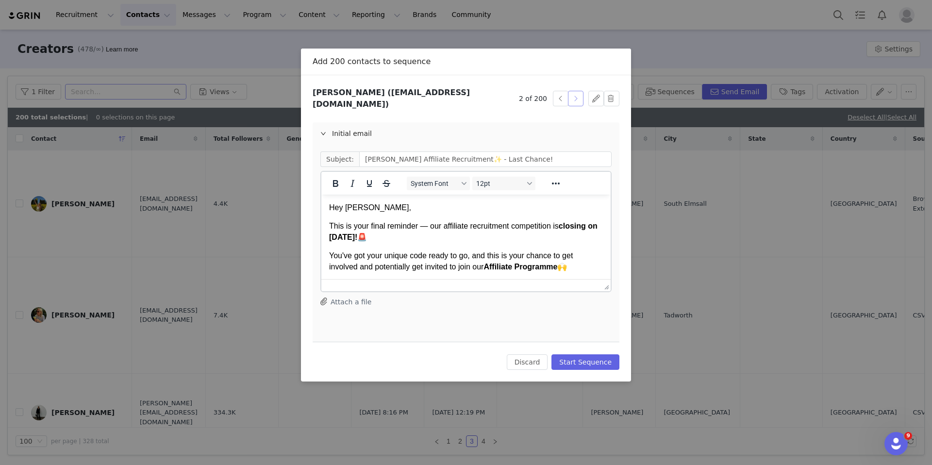
scroll to position [0, 0]
click at [577, 97] on button "button" at bounding box center [576, 99] width 16 height 16
click at [577, 96] on button "button" at bounding box center [576, 99] width 16 height 16
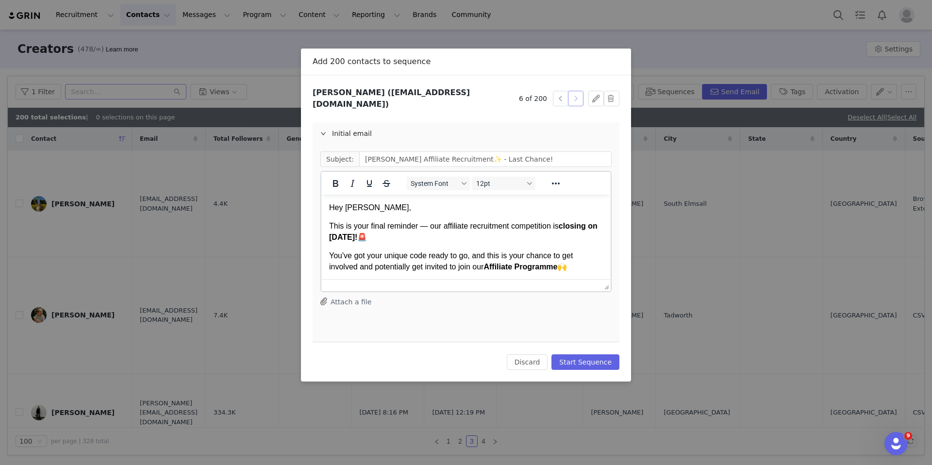
click at [577, 96] on button "button" at bounding box center [576, 99] width 16 height 16
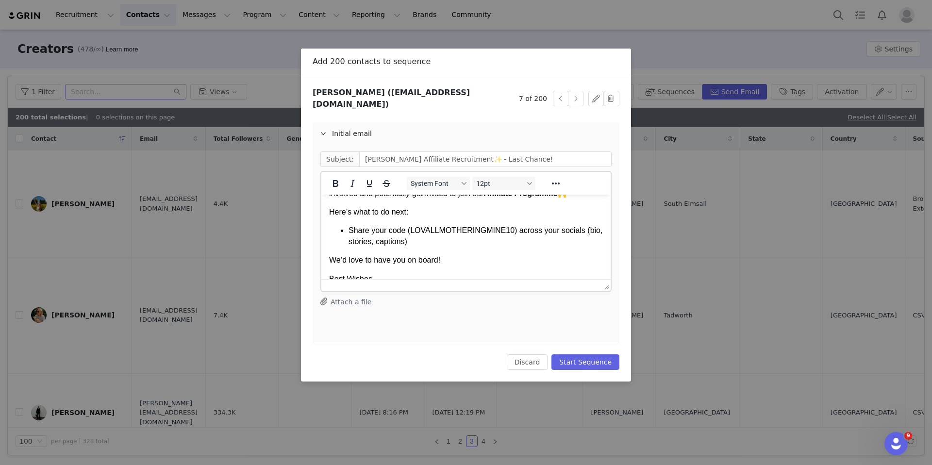
scroll to position [77, 0]
click at [573, 98] on button "button" at bounding box center [576, 99] width 16 height 16
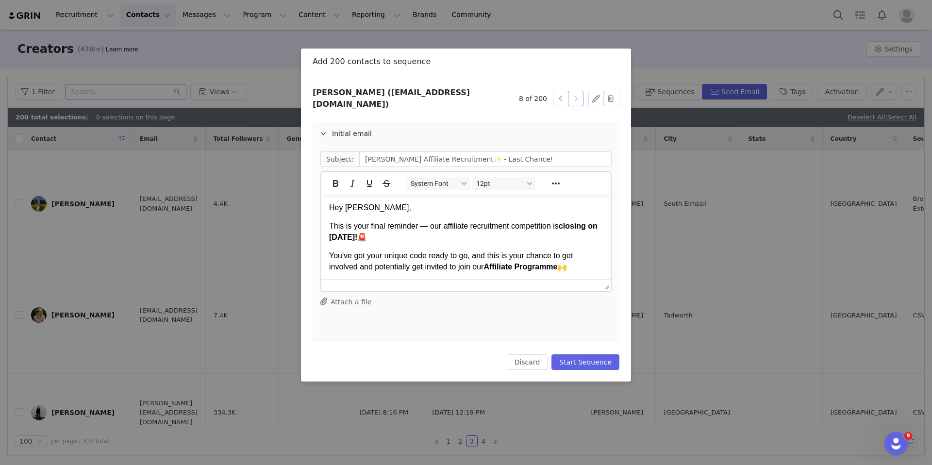
scroll to position [0, 0]
click at [574, 98] on button "button" at bounding box center [576, 99] width 16 height 16
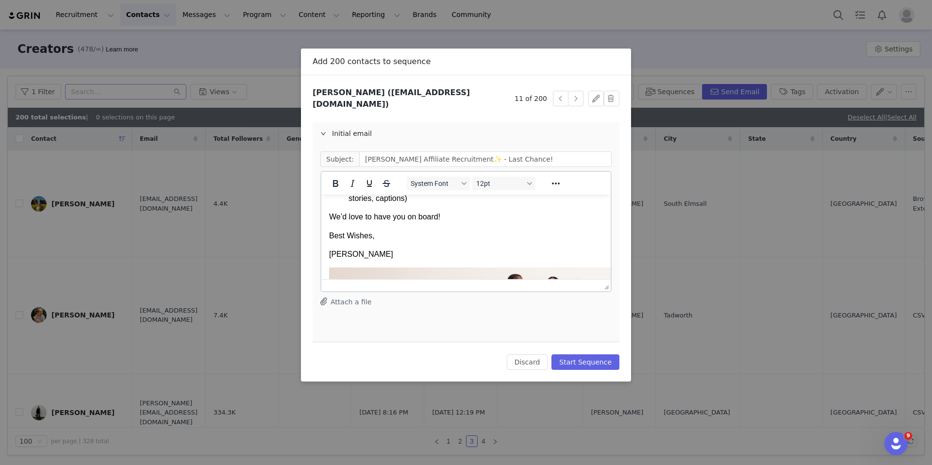
scroll to position [119, 0]
click at [591, 354] on button "Start Sequence" at bounding box center [586, 362] width 68 height 16
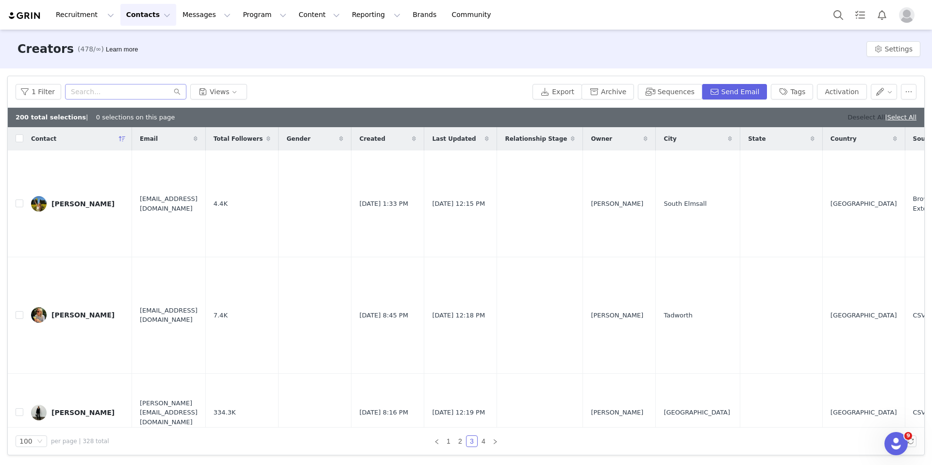
click at [748, 118] on link "Deselect All" at bounding box center [866, 117] width 37 height 7
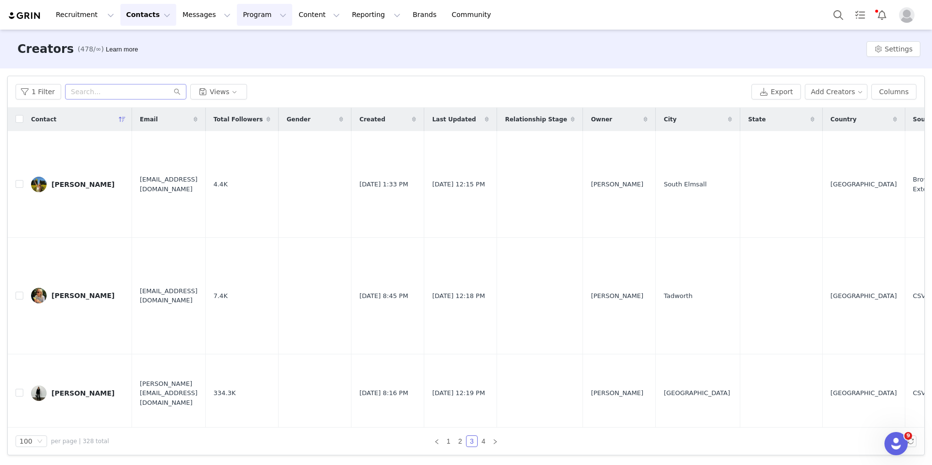
click at [237, 17] on button "Program Program" at bounding box center [264, 15] width 55 height 22
click at [244, 42] on p "Activations" at bounding box center [248, 43] width 37 height 10
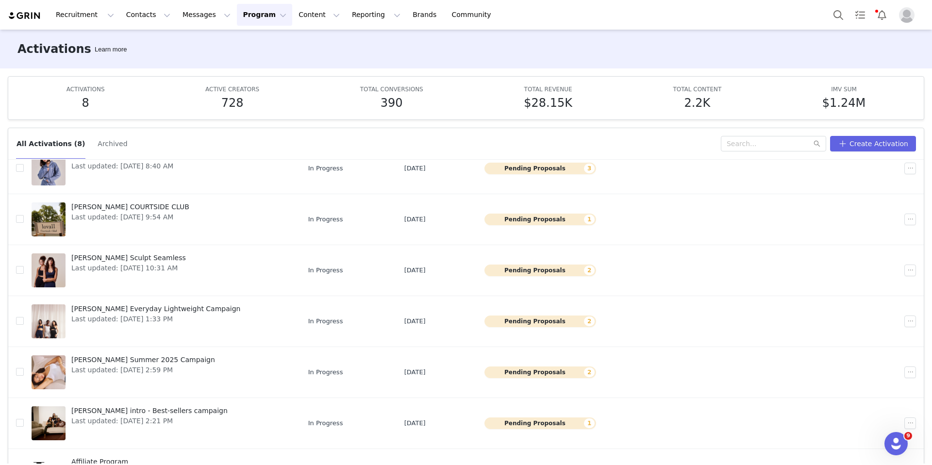
scroll to position [112, 0]
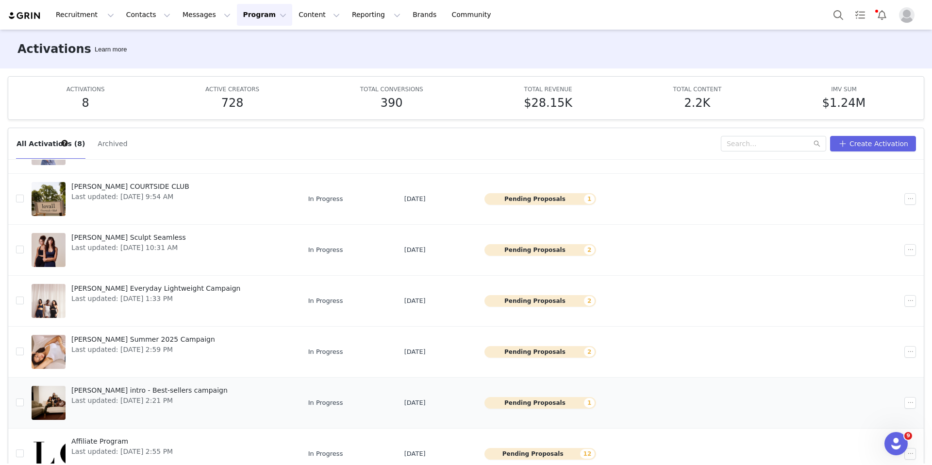
click at [110, 425] on td "LOVALL intro - Best-sellers campaign Last updated: Apr 2, 2025 2:21 PM" at bounding box center [162, 402] width 277 height 51
click at [111, 432] on td "Affiliate Program Last updated: Aug 29, 2025 2:55 PM" at bounding box center [162, 453] width 277 height 51
click at [112, 440] on span "Affiliate Program" at bounding box center [121, 442] width 101 height 10
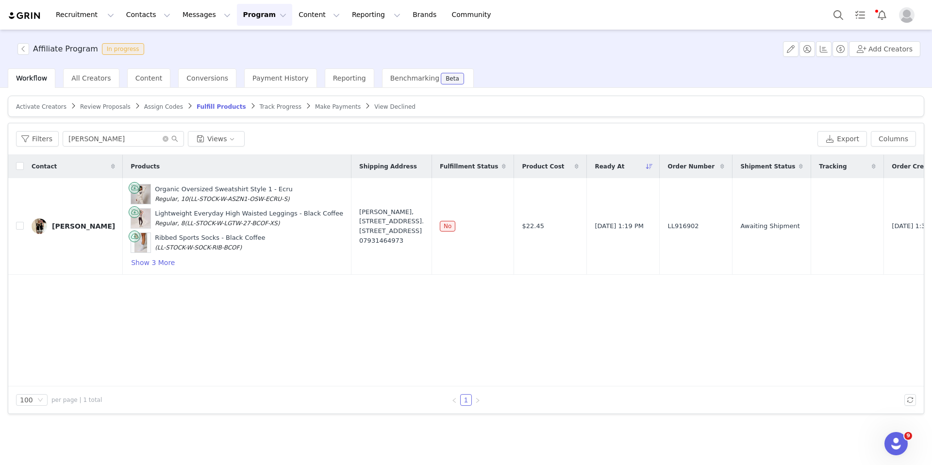
click at [162, 107] on span "Assign Codes" at bounding box center [163, 106] width 39 height 7
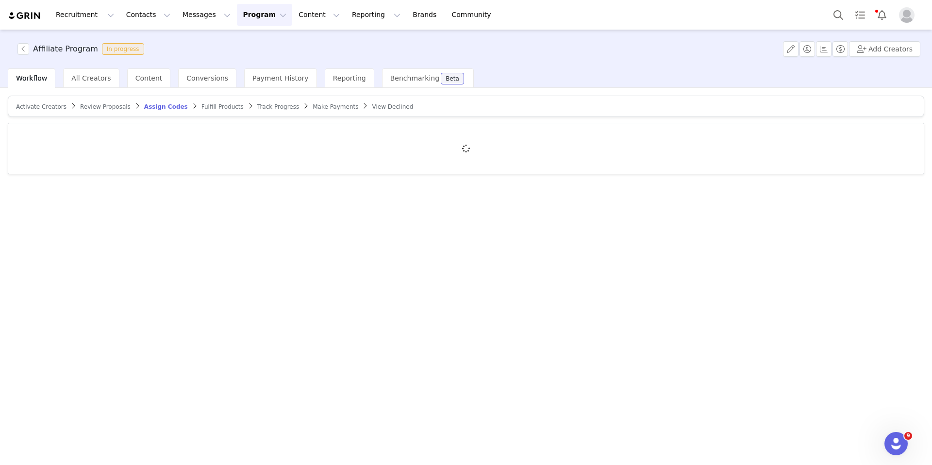
click at [102, 107] on span "Review Proposals" at bounding box center [105, 106] width 51 height 7
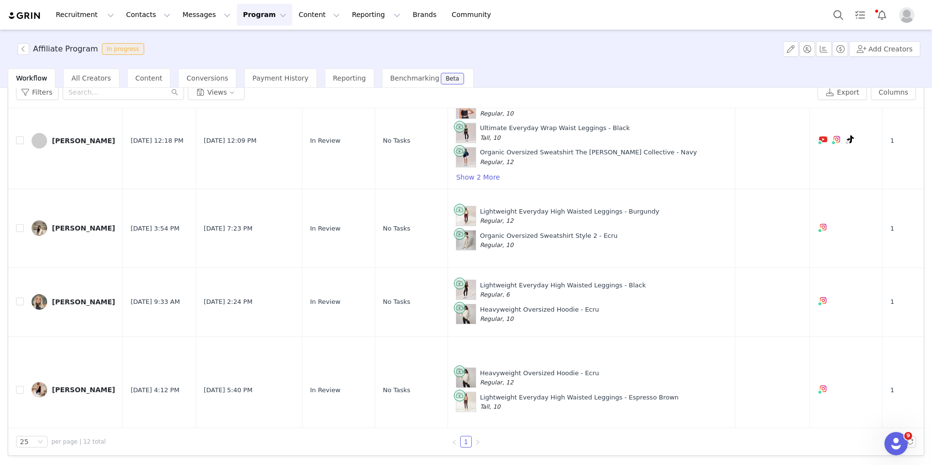
scroll to position [229, 0]
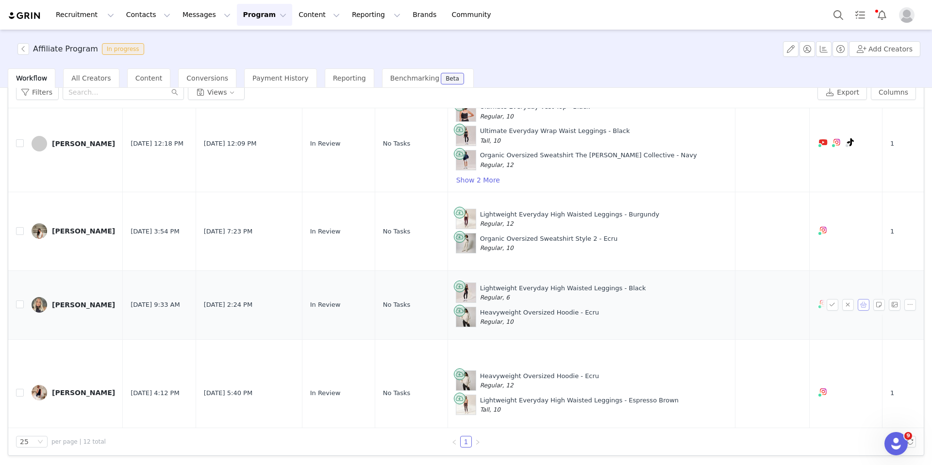
click at [748, 306] on button "button" at bounding box center [864, 305] width 12 height 12
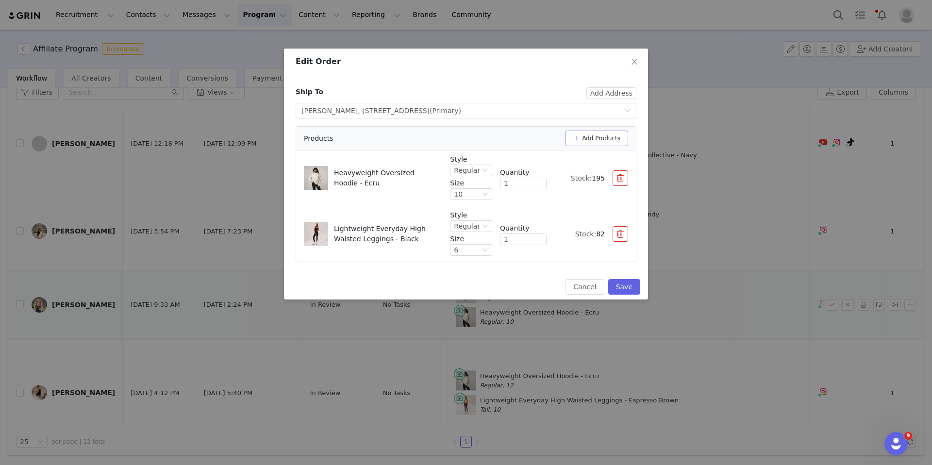
click at [579, 137] on button "Add Products" at bounding box center [596, 139] width 63 height 16
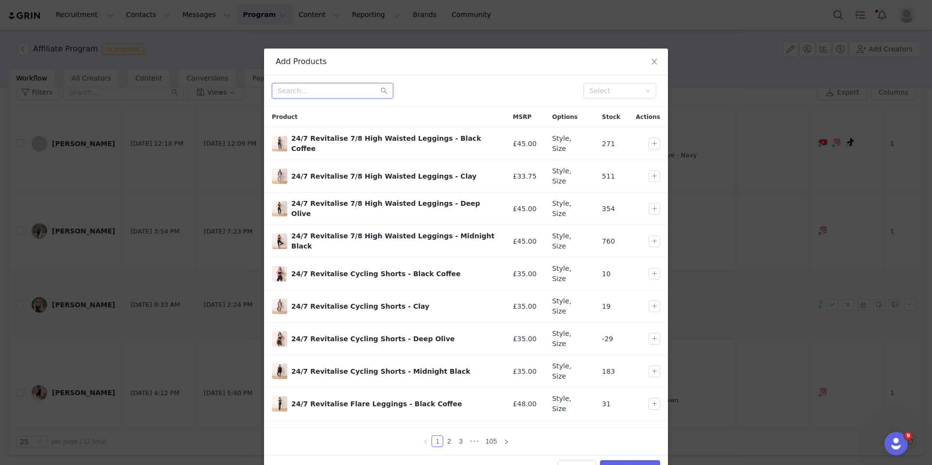
click at [340, 96] on input "text" at bounding box center [332, 91] width 121 height 16
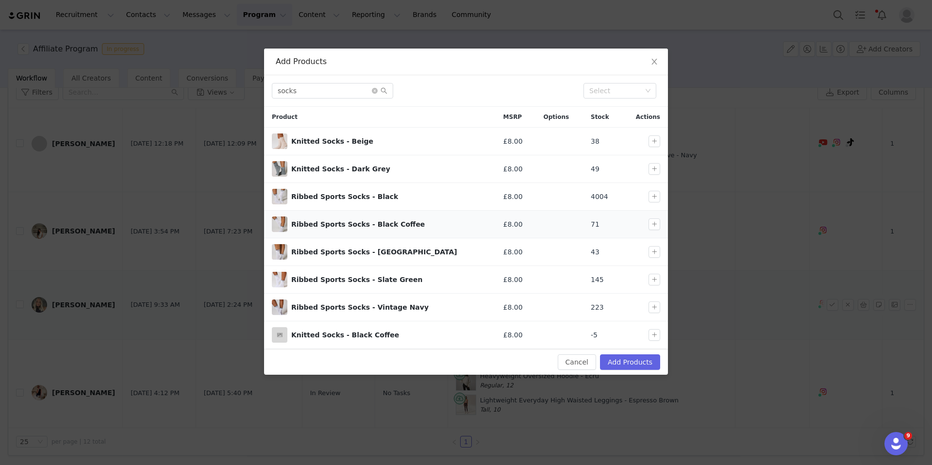
click at [661, 228] on div at bounding box center [657, 225] width 16 height 12
click at [660, 227] on button "button" at bounding box center [655, 225] width 12 height 12
click at [645, 358] on button "Add Products" at bounding box center [630, 362] width 60 height 16
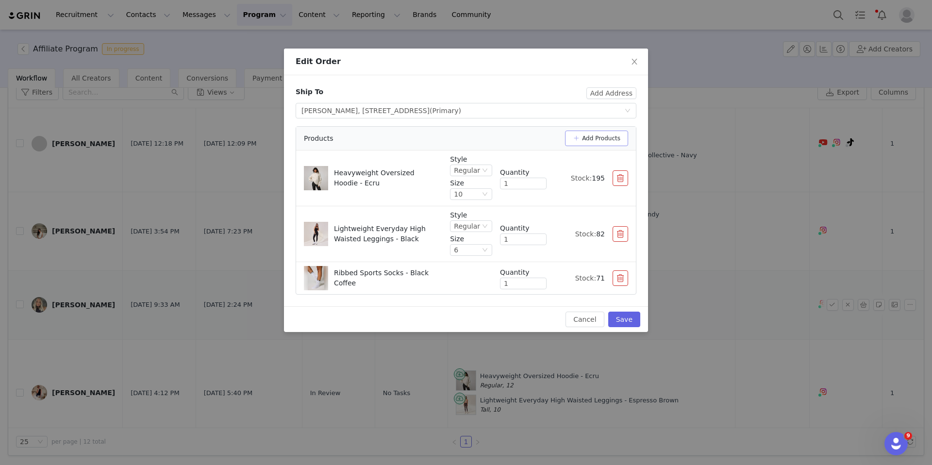
click at [614, 131] on button "Add Products" at bounding box center [596, 139] width 63 height 16
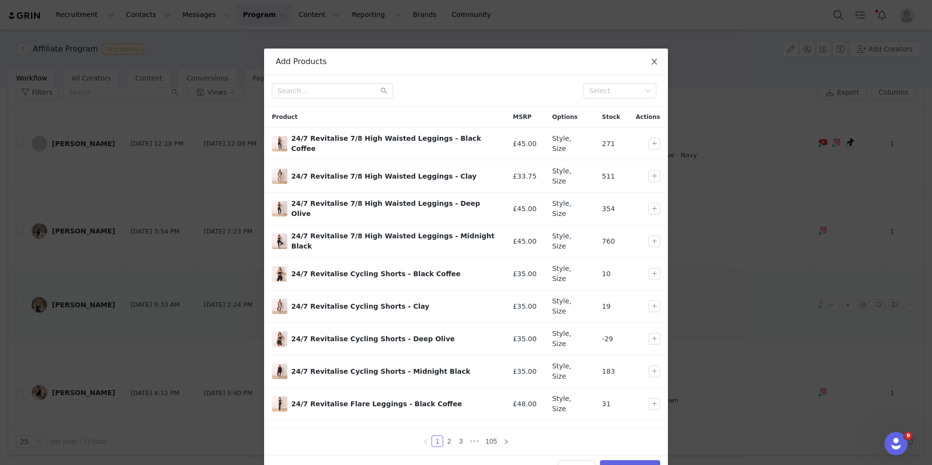
click at [652, 64] on icon "icon: close" at bounding box center [655, 62] width 8 height 8
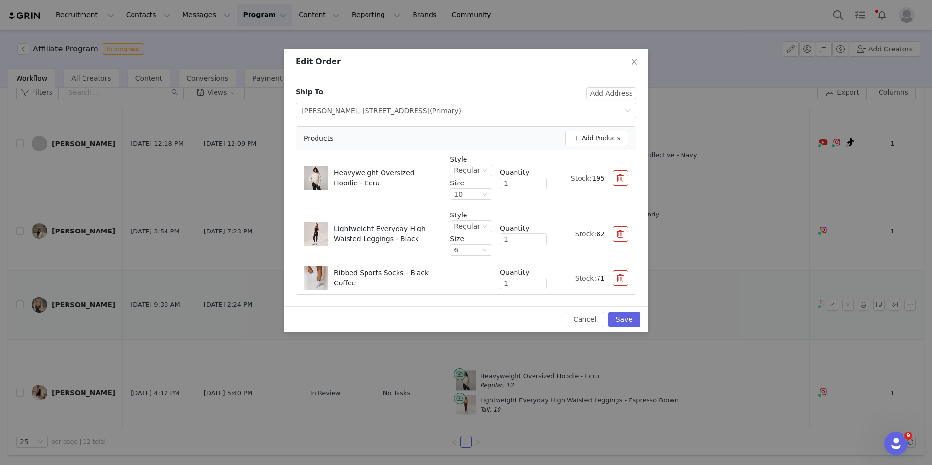
click at [623, 278] on button "button" at bounding box center [621, 278] width 16 height 16
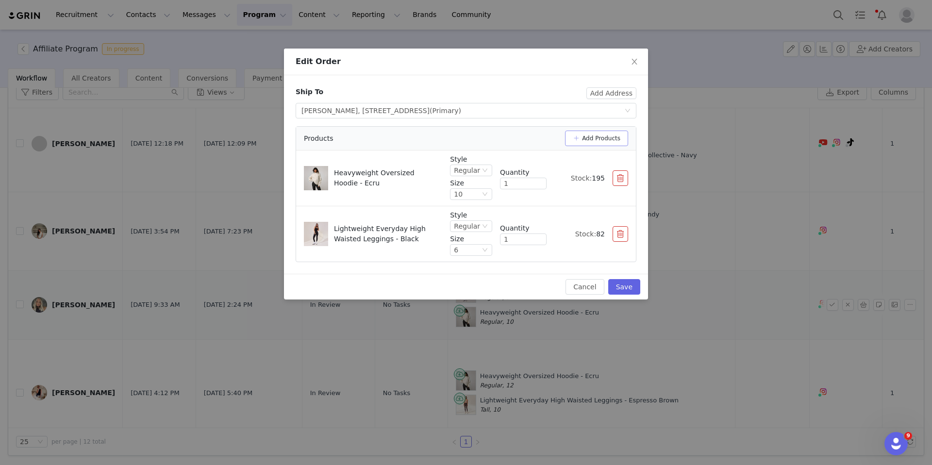
click at [610, 132] on button "Add Products" at bounding box center [596, 139] width 63 height 16
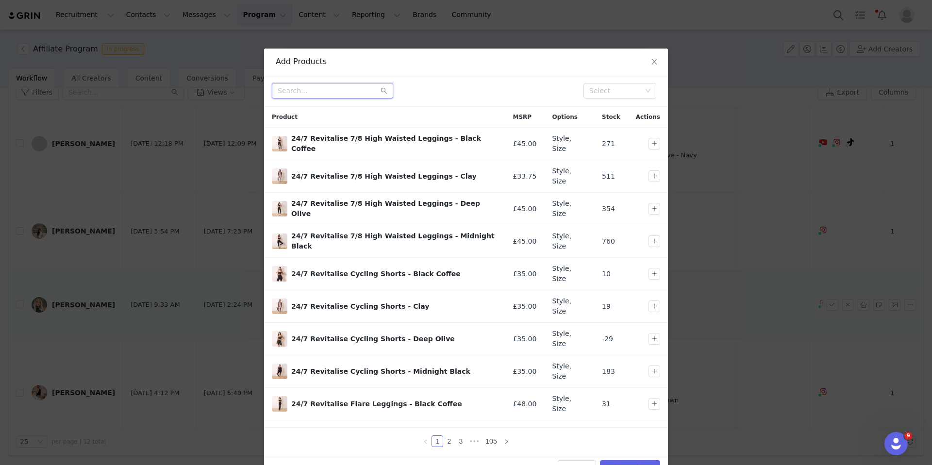
click at [313, 88] on input "text" at bounding box center [332, 91] width 121 height 16
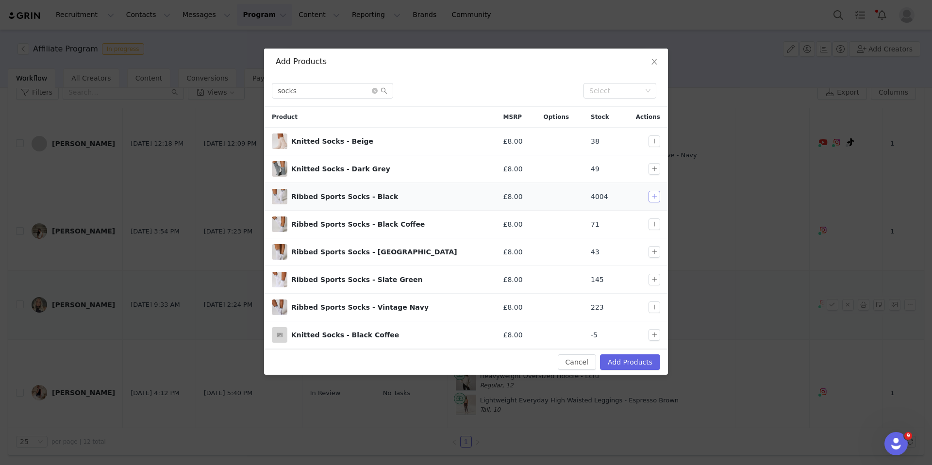
click at [654, 195] on button "button" at bounding box center [655, 197] width 12 height 12
click at [645, 363] on button "Add Products" at bounding box center [630, 362] width 60 height 16
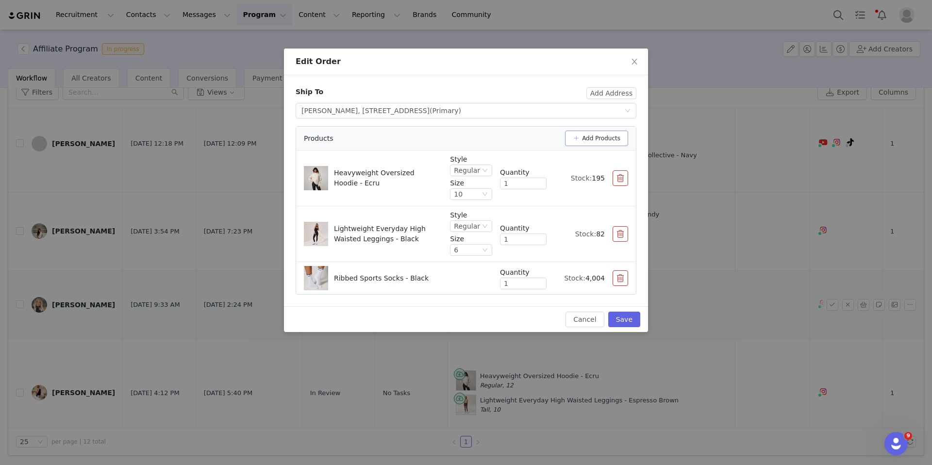
click at [582, 144] on button "Add Products" at bounding box center [596, 139] width 63 height 16
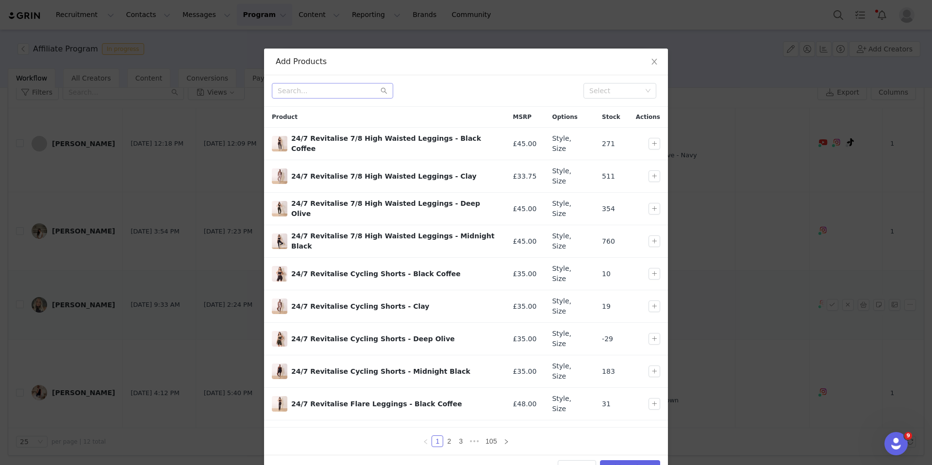
click at [307, 98] on div "Select" at bounding box center [466, 91] width 404 height 32
click at [307, 98] on input "text" at bounding box center [332, 91] width 121 height 16
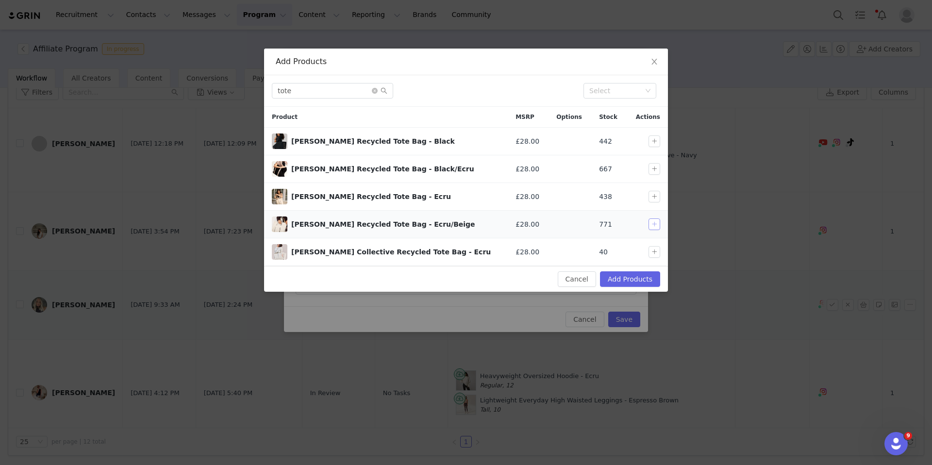
click at [654, 224] on button "button" at bounding box center [655, 225] width 12 height 12
click at [636, 273] on button "Add Products" at bounding box center [630, 279] width 60 height 16
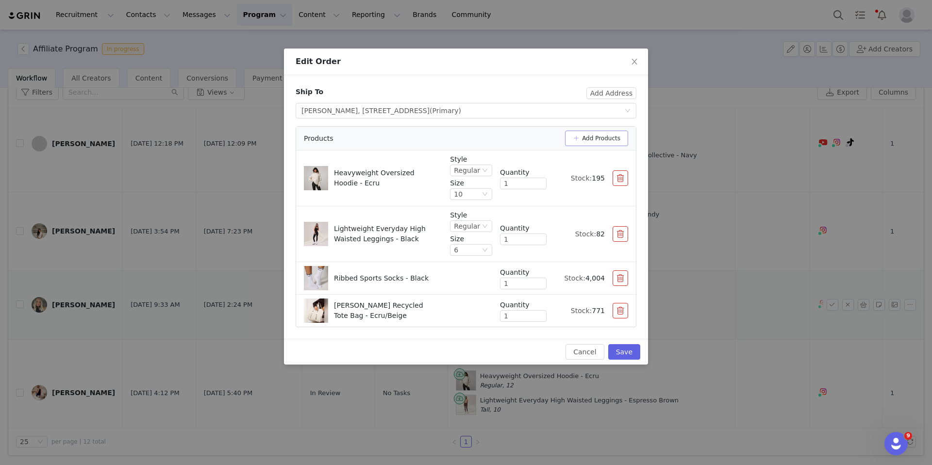
click at [616, 139] on button "Add Products" at bounding box center [596, 139] width 63 height 16
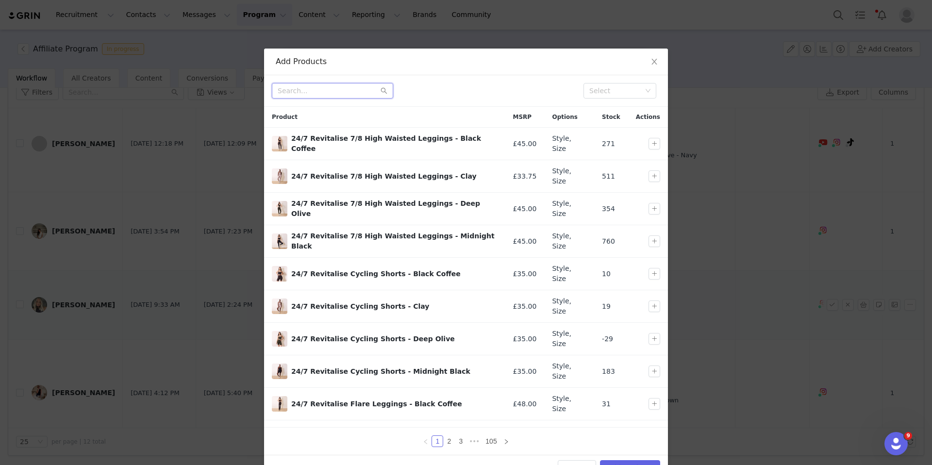
click at [331, 97] on input "text" at bounding box center [332, 91] width 121 height 16
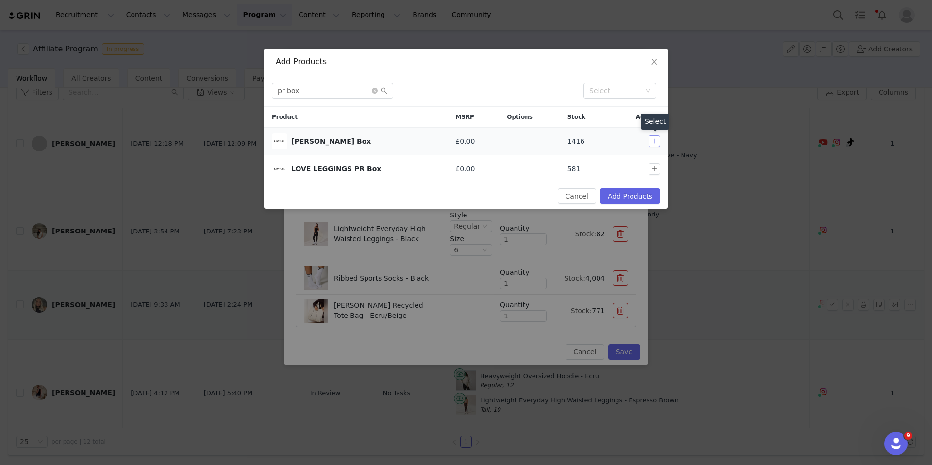
click at [654, 138] on button "button" at bounding box center [655, 141] width 12 height 12
click at [637, 197] on button "Add Products" at bounding box center [630, 196] width 60 height 16
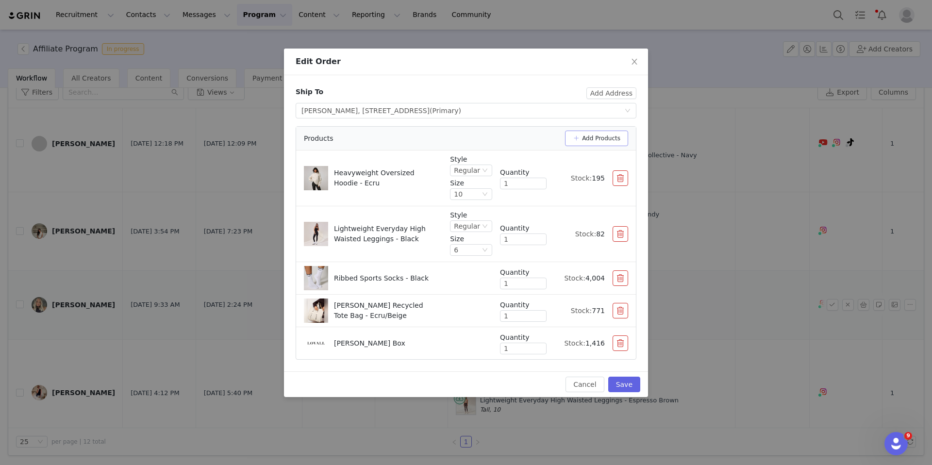
click at [592, 136] on button "Add Products" at bounding box center [596, 139] width 63 height 16
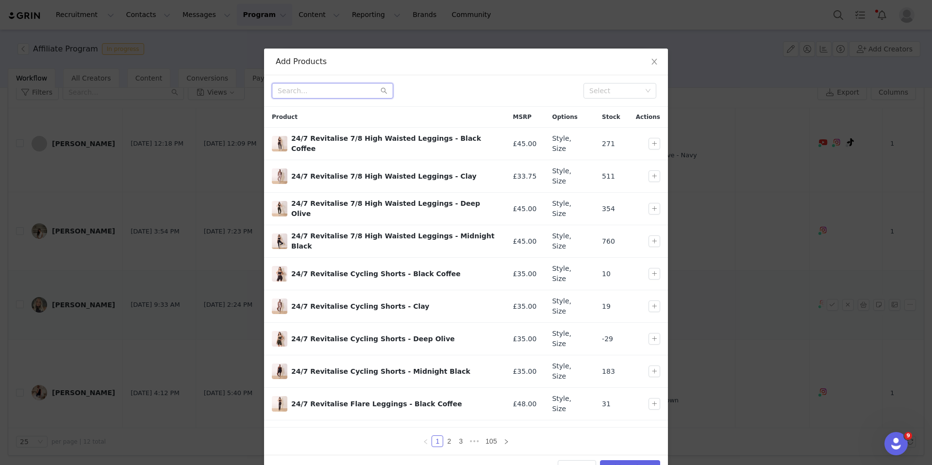
click at [315, 93] on input "text" at bounding box center [332, 91] width 121 height 16
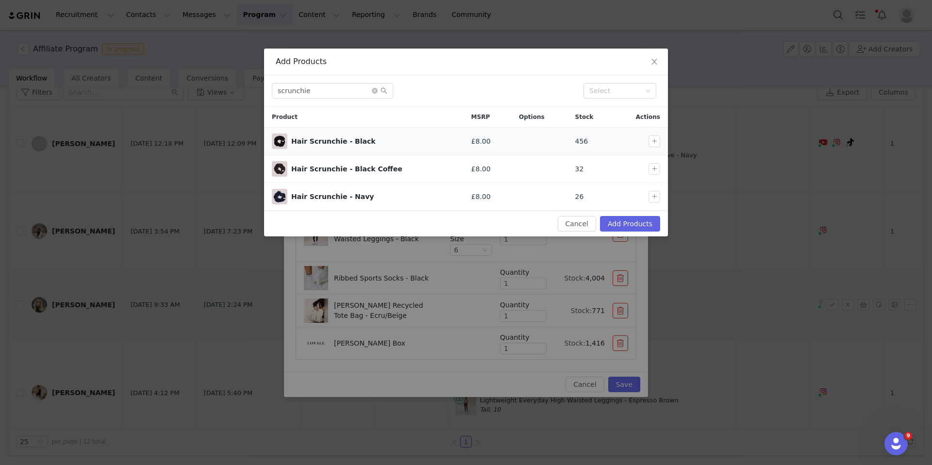
click at [660, 144] on div at bounding box center [657, 141] width 16 height 12
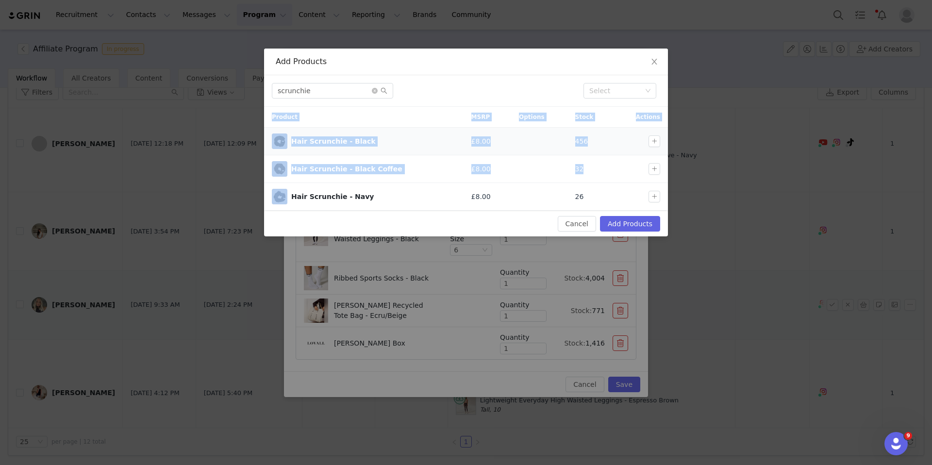
drag, startPoint x: 645, startPoint y: 235, endPoint x: 648, endPoint y: 145, distance: 89.4
click at [648, 145] on div "Add Products scrunchie Select Product MSRP Options Stock Actions Hair Scrunchie…" at bounding box center [466, 143] width 404 height 188
click at [657, 142] on button "button" at bounding box center [655, 141] width 12 height 12
click at [643, 228] on button "Add Products" at bounding box center [630, 224] width 60 height 16
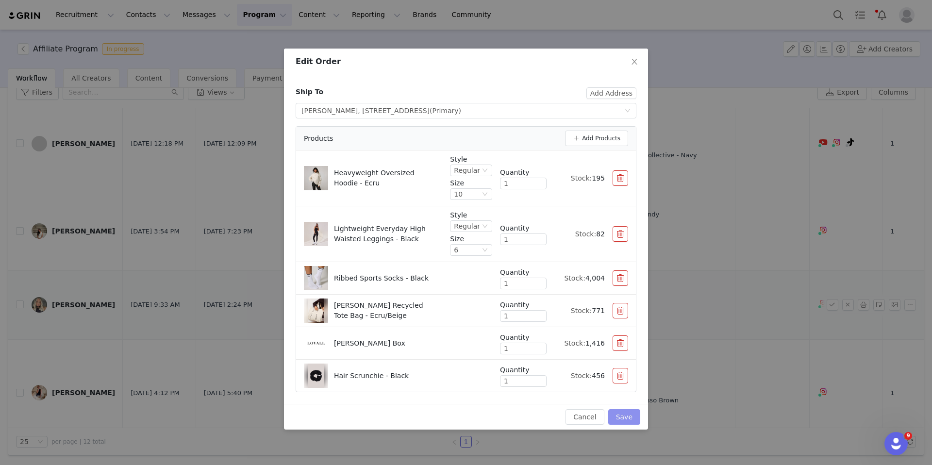
click at [625, 418] on button "Save" at bounding box center [624, 417] width 32 height 16
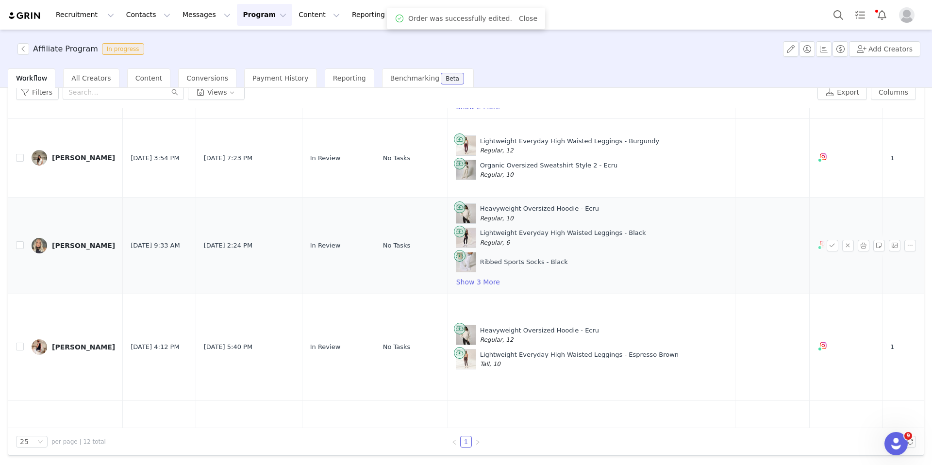
scroll to position [304, 0]
click at [20, 249] on label at bounding box center [20, 244] width 8 height 10
click at [20, 248] on input "checkbox" at bounding box center [20, 244] width 8 height 8
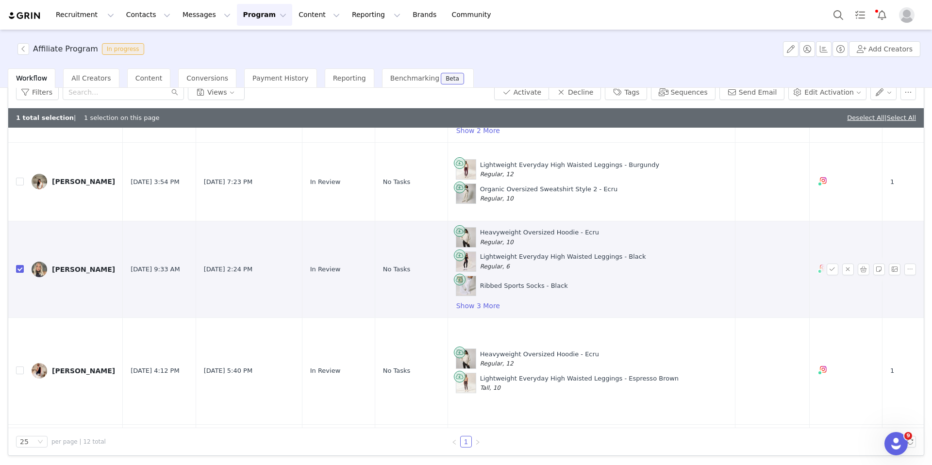
scroll to position [294, 0]
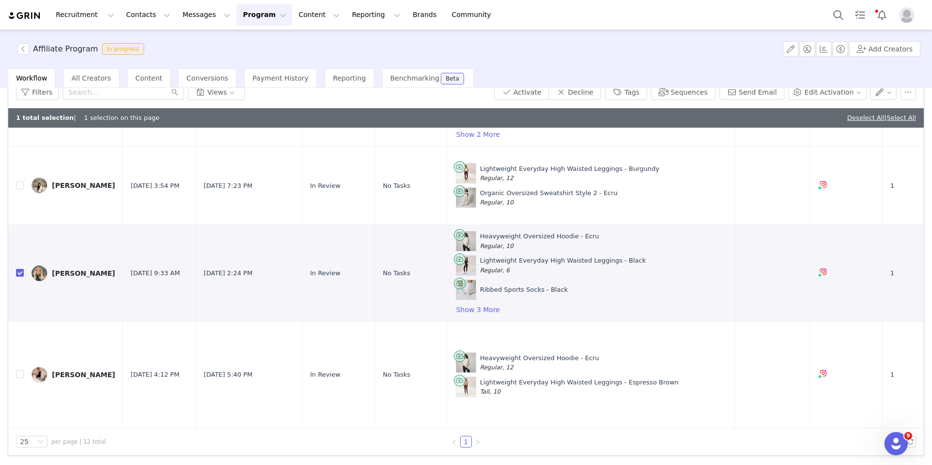
click at [748, 274] on button "button" at bounding box center [833, 274] width 12 height 12
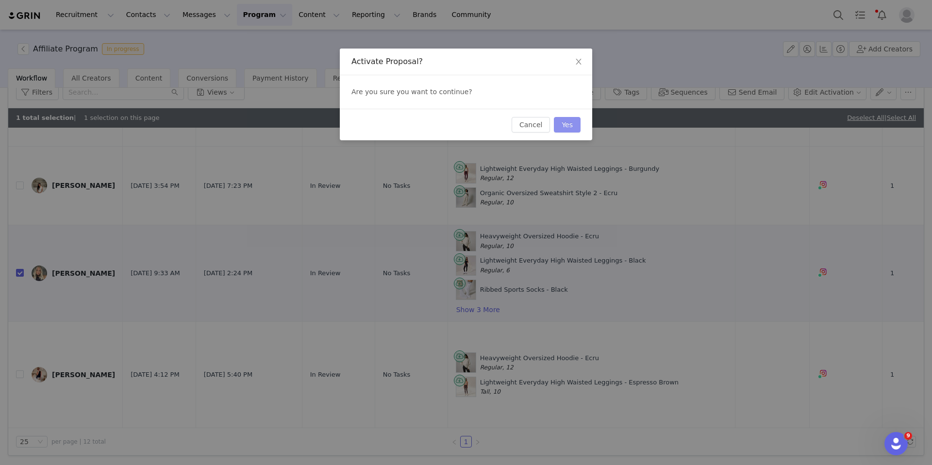
click at [574, 128] on button "Yes" at bounding box center [567, 125] width 27 height 16
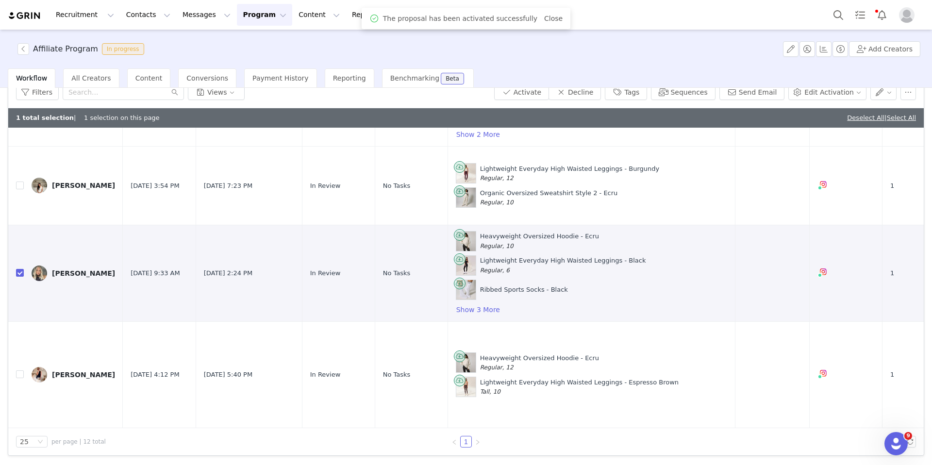
scroll to position [0, 0]
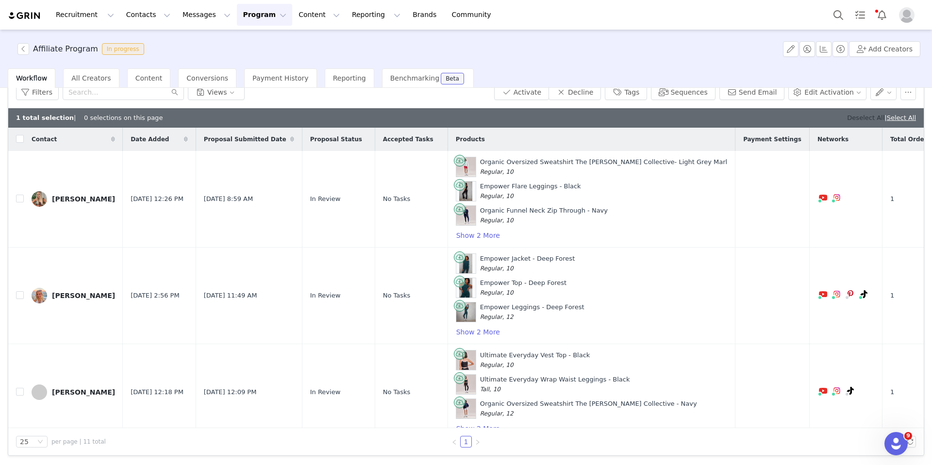
click at [748, 119] on link "Deselect All" at bounding box center [865, 117] width 37 height 7
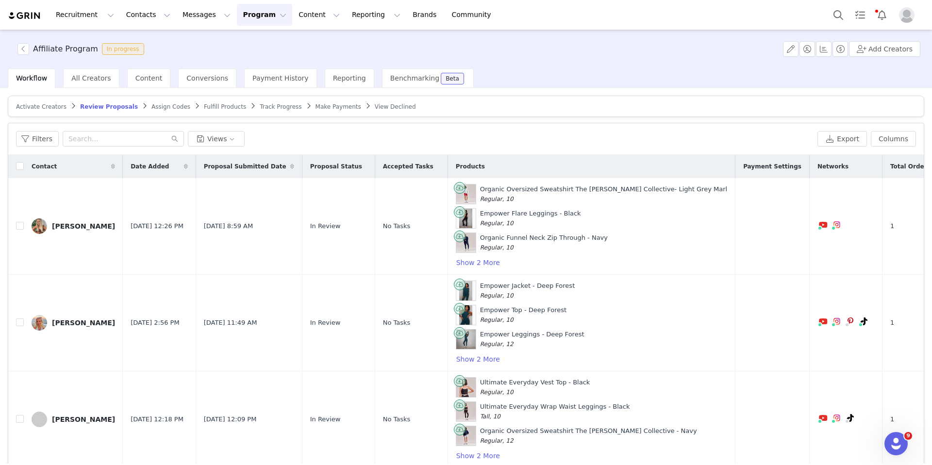
click at [166, 105] on span "Assign Codes" at bounding box center [171, 106] width 39 height 7
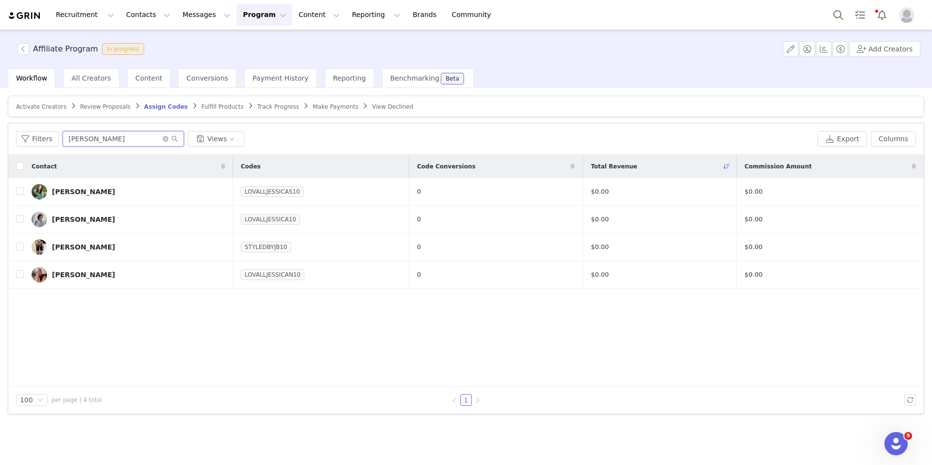
click at [144, 140] on input "jessica" at bounding box center [123, 139] width 121 height 16
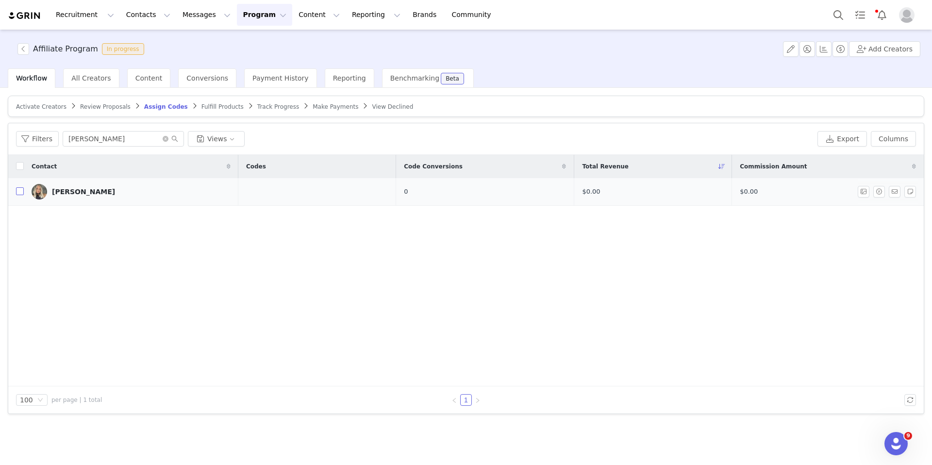
click at [19, 192] on input "checkbox" at bounding box center [20, 191] width 8 height 8
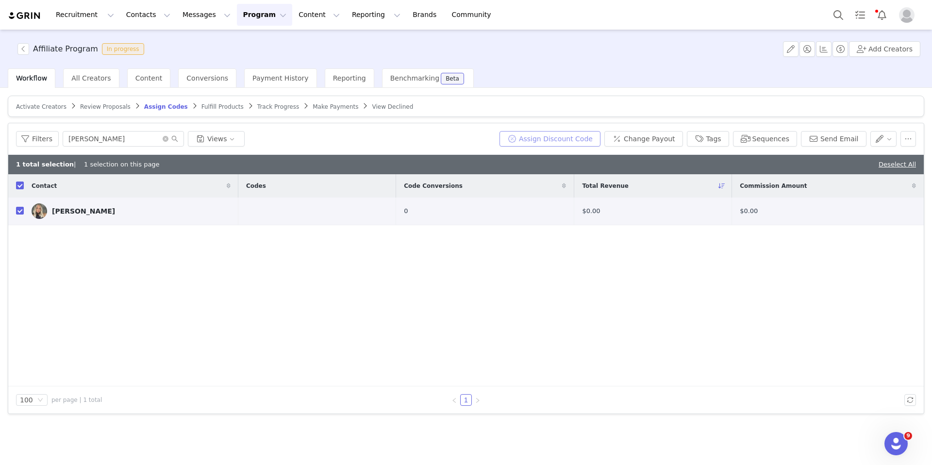
click at [572, 141] on button "Assign Discount Code" at bounding box center [550, 139] width 101 height 16
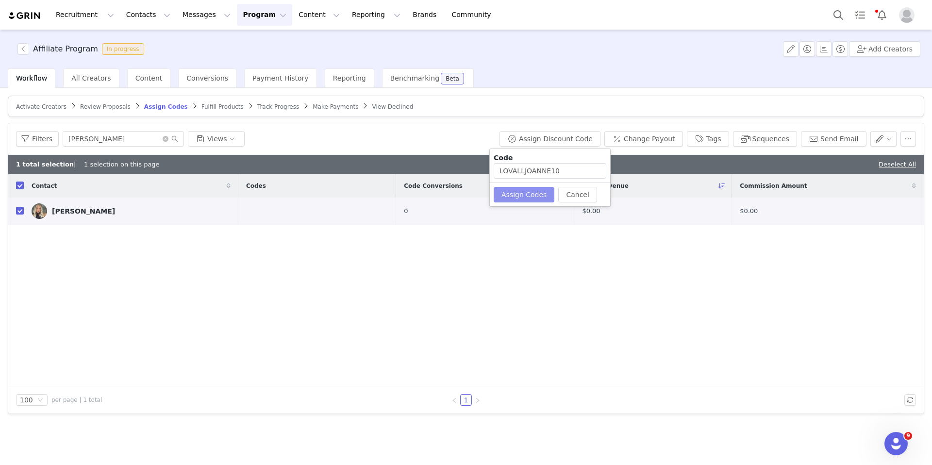
click at [538, 194] on button "Assign Codes" at bounding box center [524, 195] width 61 height 16
click at [551, 173] on input "LOVALLJOANNE10" at bounding box center [550, 171] width 113 height 16
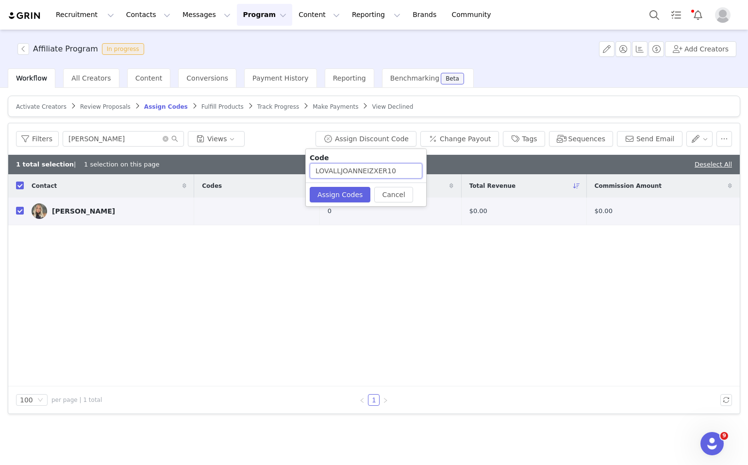
click at [374, 170] on input "LOVALLJOANNEIZXER10" at bounding box center [366, 171] width 113 height 16
click at [350, 199] on button "Assign Codes" at bounding box center [340, 195] width 61 height 16
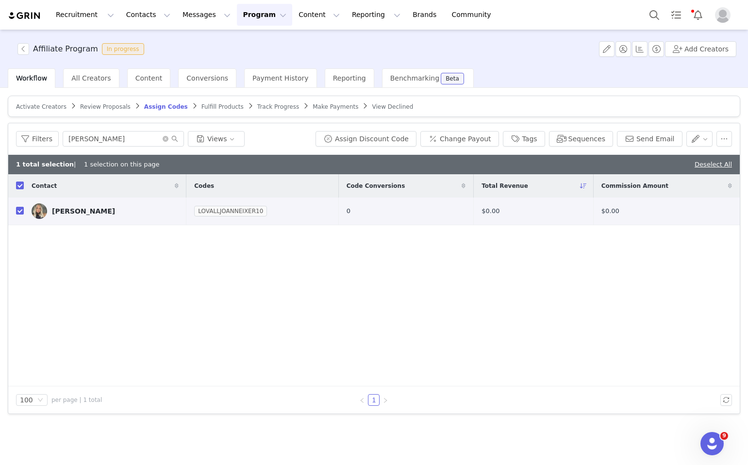
click at [221, 110] on span "Fulfill Products" at bounding box center [223, 106] width 42 height 7
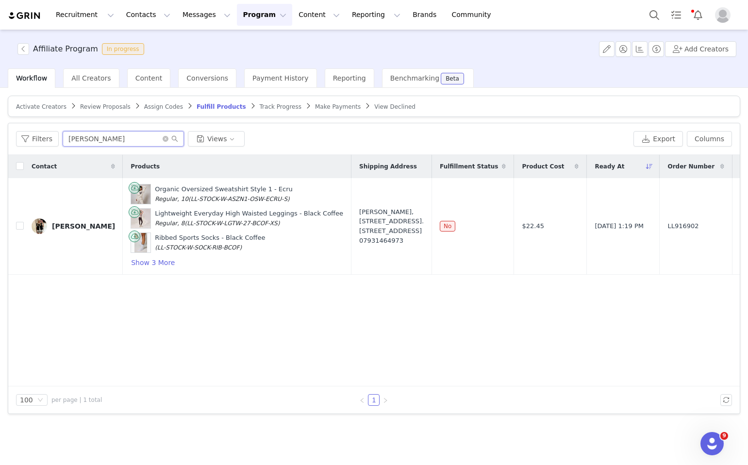
drag, startPoint x: 148, startPoint y: 145, endPoint x: 70, endPoint y: 140, distance: 78.3
click at [70, 140] on input "jessica beech" at bounding box center [123, 139] width 121 height 16
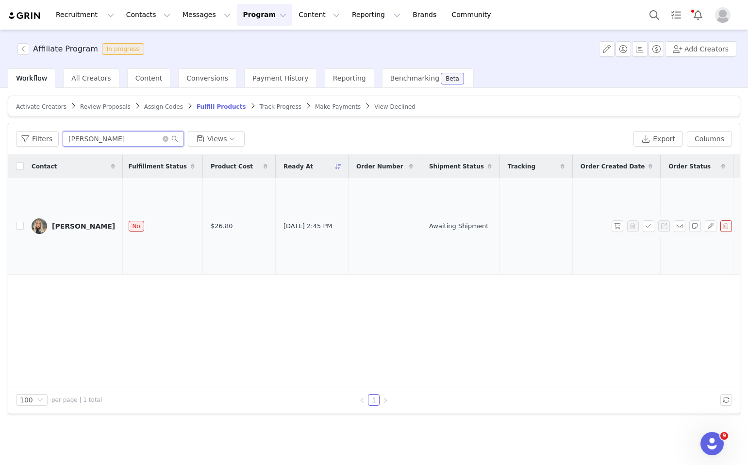
scroll to position [0, 437]
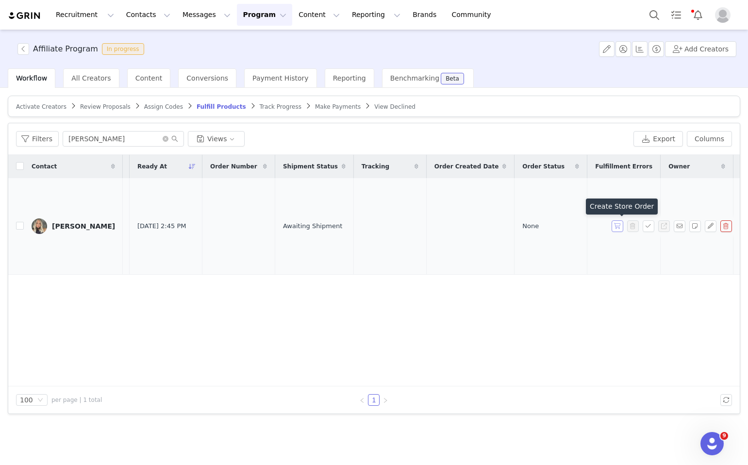
click at [621, 230] on button "button" at bounding box center [618, 226] width 12 height 12
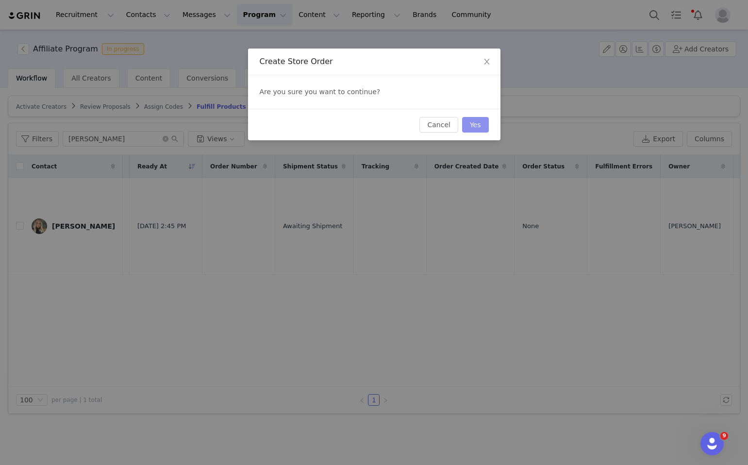
click at [478, 125] on button "Yes" at bounding box center [475, 125] width 27 height 16
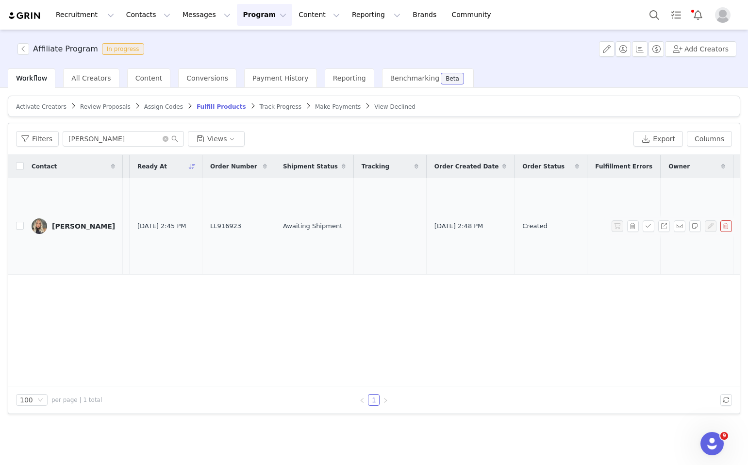
click at [15, 227] on td at bounding box center [16, 226] width 16 height 97
click at [18, 227] on input "checkbox" at bounding box center [20, 226] width 8 height 8
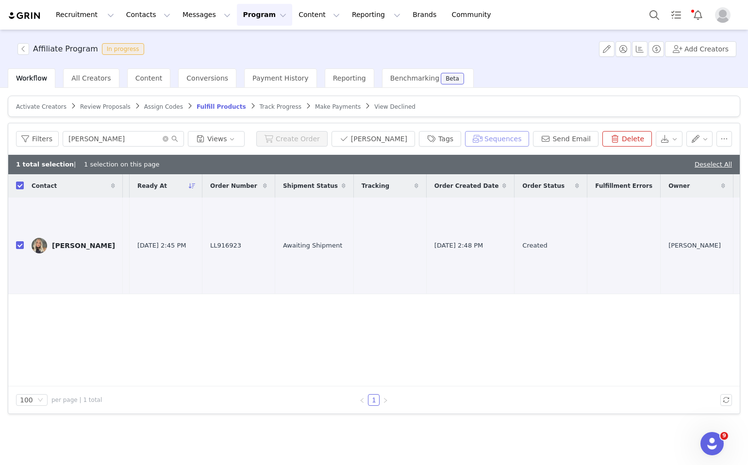
click at [514, 142] on button "Sequences" at bounding box center [497, 139] width 64 height 16
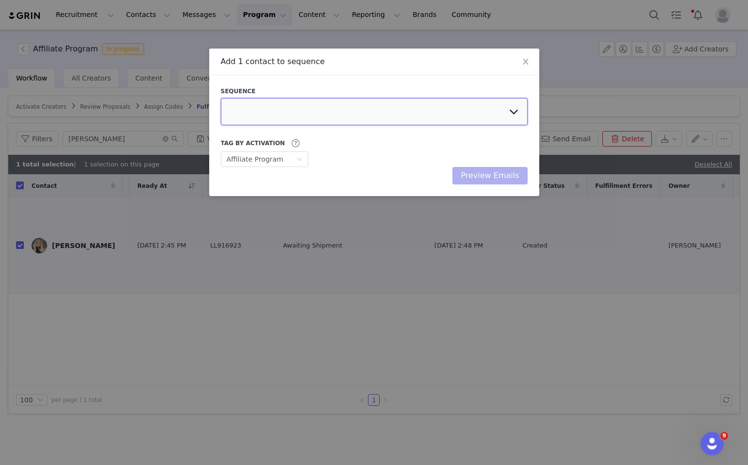
click at [325, 115] on select at bounding box center [374, 111] width 307 height 27
click at [469, 110] on select "[PERSON_NAME] Affiliate Recruitment✨ Last chance to get involved! Affiliate AGE…" at bounding box center [374, 111] width 307 height 27
click at [221, 98] on select "[PERSON_NAME] Affiliate Recruitment✨ Last chance to get involved! Affiliate AGE…" at bounding box center [374, 111] width 307 height 27
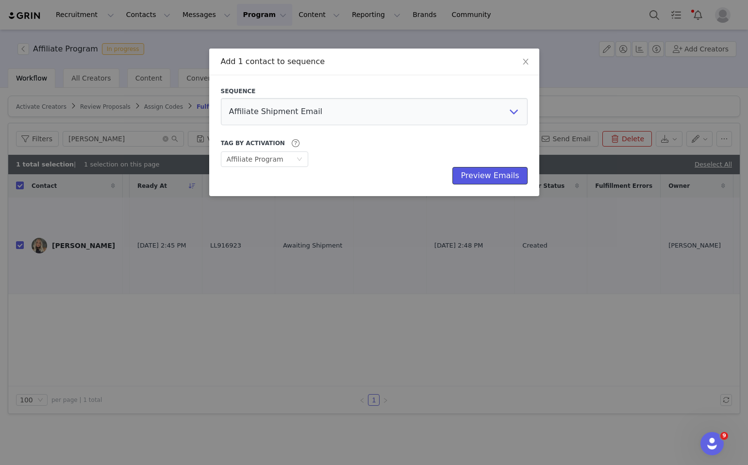
click at [489, 175] on button "Preview Emails" at bounding box center [490, 175] width 75 height 17
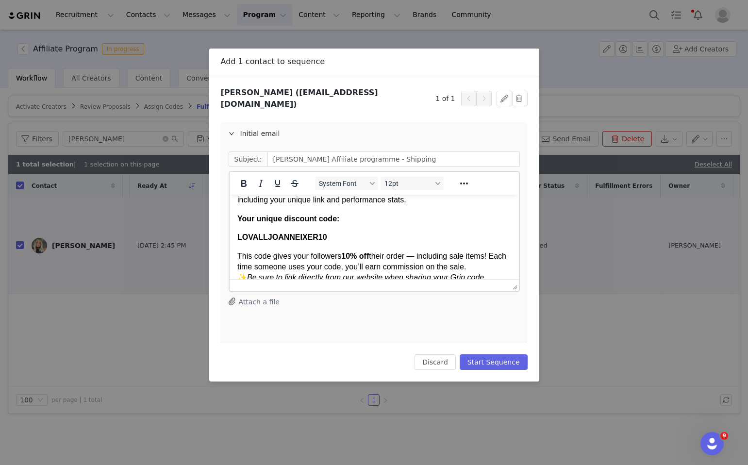
scroll to position [91, 0]
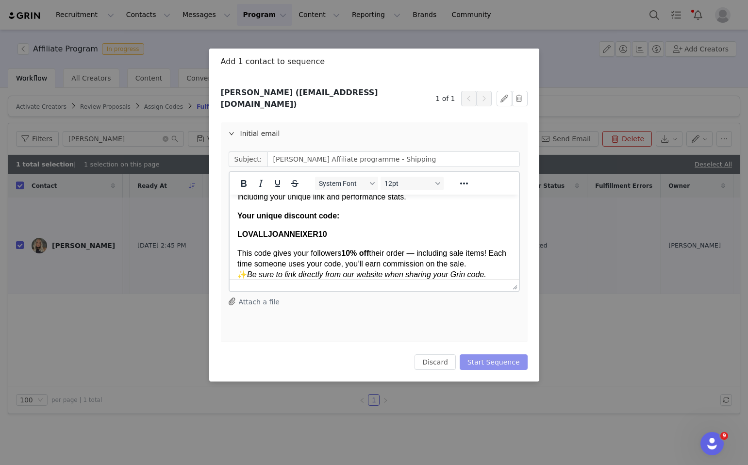
click at [504, 355] on button "Start Sequence" at bounding box center [494, 362] width 68 height 16
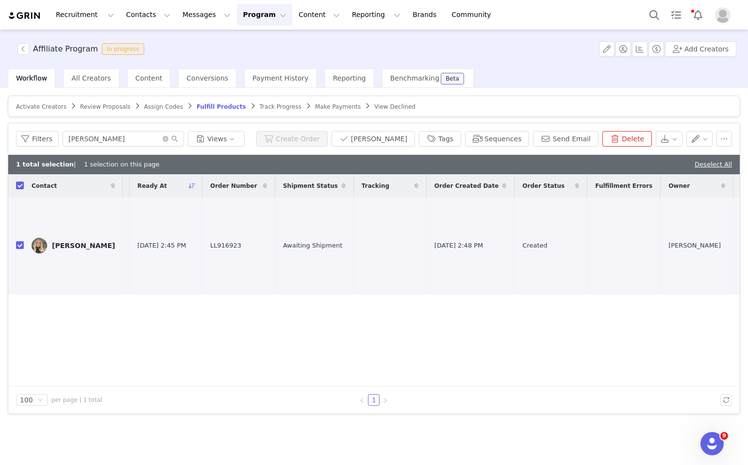
click at [94, 103] on link "Review Proposals" at bounding box center [105, 106] width 51 height 7
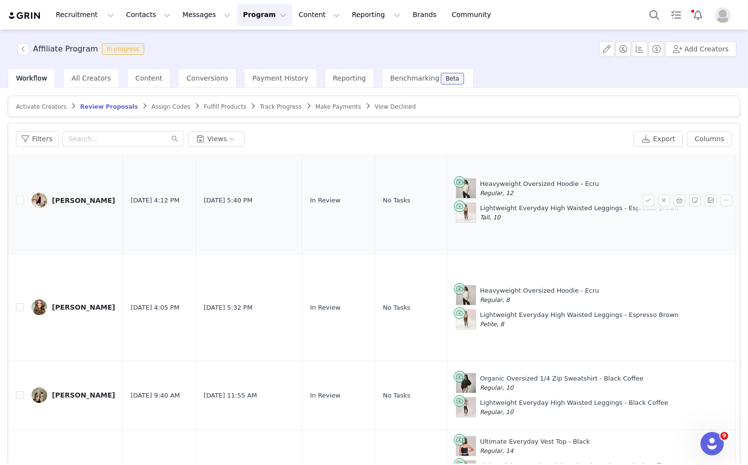
scroll to position [399, 0]
click at [678, 311] on button "button" at bounding box center [680, 308] width 12 height 12
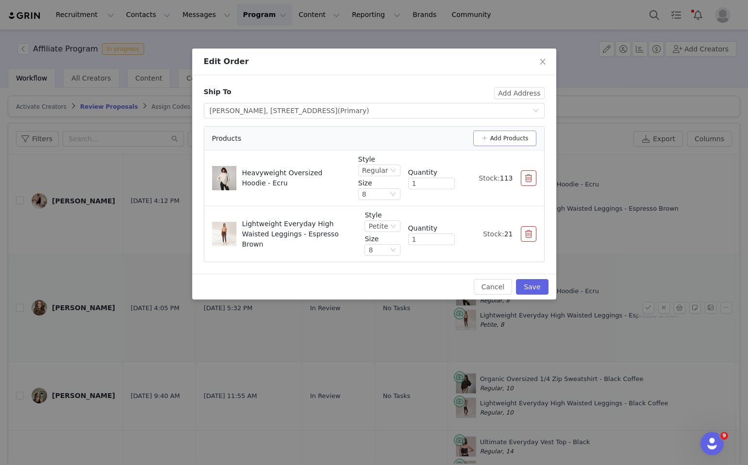
click at [514, 133] on button "Add Products" at bounding box center [504, 139] width 63 height 16
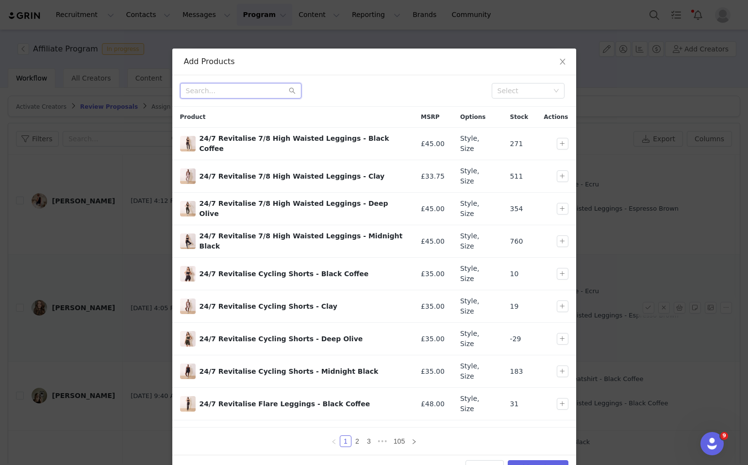
click at [239, 96] on input "text" at bounding box center [240, 91] width 121 height 16
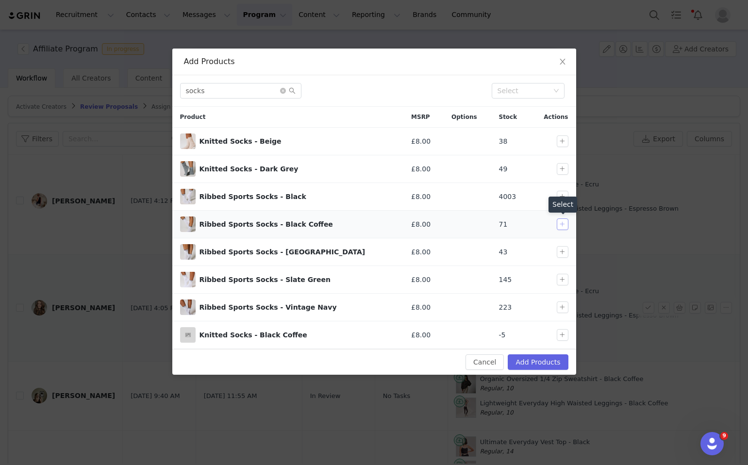
click at [564, 220] on button "button" at bounding box center [563, 225] width 12 height 12
click at [559, 362] on button "Add Products" at bounding box center [538, 362] width 60 height 16
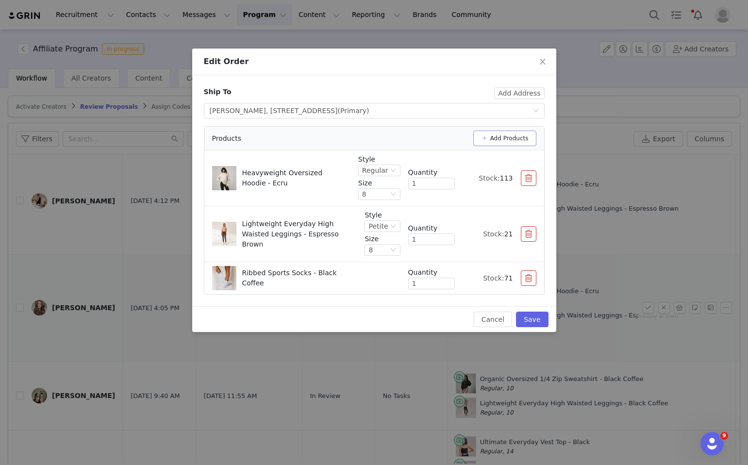
click at [490, 137] on button "Add Products" at bounding box center [504, 139] width 63 height 16
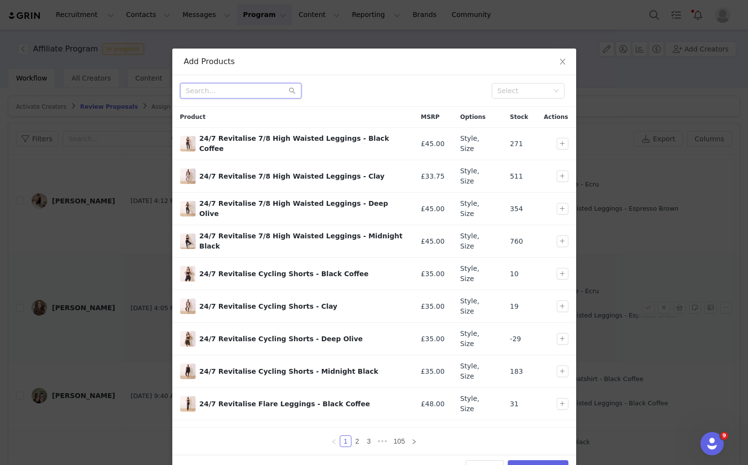
click at [214, 91] on input "text" at bounding box center [240, 91] width 121 height 16
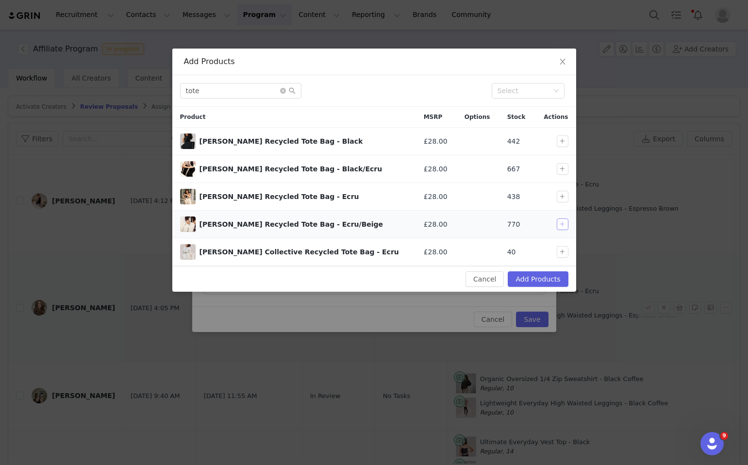
click at [561, 224] on button "button" at bounding box center [563, 225] width 12 height 12
click at [555, 277] on button "Add Products" at bounding box center [538, 279] width 60 height 16
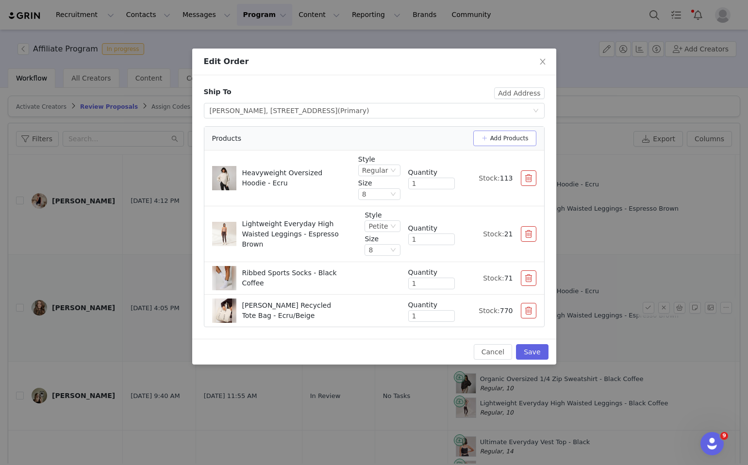
click at [521, 131] on button "Add Products" at bounding box center [504, 139] width 63 height 16
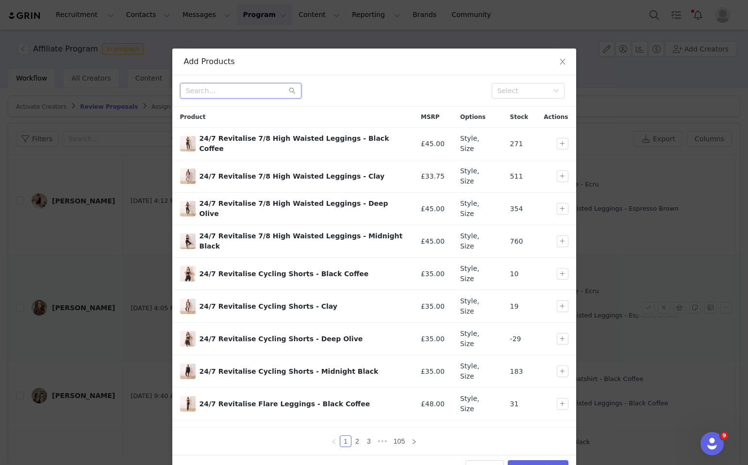
click at [214, 90] on input "text" at bounding box center [240, 91] width 121 height 16
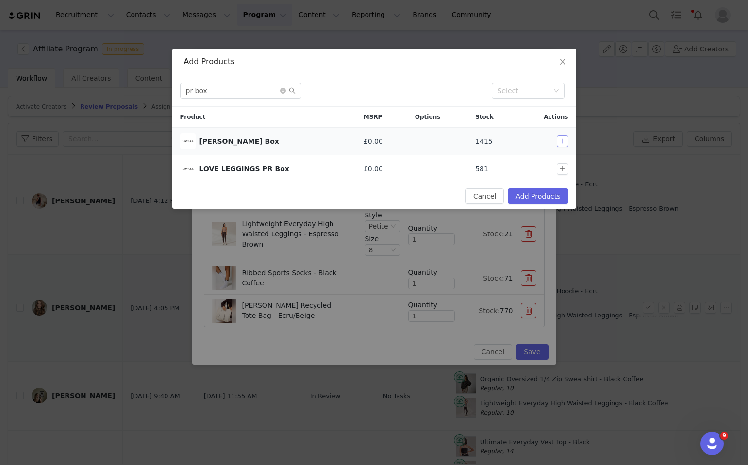
click at [561, 138] on button "button" at bounding box center [563, 141] width 12 height 12
click at [555, 193] on button "Add Products" at bounding box center [538, 196] width 60 height 16
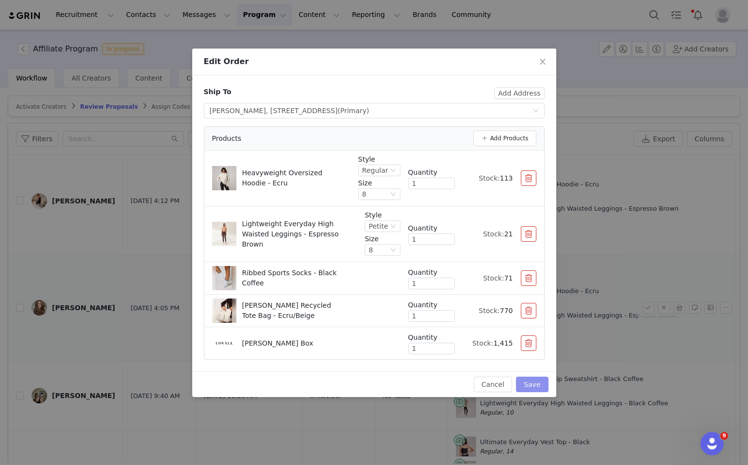
click at [535, 386] on button "Save" at bounding box center [532, 385] width 32 height 16
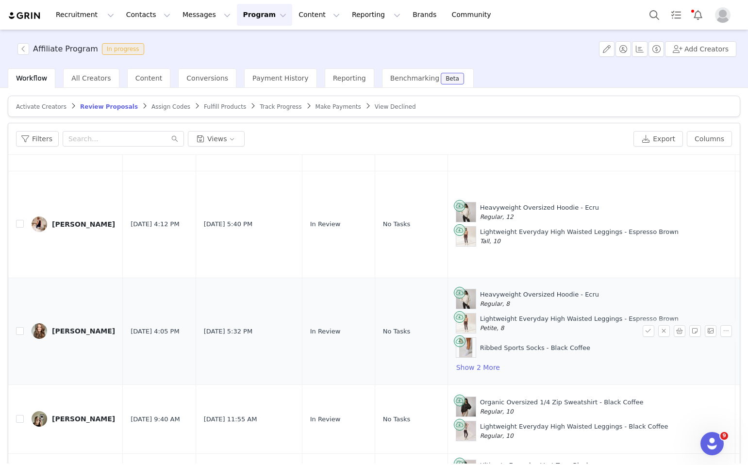
scroll to position [413, 0]
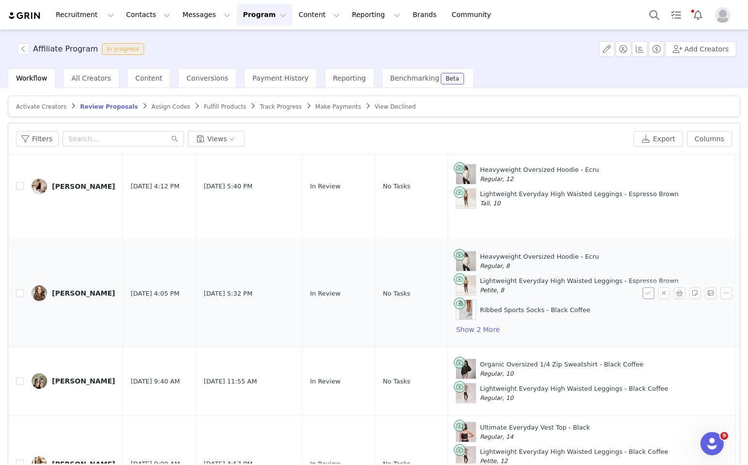
click at [649, 296] on button "button" at bounding box center [649, 293] width 12 height 12
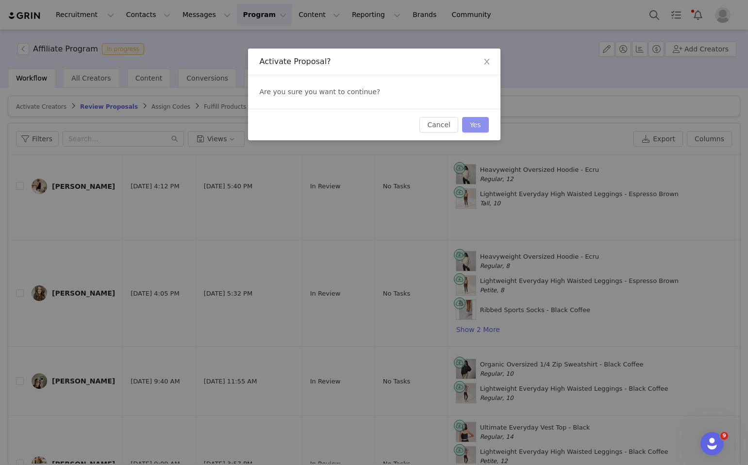
click at [479, 123] on button "Yes" at bounding box center [475, 125] width 27 height 16
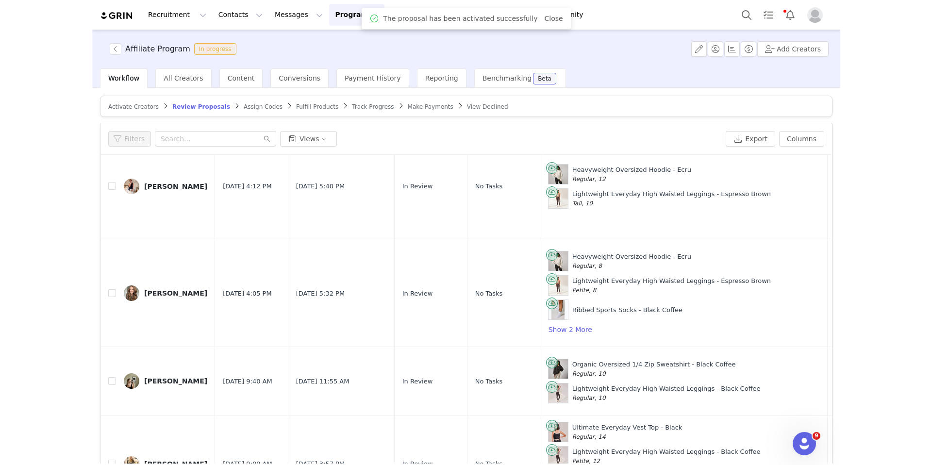
scroll to position [0, 0]
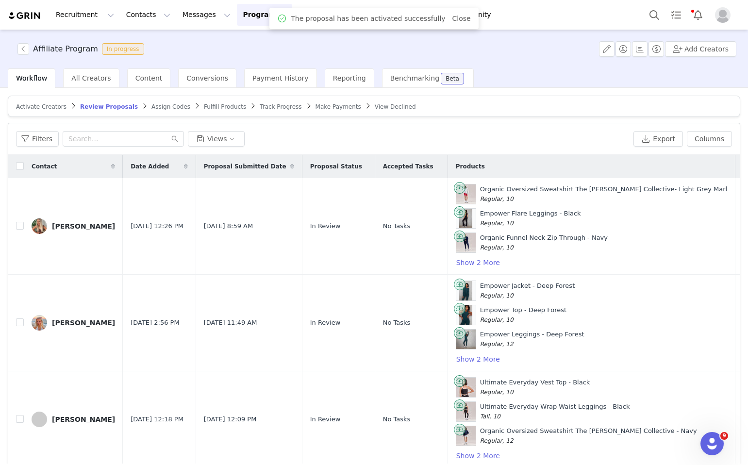
click at [170, 111] on article "Activate Creators Review Proposals Assign Codes Fulfill Products Track Progress…" at bounding box center [374, 106] width 733 height 21
click at [169, 107] on span "Assign Codes" at bounding box center [171, 106] width 39 height 7
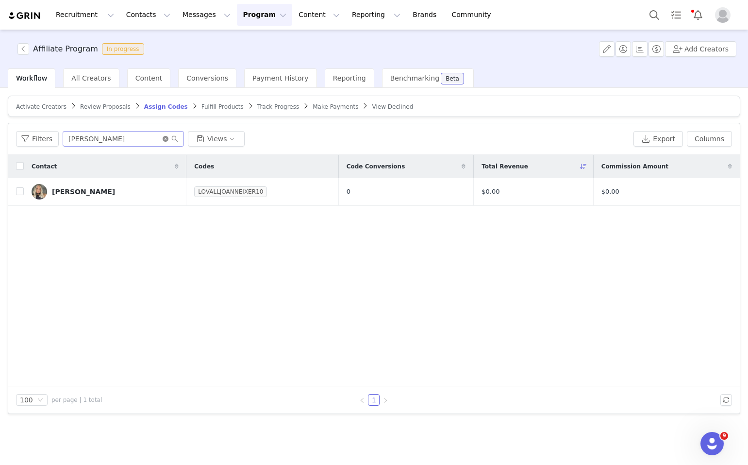
click at [164, 138] on icon "icon: close-circle" at bounding box center [166, 139] width 6 height 6
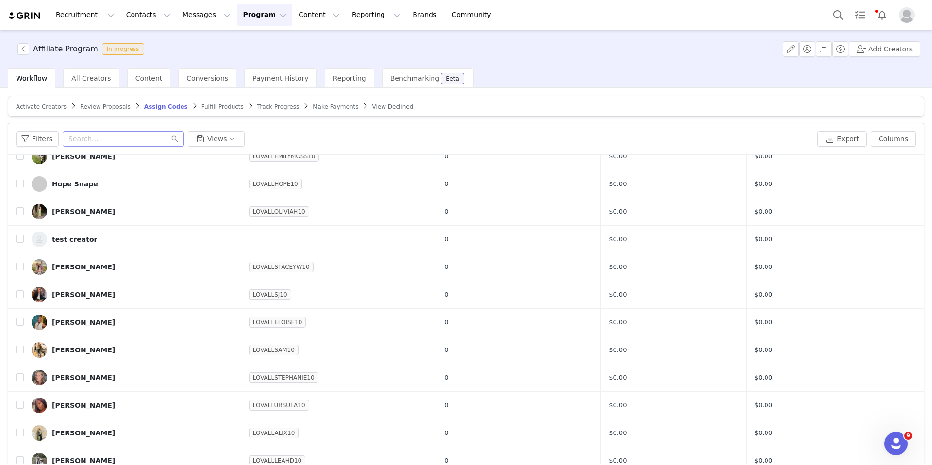
scroll to position [47, 0]
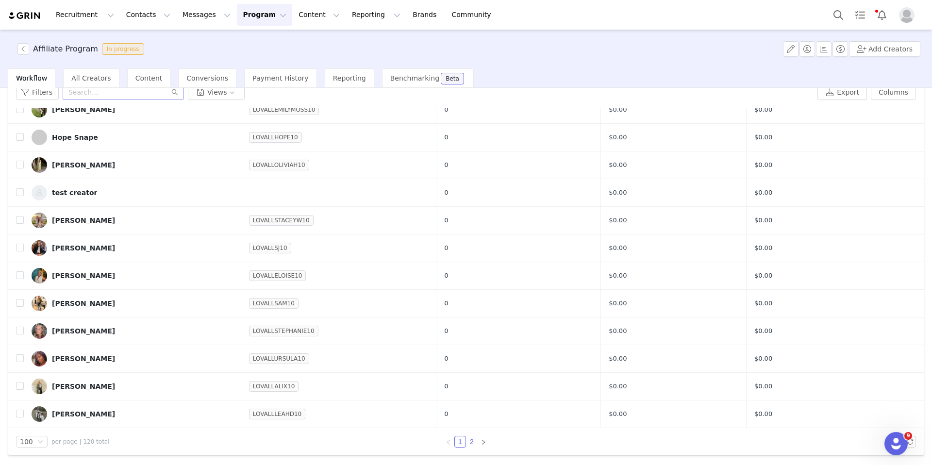
click at [472, 444] on link "2" at bounding box center [472, 442] width 11 height 11
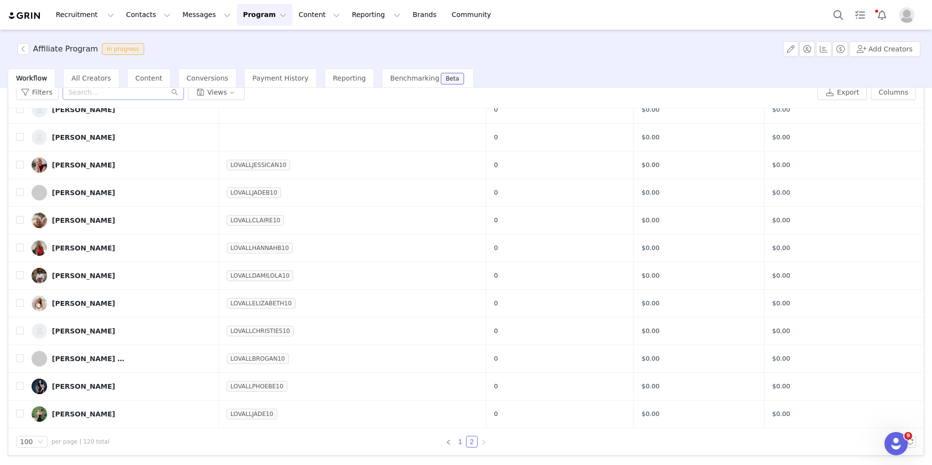
click at [462, 444] on link "1" at bounding box center [460, 442] width 11 height 11
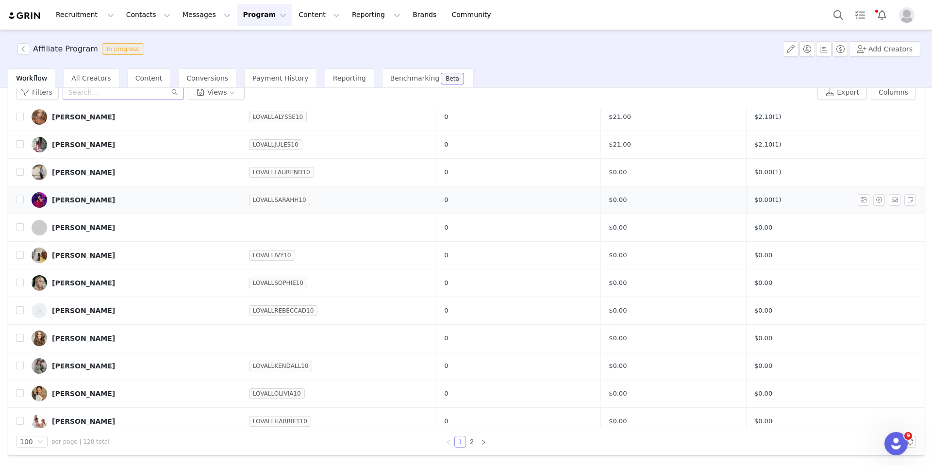
scroll to position [1083, 0]
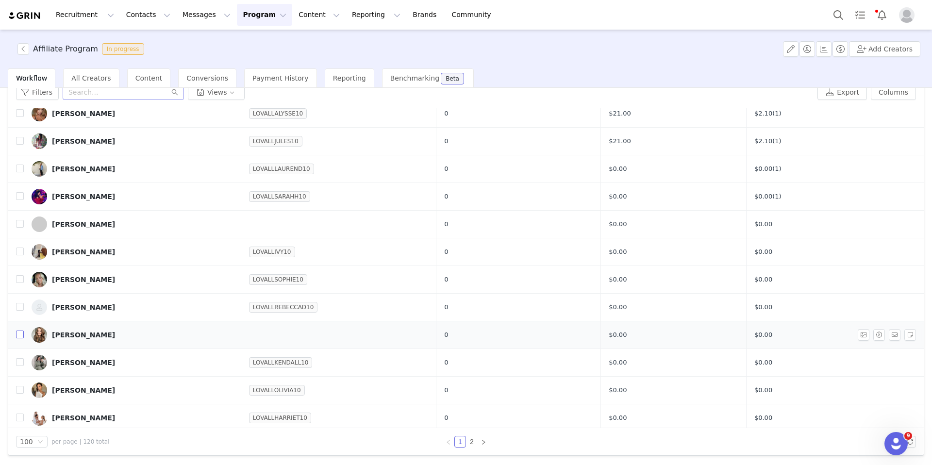
click at [22, 334] on input "checkbox" at bounding box center [20, 335] width 8 height 8
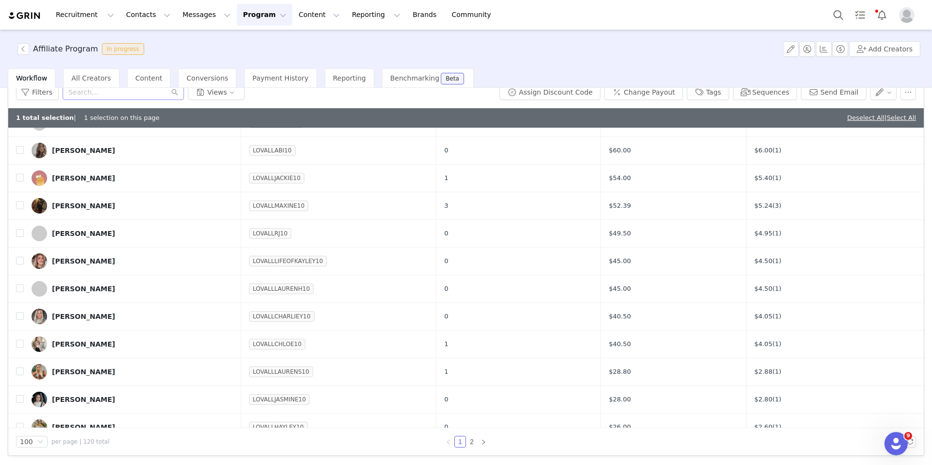
scroll to position [708, 0]
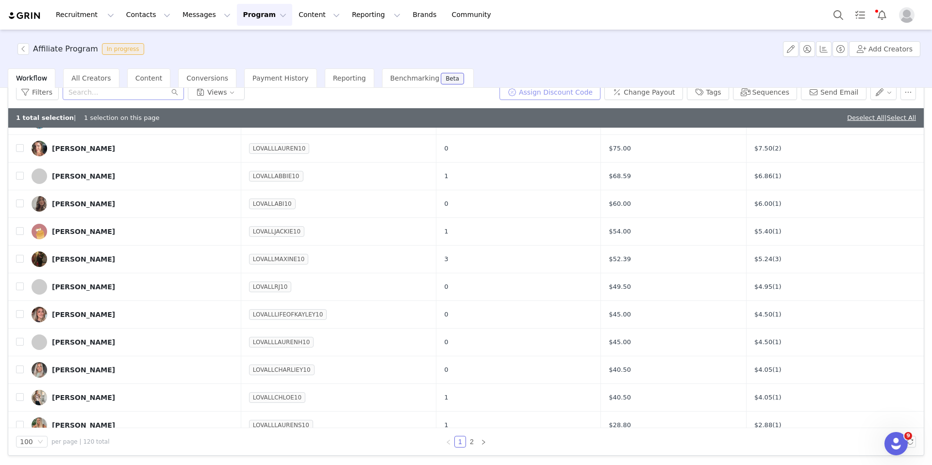
click at [564, 93] on button "Assign Discount Code" at bounding box center [550, 92] width 101 height 16
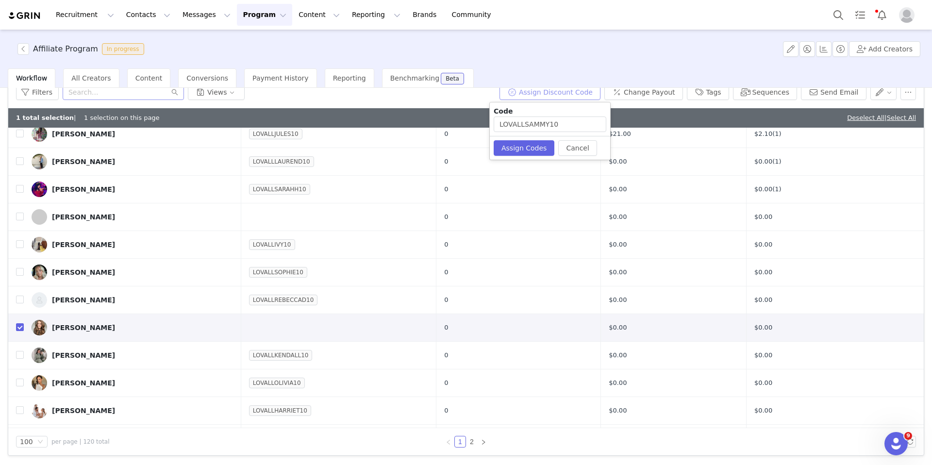
scroll to position [1109, 0]
click at [549, 125] on input "LOVALLSAMMY10" at bounding box center [550, 125] width 113 height 16
click at [540, 151] on button "Assign Codes" at bounding box center [524, 148] width 61 height 16
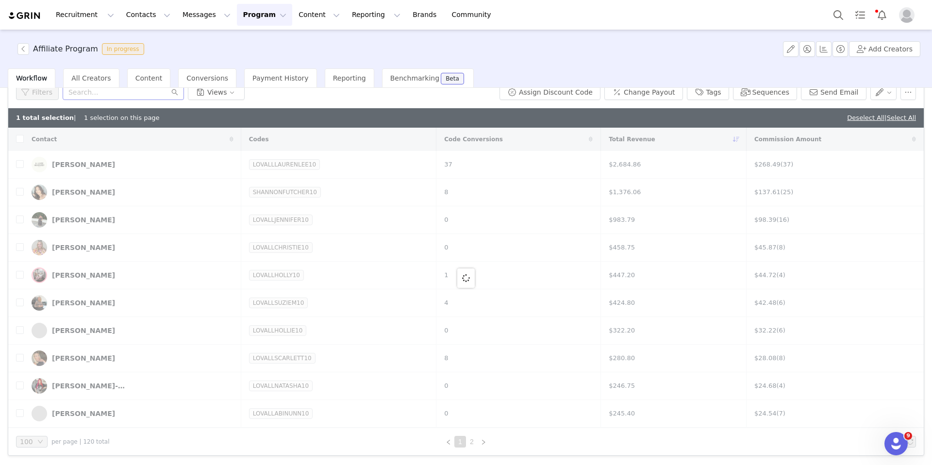
scroll to position [0, 0]
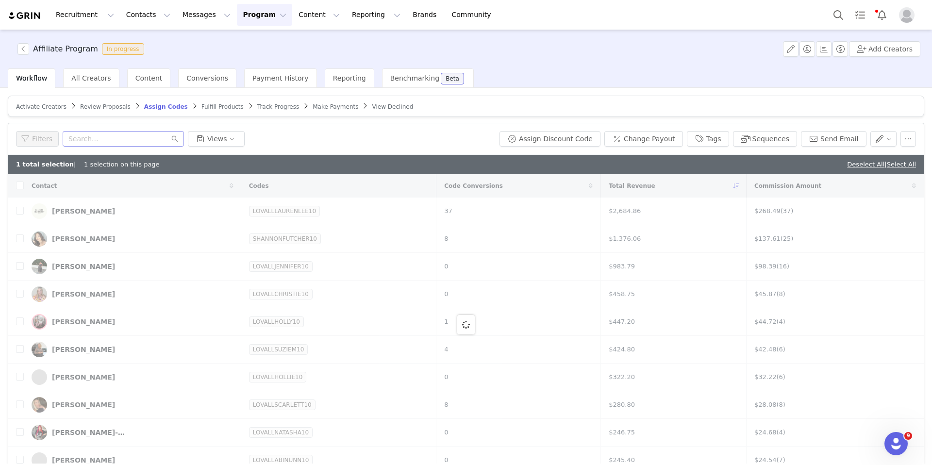
click at [215, 106] on span "Fulfill Products" at bounding box center [223, 106] width 42 height 7
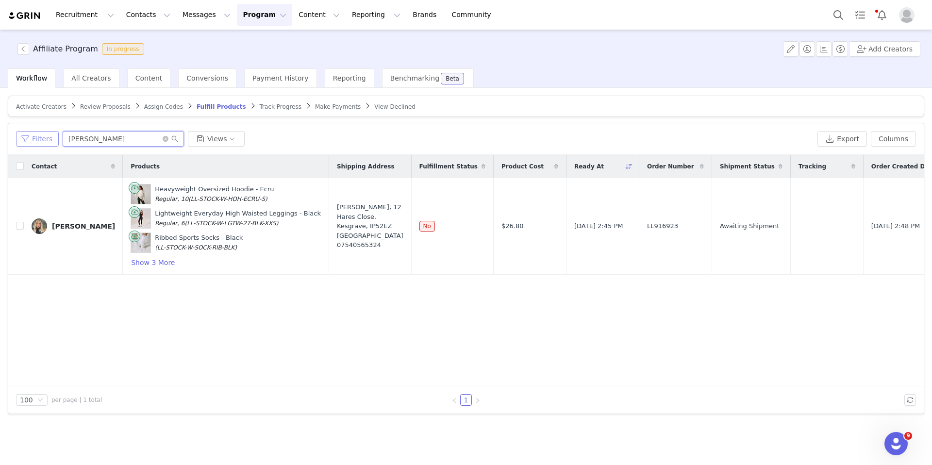
drag, startPoint x: 147, startPoint y: 138, endPoint x: 34, endPoint y: 137, distance: 113.6
click at [34, 137] on div "Filters joanne ixer Views" at bounding box center [415, 139] width 798 height 16
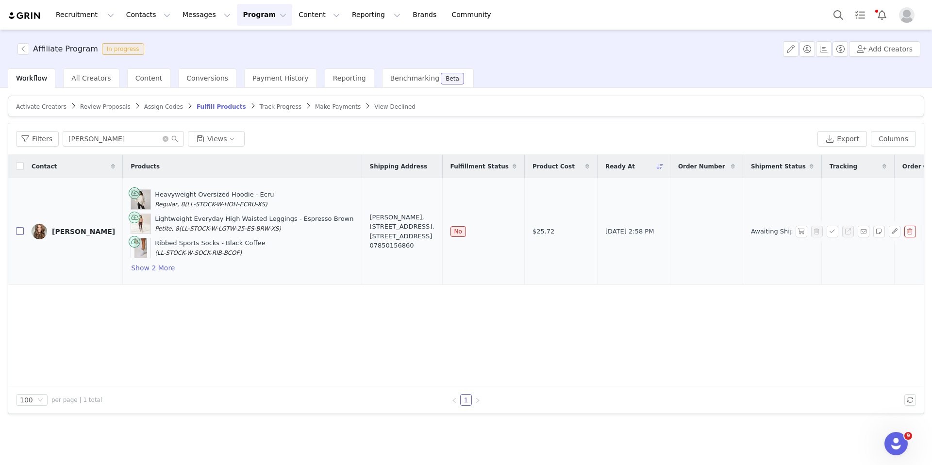
click at [18, 236] on label at bounding box center [20, 231] width 8 height 10
click at [18, 235] on input "checkbox" at bounding box center [20, 231] width 8 height 8
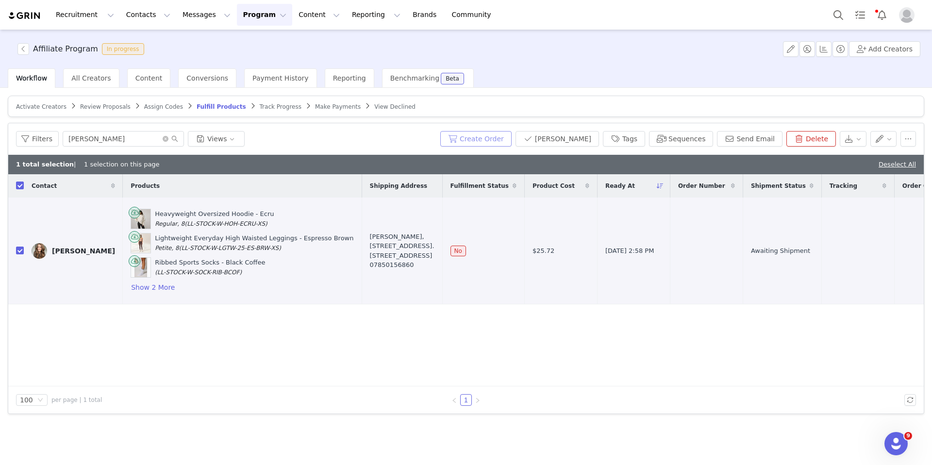
click at [509, 133] on button "Create Order" at bounding box center [475, 139] width 71 height 16
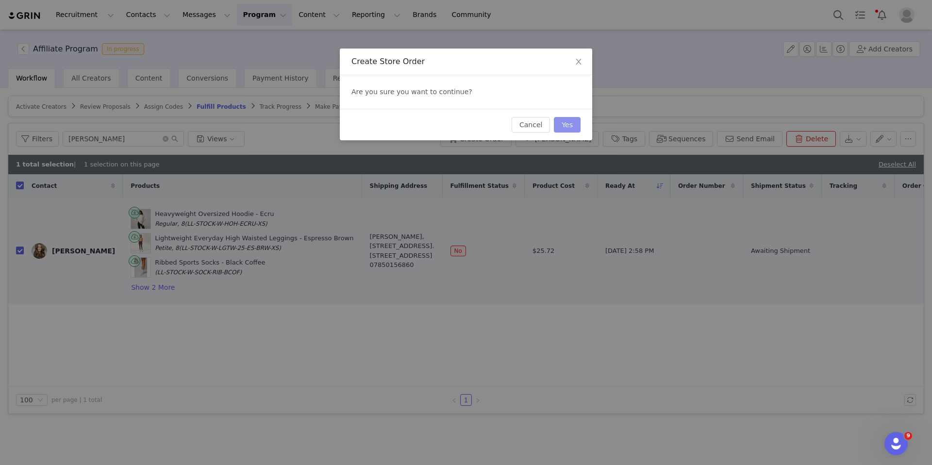
click at [580, 122] on button "Yes" at bounding box center [567, 125] width 27 height 16
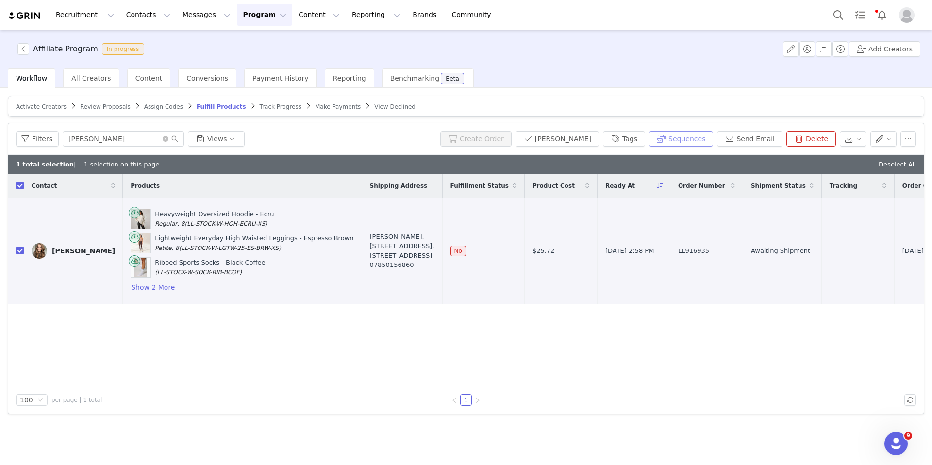
click at [673, 140] on button "Sequences" at bounding box center [681, 139] width 64 height 16
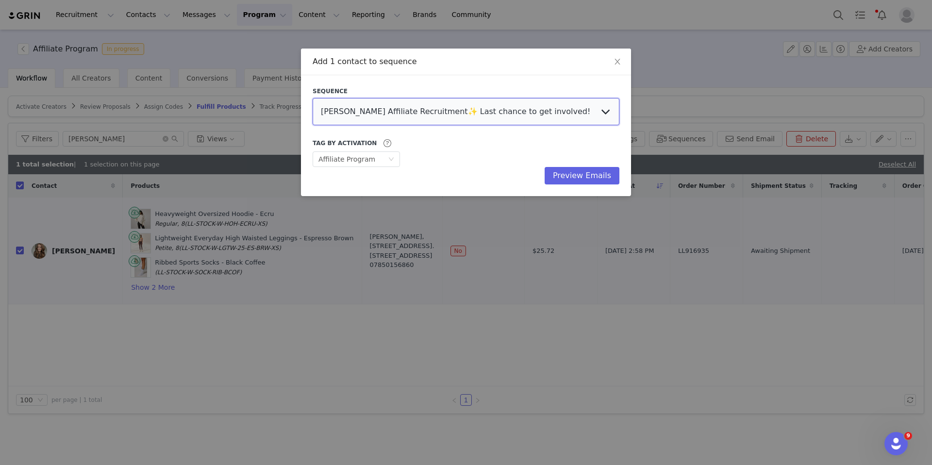
click at [429, 112] on select "[PERSON_NAME] Affiliate Recruitment✨ Last chance to get involved! Affiliate AGE…" at bounding box center [466, 111] width 307 height 27
click at [313, 98] on select "[PERSON_NAME] Affiliate Recruitment✨ Last chance to get involved! Affiliate AGE…" at bounding box center [466, 111] width 307 height 27
click at [591, 177] on button "Preview Emails" at bounding box center [582, 175] width 75 height 17
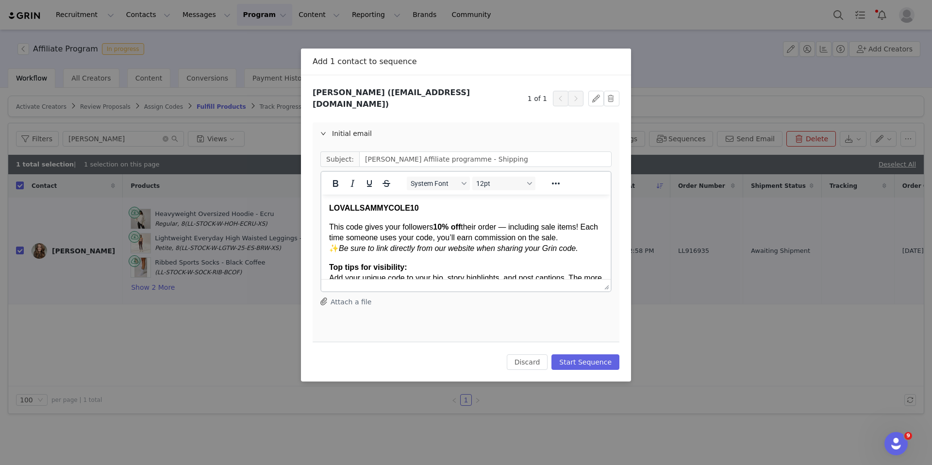
scroll to position [120, 0]
click at [592, 354] on button "Start Sequence" at bounding box center [586, 362] width 68 height 16
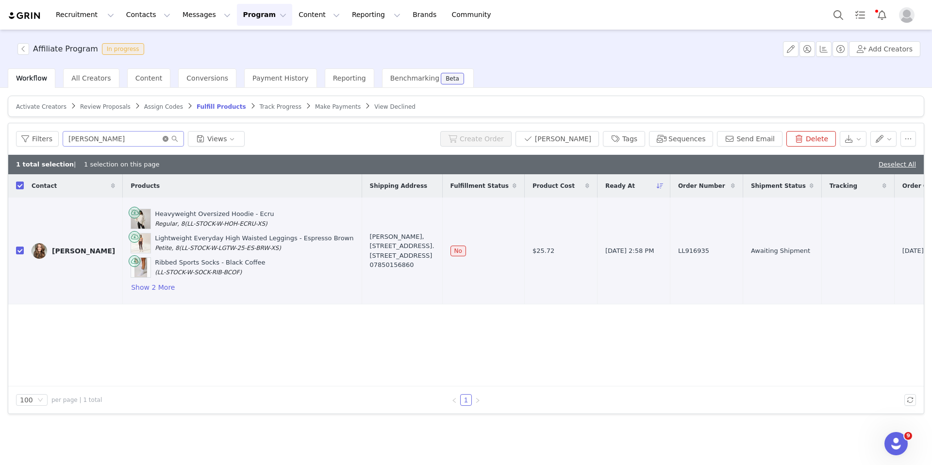
click at [163, 139] on icon "icon: close-circle" at bounding box center [166, 139] width 6 height 6
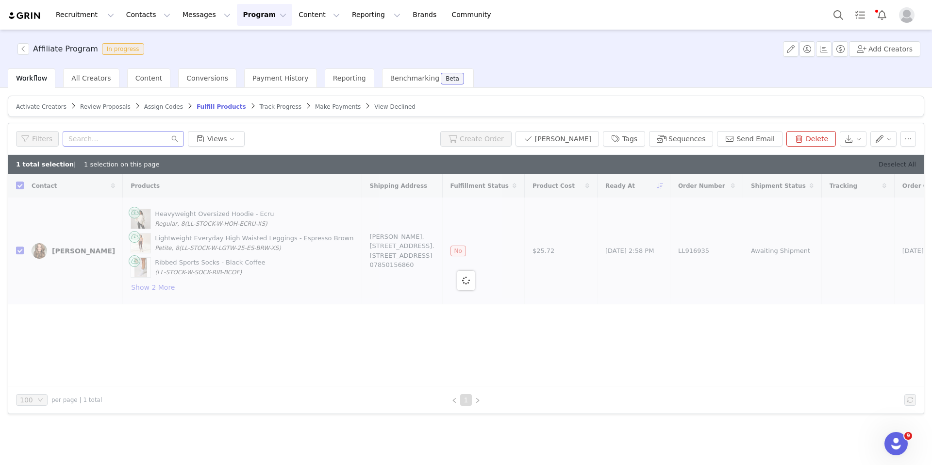
click at [748, 163] on link "Deselect All" at bounding box center [897, 164] width 37 height 7
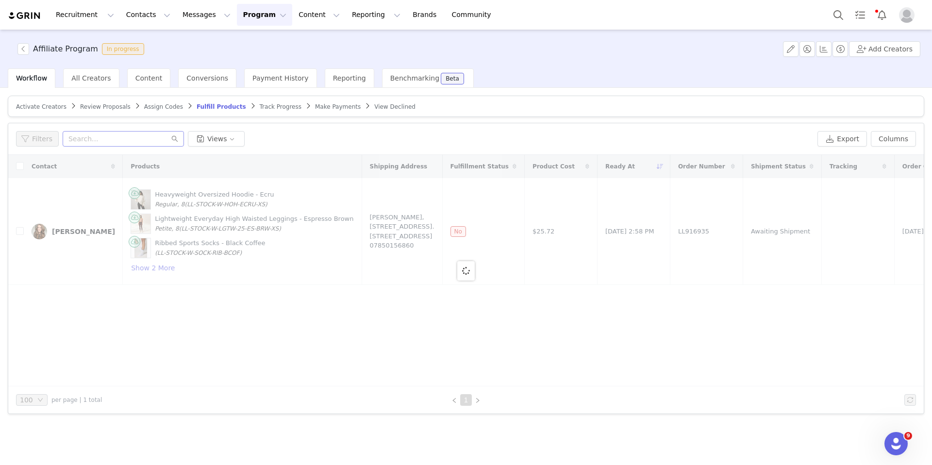
click at [100, 112] on article "Activate Creators Review Proposals Assign Codes Fulfill Products Track Progress…" at bounding box center [466, 106] width 917 height 21
click at [99, 107] on span "Review Proposals" at bounding box center [105, 106] width 51 height 7
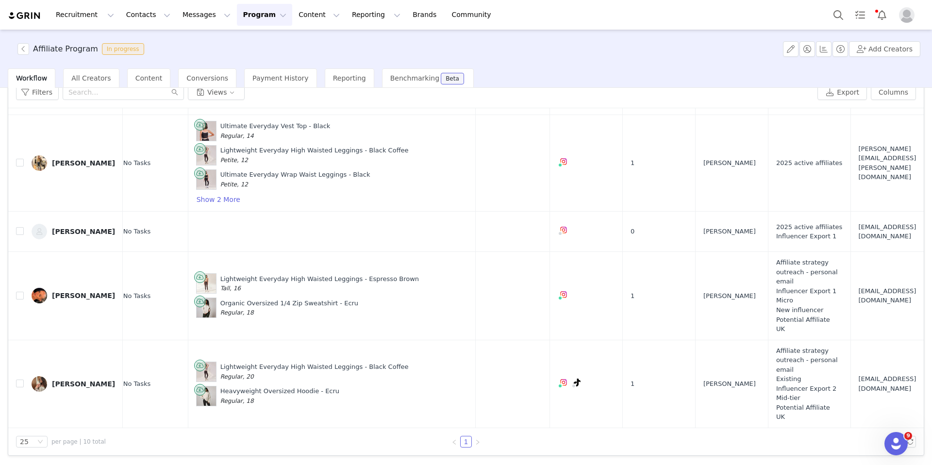
scroll to position [561, 311]
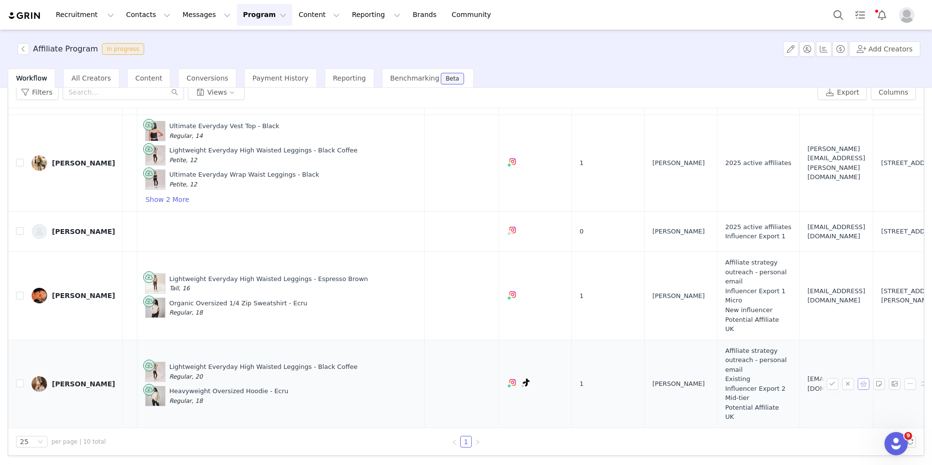
click at [748, 386] on button "button" at bounding box center [864, 384] width 12 height 12
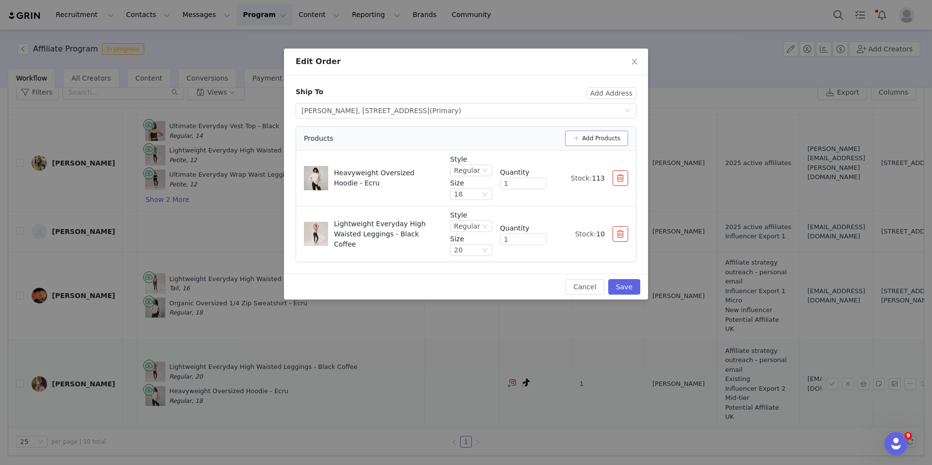
click at [607, 136] on button "Add Products" at bounding box center [596, 139] width 63 height 16
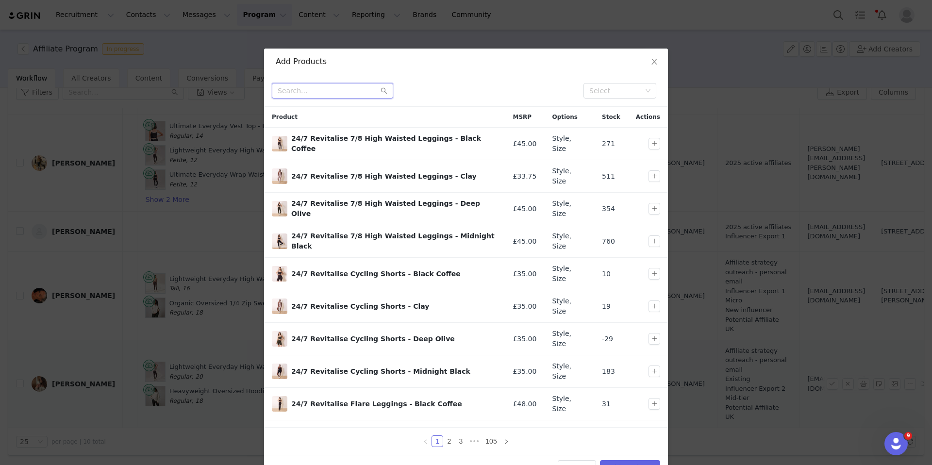
click at [348, 86] on input "text" at bounding box center [332, 91] width 121 height 16
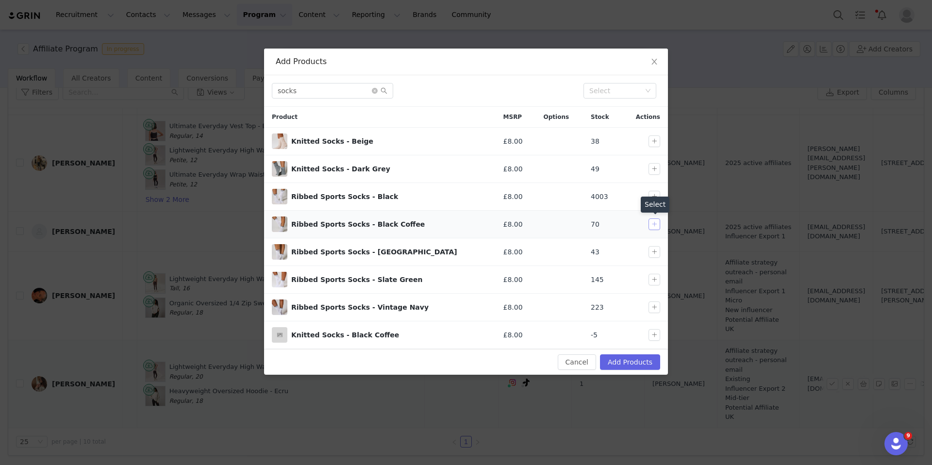
click at [654, 222] on button "button" at bounding box center [655, 225] width 12 height 12
click at [638, 364] on button "Add Products" at bounding box center [630, 362] width 60 height 16
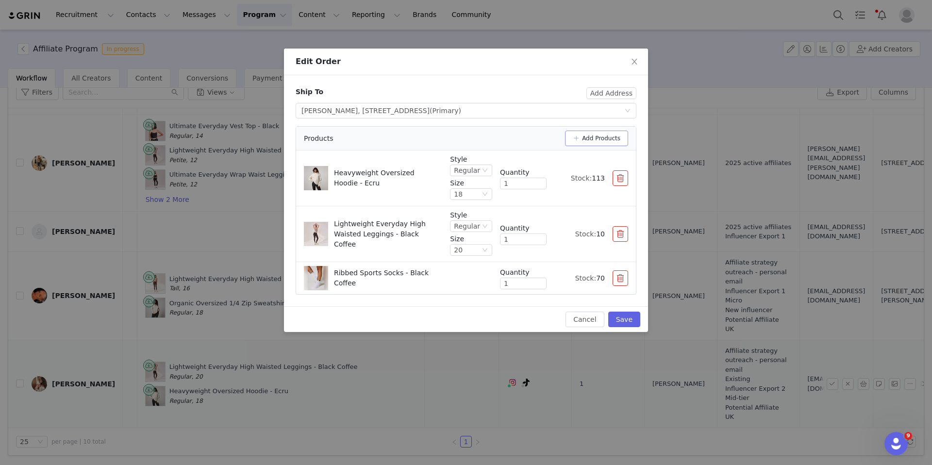
click at [582, 141] on button "Add Products" at bounding box center [596, 139] width 63 height 16
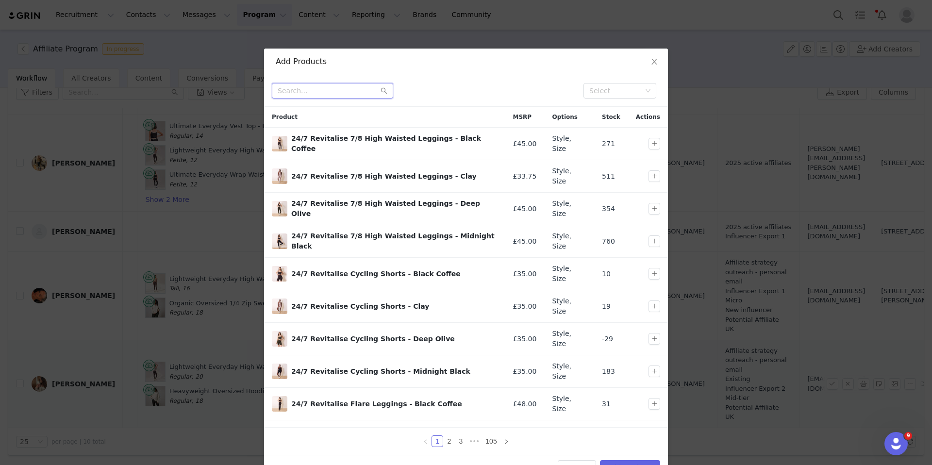
click at [327, 92] on input "text" at bounding box center [332, 91] width 121 height 16
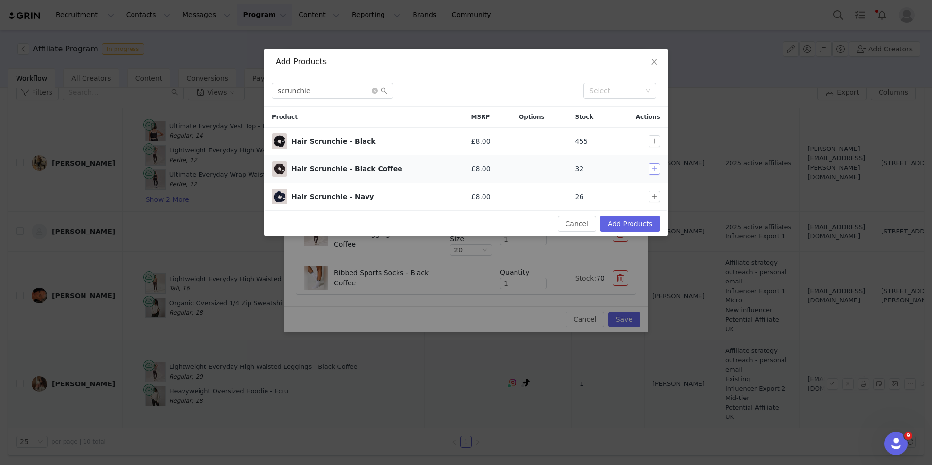
click at [649, 171] on button "button" at bounding box center [655, 169] width 12 height 12
click at [645, 219] on button "Add Products" at bounding box center [630, 224] width 60 height 16
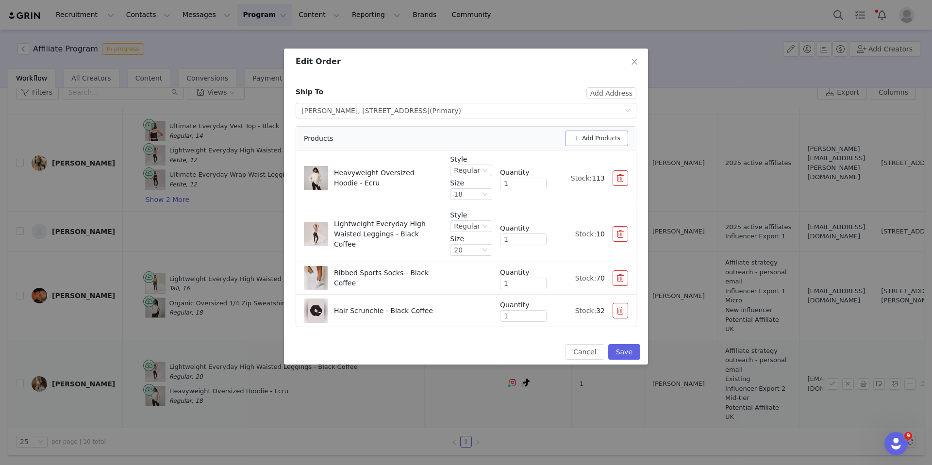
click at [577, 140] on button "Add Products" at bounding box center [596, 139] width 63 height 16
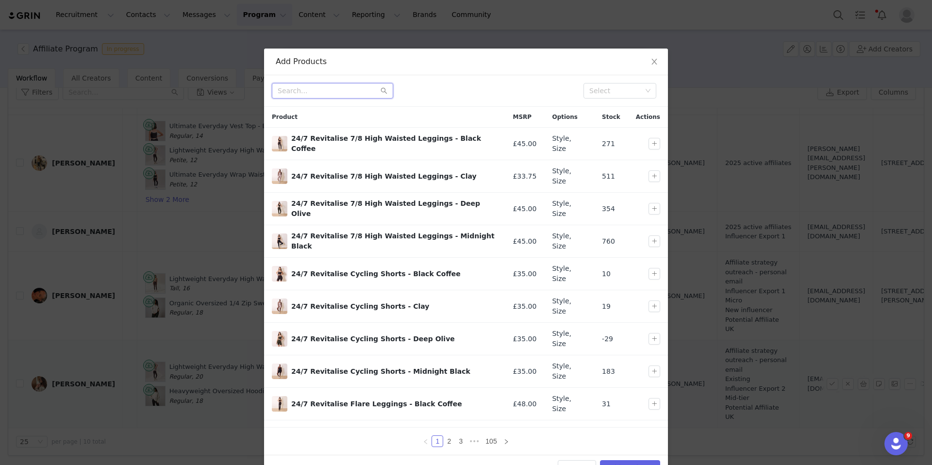
click at [369, 90] on input "text" at bounding box center [332, 91] width 121 height 16
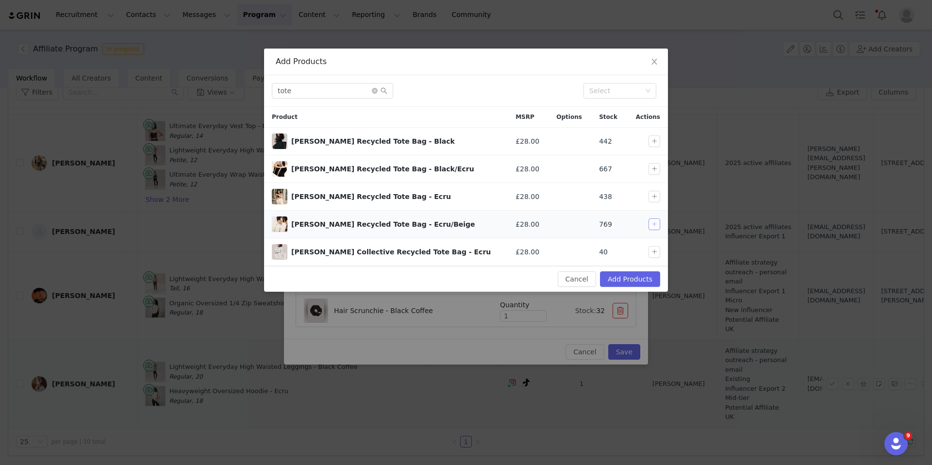
click at [654, 222] on button "button" at bounding box center [655, 225] width 12 height 12
click at [649, 278] on button "Add Products" at bounding box center [630, 279] width 60 height 16
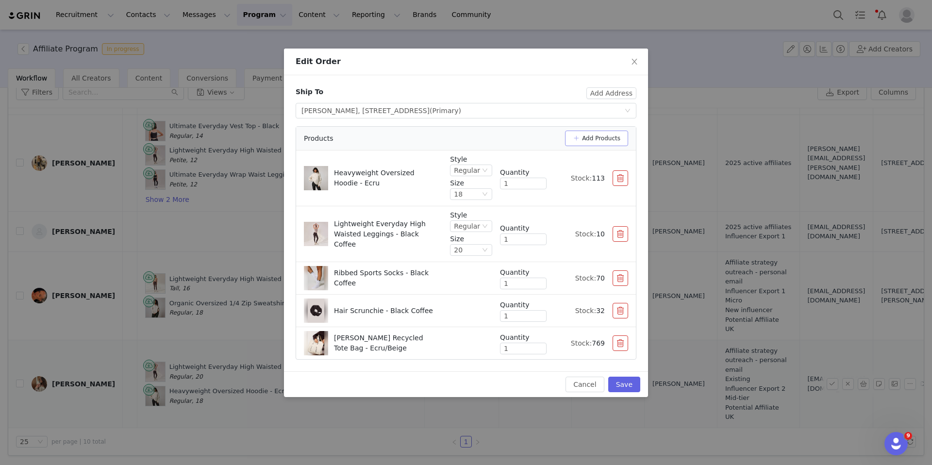
click at [595, 135] on button "Add Products" at bounding box center [596, 139] width 63 height 16
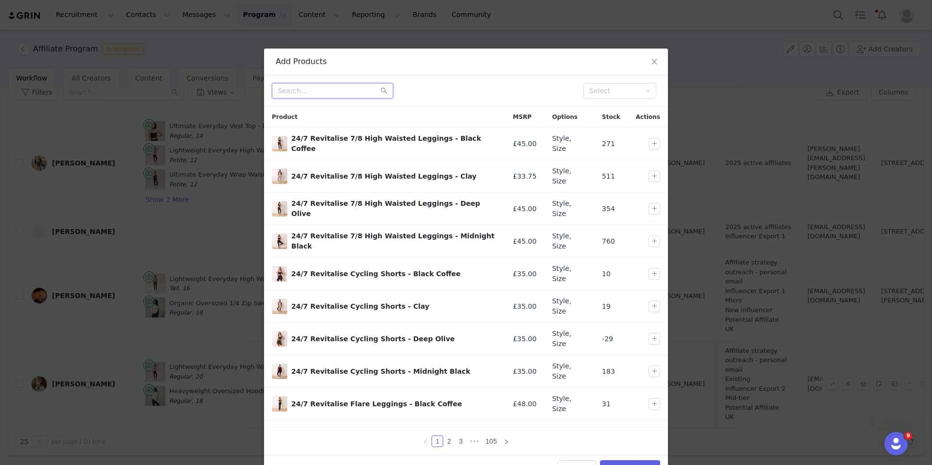
click at [317, 91] on input "text" at bounding box center [332, 91] width 121 height 16
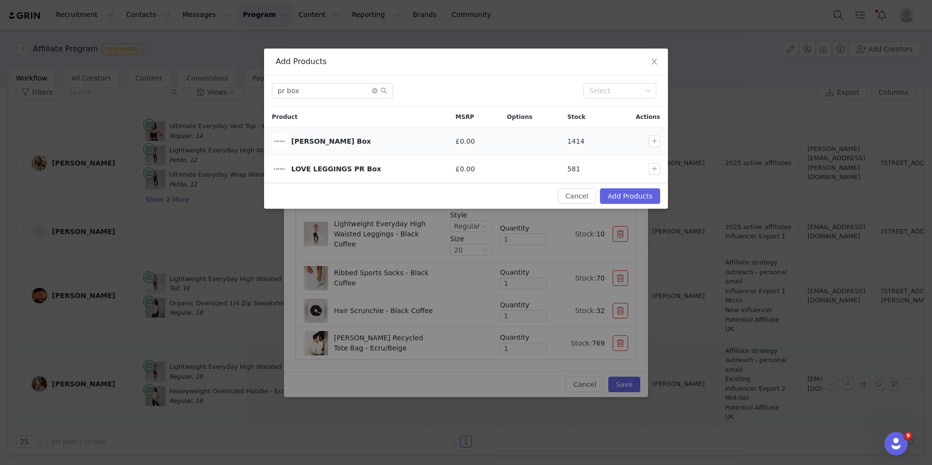
click at [660, 141] on div at bounding box center [657, 141] width 16 height 12
click at [657, 141] on button "button" at bounding box center [655, 141] width 12 height 12
click at [647, 191] on button "Add Products" at bounding box center [630, 196] width 60 height 16
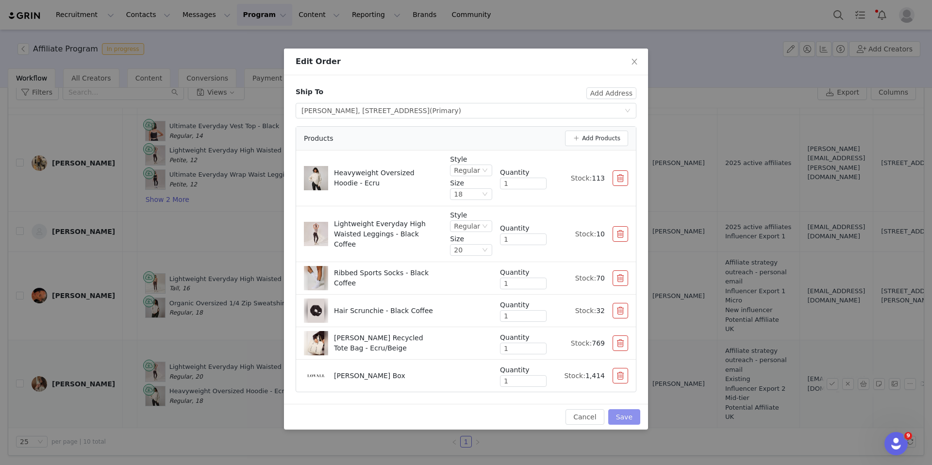
click at [623, 418] on button "Save" at bounding box center [624, 417] width 32 height 16
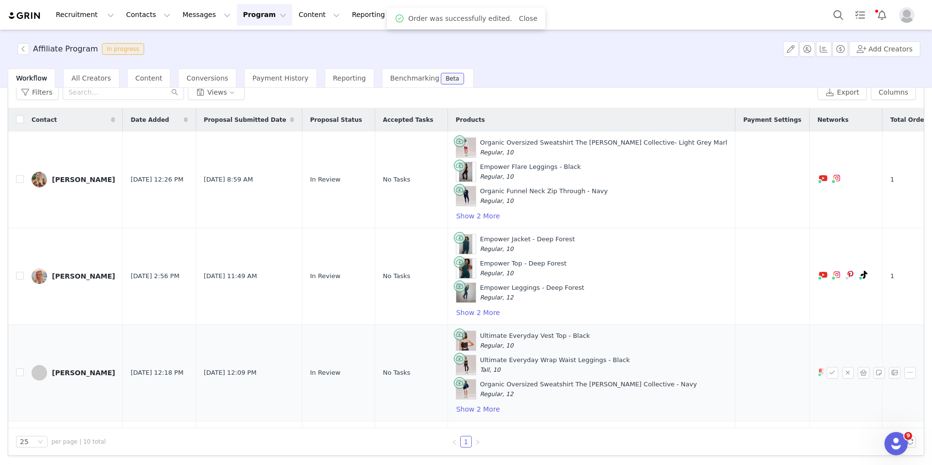
scroll to position [570, 0]
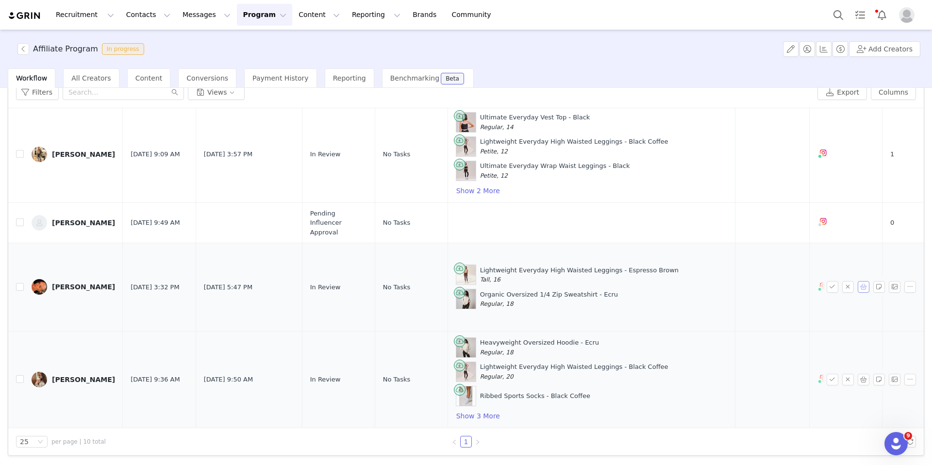
click at [748, 292] on button "button" at bounding box center [864, 287] width 12 height 12
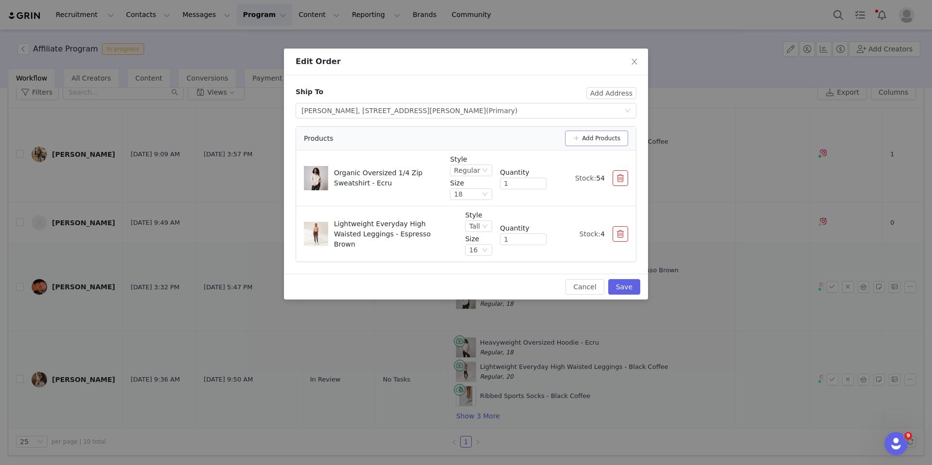
click at [588, 142] on button "Add Products" at bounding box center [596, 139] width 63 height 16
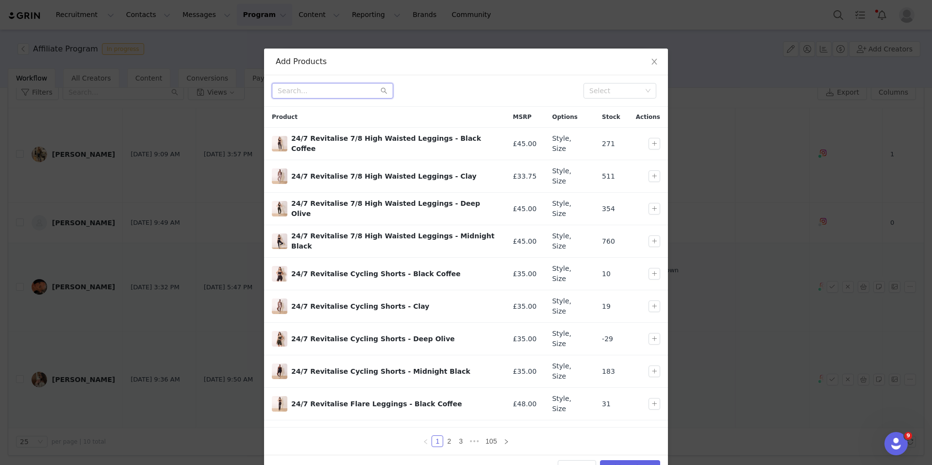
click at [339, 98] on input "text" at bounding box center [332, 91] width 121 height 16
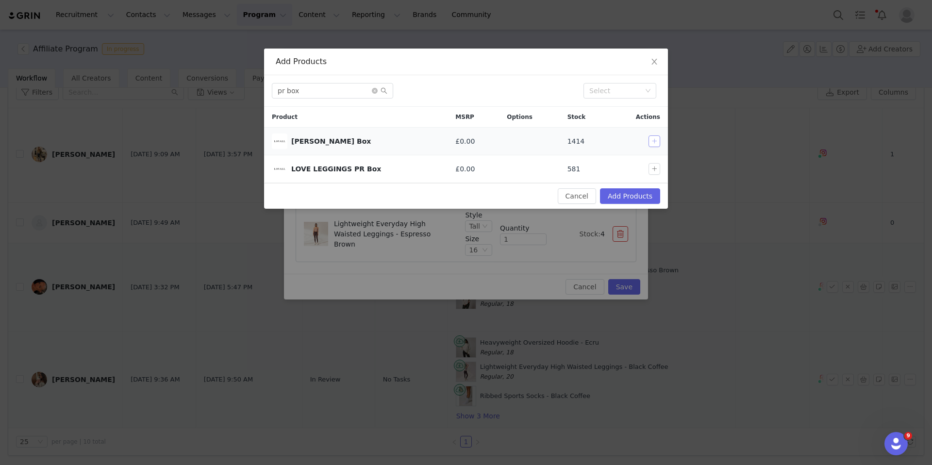
drag, startPoint x: 650, startPoint y: 142, endPoint x: 650, endPoint y: 153, distance: 11.7
click at [650, 142] on button "button" at bounding box center [655, 141] width 12 height 12
click at [375, 92] on icon "icon: close-circle" at bounding box center [375, 91] width 6 height 6
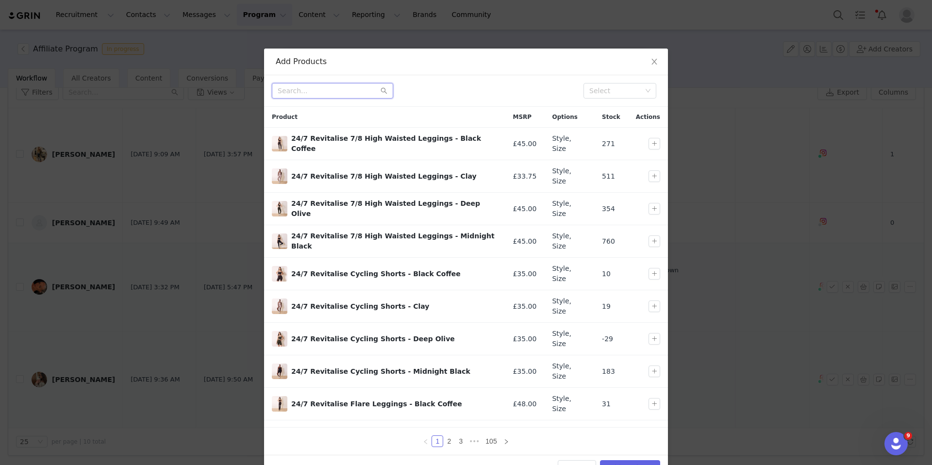
click at [357, 92] on input "text" at bounding box center [332, 91] width 121 height 16
click at [354, 93] on input "text" at bounding box center [332, 91] width 121 height 16
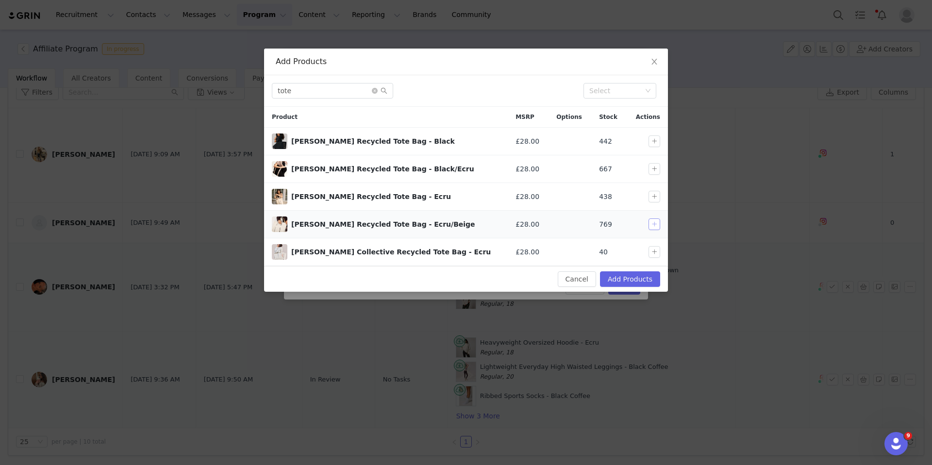
click at [657, 229] on button "button" at bounding box center [655, 225] width 12 height 12
click at [655, 279] on button "Add Products" at bounding box center [630, 279] width 60 height 16
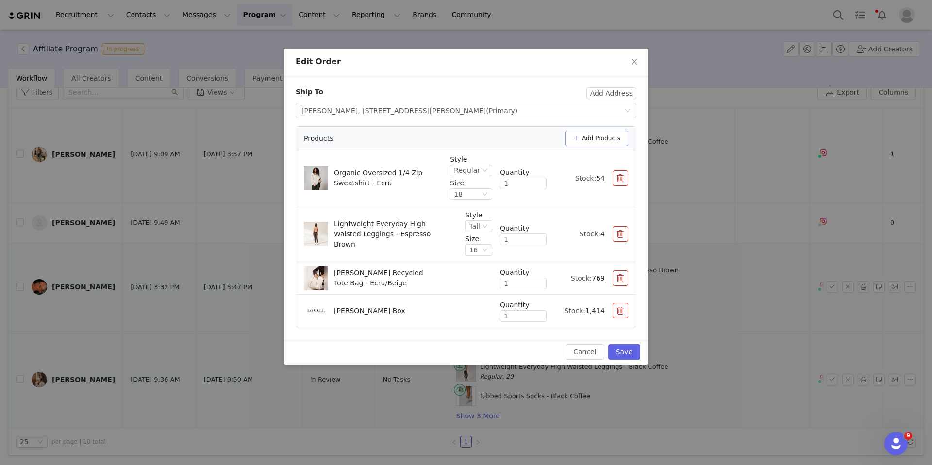
click at [606, 140] on button "Add Products" at bounding box center [596, 139] width 63 height 16
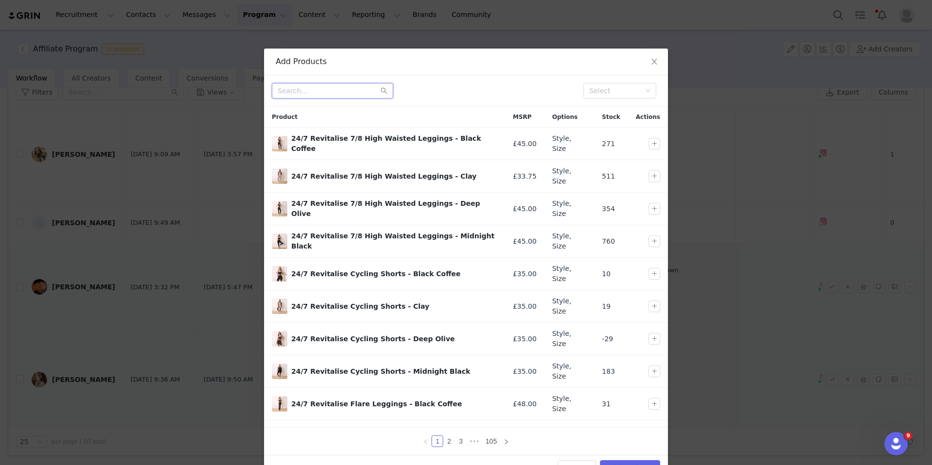
click at [321, 87] on input "text" at bounding box center [332, 91] width 121 height 16
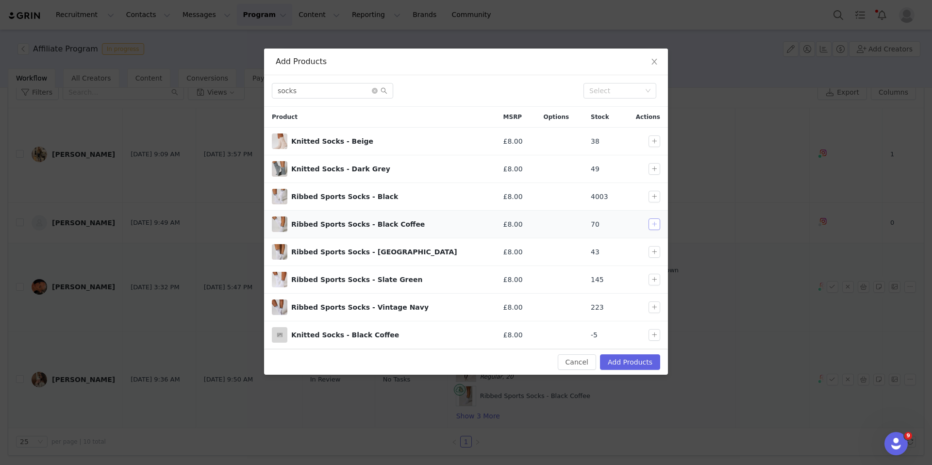
click at [657, 227] on button "button" at bounding box center [655, 225] width 12 height 12
click at [639, 358] on button "Add Products" at bounding box center [630, 362] width 60 height 16
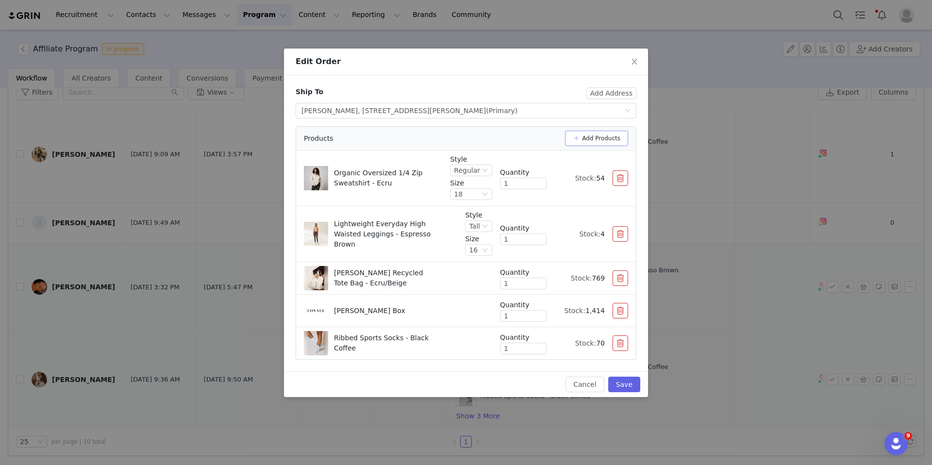
click at [601, 135] on button "Add Products" at bounding box center [596, 139] width 63 height 16
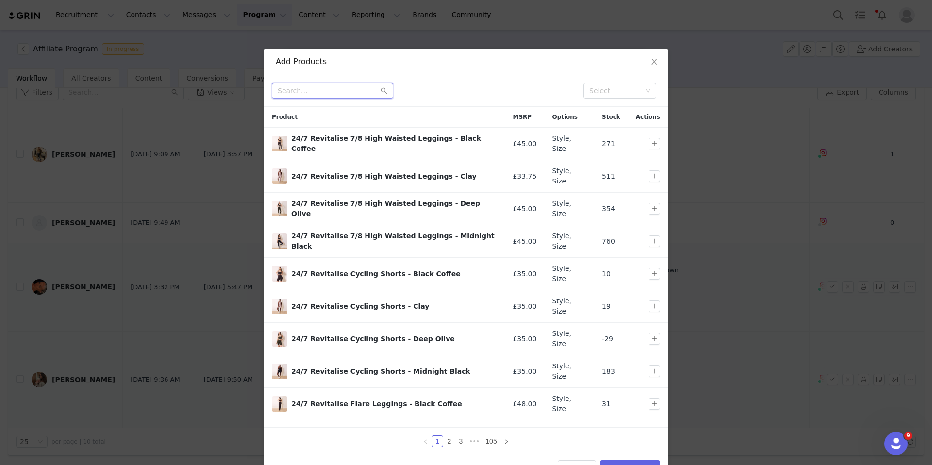
click at [320, 91] on input "text" at bounding box center [332, 91] width 121 height 16
click at [655, 60] on icon "icon: close" at bounding box center [655, 62] width 8 height 8
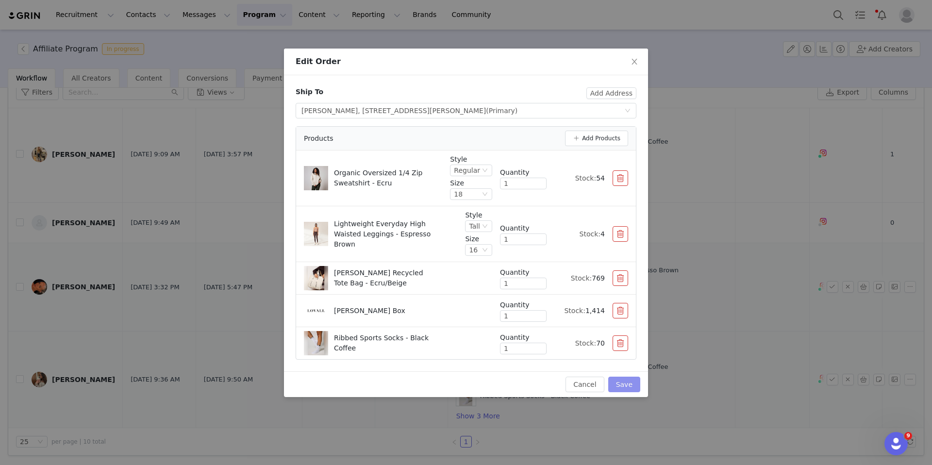
click at [631, 383] on button "Save" at bounding box center [624, 385] width 32 height 16
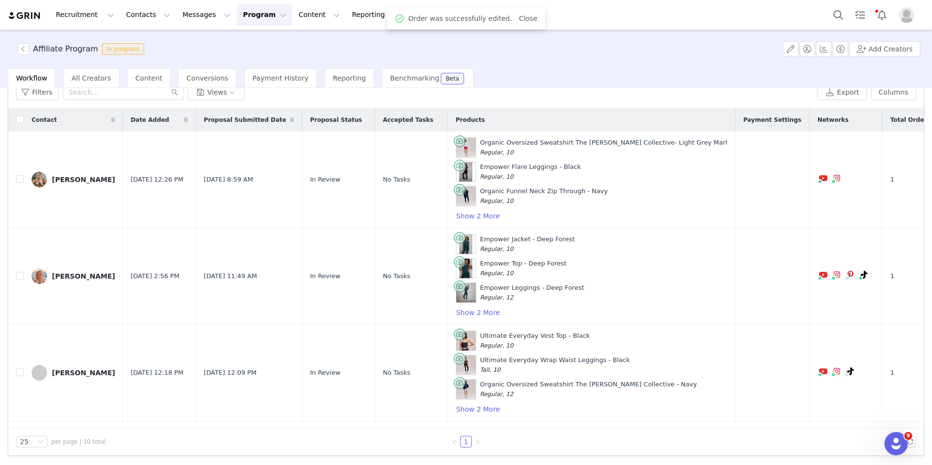
scroll to position [579, 0]
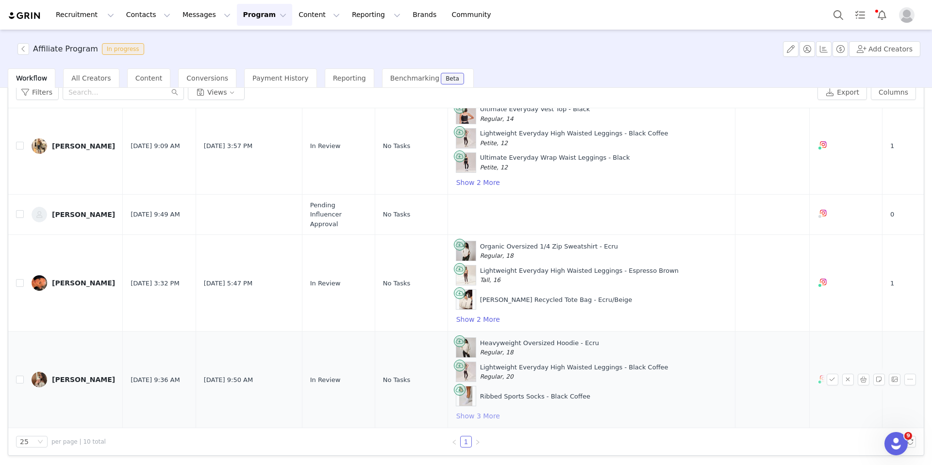
click at [468, 416] on button "Show 3 More" at bounding box center [478, 416] width 45 height 12
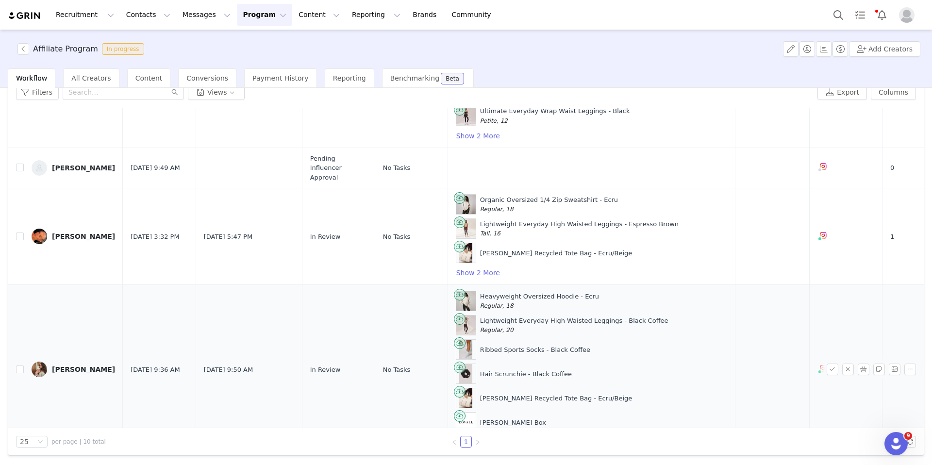
scroll to position [617, 0]
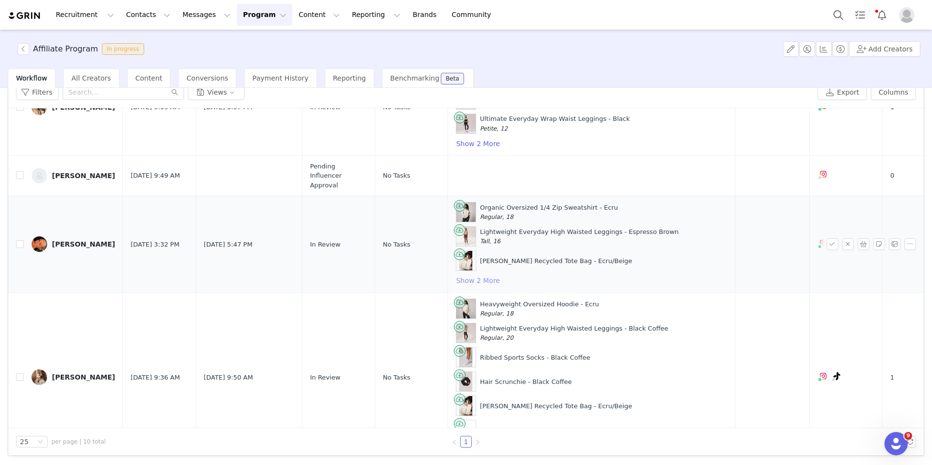
click at [476, 282] on button "Show 2 More" at bounding box center [478, 281] width 45 height 12
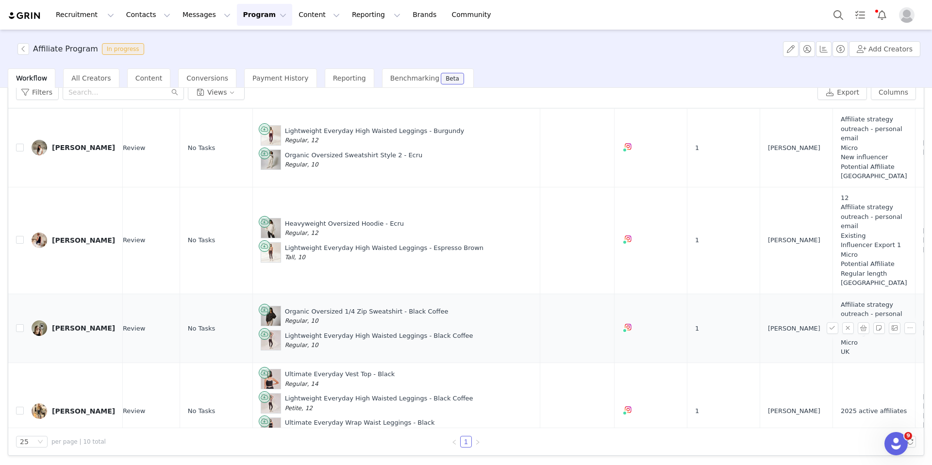
scroll to position [313, 300]
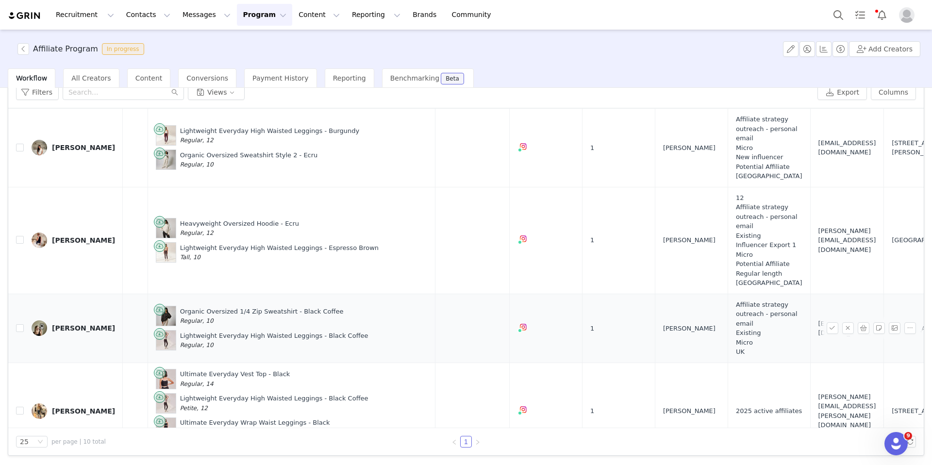
click at [748, 327] on div at bounding box center [873, 328] width 93 height 12
click at [748, 327] on button "button" at bounding box center [864, 328] width 12 height 12
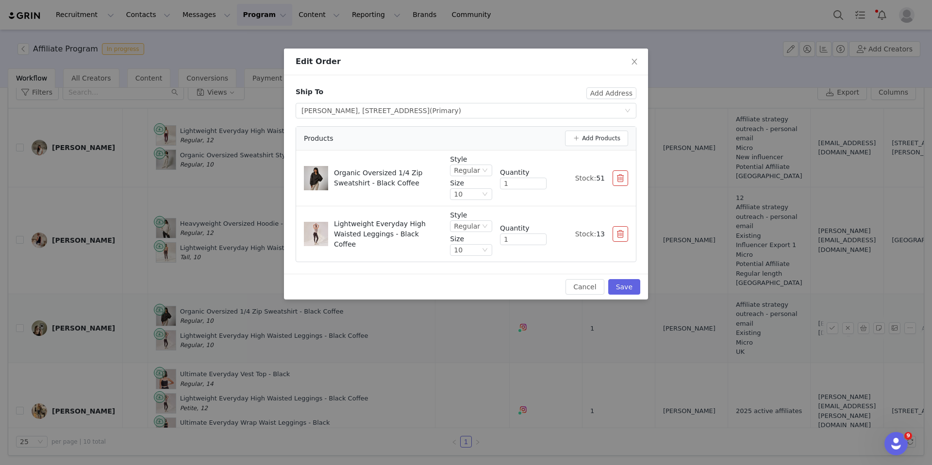
click at [612, 127] on div "Products Add Products" at bounding box center [466, 139] width 340 height 24
click at [612, 133] on button "Add Products" at bounding box center [596, 139] width 63 height 16
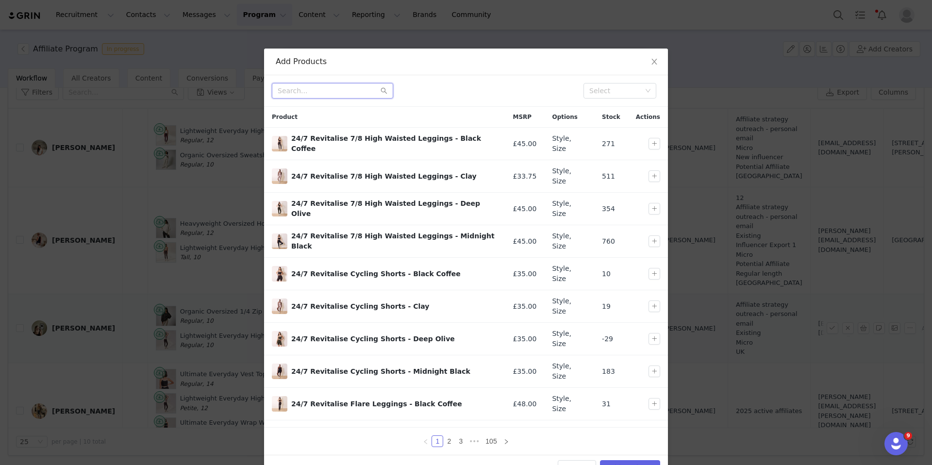
click at [317, 91] on input "text" at bounding box center [332, 91] width 121 height 16
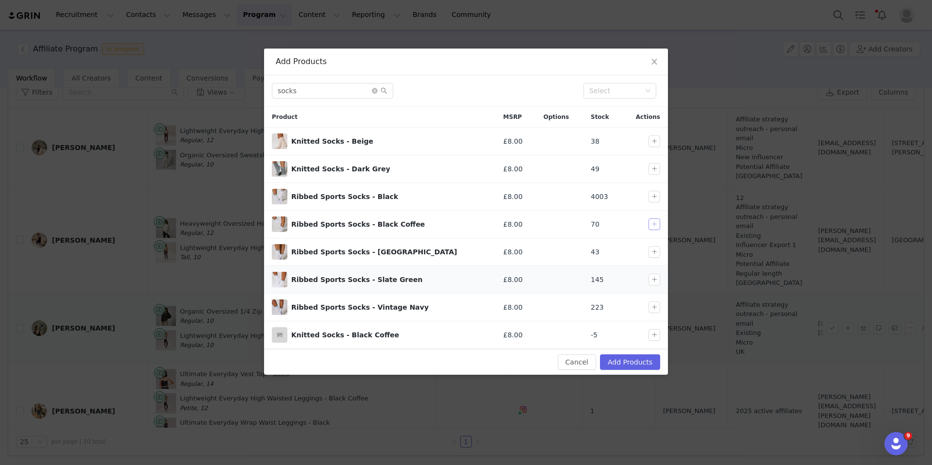
click at [655, 228] on button "button" at bounding box center [655, 225] width 12 height 12
click at [652, 361] on button "Add Products" at bounding box center [630, 362] width 60 height 16
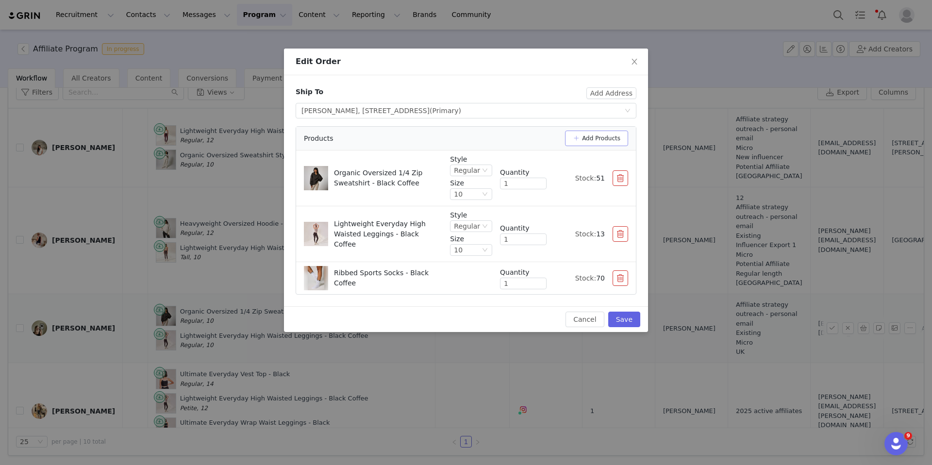
click at [615, 140] on button "Add Products" at bounding box center [596, 139] width 63 height 16
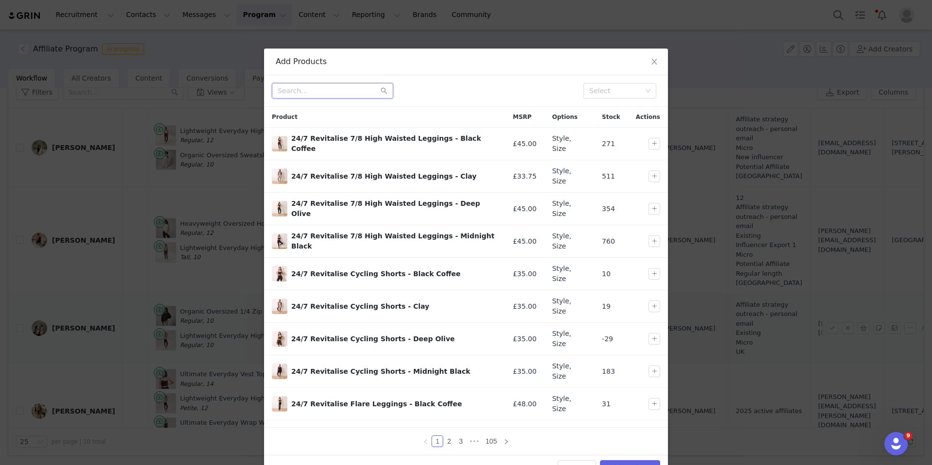
click at [340, 95] on input "text" at bounding box center [332, 91] width 121 height 16
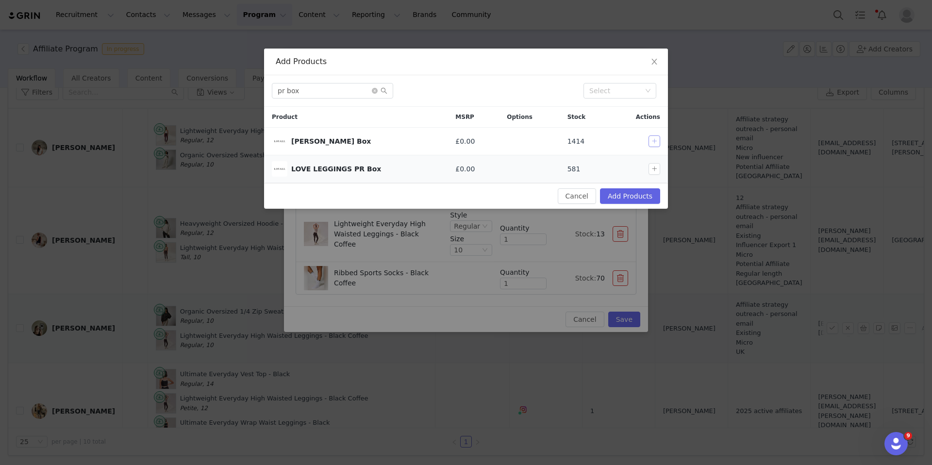
click at [651, 139] on button "button" at bounding box center [655, 141] width 12 height 12
click at [645, 194] on button "Add Products" at bounding box center [630, 196] width 60 height 16
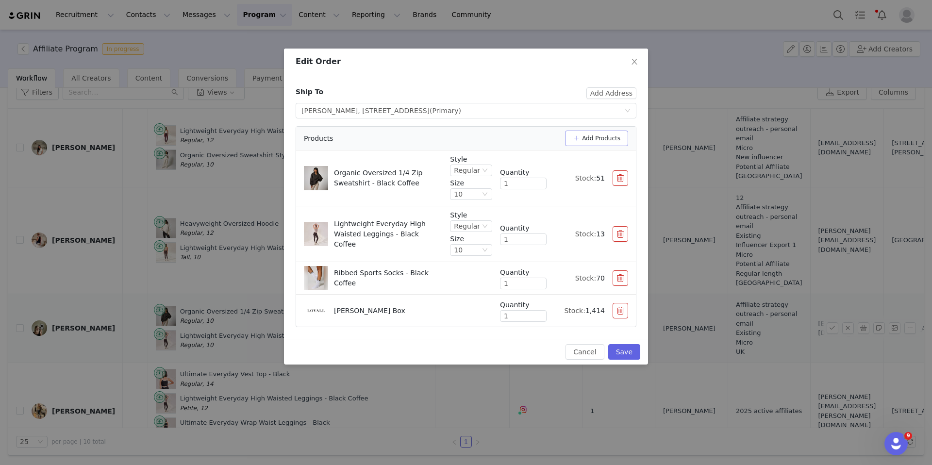
click at [624, 134] on button "Add Products" at bounding box center [596, 139] width 63 height 16
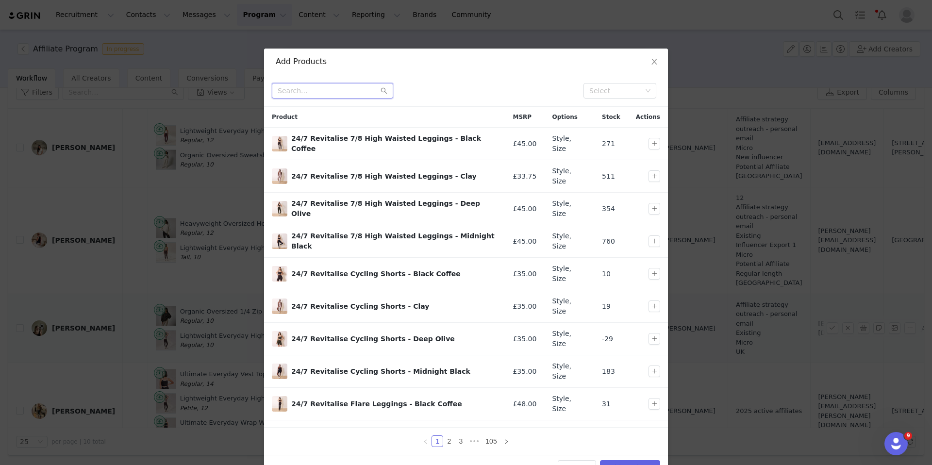
click at [326, 86] on input "text" at bounding box center [332, 91] width 121 height 16
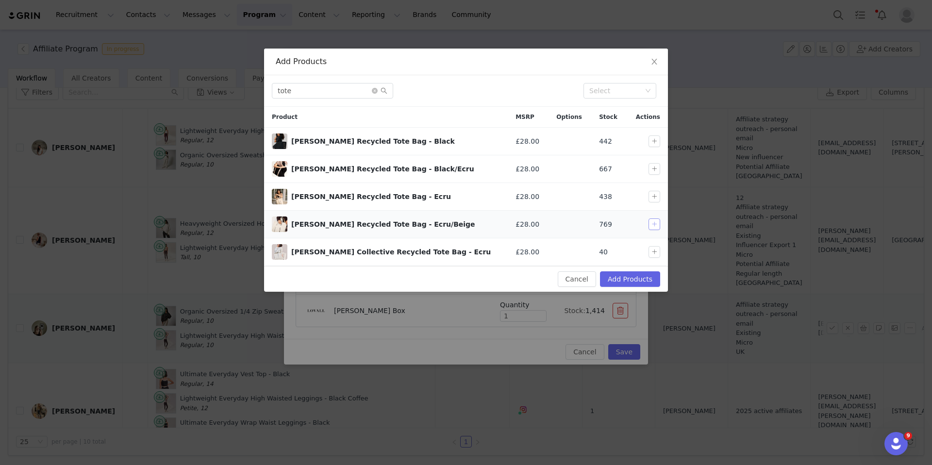
click at [653, 223] on button "button" at bounding box center [655, 225] width 12 height 12
click at [641, 279] on button "Add Products" at bounding box center [630, 279] width 60 height 16
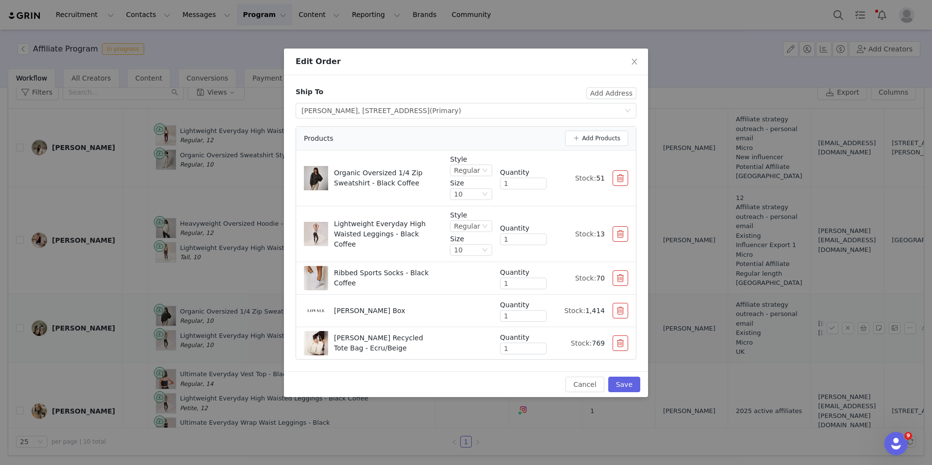
click at [603, 130] on div "Products Add Products" at bounding box center [466, 139] width 340 height 24
click at [603, 131] on button "Add Products" at bounding box center [596, 139] width 63 height 16
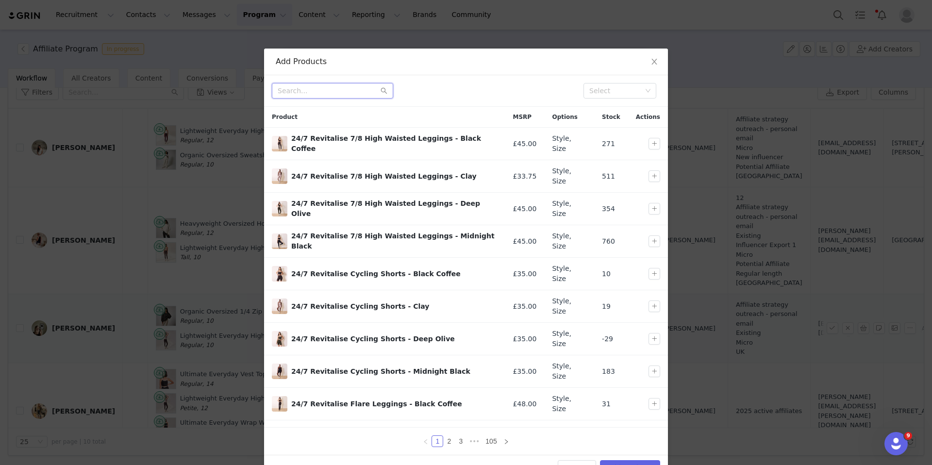
click at [317, 94] on input "text" at bounding box center [332, 91] width 121 height 16
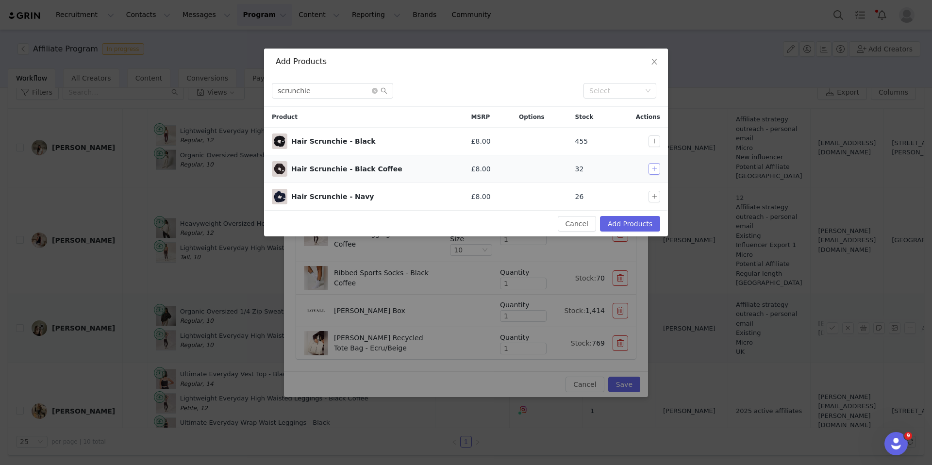
click at [656, 166] on button "button" at bounding box center [655, 169] width 12 height 12
click at [646, 224] on button "Add Products" at bounding box center [630, 224] width 60 height 16
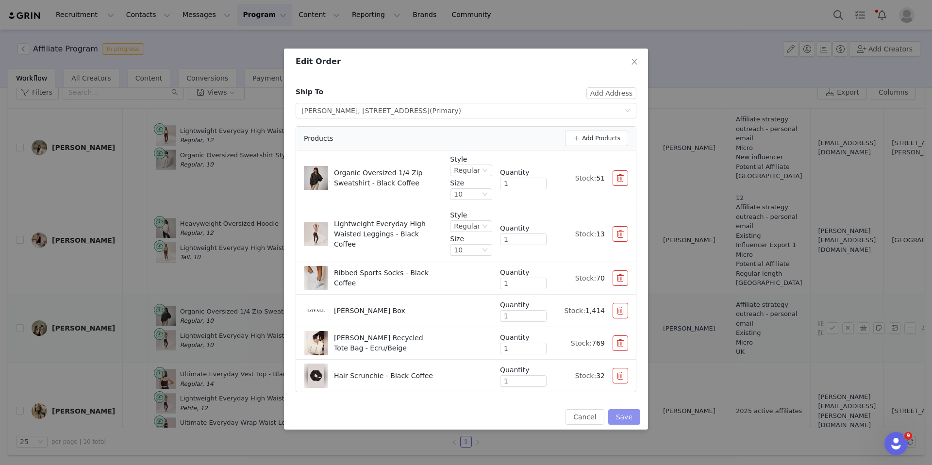
click at [627, 418] on button "Save" at bounding box center [624, 417] width 32 height 16
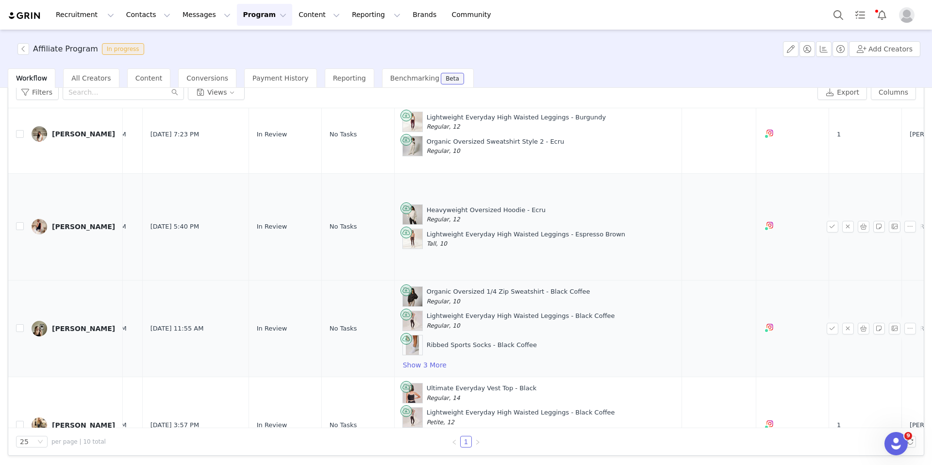
scroll to position [326, 57]
click at [748, 227] on button "button" at bounding box center [864, 227] width 12 height 12
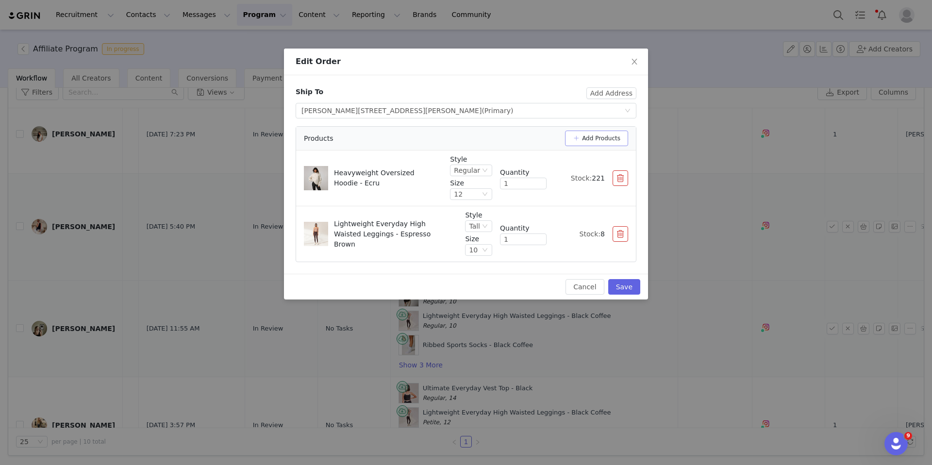
click at [582, 139] on button "Add Products" at bounding box center [596, 139] width 63 height 16
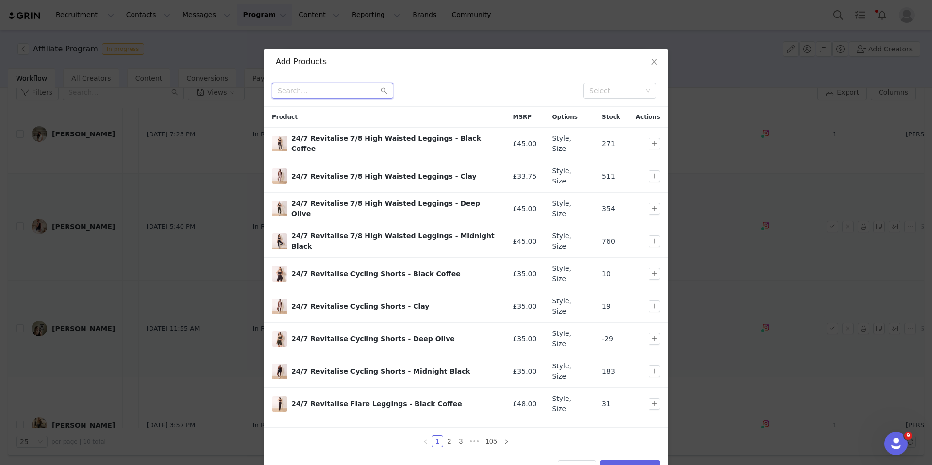
click at [319, 94] on input "text" at bounding box center [332, 91] width 121 height 16
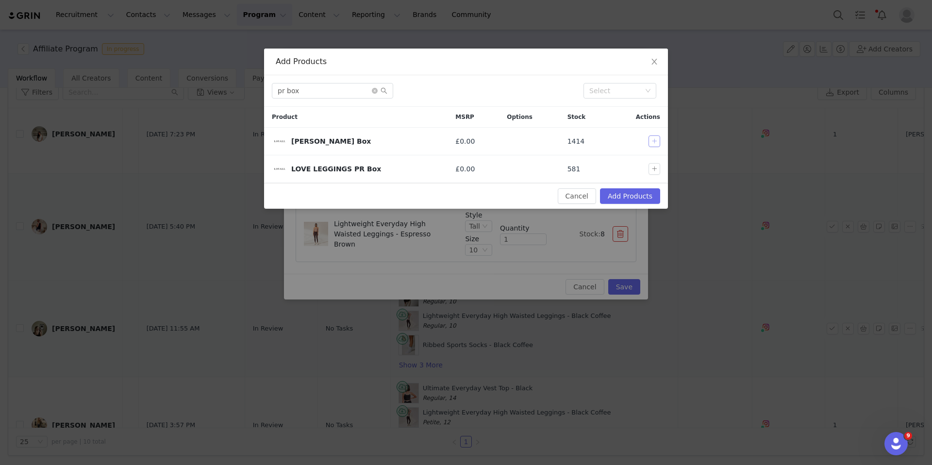
drag, startPoint x: 654, startPoint y: 142, endPoint x: 654, endPoint y: 185, distance: 42.7
click at [654, 142] on button "button" at bounding box center [655, 141] width 12 height 12
click at [653, 191] on button "Add Products" at bounding box center [630, 196] width 60 height 16
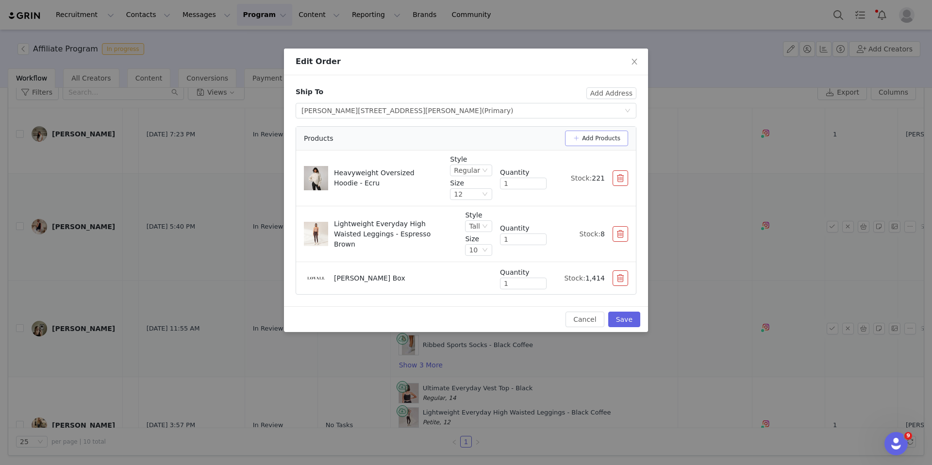
click at [601, 143] on button "Add Products" at bounding box center [596, 139] width 63 height 16
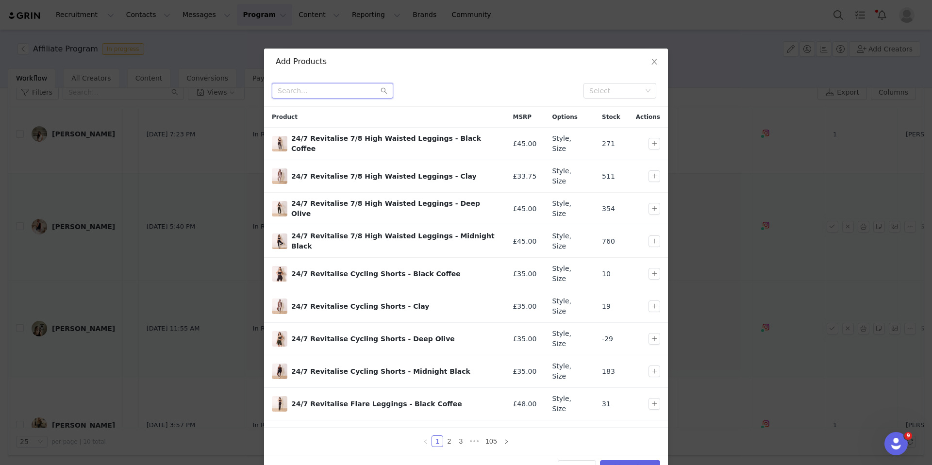
click at [341, 89] on input "text" at bounding box center [332, 91] width 121 height 16
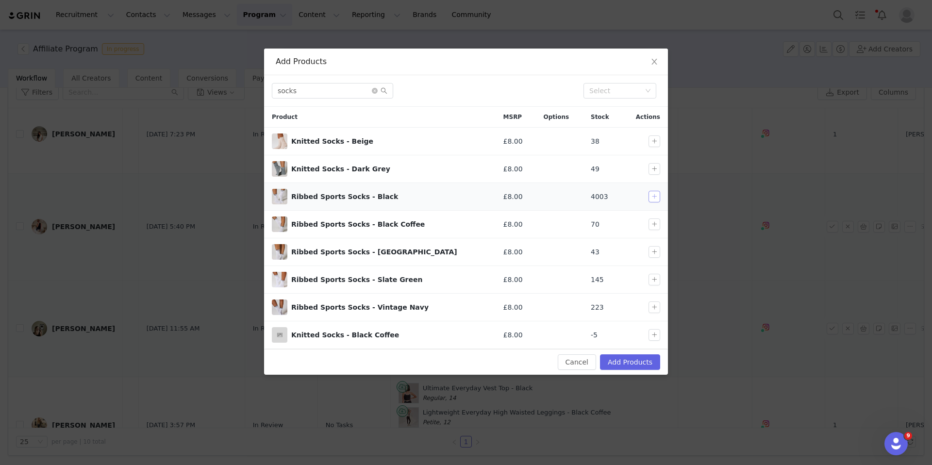
click at [653, 195] on button "button" at bounding box center [655, 197] width 12 height 12
click at [631, 351] on div "Cancel Add Products" at bounding box center [466, 362] width 404 height 26
click at [632, 360] on button "Add Products" at bounding box center [630, 362] width 60 height 16
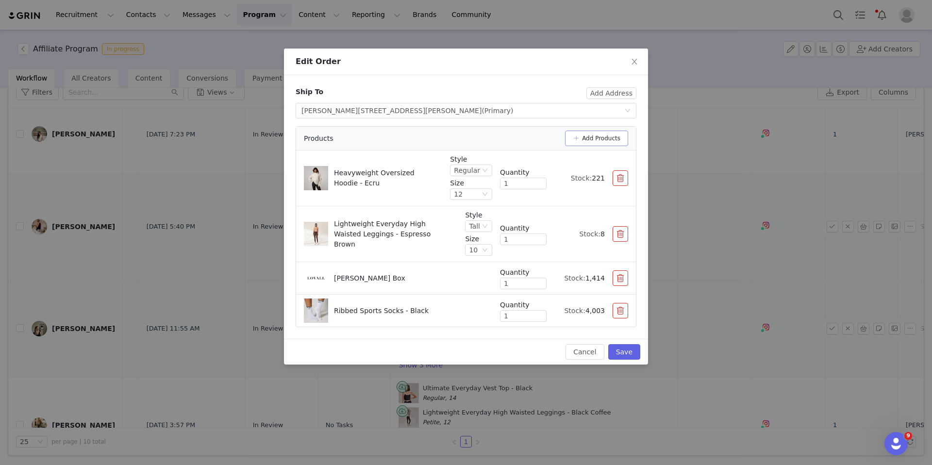
click at [611, 137] on button "Add Products" at bounding box center [596, 139] width 63 height 16
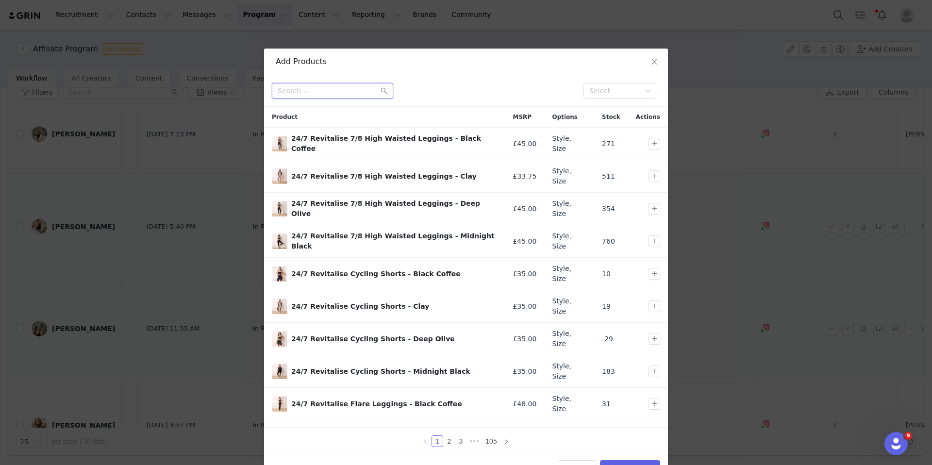
click at [356, 96] on input "text" at bounding box center [332, 91] width 121 height 16
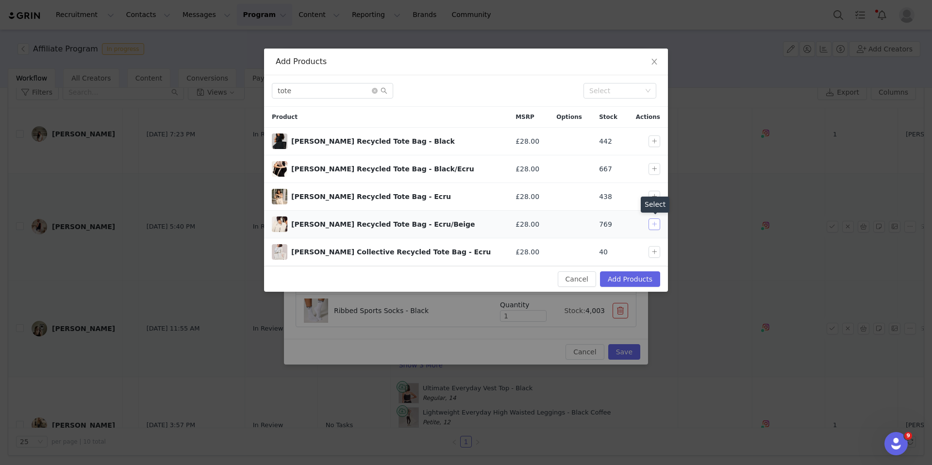
click at [652, 221] on button "button" at bounding box center [655, 225] width 12 height 12
click at [652, 281] on button "Add Products" at bounding box center [630, 279] width 60 height 16
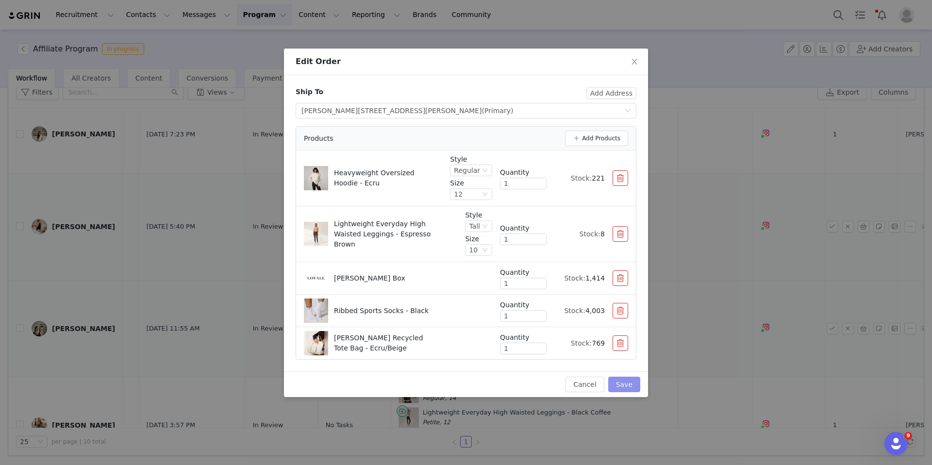
click at [630, 377] on button "Save" at bounding box center [624, 385] width 32 height 16
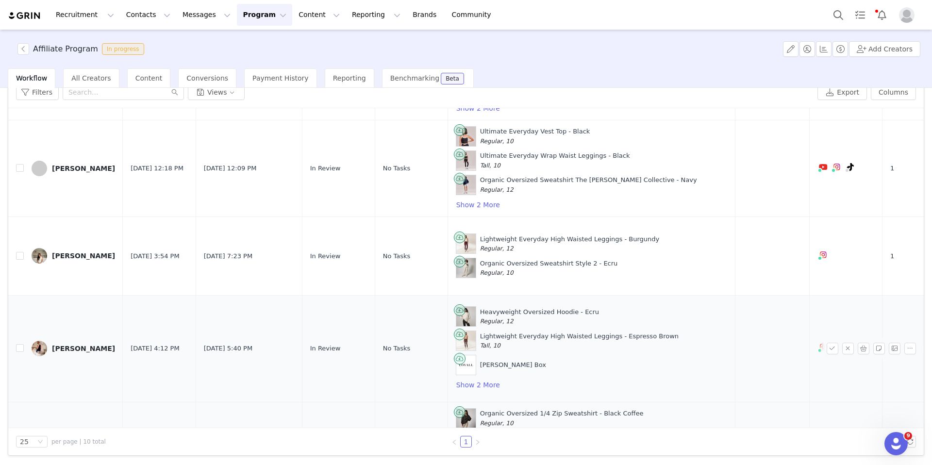
scroll to position [208, 0]
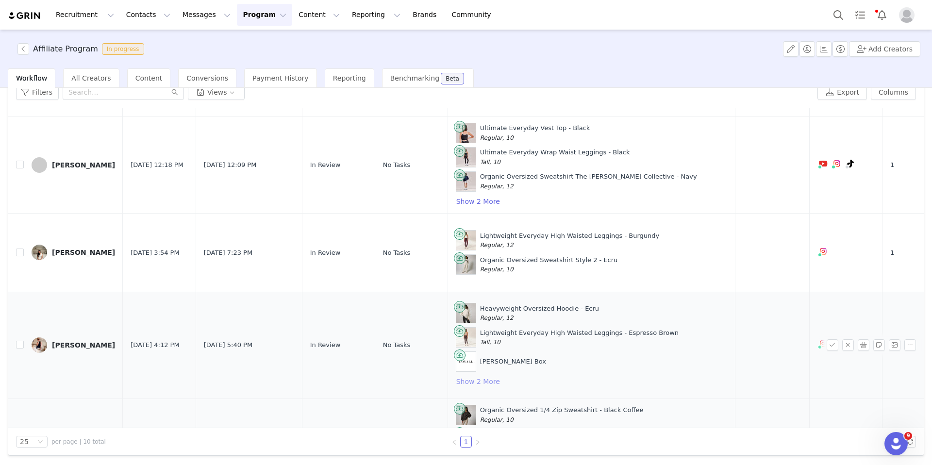
click at [479, 382] on button "Show 2 More" at bounding box center [478, 382] width 45 height 12
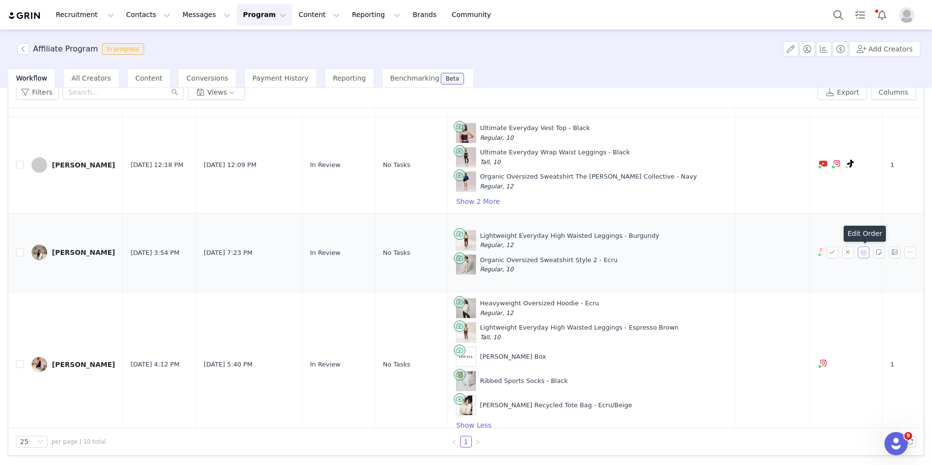
click at [748, 254] on button "button" at bounding box center [864, 253] width 12 height 12
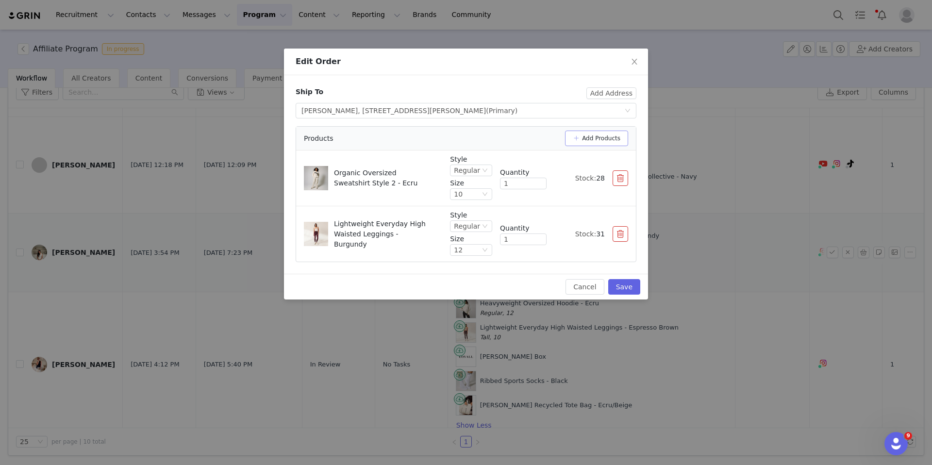
click at [607, 135] on button "Add Products" at bounding box center [596, 139] width 63 height 16
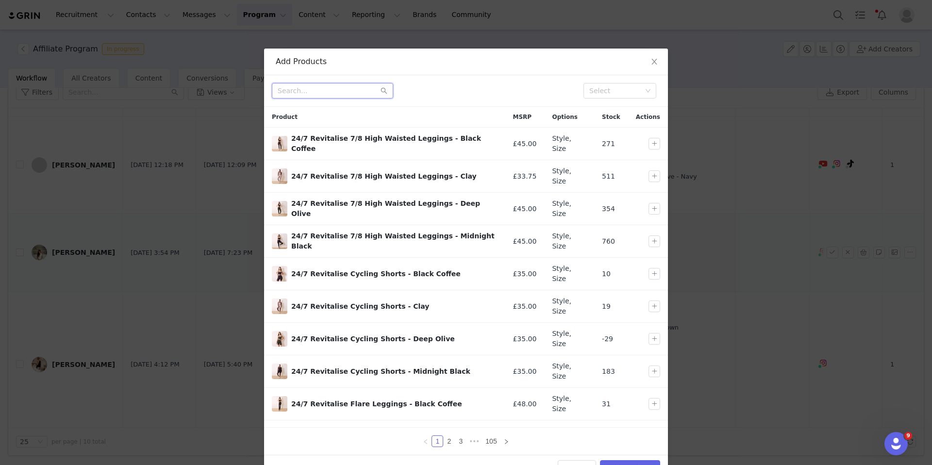
click at [330, 94] on input "text" at bounding box center [332, 91] width 121 height 16
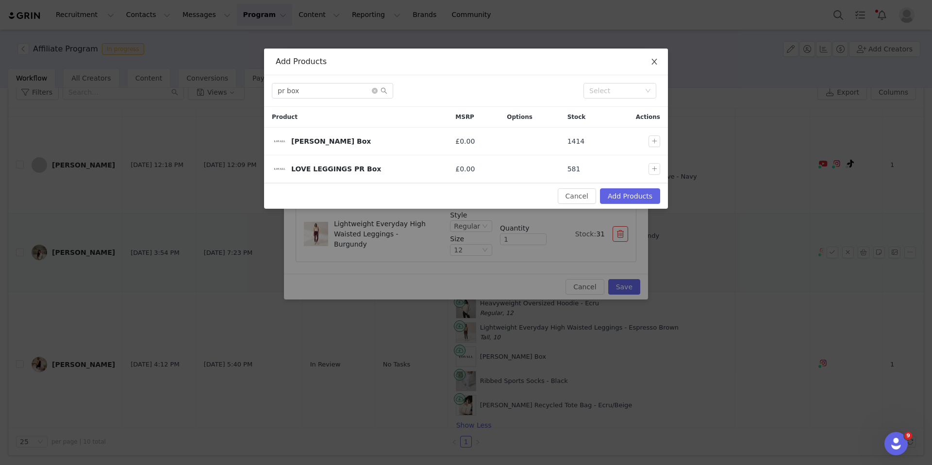
click at [653, 65] on icon "icon: close" at bounding box center [655, 62] width 8 height 8
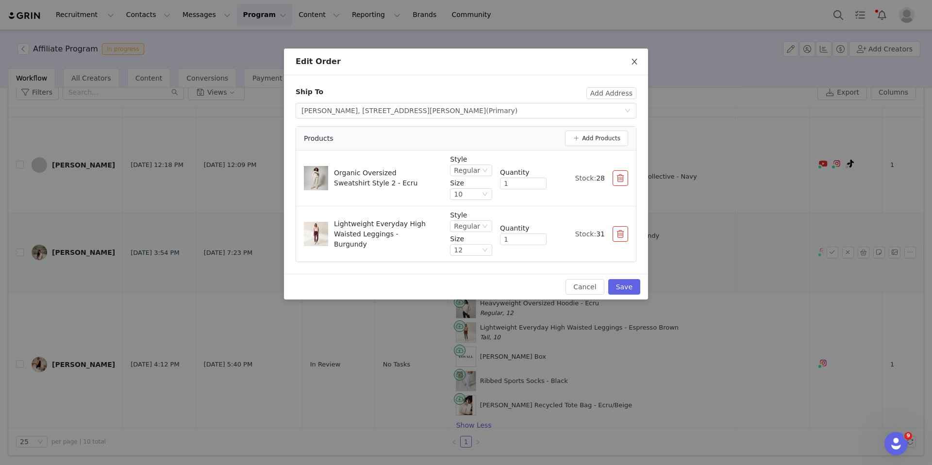
click at [634, 64] on icon "icon: close" at bounding box center [635, 62] width 8 height 8
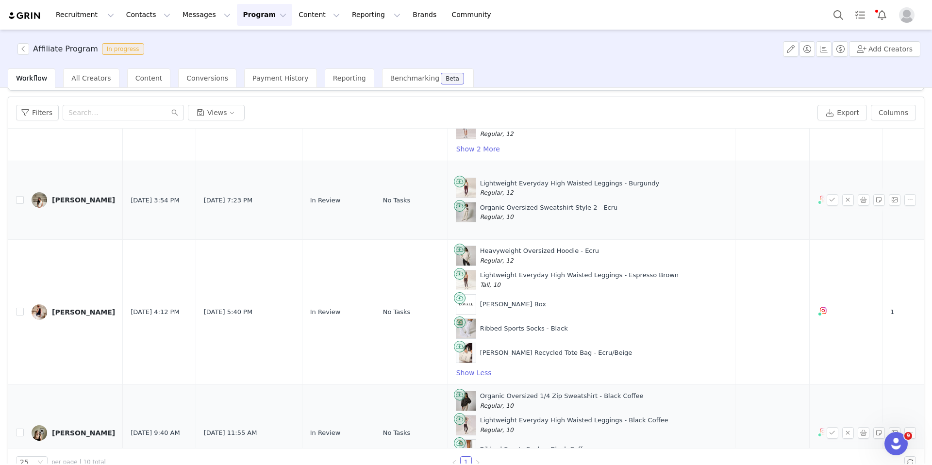
scroll to position [281, 0]
click at [19, 314] on input "checkbox" at bounding box center [20, 312] width 8 height 8
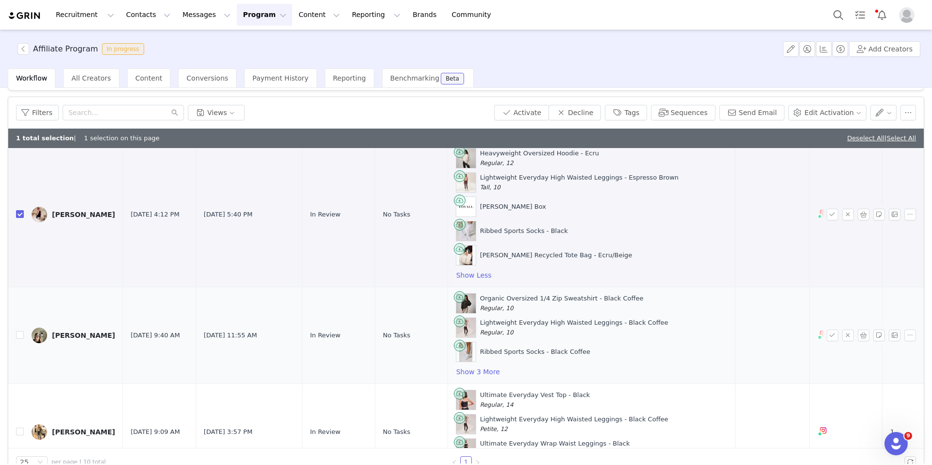
scroll to position [476, 0]
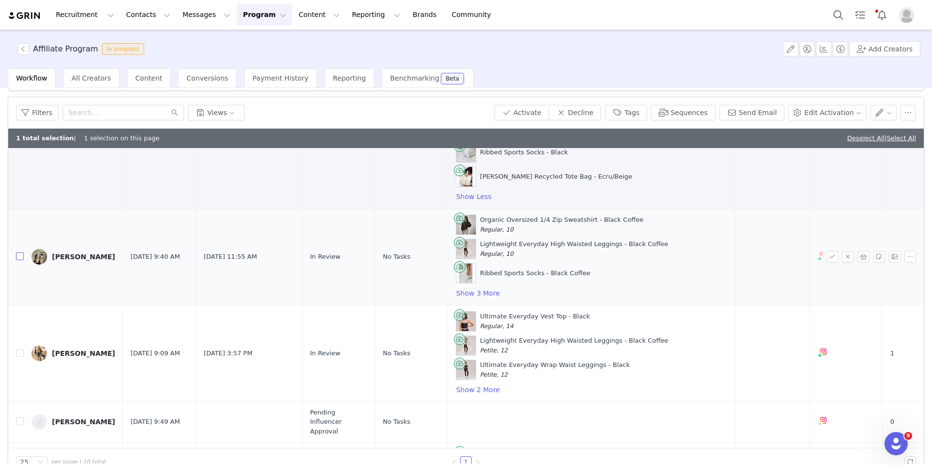
click at [17, 257] on input "checkbox" at bounding box center [20, 257] width 8 height 8
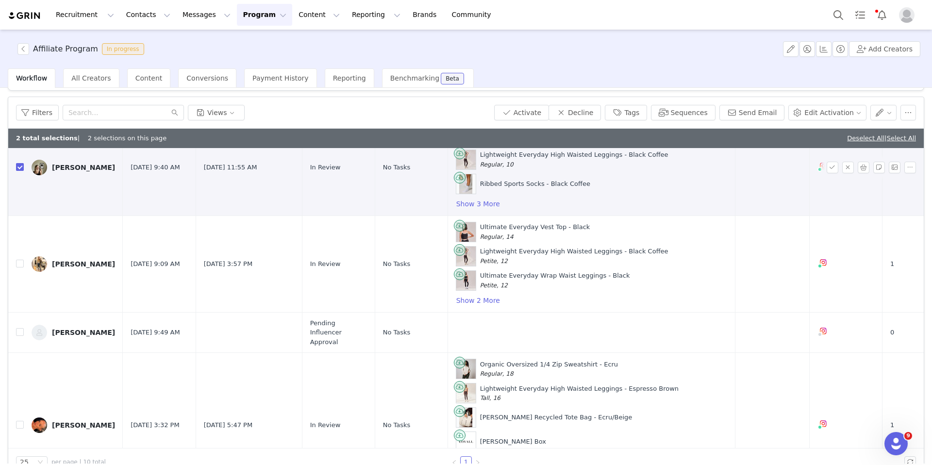
scroll to position [602, 0]
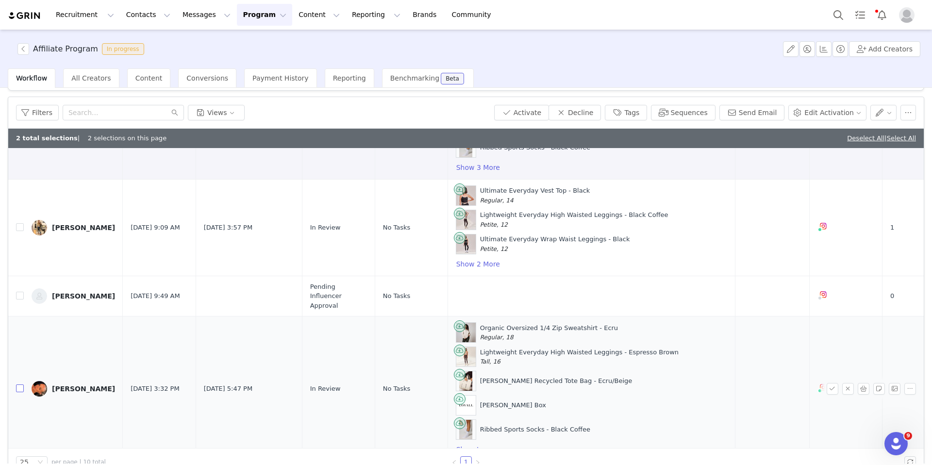
click at [17, 391] on input "checkbox" at bounding box center [20, 389] width 8 height 8
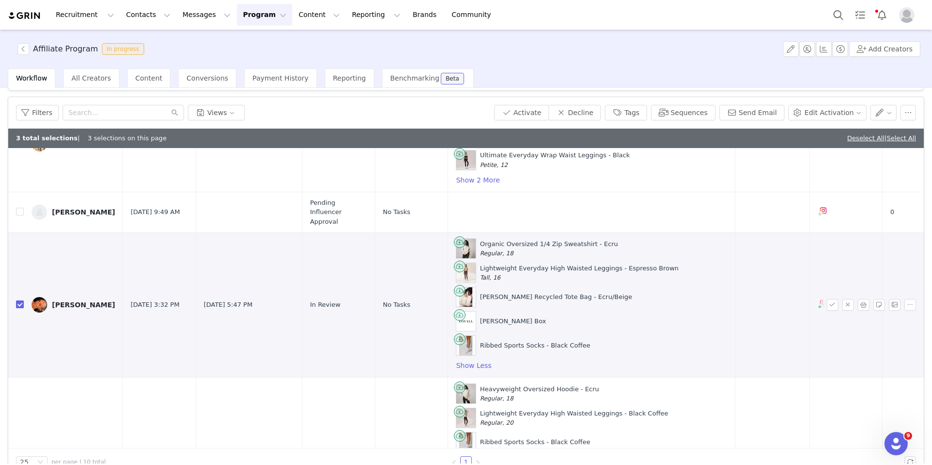
scroll to position [739, 0]
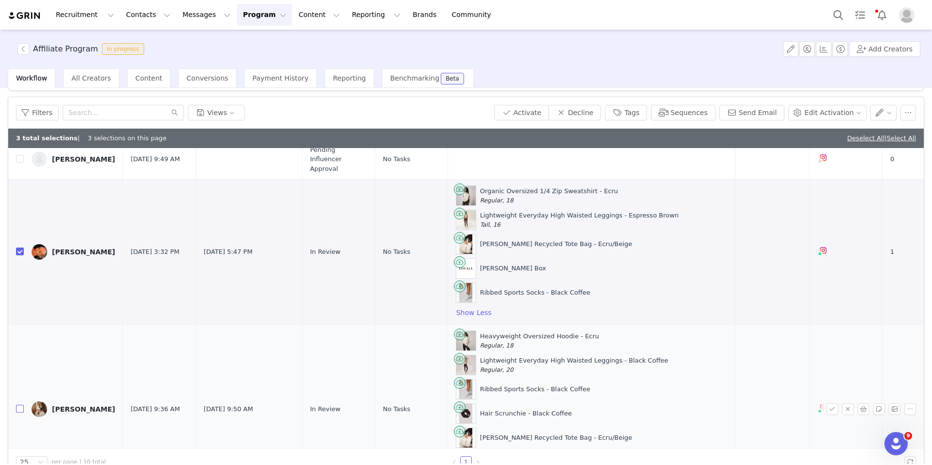
click at [18, 411] on input "checkbox" at bounding box center [20, 409] width 8 height 8
click at [534, 112] on button "Activate" at bounding box center [521, 113] width 55 height 16
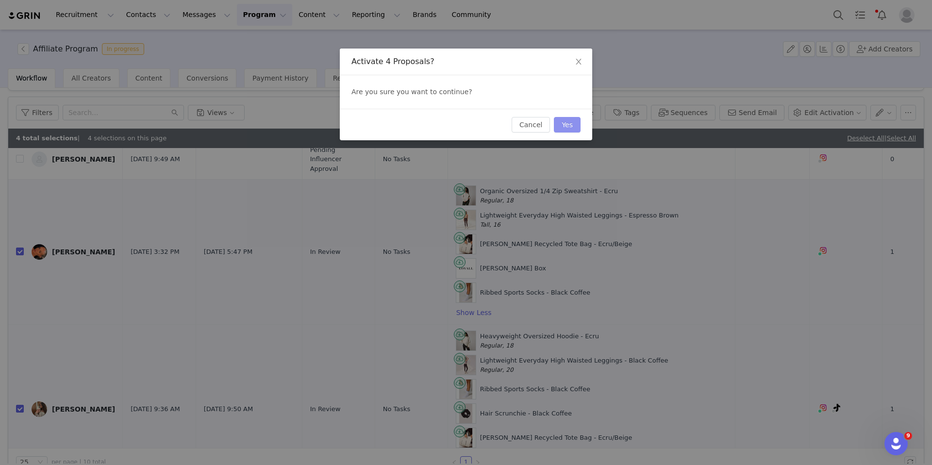
click at [574, 125] on button "Yes" at bounding box center [567, 125] width 27 height 16
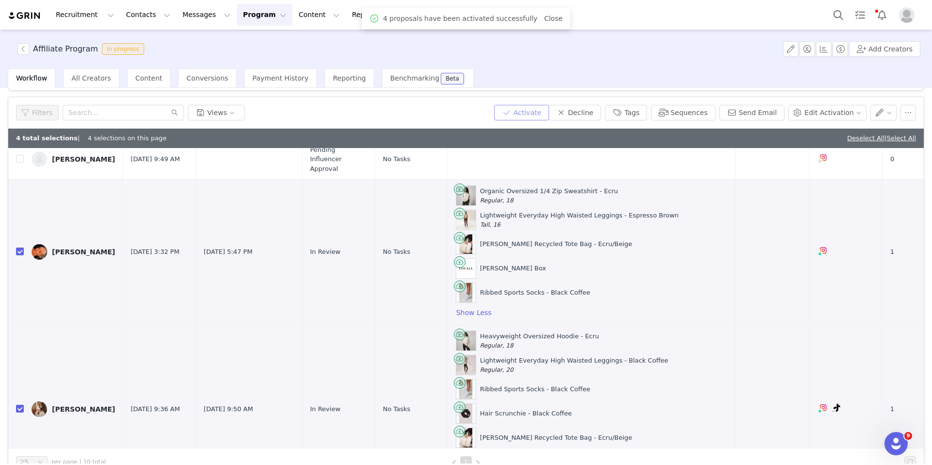
scroll to position [0, 0]
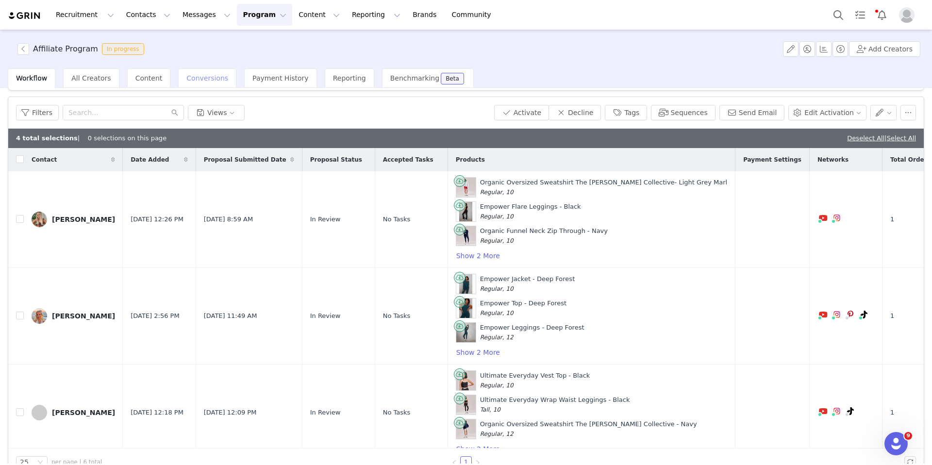
click at [202, 85] on div "Conversions" at bounding box center [207, 77] width 58 height 19
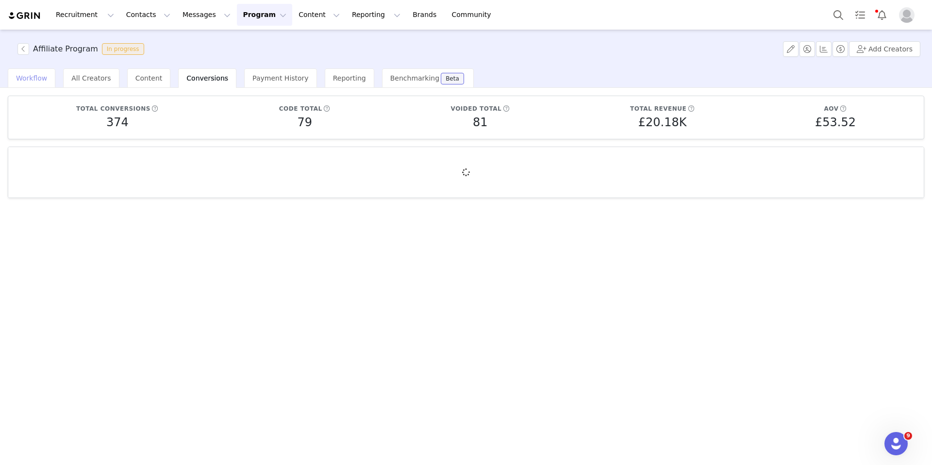
click at [33, 85] on div "Workflow" at bounding box center [32, 77] width 48 height 19
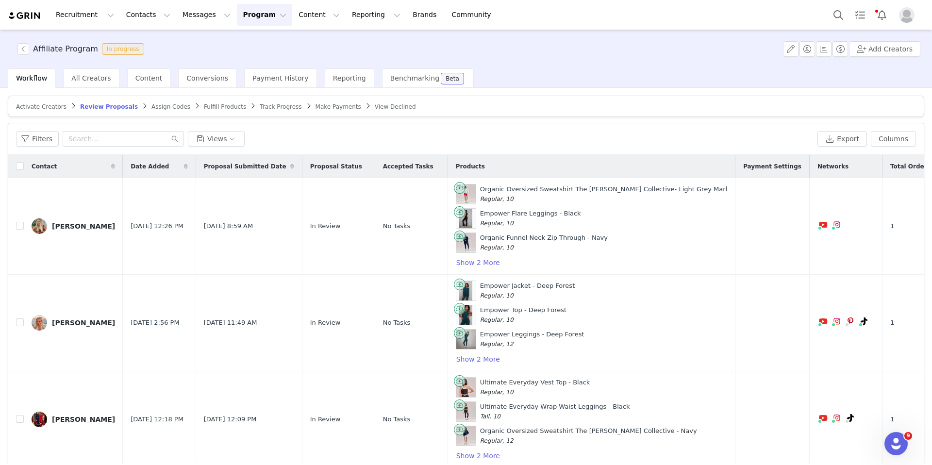
click at [158, 110] on span "Assign Codes" at bounding box center [171, 106] width 39 height 7
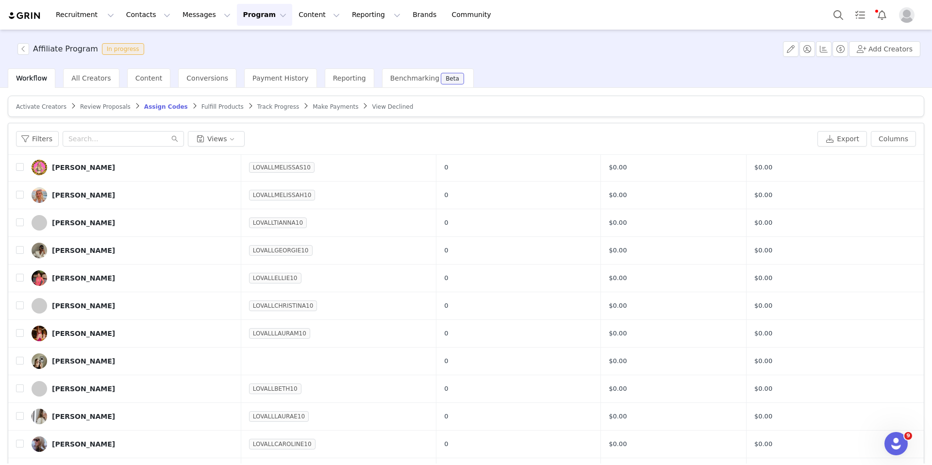
scroll to position [1501, 0]
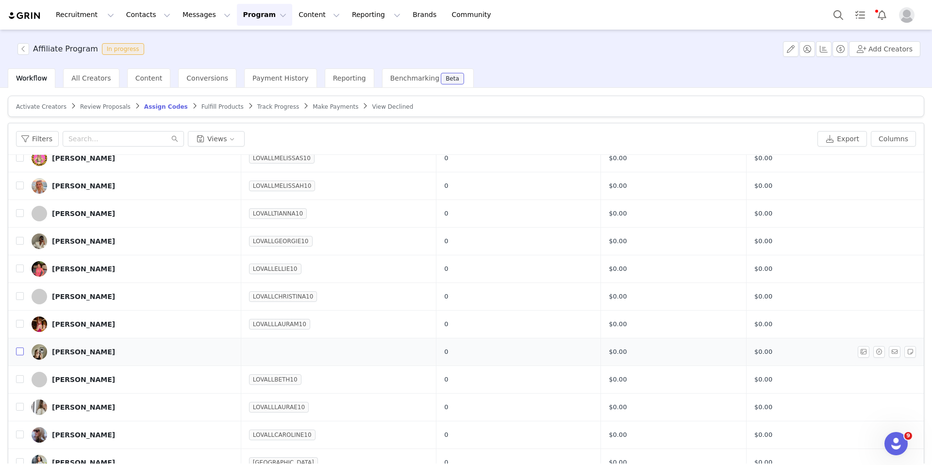
click at [21, 353] on input "checkbox" at bounding box center [20, 352] width 8 height 8
checkbox input "true"
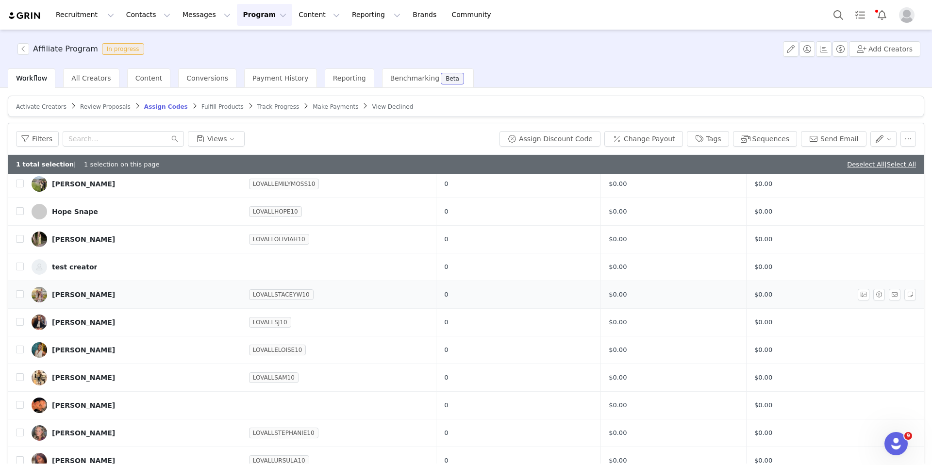
scroll to position [47, 0]
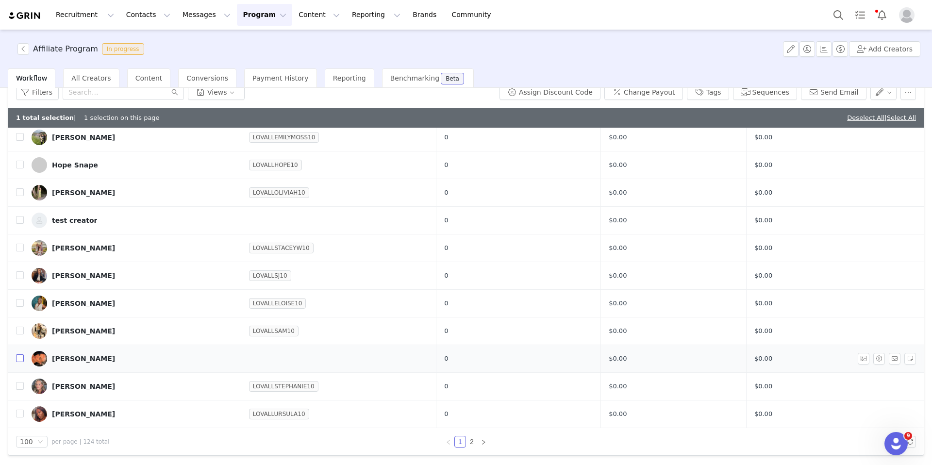
click at [22, 361] on input "checkbox" at bounding box center [20, 358] width 8 height 8
checkbox input "true"
click at [471, 443] on link "2" at bounding box center [472, 442] width 11 height 11
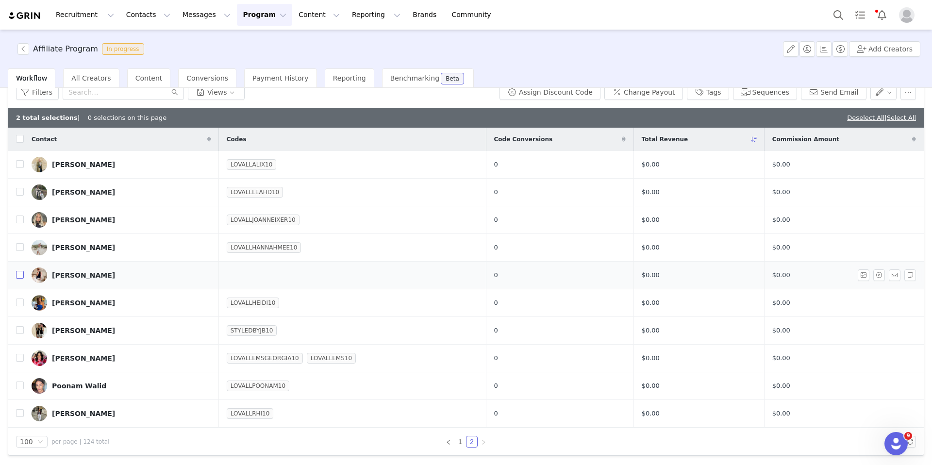
click at [21, 273] on input "checkbox" at bounding box center [20, 275] width 8 height 8
checkbox input "true"
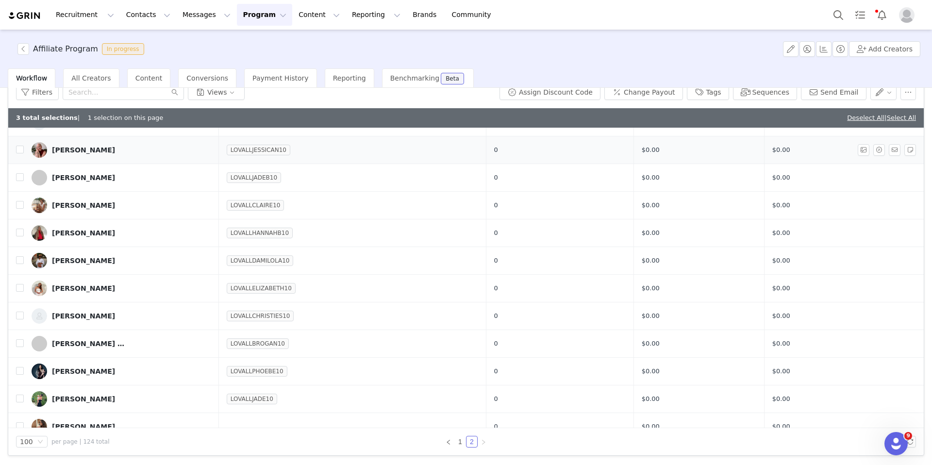
scroll to position [387, 0]
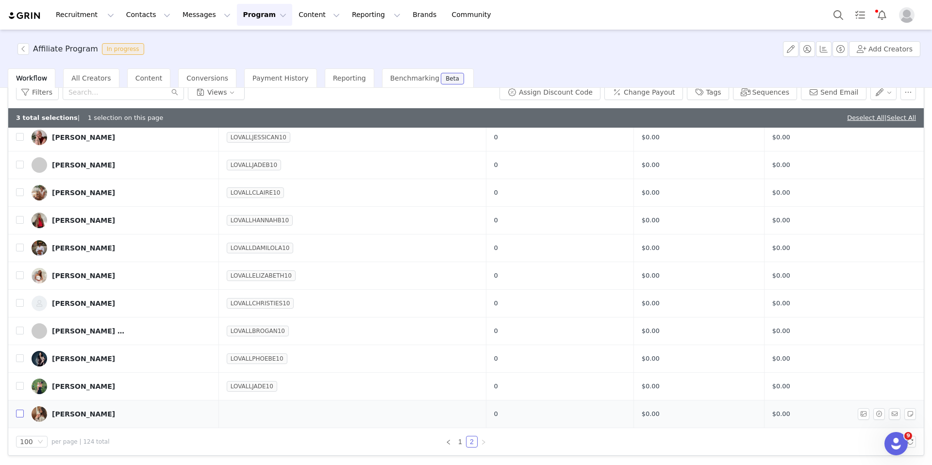
click at [17, 417] on input "checkbox" at bounding box center [20, 414] width 8 height 8
checkbox input "true"
click at [555, 98] on button "Assign Discount Code" at bounding box center [550, 92] width 101 height 16
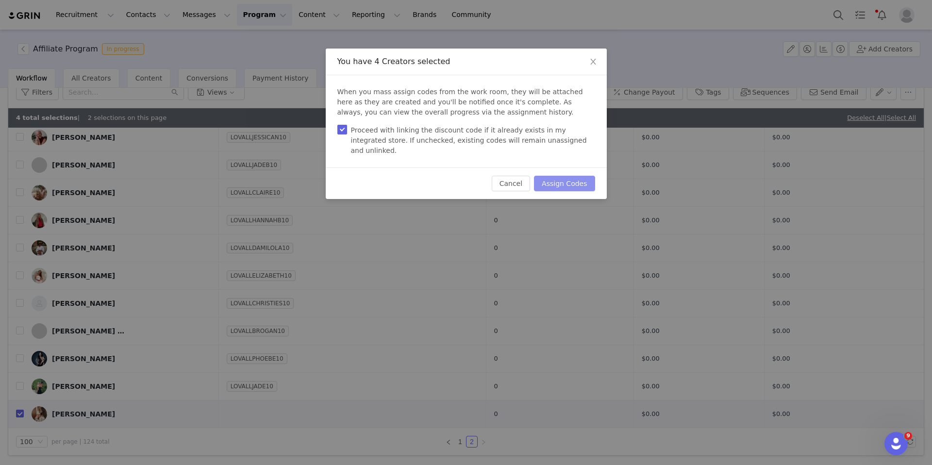
click at [544, 176] on button "Assign Codes" at bounding box center [564, 184] width 61 height 16
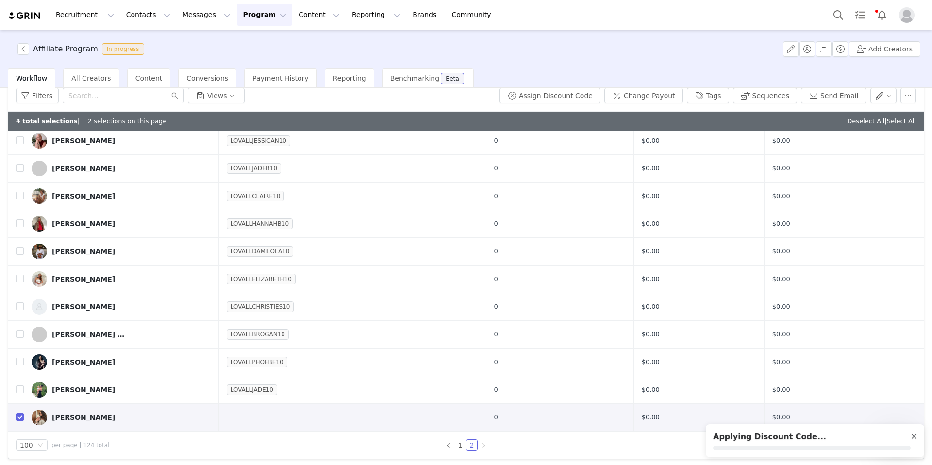
click at [914, 437] on div at bounding box center [914, 437] width 6 height 8
click at [849, 124] on link "Deselect All" at bounding box center [865, 121] width 37 height 7
checkbox input "false"
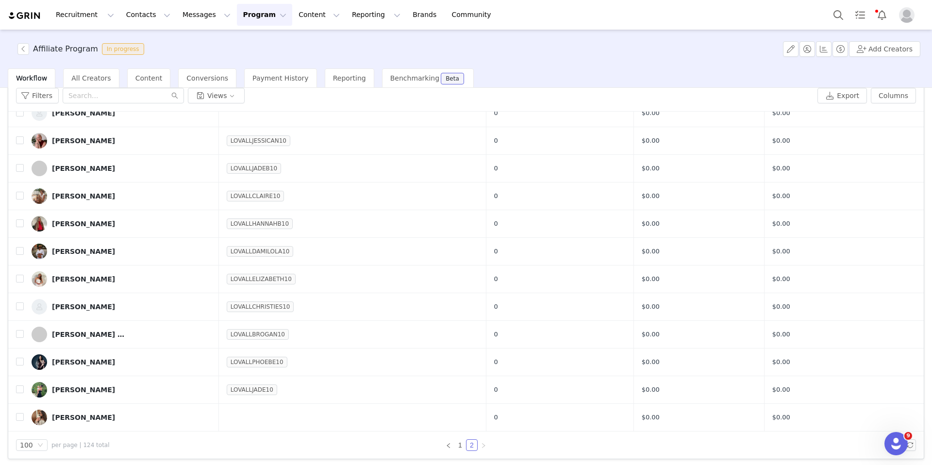
scroll to position [368, 0]
click at [22, 420] on input "checkbox" at bounding box center [20, 417] width 8 height 8
checkbox input "true"
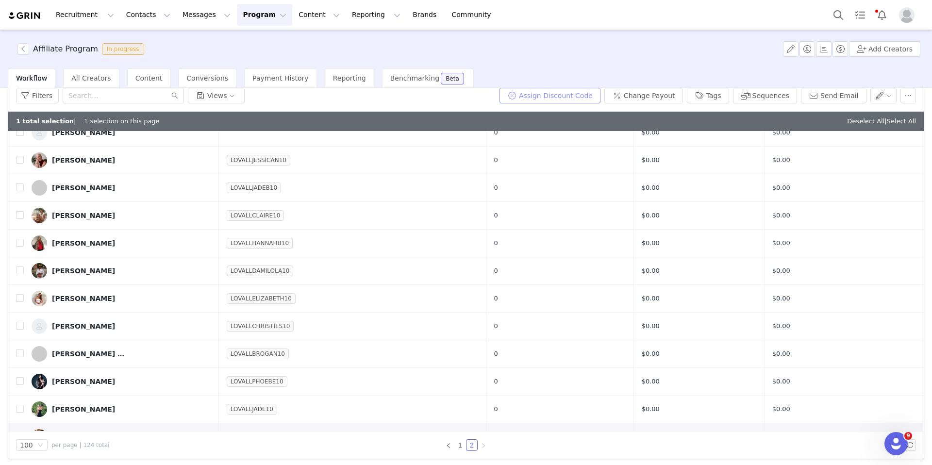
click at [574, 95] on button "Assign Discount Code" at bounding box center [550, 96] width 101 height 16
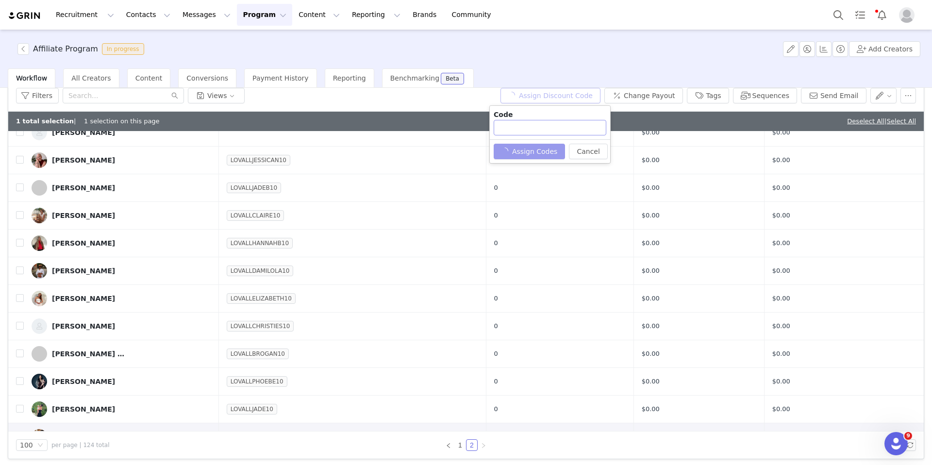
type input "LOVALLLOUISE10"
click at [542, 152] on button "Assign Codes" at bounding box center [524, 152] width 61 height 16
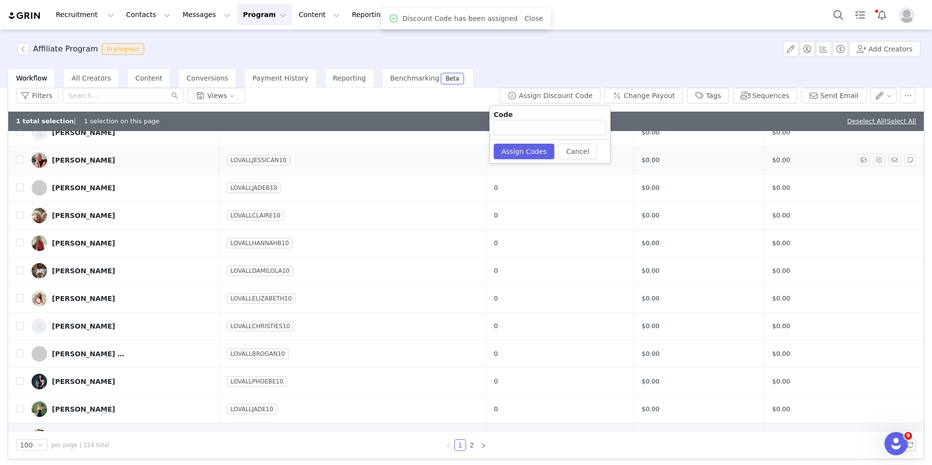
scroll to position [0, 0]
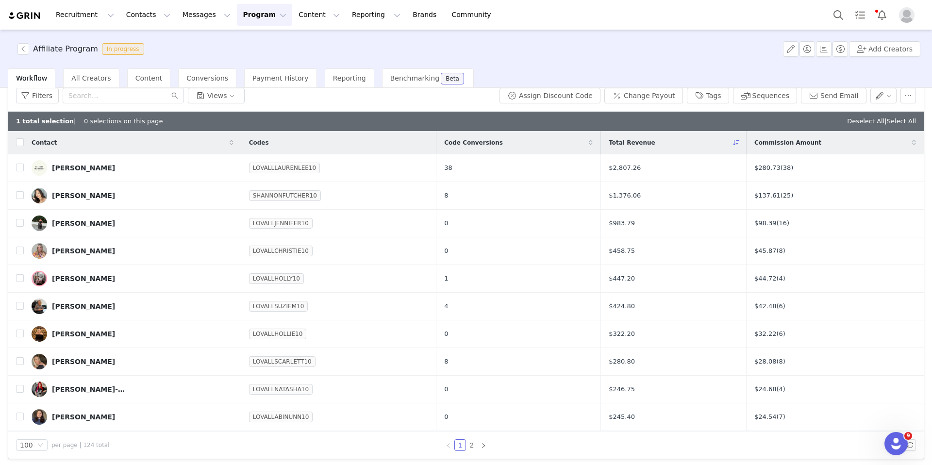
checkbox input "false"
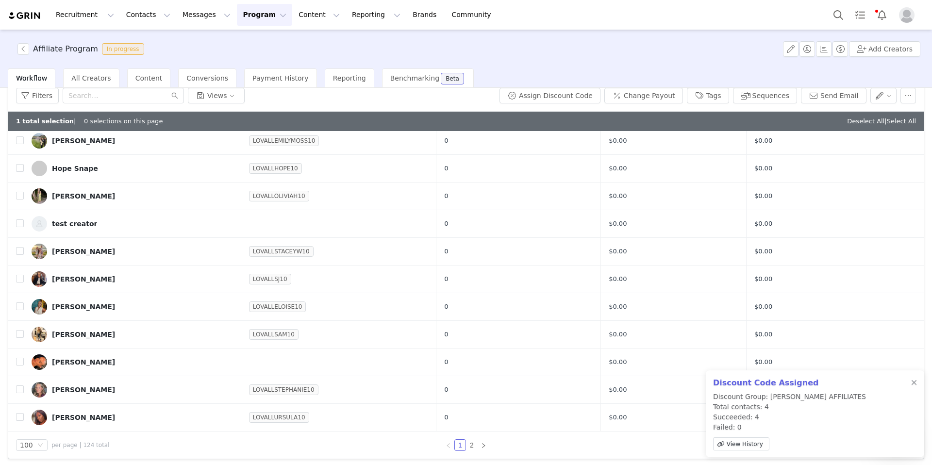
scroll to position [47, 0]
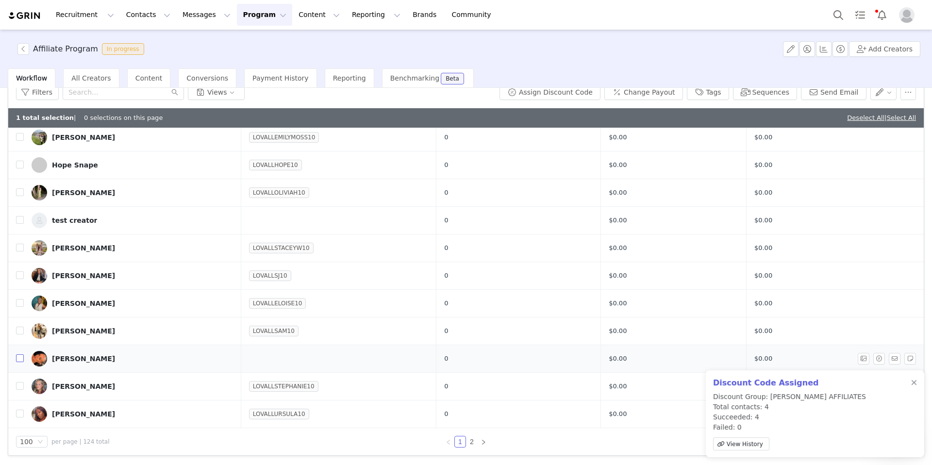
click at [19, 360] on input "checkbox" at bounding box center [20, 358] width 8 height 8
click at [861, 129] on td "$0.00" at bounding box center [833, 138] width 174 height 28
click at [861, 118] on link "Deselect All" at bounding box center [865, 117] width 37 height 7
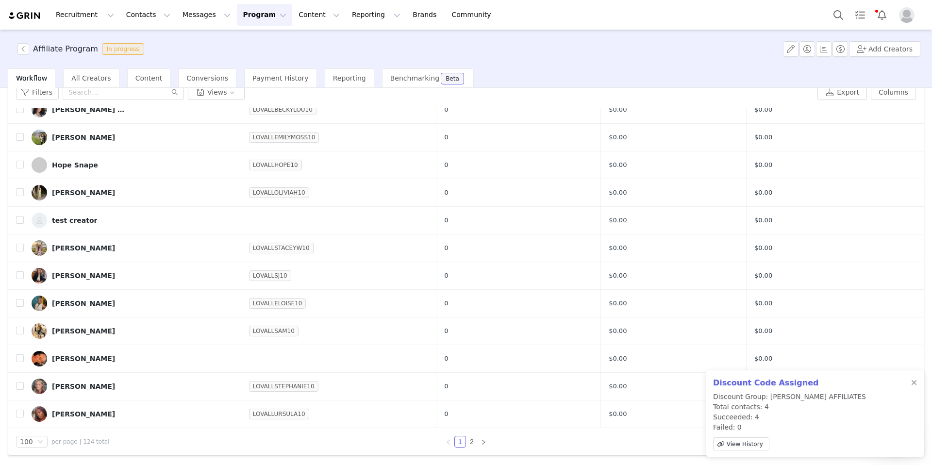
scroll to position [2471, 0]
click at [16, 362] on input "checkbox" at bounding box center [20, 358] width 8 height 8
checkbox input "true"
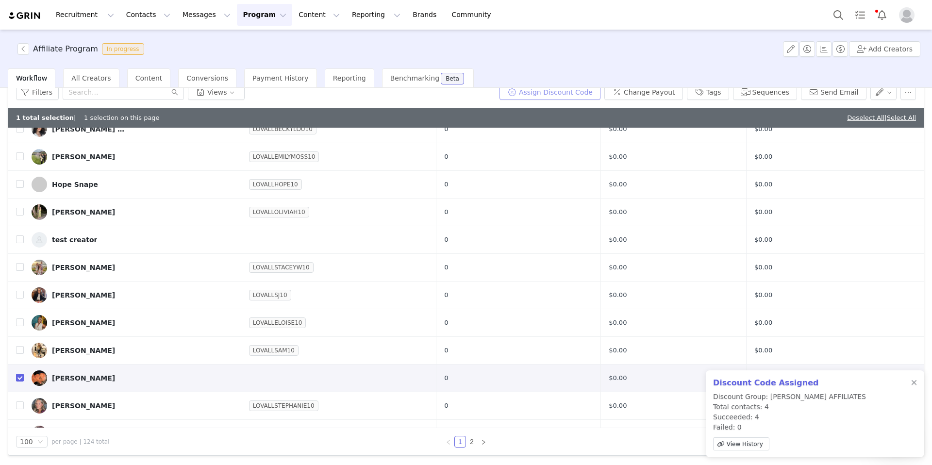
click at [549, 95] on button "Assign Discount Code" at bounding box center [550, 92] width 101 height 16
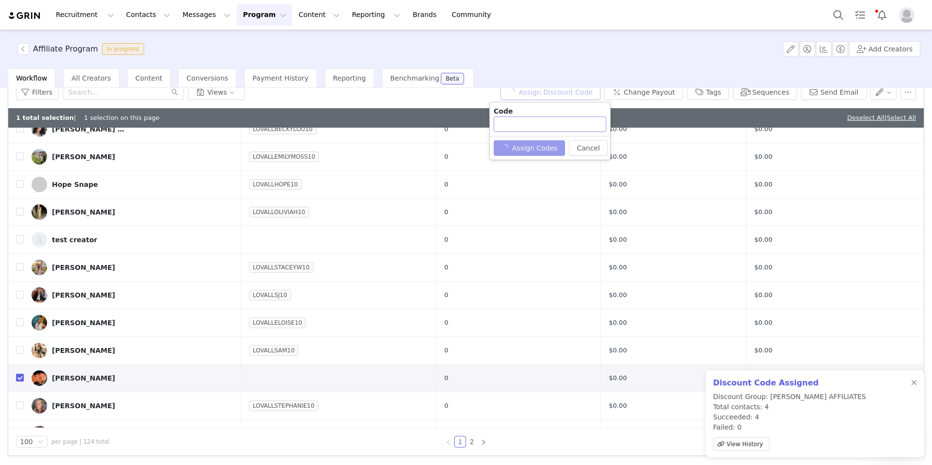
type input "LOVALLIRAYNE10"
click at [524, 152] on button "Assign Codes" at bounding box center [524, 148] width 61 height 16
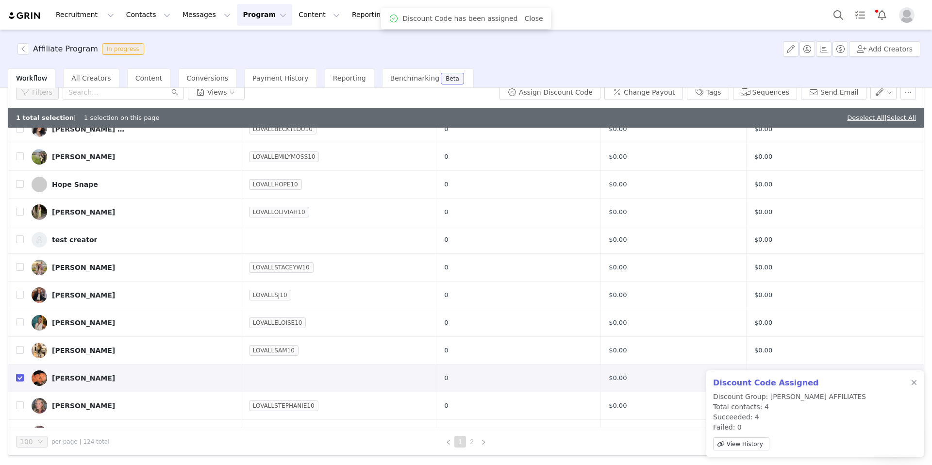
scroll to position [0, 0]
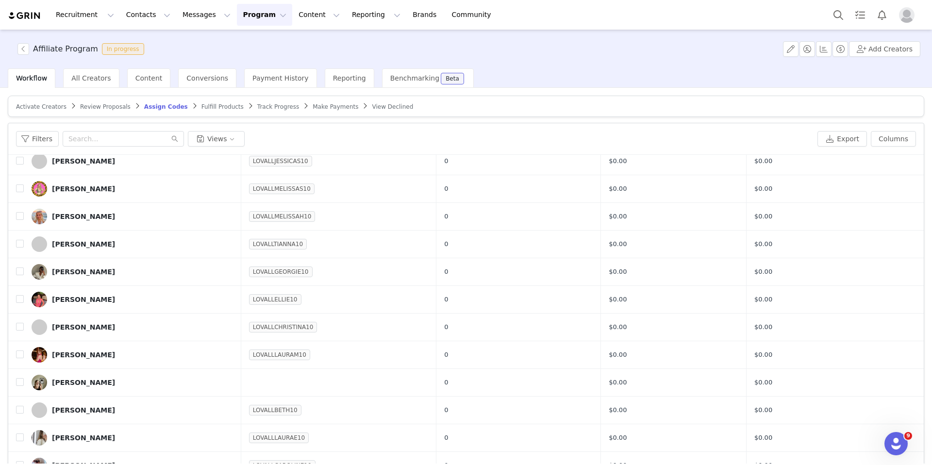
scroll to position [1471, 0]
click at [18, 379] on input "checkbox" at bounding box center [20, 381] width 8 height 8
checkbox input "true"
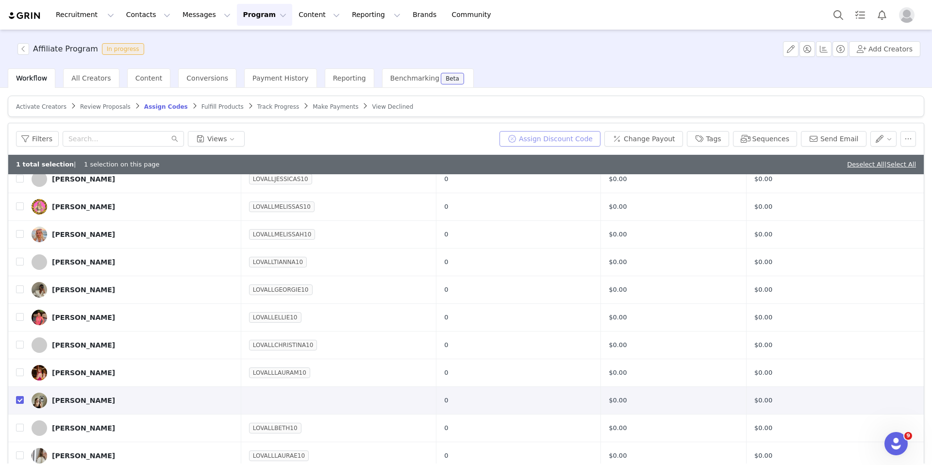
click at [556, 137] on button "Assign Discount Code" at bounding box center [550, 139] width 101 height 16
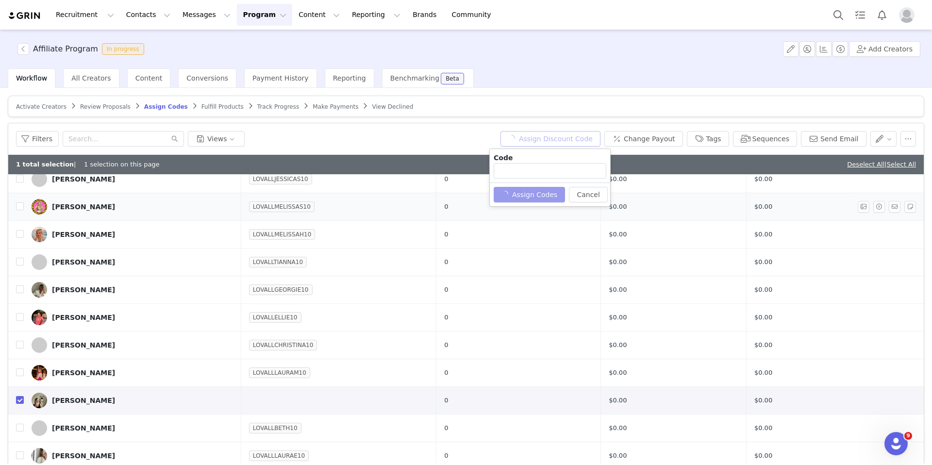
type input "LOVALLLYDIA10"
click at [536, 196] on button "Assign Codes" at bounding box center [524, 195] width 61 height 16
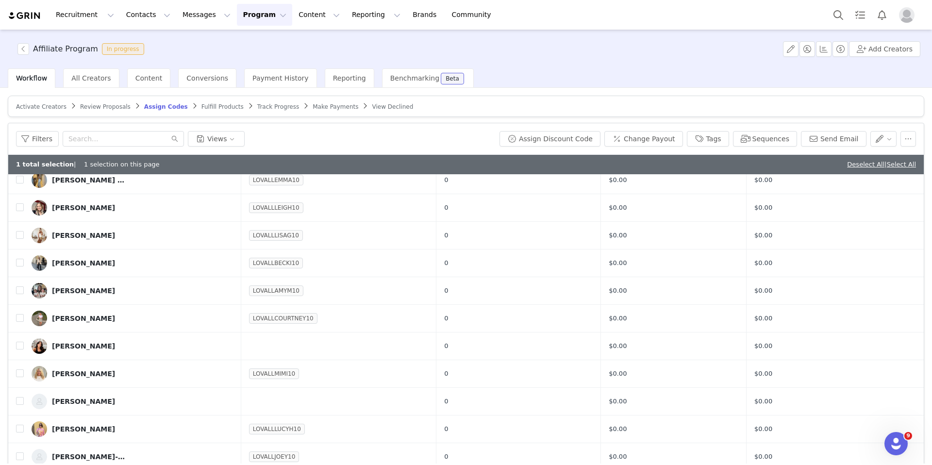
scroll to position [1830, 0]
click at [856, 165] on link "Deselect All" at bounding box center [865, 164] width 37 height 7
checkbox input "false"
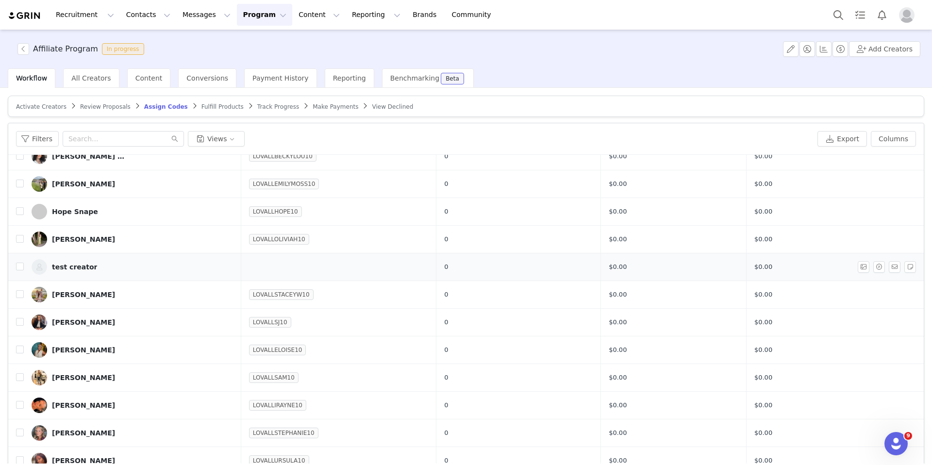
scroll to position [47, 0]
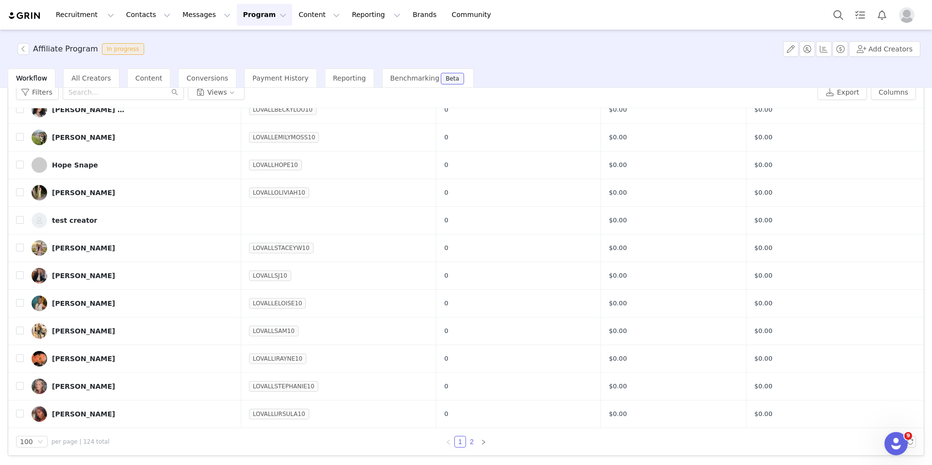
click at [475, 440] on link "2" at bounding box center [472, 442] width 11 height 11
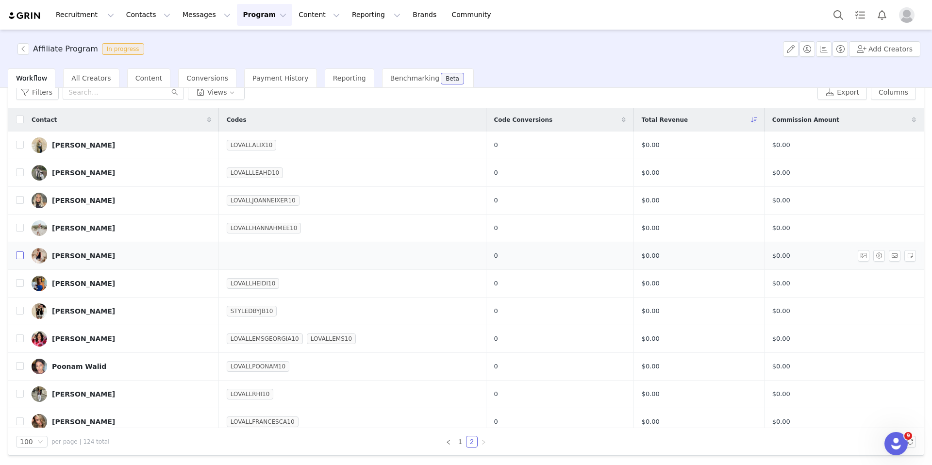
click at [18, 257] on input "checkbox" at bounding box center [20, 256] width 8 height 8
checkbox input "true"
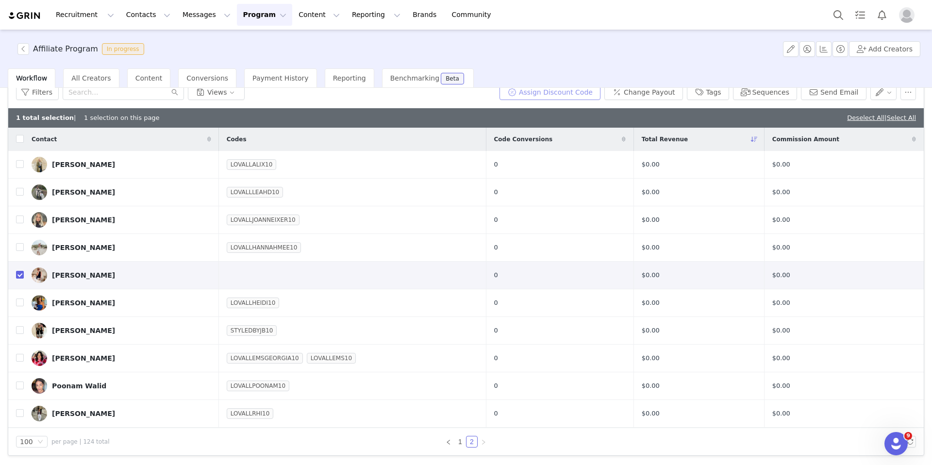
click at [591, 92] on button "Assign Discount Code" at bounding box center [550, 92] width 101 height 16
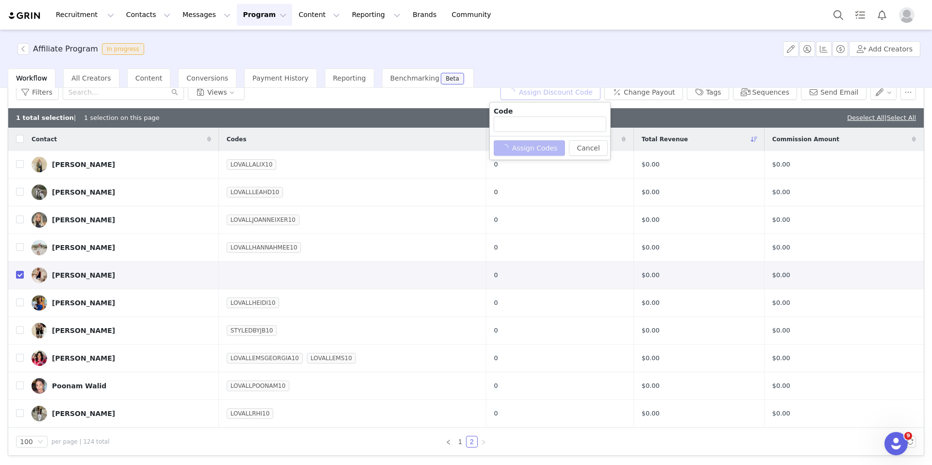
type input "LOVALLRACHEL10"
click at [538, 148] on button "Assign Codes" at bounding box center [524, 148] width 61 height 16
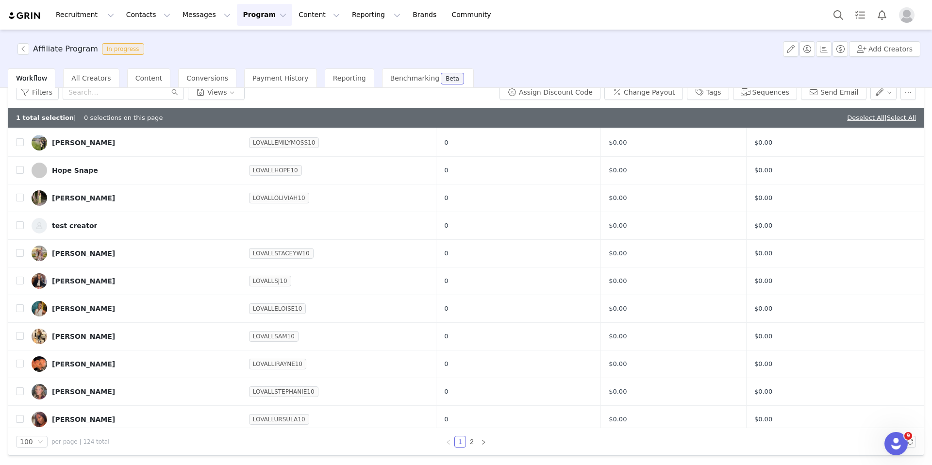
scroll to position [2491, 0]
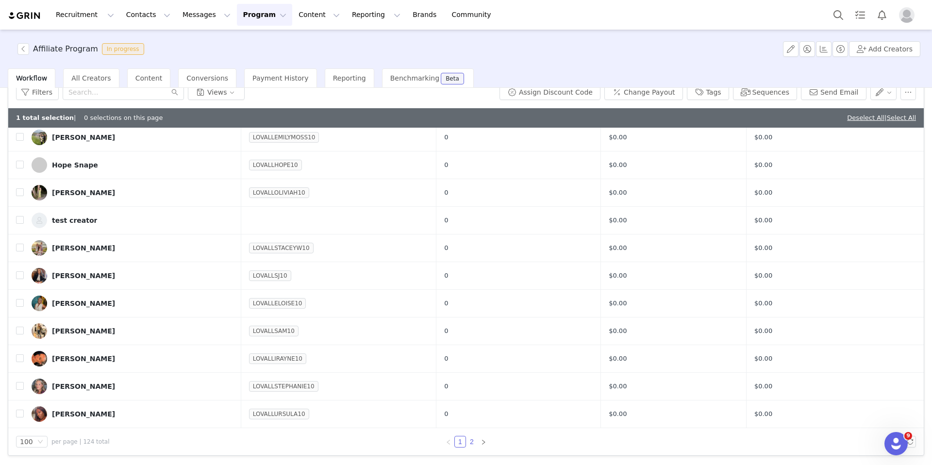
click at [471, 442] on link "2" at bounding box center [472, 442] width 11 height 11
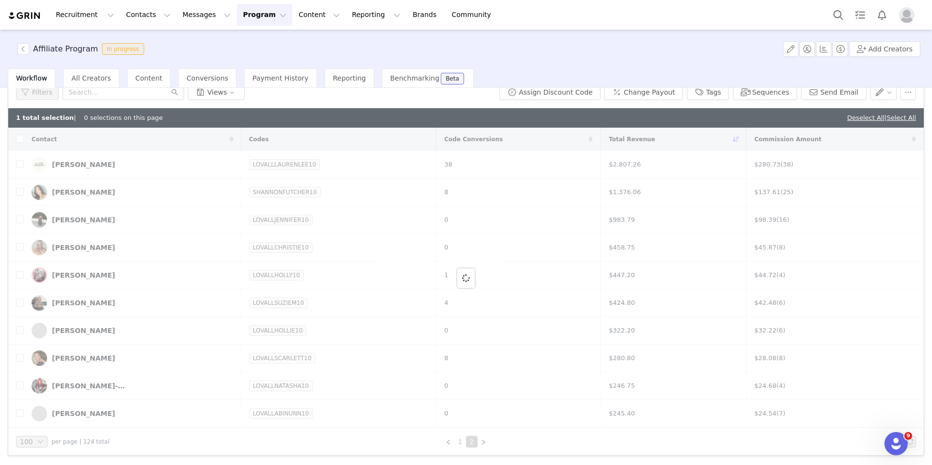
checkbox input "true"
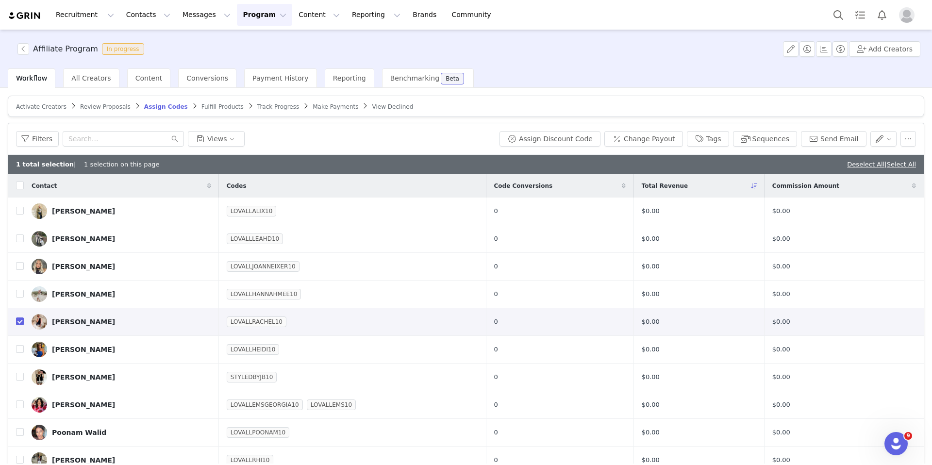
click at [202, 109] on span "Fulfill Products" at bounding box center [223, 106] width 42 height 7
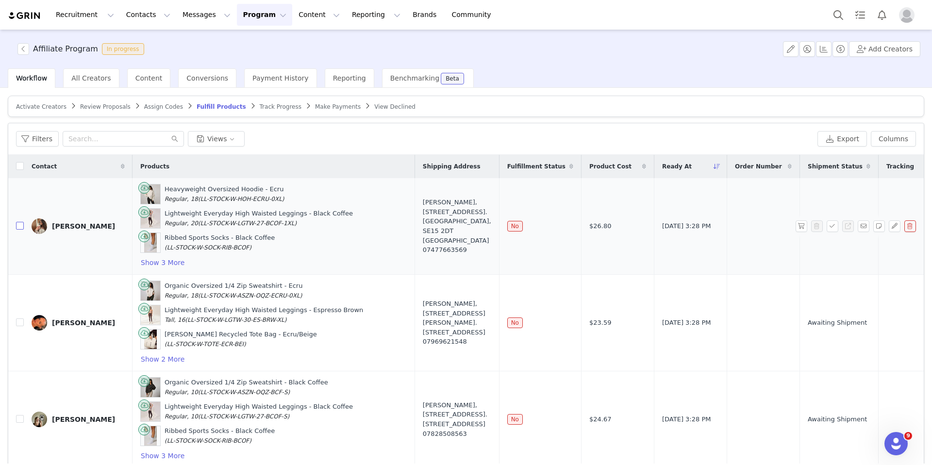
click at [21, 229] on input "checkbox" at bounding box center [20, 226] width 8 height 8
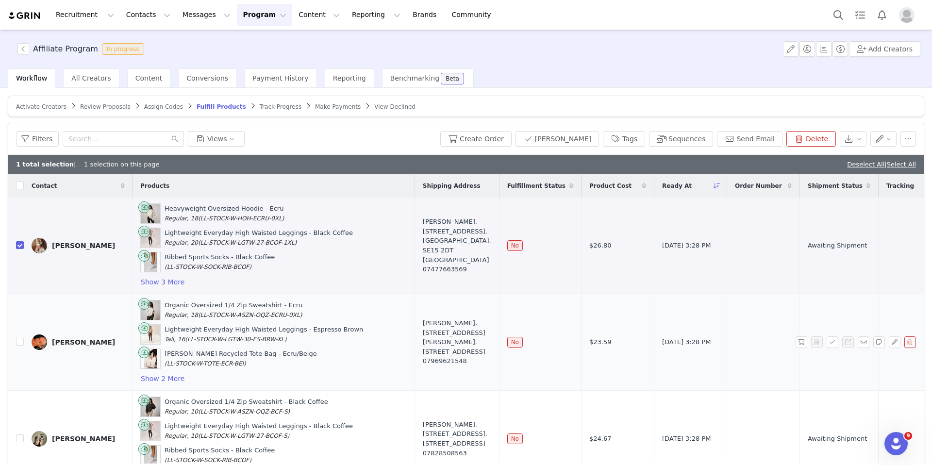
checkbox input "true"
click at [21, 344] on input "checkbox" at bounding box center [20, 342] width 8 height 8
checkbox input "true"
click at [18, 435] on input "checkbox" at bounding box center [20, 439] width 8 height 8
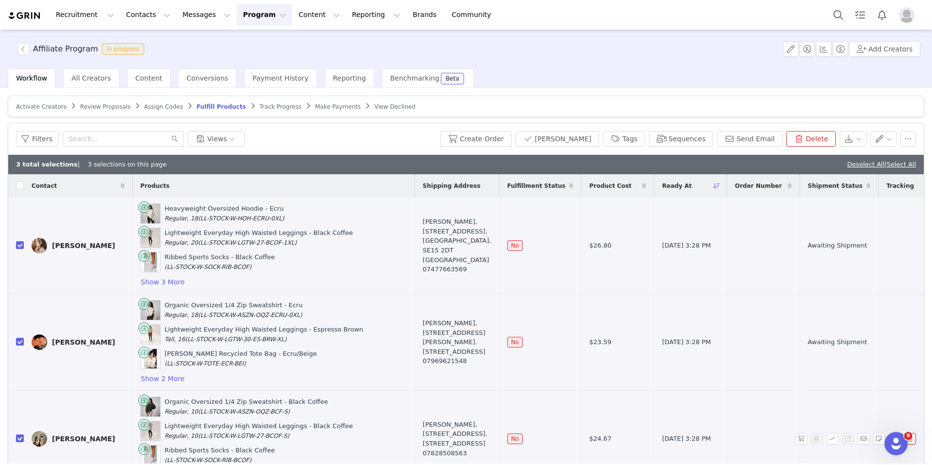
checkbox input "true"
click at [506, 142] on button "Create Order" at bounding box center [475, 139] width 71 height 16
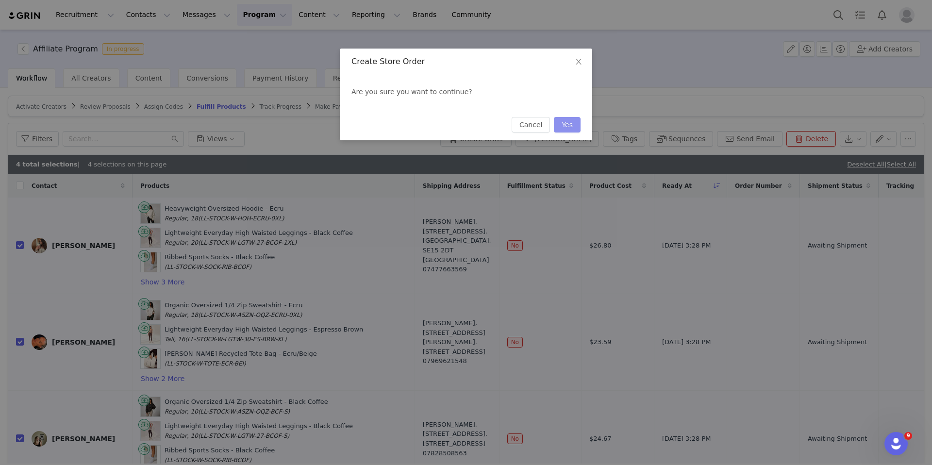
click at [572, 125] on button "Yes" at bounding box center [567, 125] width 27 height 16
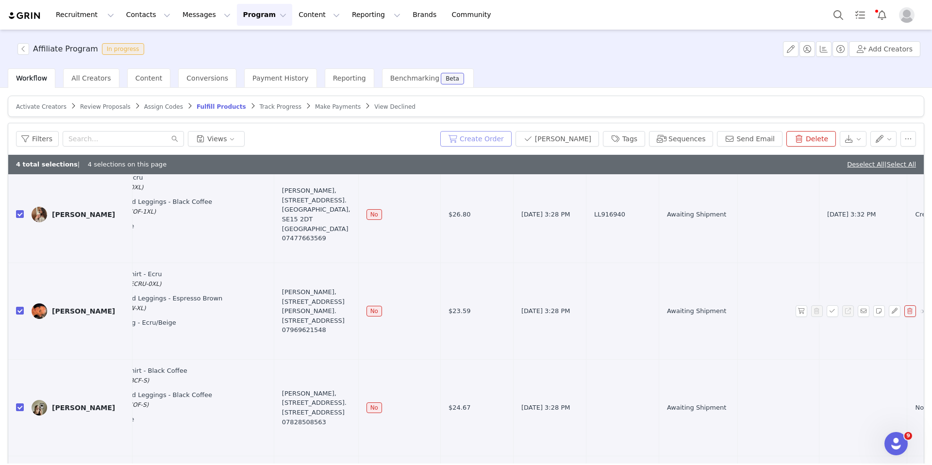
scroll to position [0, 141]
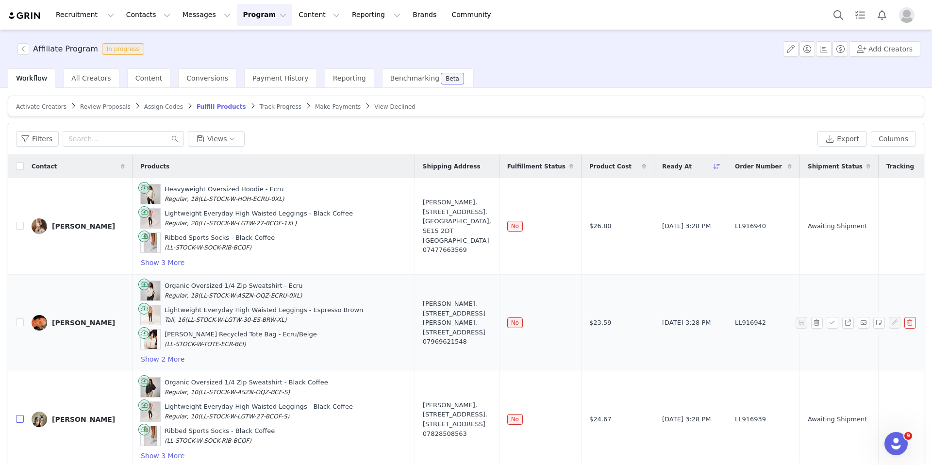
click at [21, 415] on input "checkbox" at bounding box center [20, 419] width 8 height 8
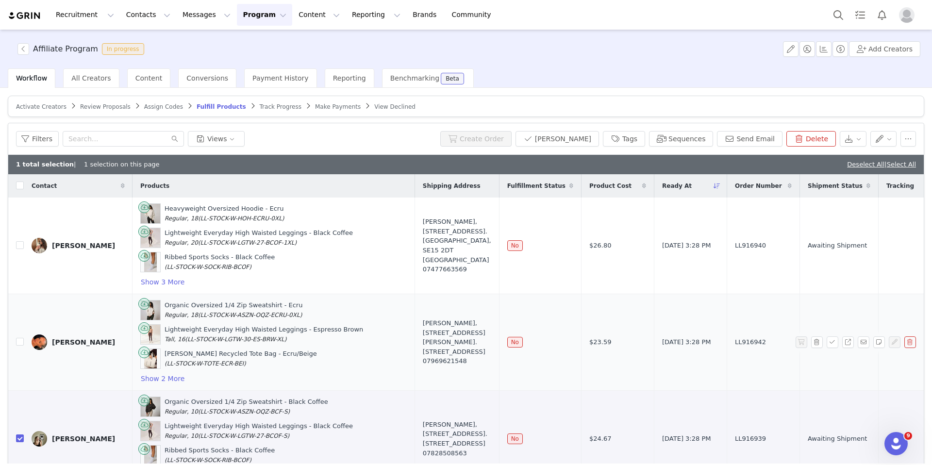
checkbox input "true"
click at [22, 338] on input "checkbox" at bounding box center [20, 342] width 8 height 8
checkbox input "true"
click at [20, 247] on input "checkbox" at bounding box center [20, 245] width 8 height 8
checkbox input "true"
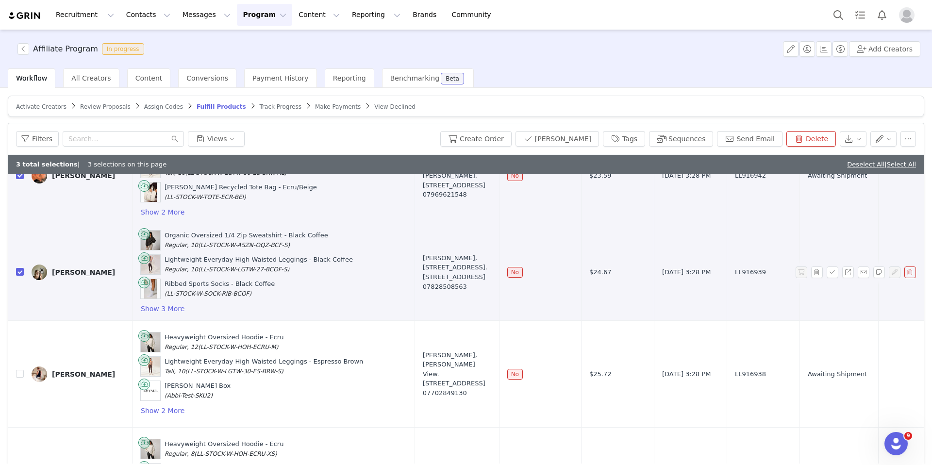
scroll to position [185, 0]
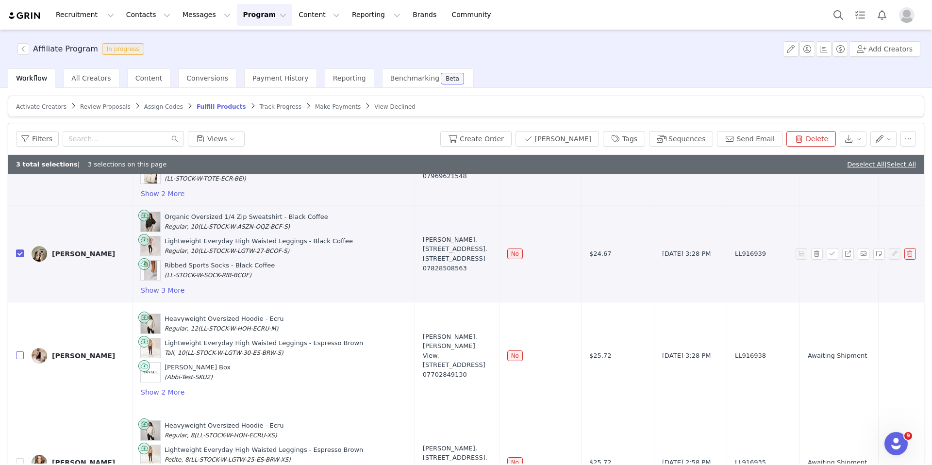
click at [19, 359] on input "checkbox" at bounding box center [20, 356] width 8 height 8
checkbox input "true"
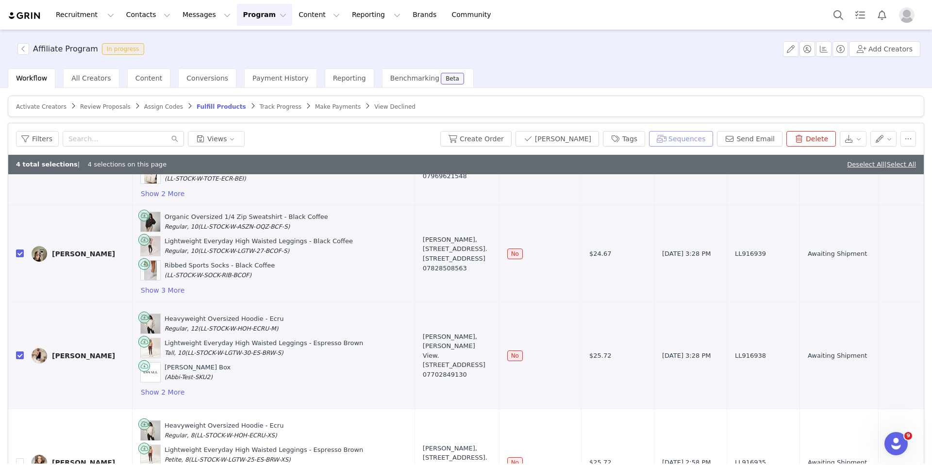
click at [662, 142] on button "Sequences" at bounding box center [681, 139] width 64 height 16
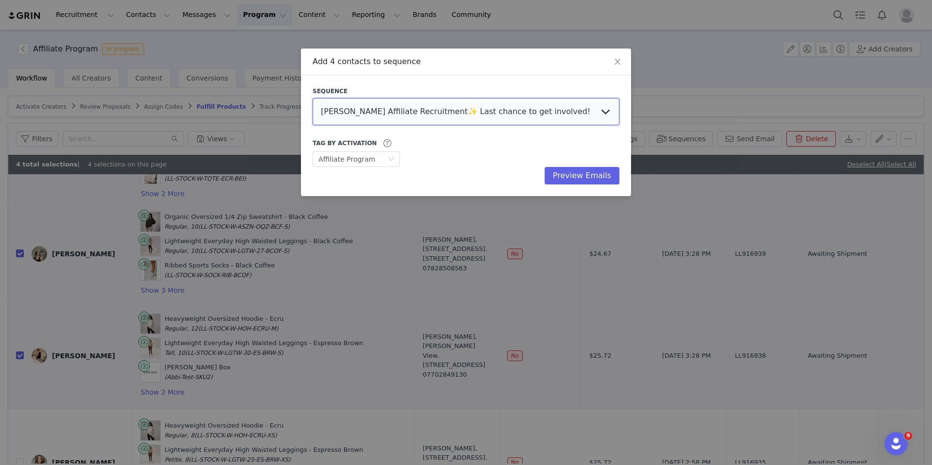
click at [412, 118] on select "[PERSON_NAME] Affiliate Recruitment✨ Last chance to get involved! Affiliate AGE…" at bounding box center [466, 111] width 307 height 27
select select "831cceb8-98a0-4ec9-9604-674086b9edf6"
click at [313, 98] on select "[PERSON_NAME] Affiliate Recruitment✨ Last chance to get involved! Affiliate AGE…" at bounding box center [466, 111] width 307 height 27
click at [589, 177] on button "Preview Emails" at bounding box center [582, 175] width 75 height 17
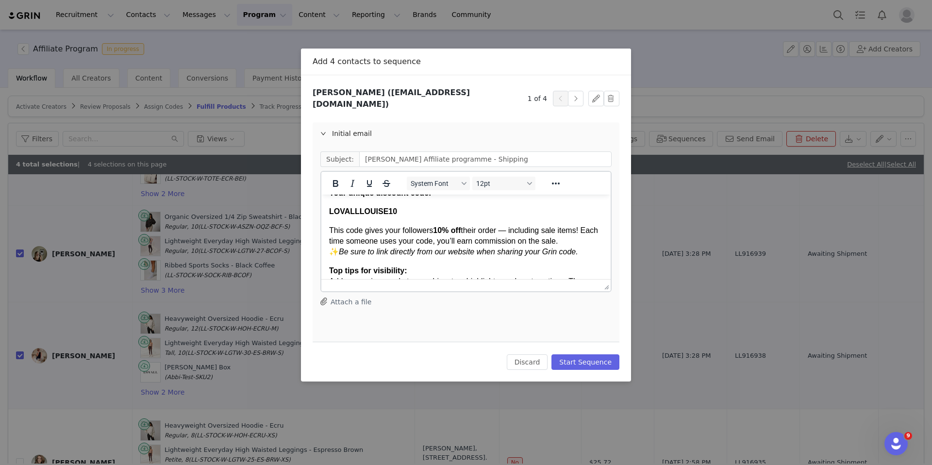
scroll to position [114, 0]
click at [579, 93] on button "button" at bounding box center [576, 99] width 16 height 16
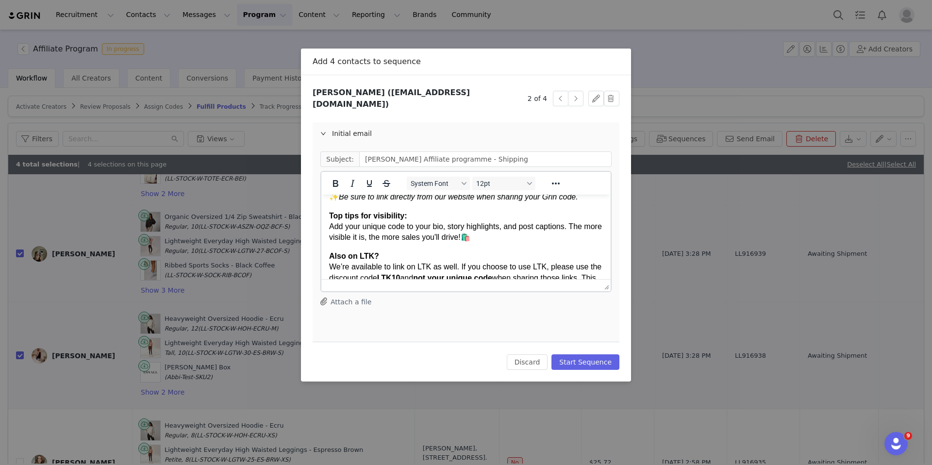
scroll to position [131, 0]
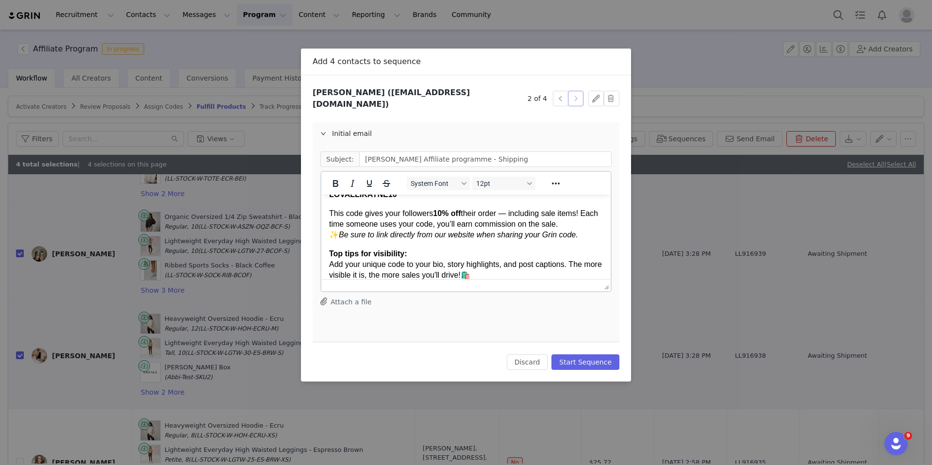
click at [582, 96] on button "button" at bounding box center [576, 99] width 16 height 16
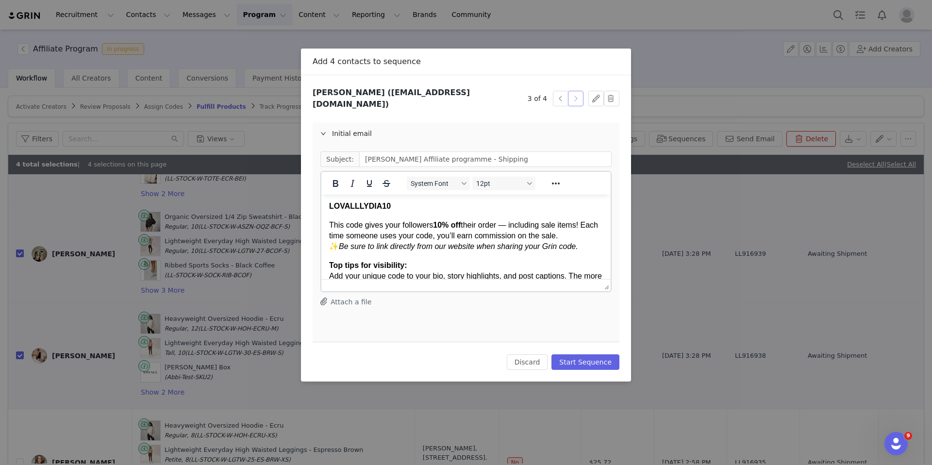
click at [575, 95] on button "button" at bounding box center [576, 99] width 16 height 16
click at [590, 357] on button "Start Sequence" at bounding box center [586, 362] width 68 height 16
